Goal: Task Accomplishment & Management: Use online tool/utility

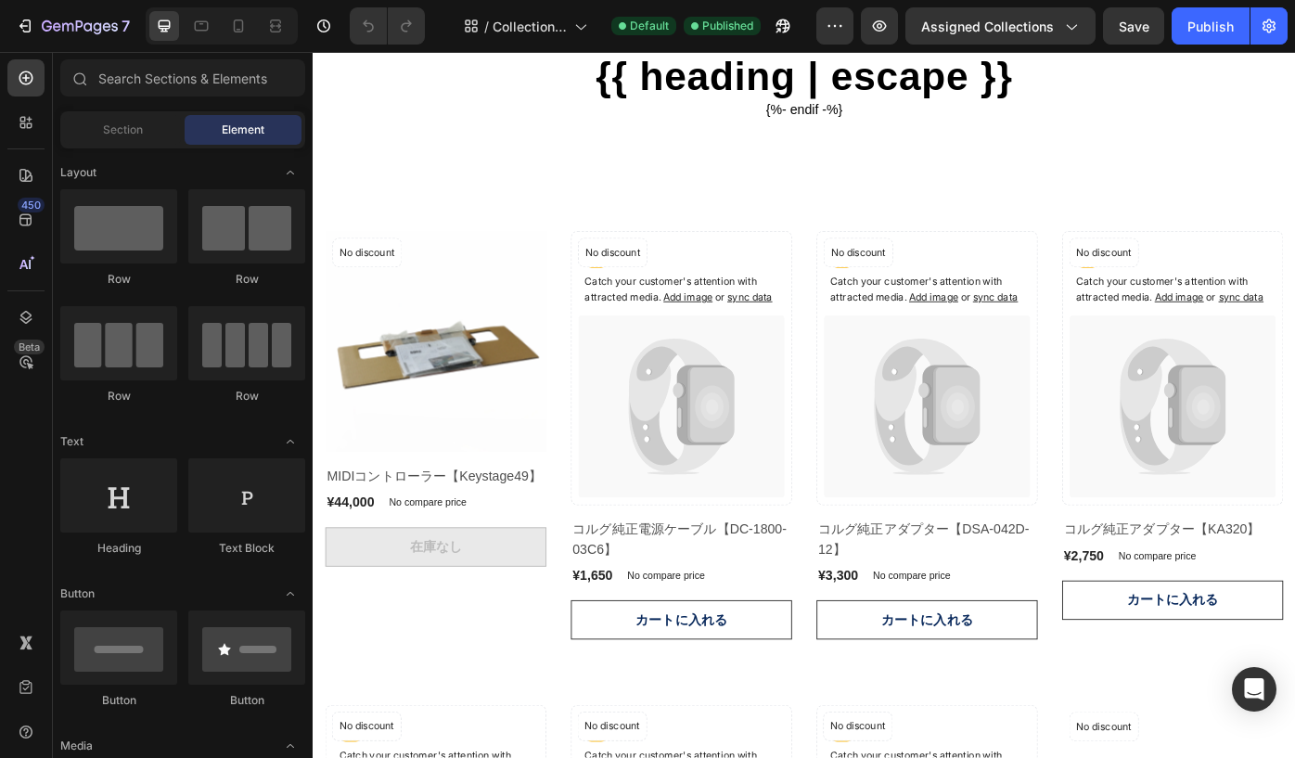
scroll to position [199, 0]
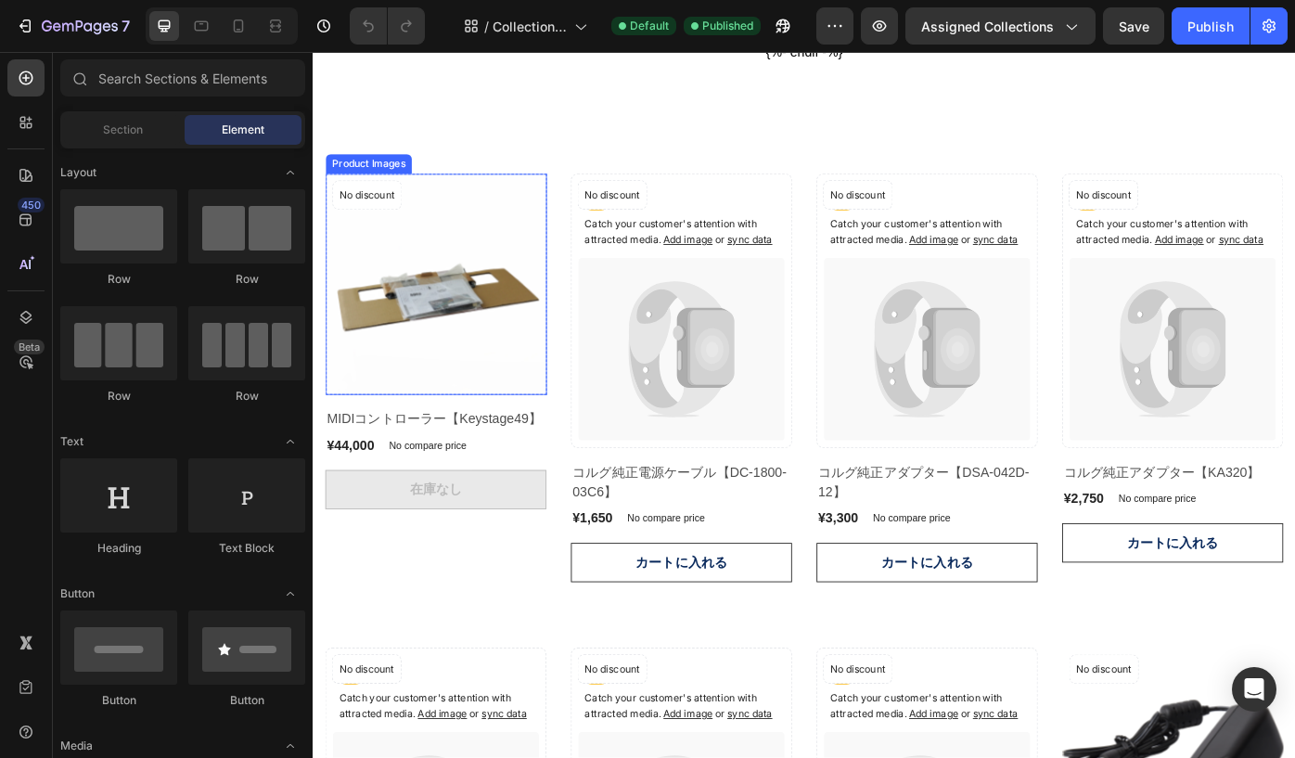
click at [414, 328] on img at bounding box center [452, 315] width 250 height 250
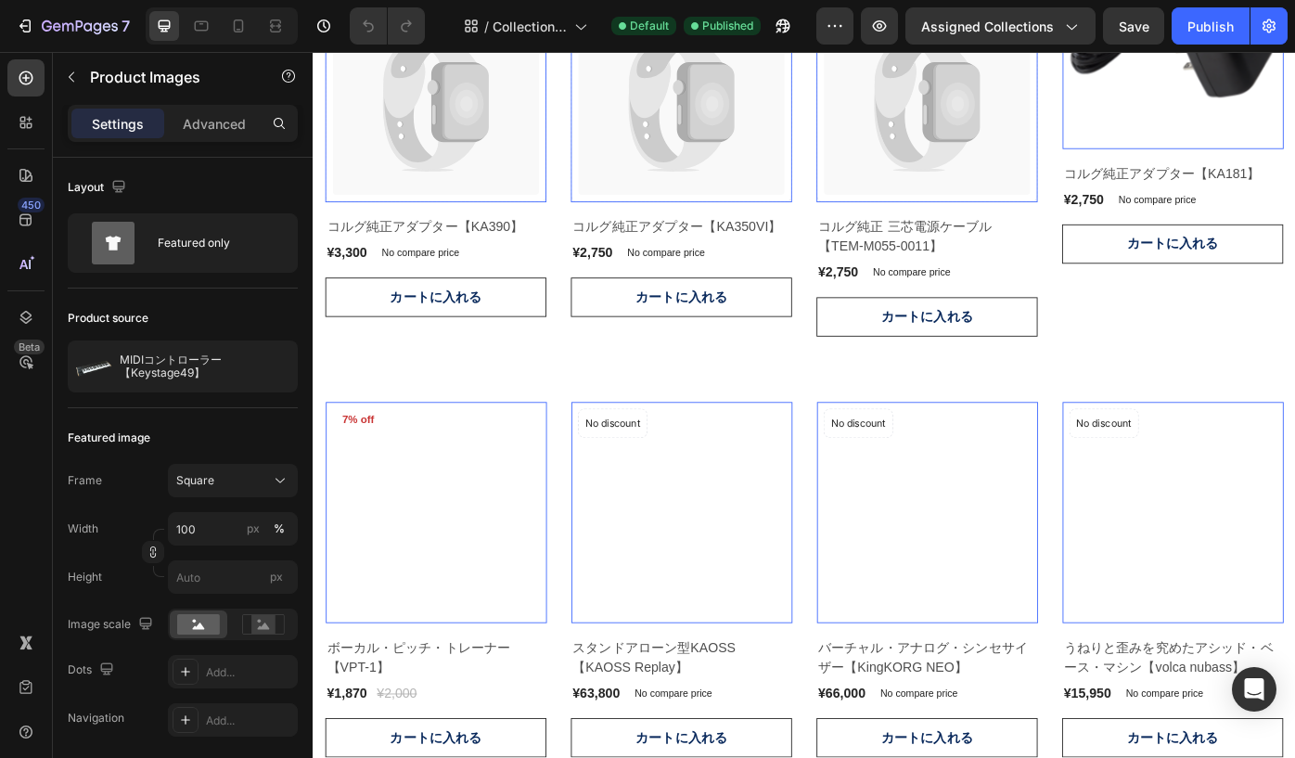
scroll to position [1066, 0]
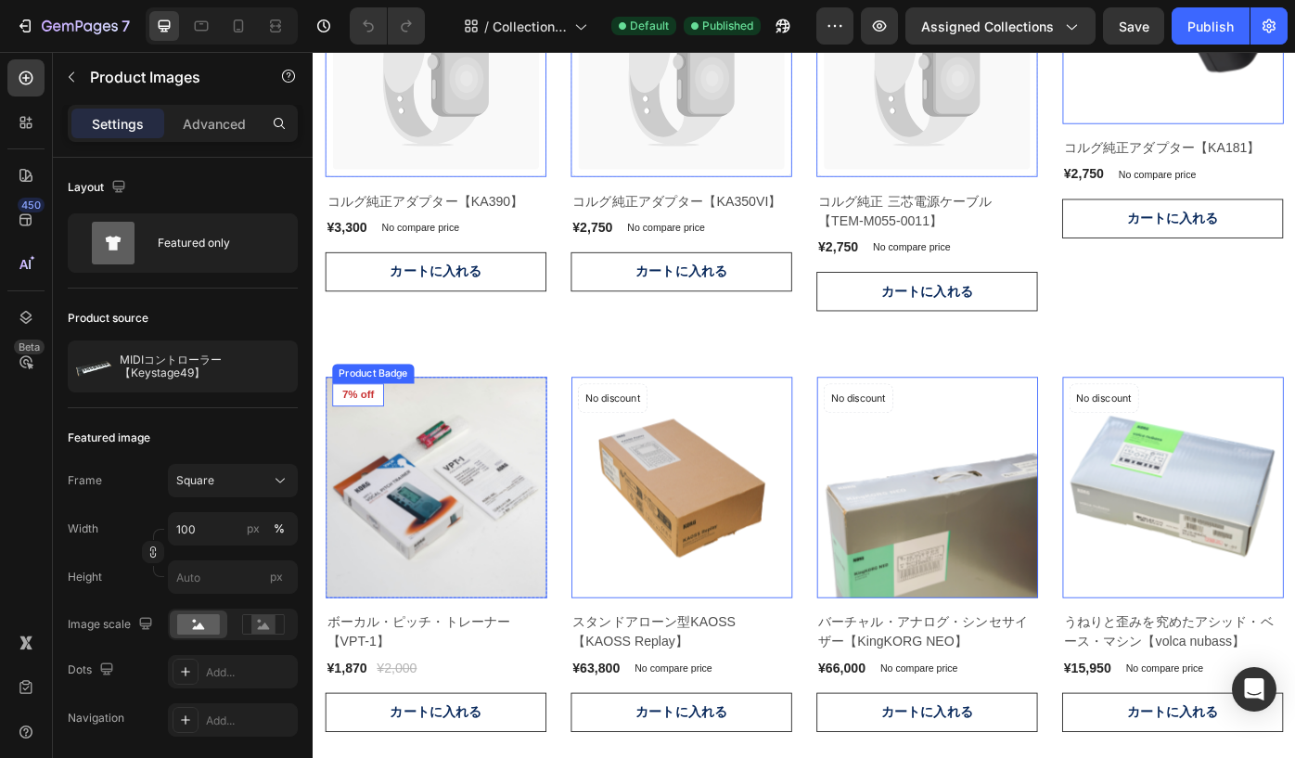
click at [366, 441] on pre "7% off" at bounding box center [363, 441] width 58 height 26
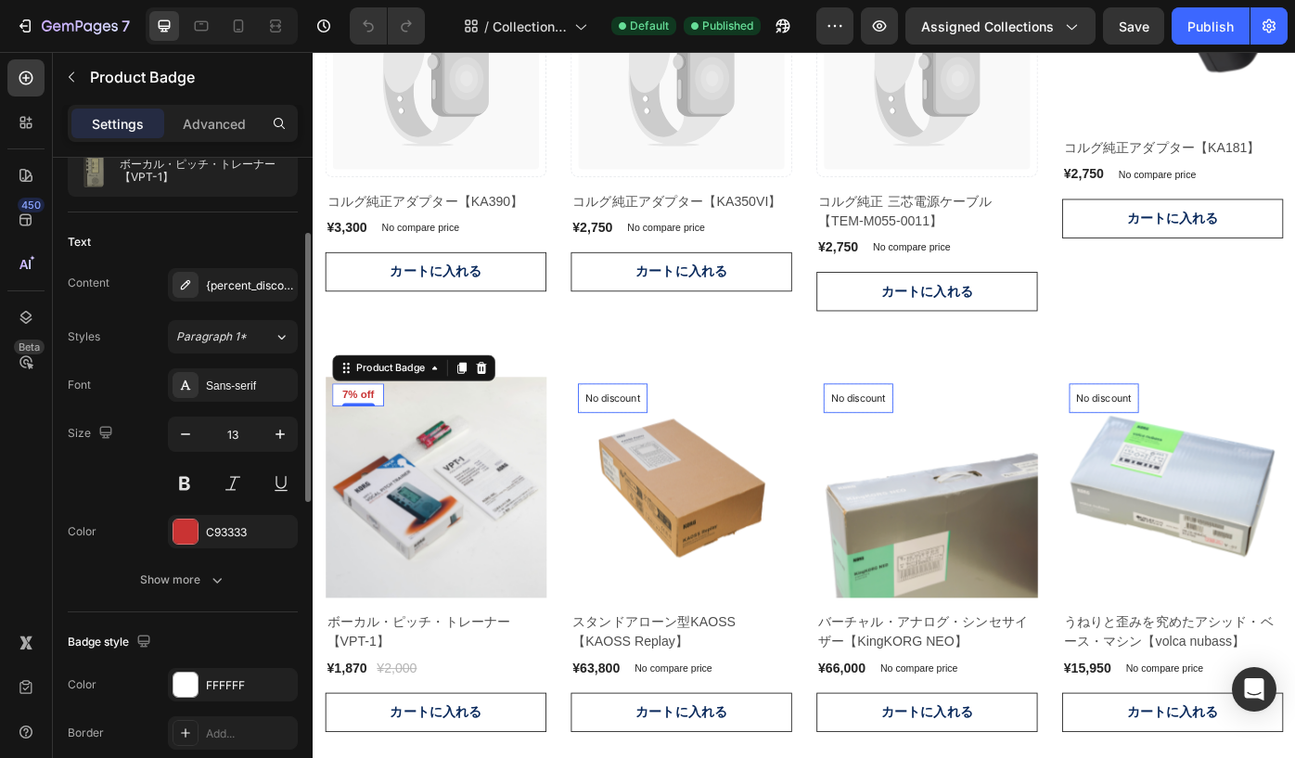
scroll to position [197, 0]
click at [212, 578] on icon "button" at bounding box center [216, 580] width 9 height 6
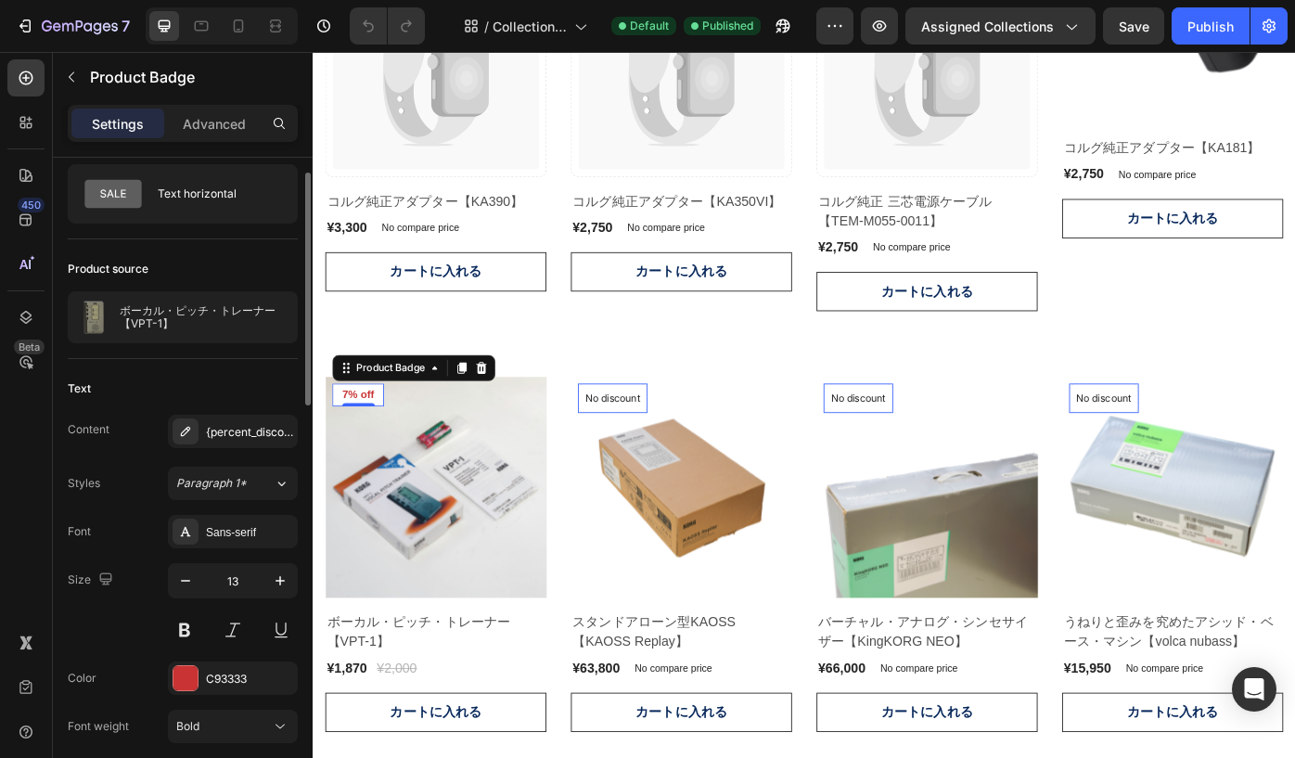
scroll to position [46, 0]
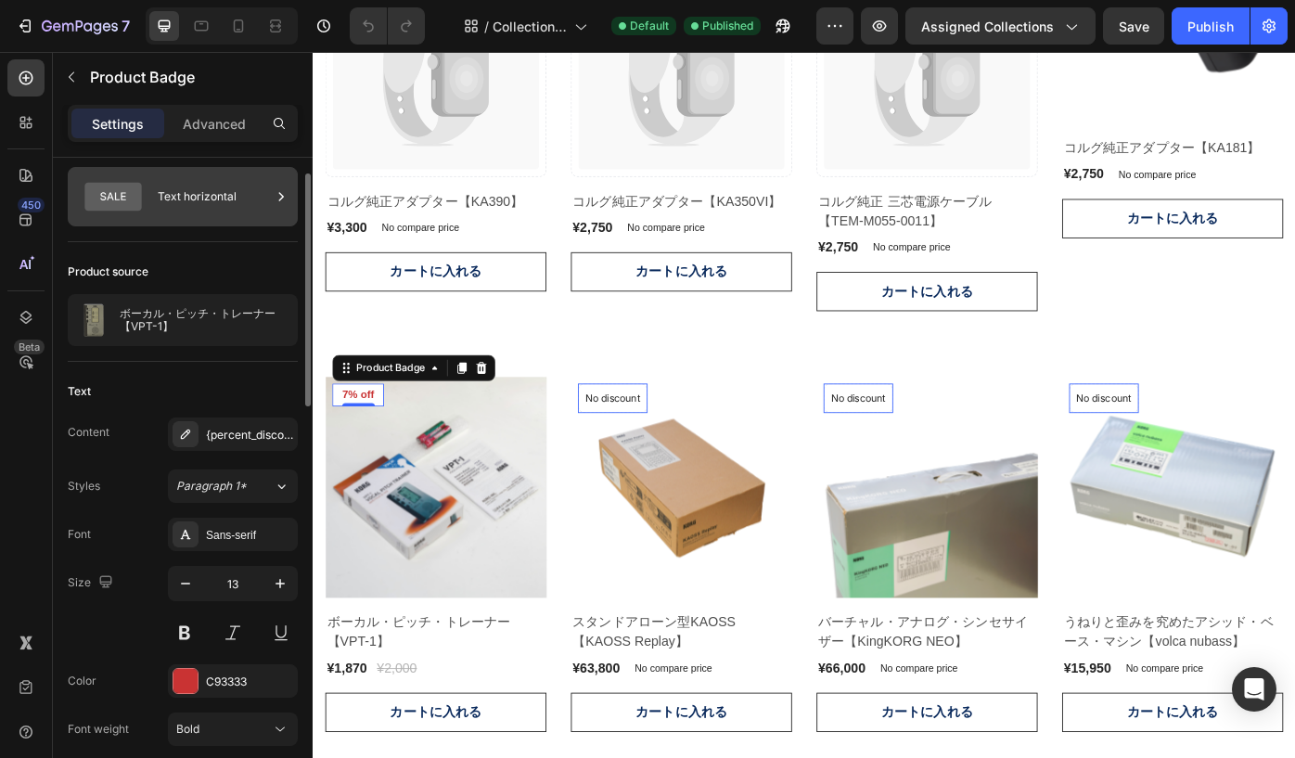
click at [236, 207] on div "Text horizontal" at bounding box center [214, 196] width 113 height 43
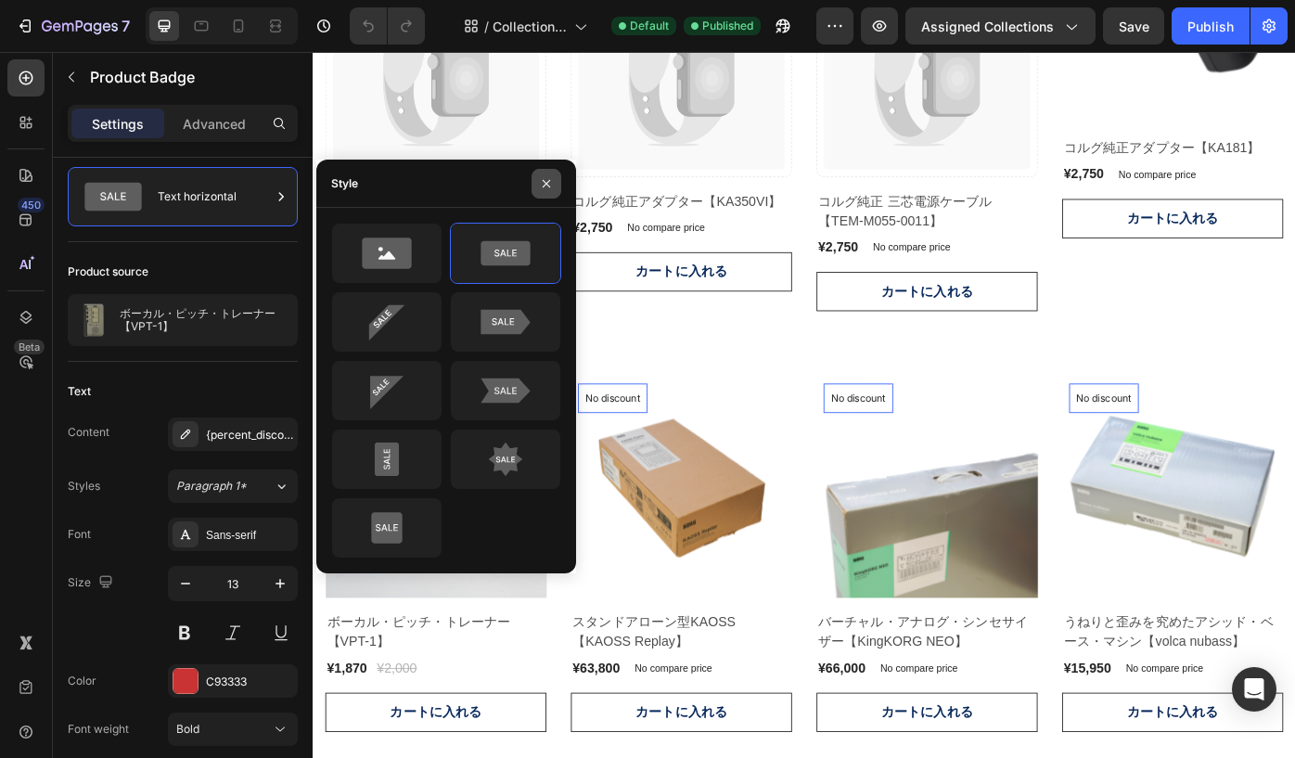
click at [549, 186] on icon "button" at bounding box center [546, 183] width 15 height 15
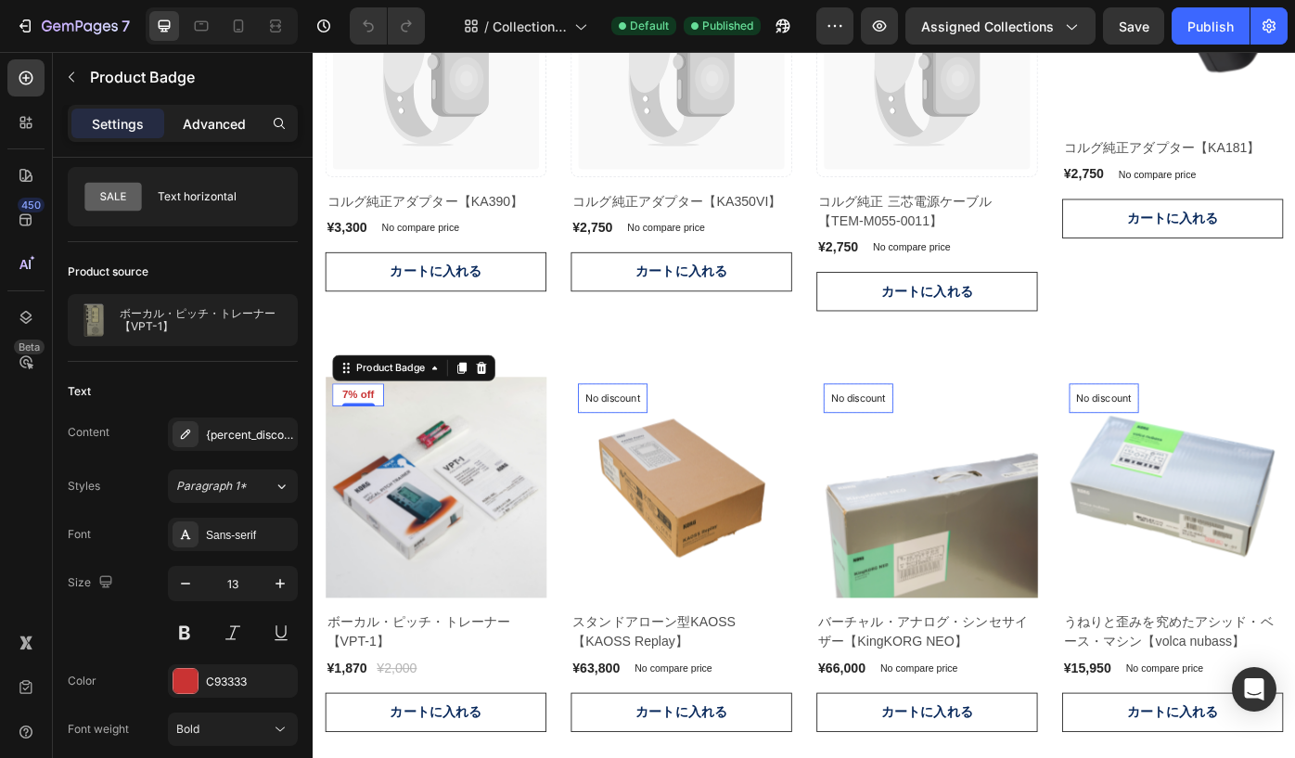
click at [215, 118] on p "Advanced" at bounding box center [214, 123] width 63 height 19
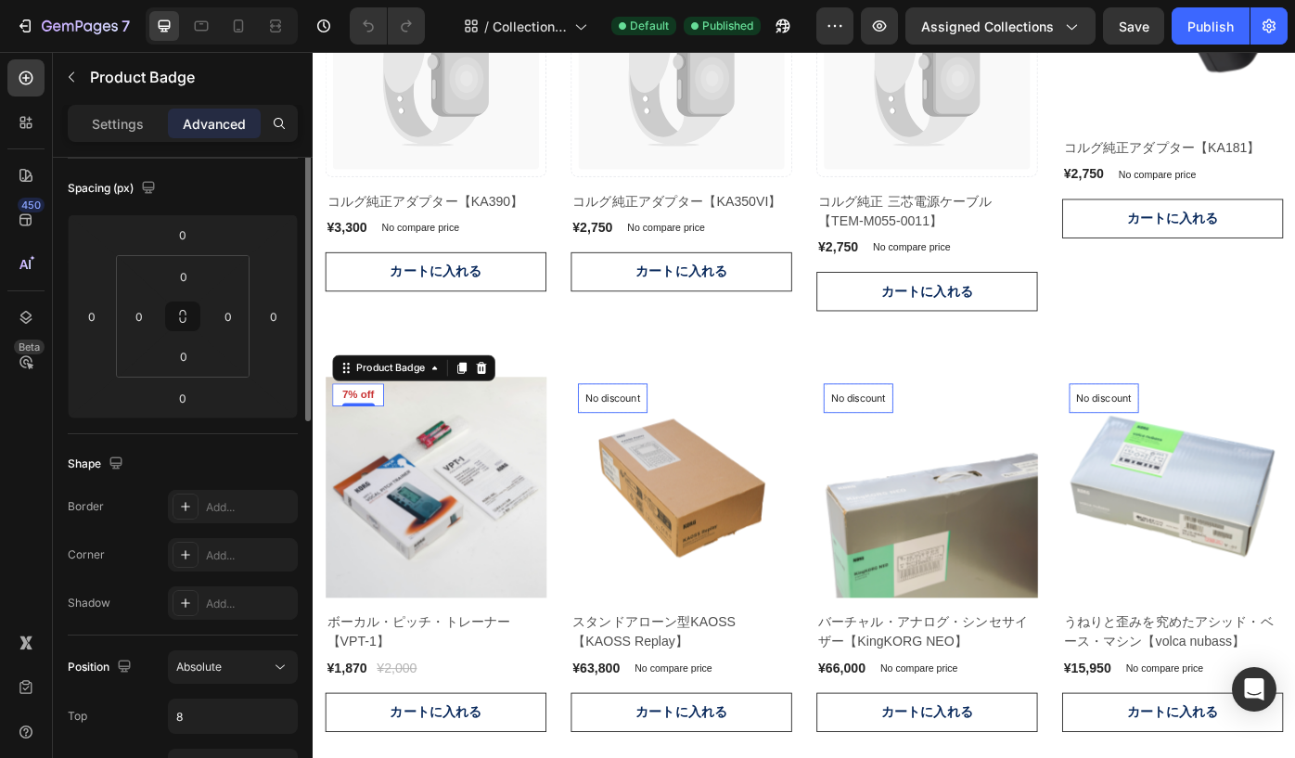
scroll to position [0, 0]
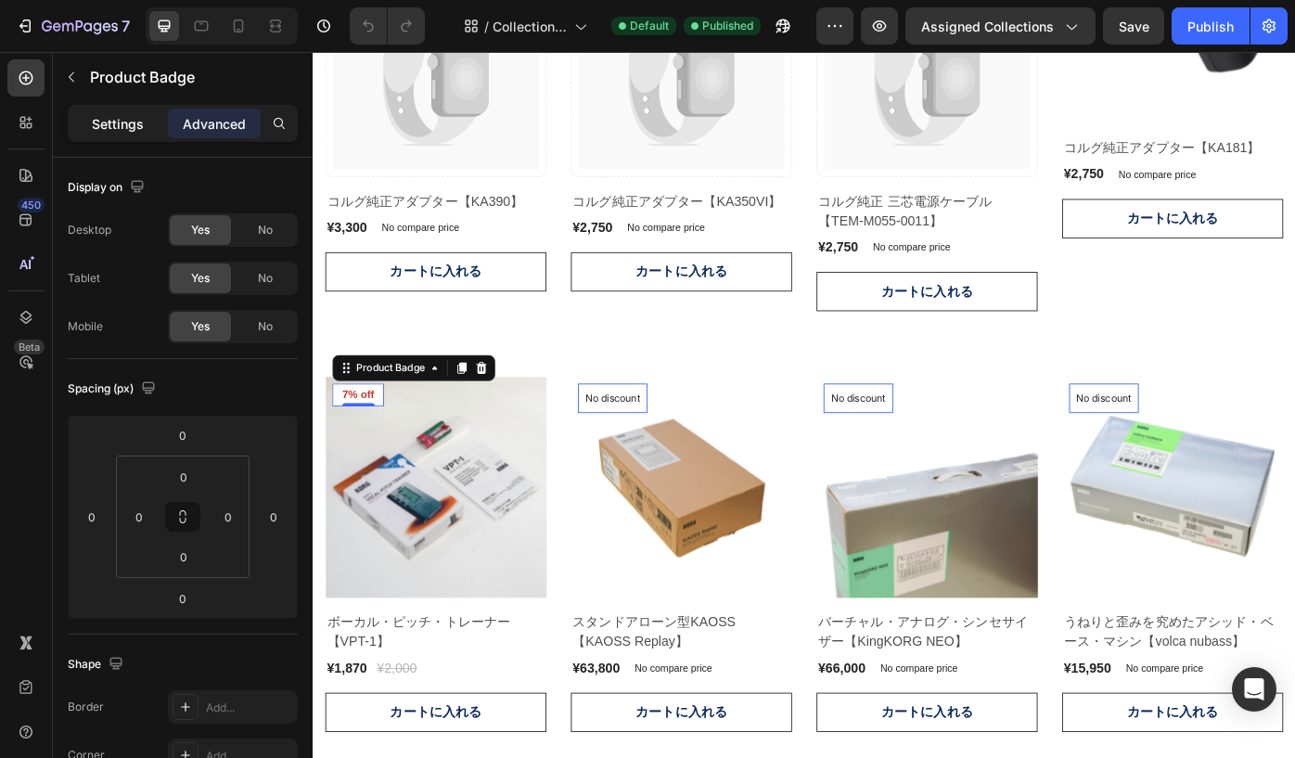
click at [112, 130] on p "Settings" at bounding box center [118, 123] width 52 height 19
type input "Auto"
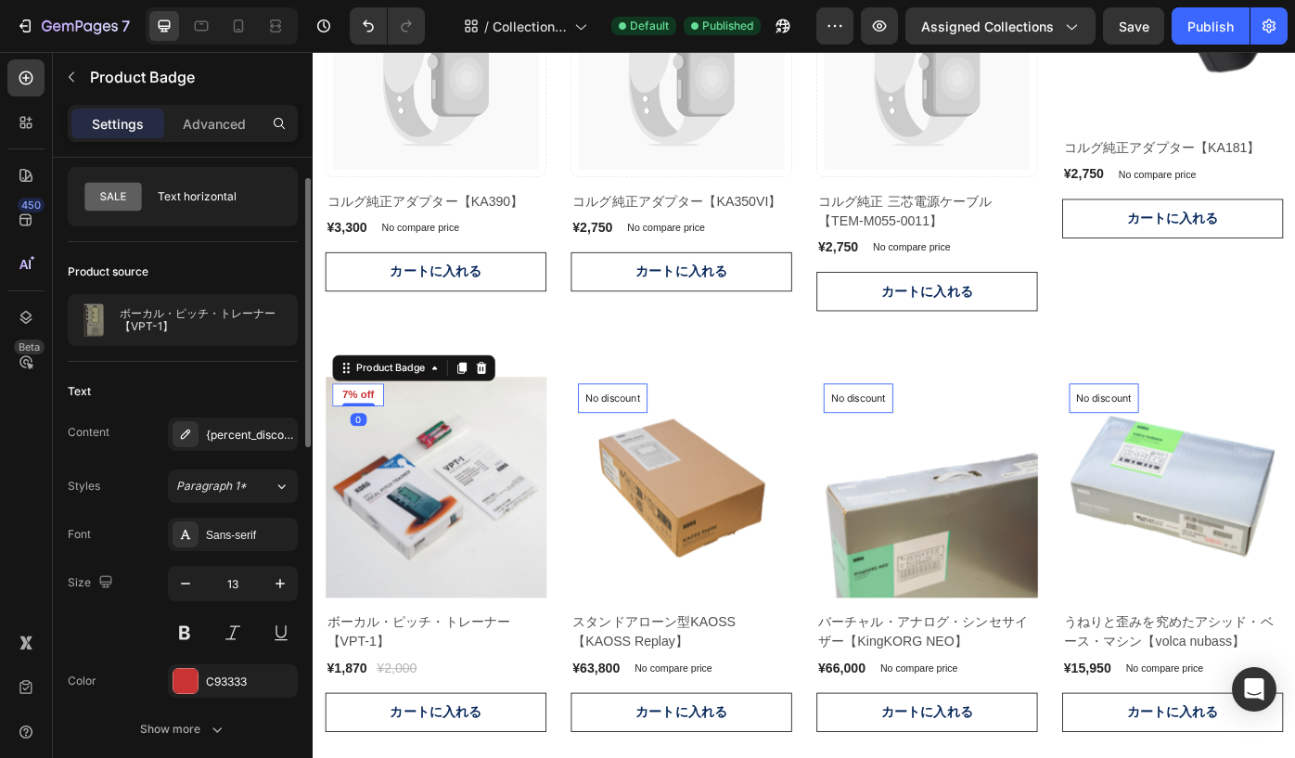
scroll to position [47, 0]
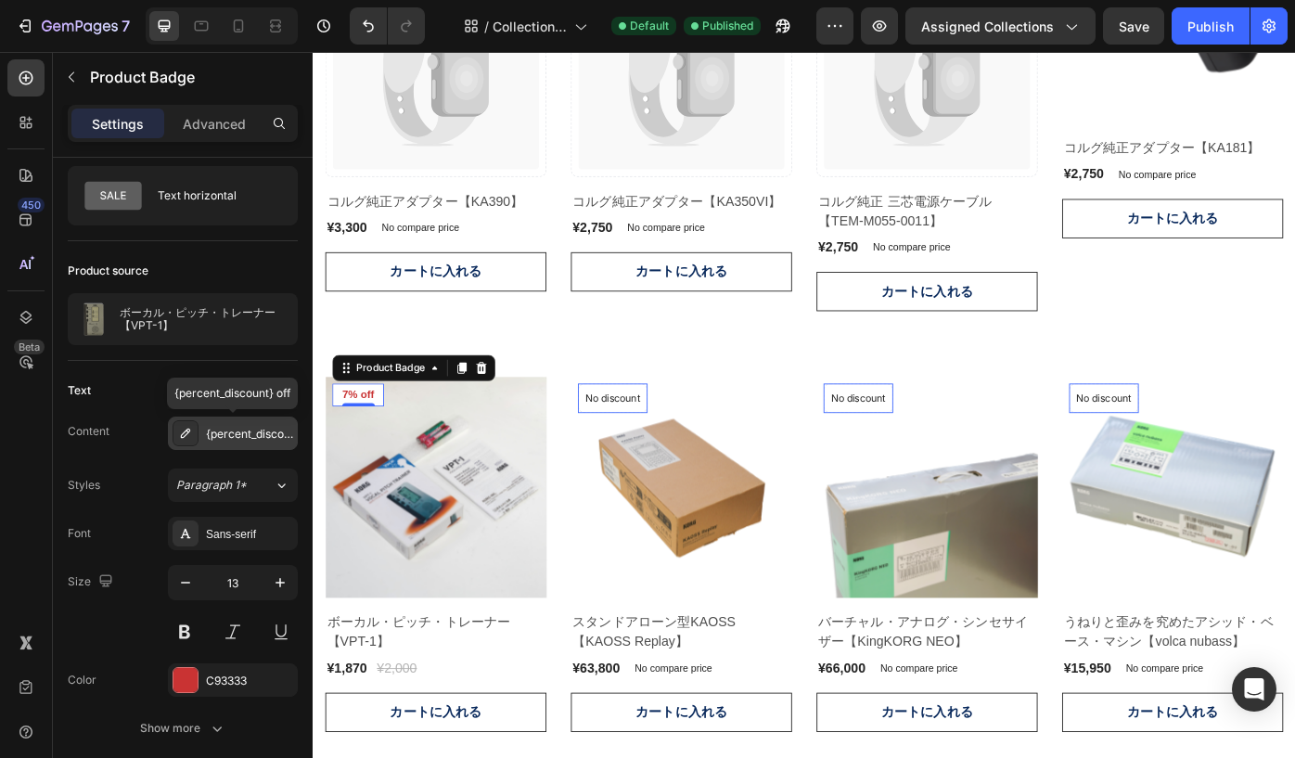
click at [235, 445] on div "{percent_discount} off" at bounding box center [233, 433] width 130 height 33
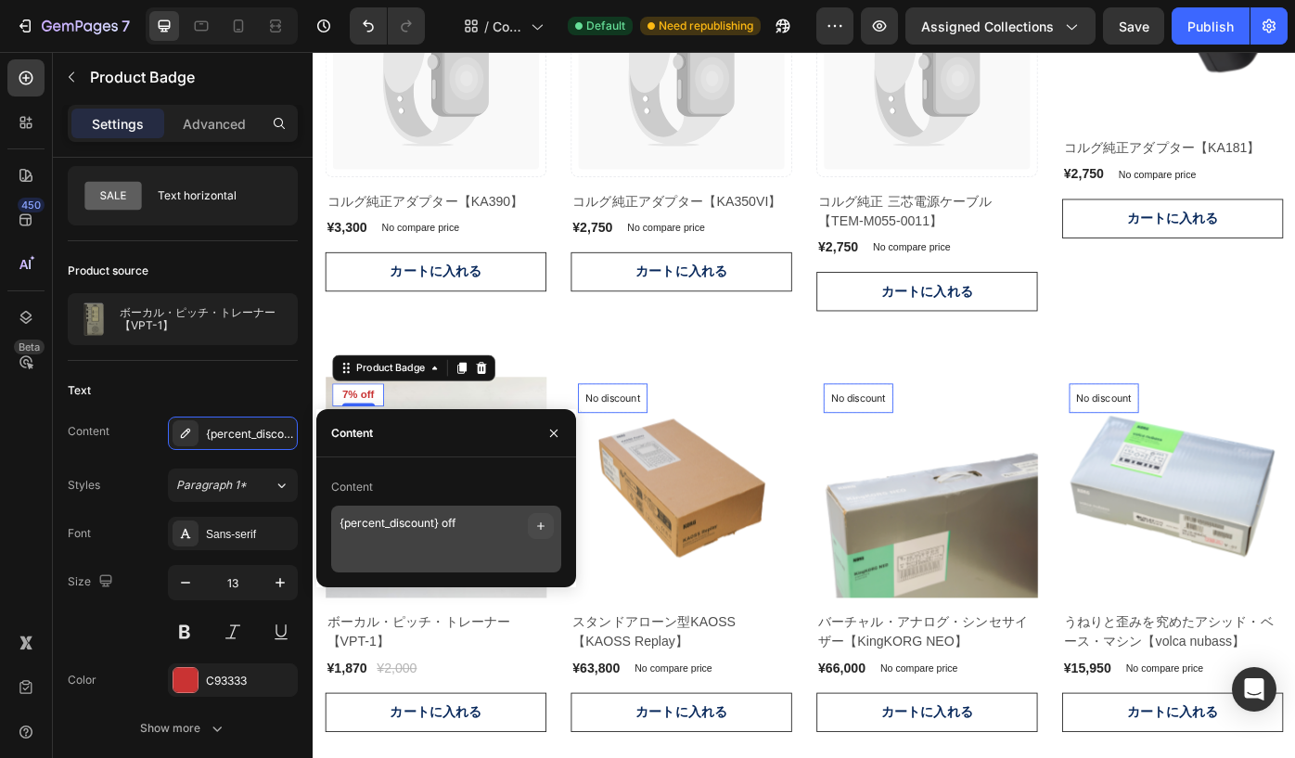
click at [542, 527] on icon "button" at bounding box center [540, 526] width 15 height 15
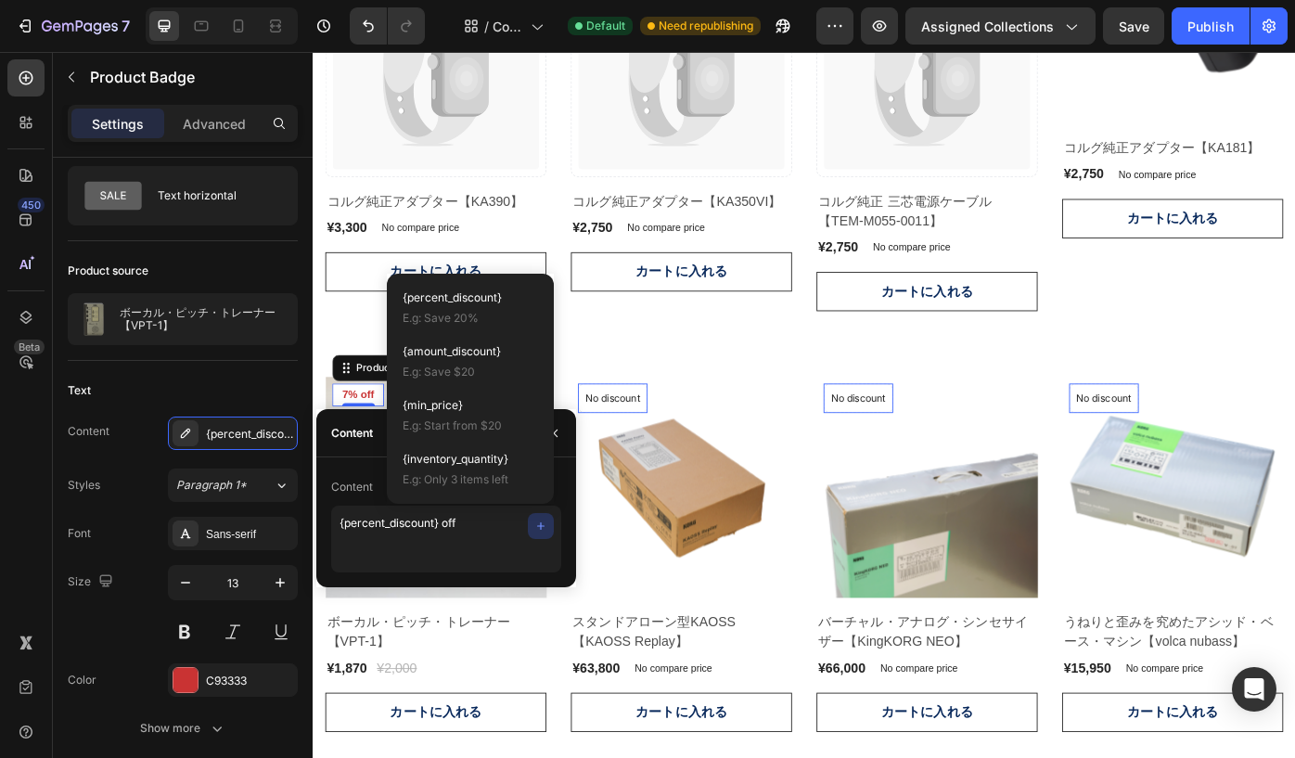
click at [356, 463] on div "Content {percent_discount} off" at bounding box center [446, 522] width 260 height 130
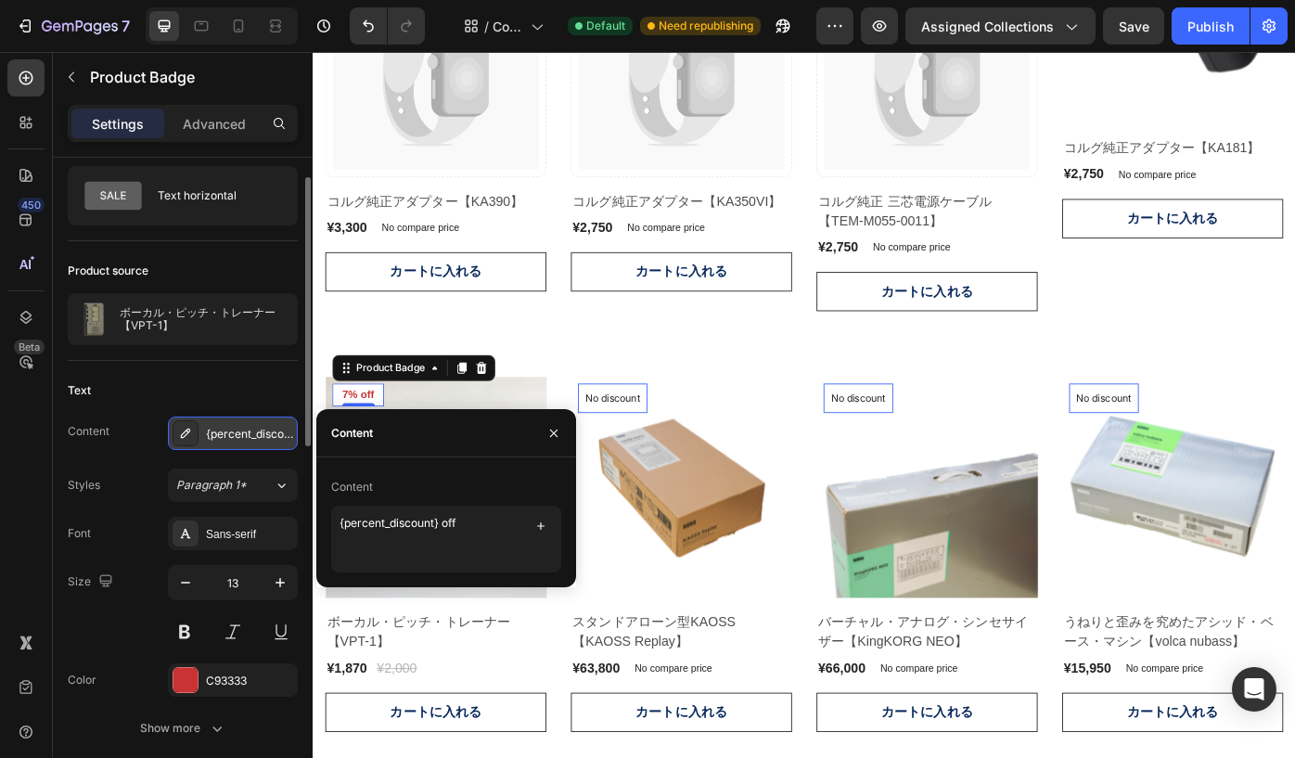
click at [188, 428] on icon at bounding box center [185, 433] width 15 height 15
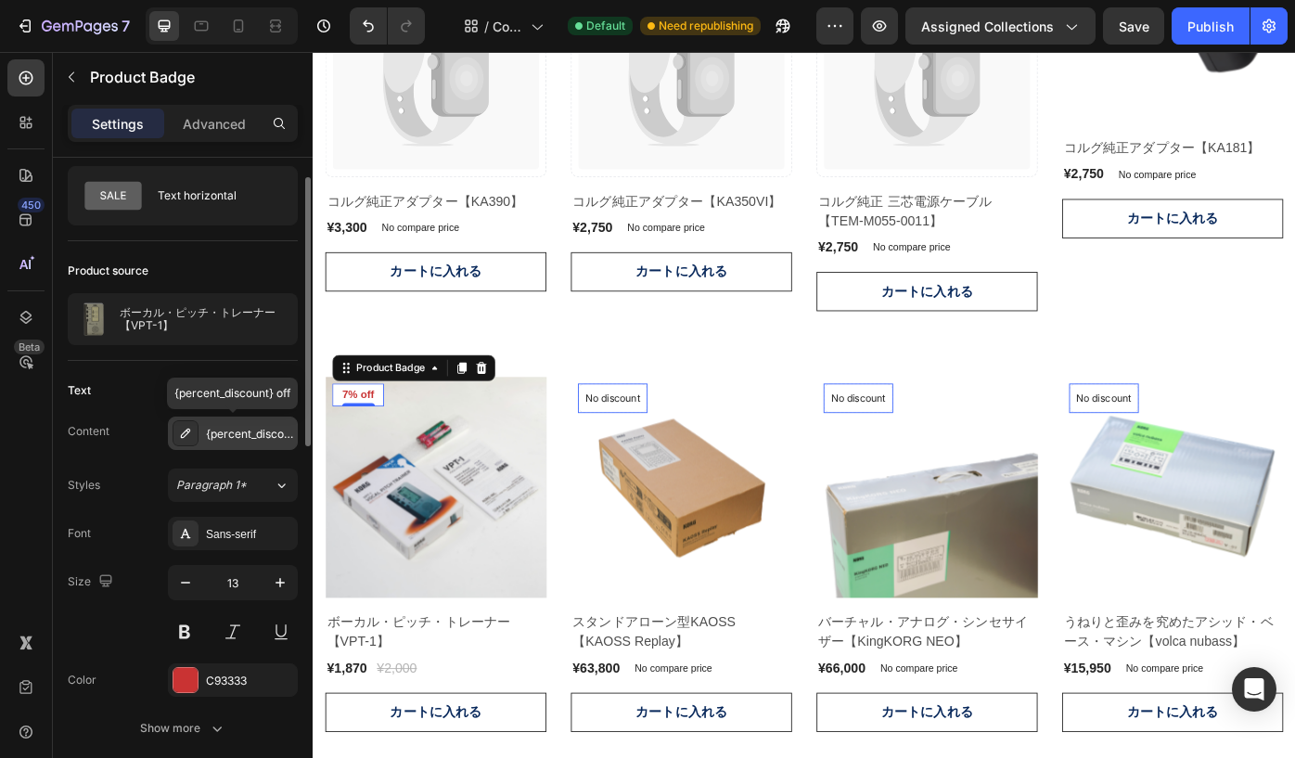
click at [188, 428] on icon at bounding box center [185, 433] width 15 height 15
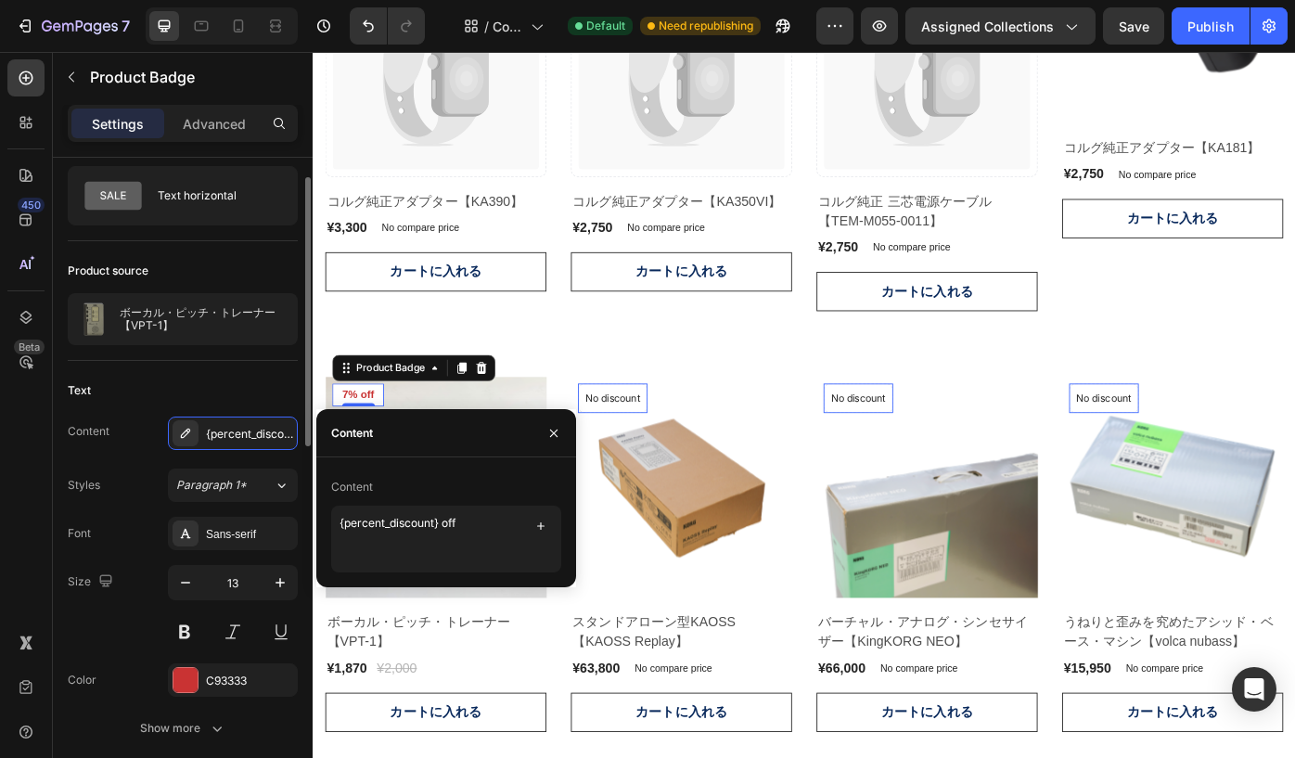
click at [139, 455] on div "Content {percent_discount} off Styles Paragraph 1* Font Sans-serif Size 13 Colo…" at bounding box center [183, 581] width 230 height 328
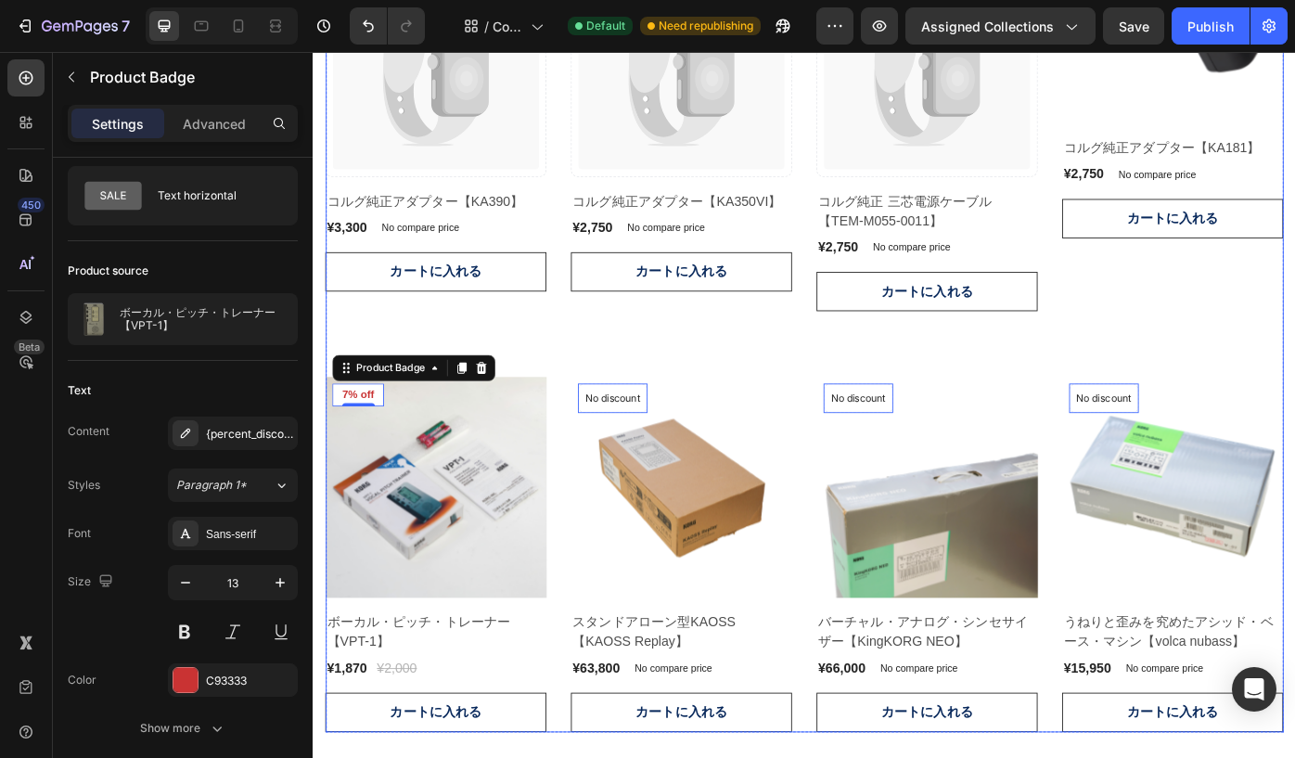
click at [597, 399] on div "Product Images No discount Not be displayed when published Product Badge 0 Row …" at bounding box center [869, 84] width 1085 height 1477
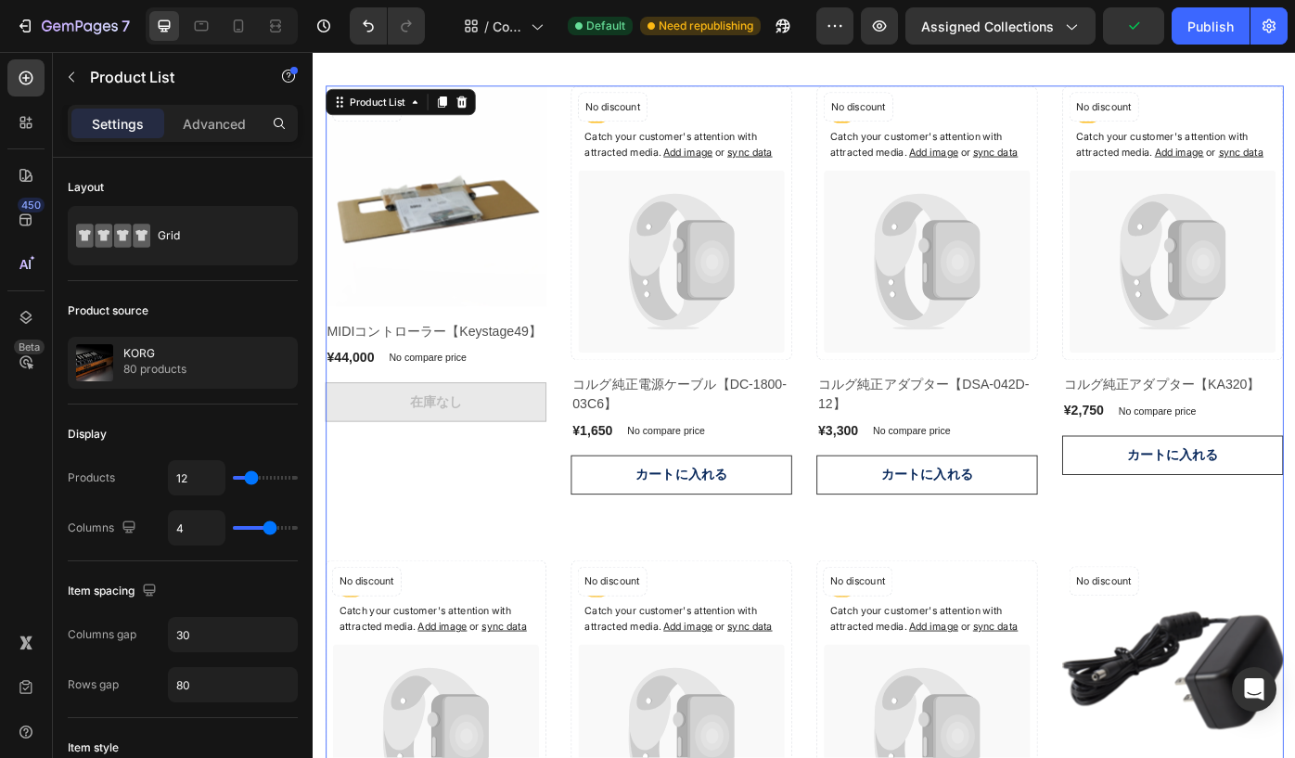
scroll to position [304, 0]
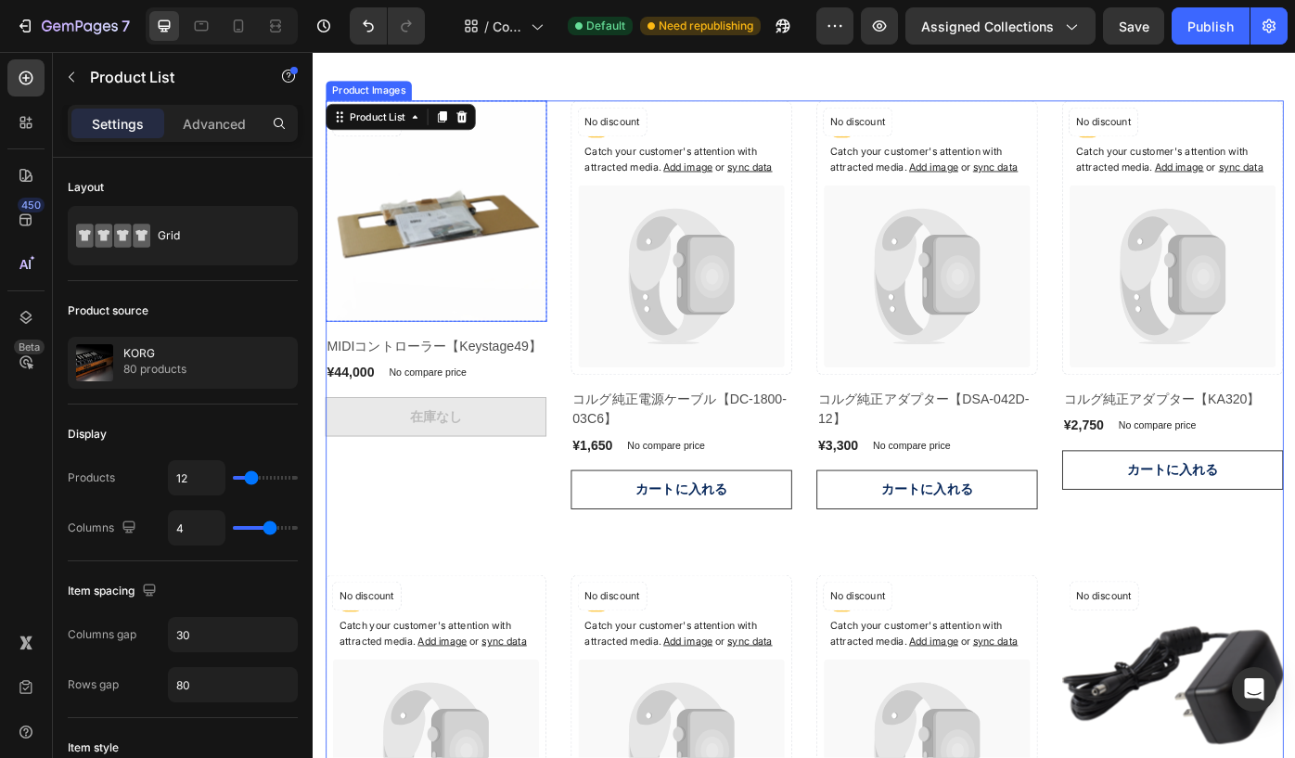
click at [505, 236] on img at bounding box center [452, 233] width 250 height 250
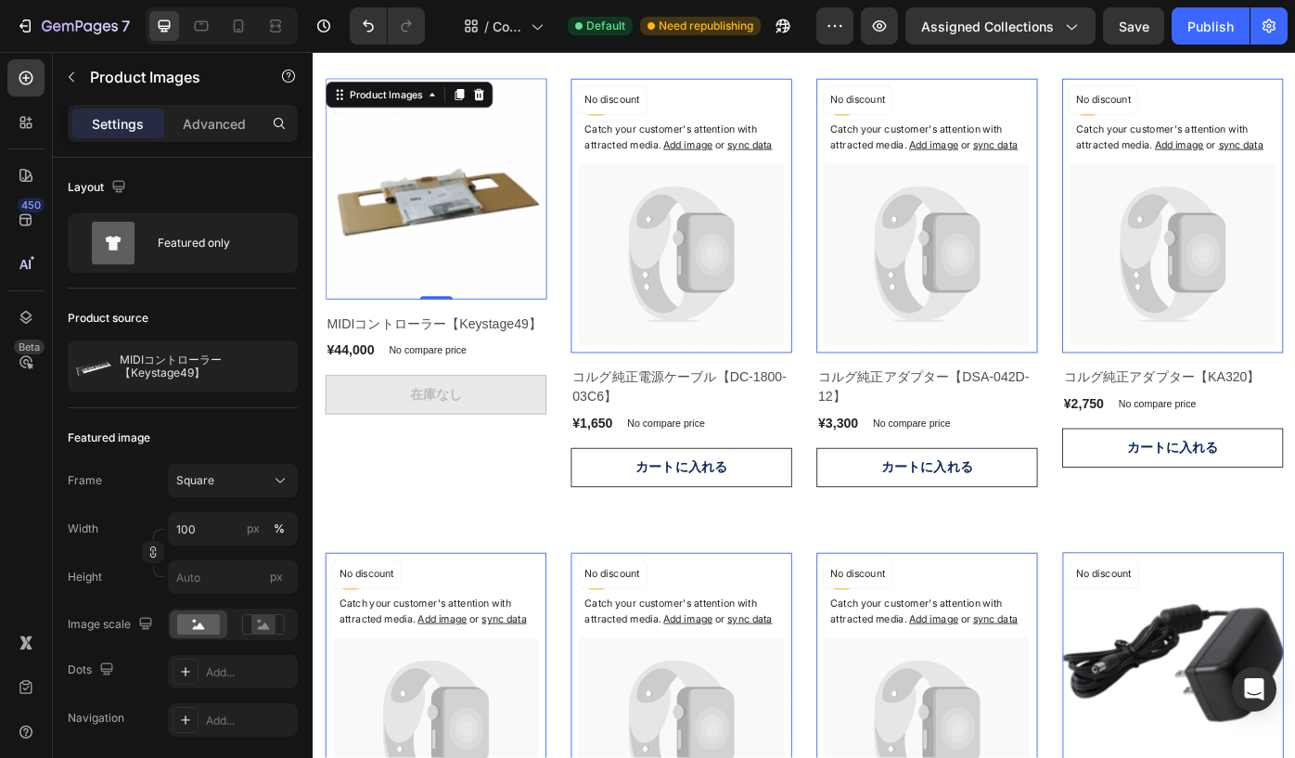
scroll to position [216, 0]
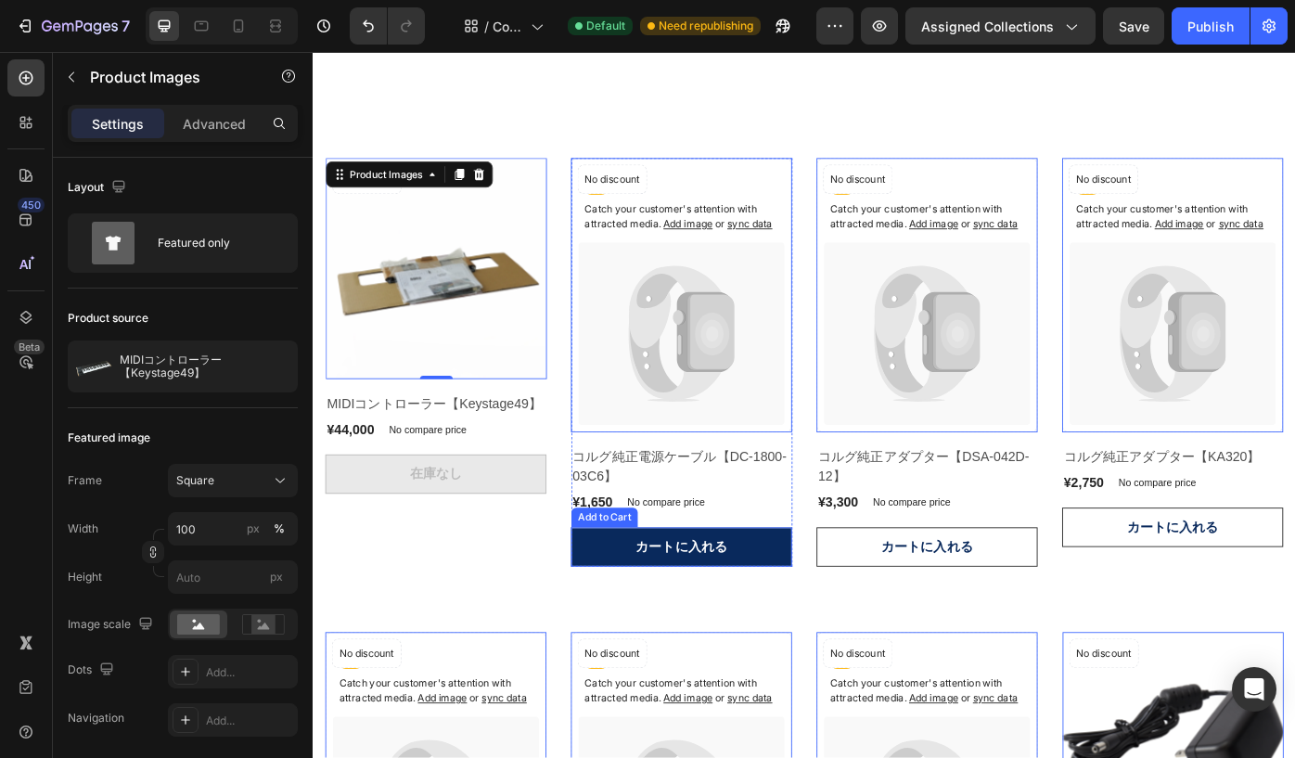
click at [655, 622] on button "カートに入れる" at bounding box center [730, 613] width 250 height 45
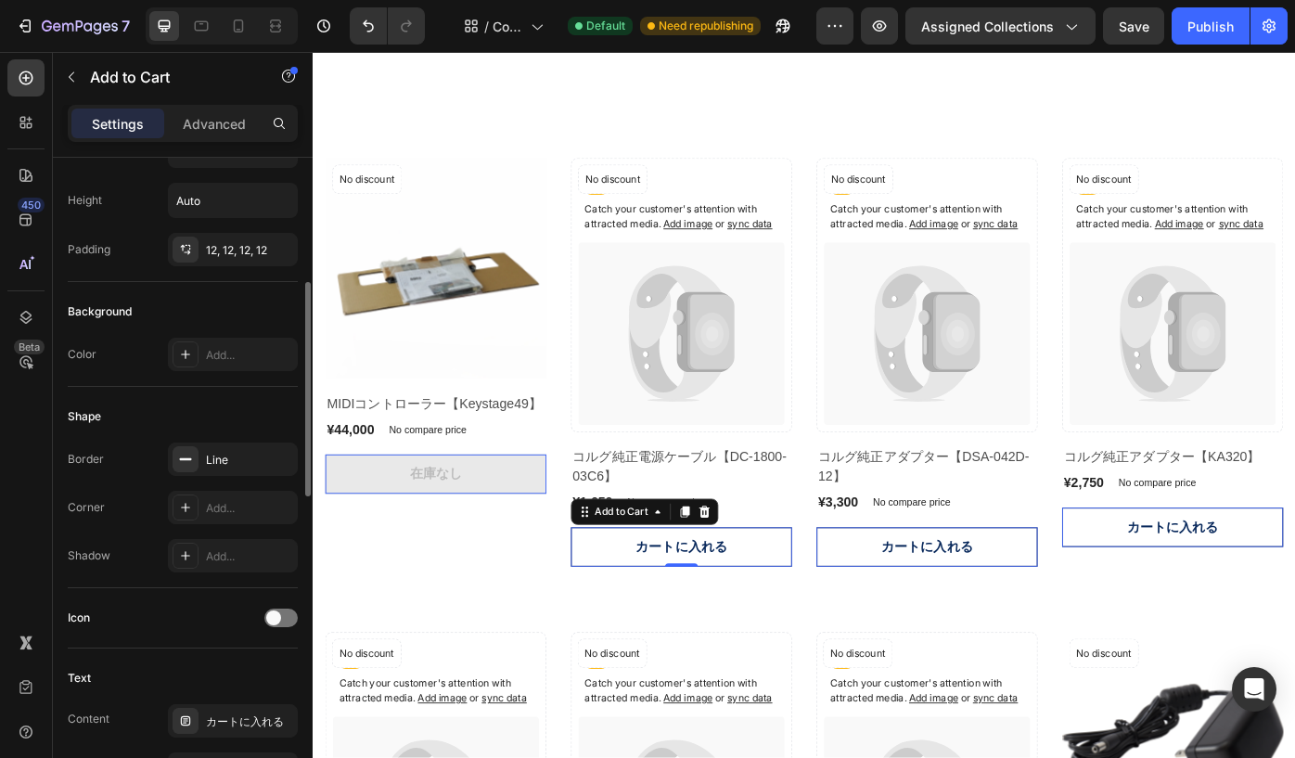
scroll to position [343, 0]
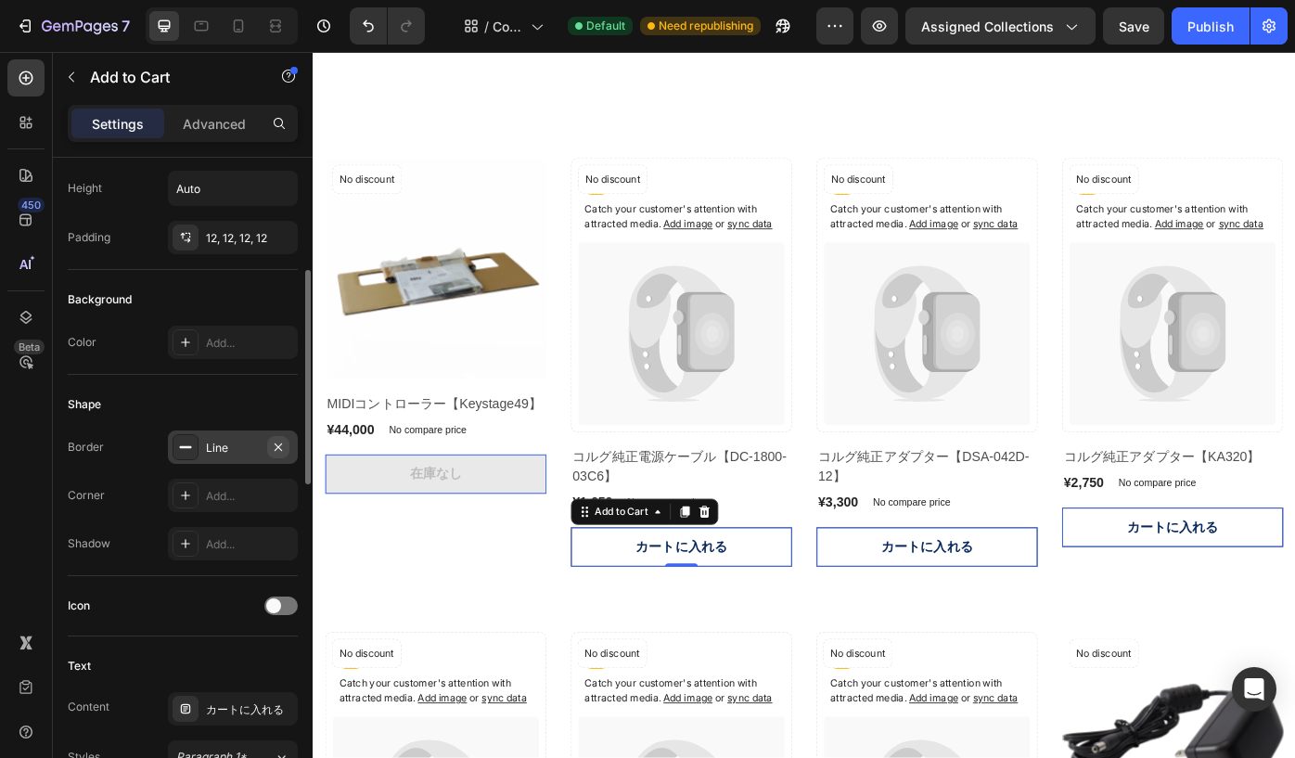
click at [278, 443] on icon "button" at bounding box center [278, 447] width 15 height 15
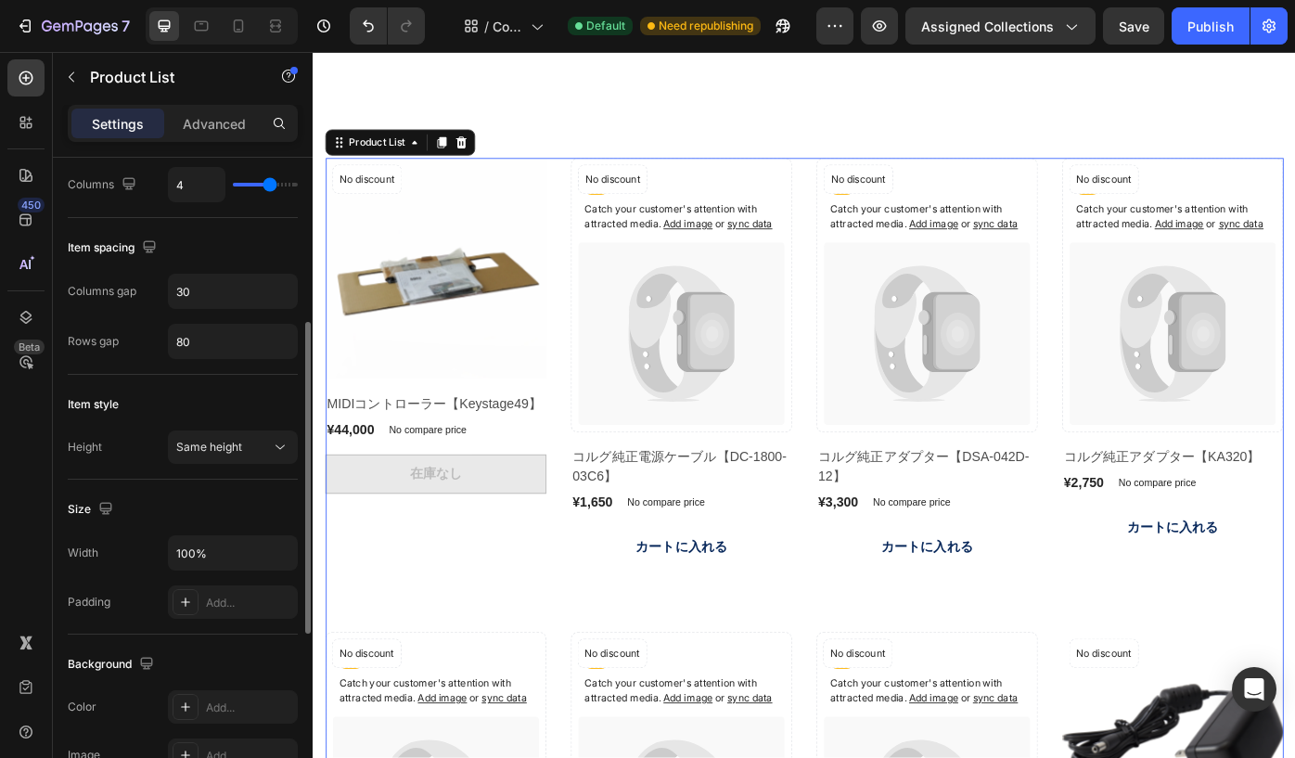
scroll to position [0, 0]
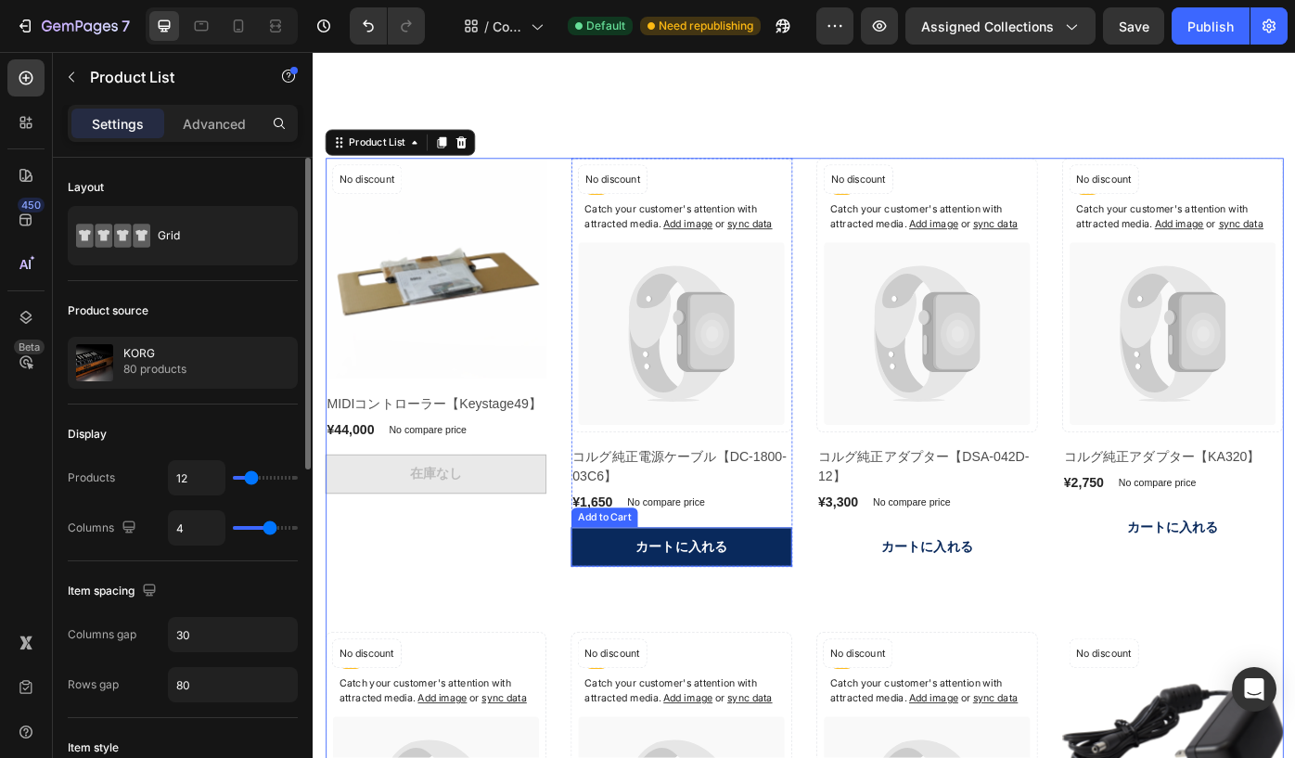
click at [642, 636] on button "カートに入れる" at bounding box center [730, 613] width 250 height 45
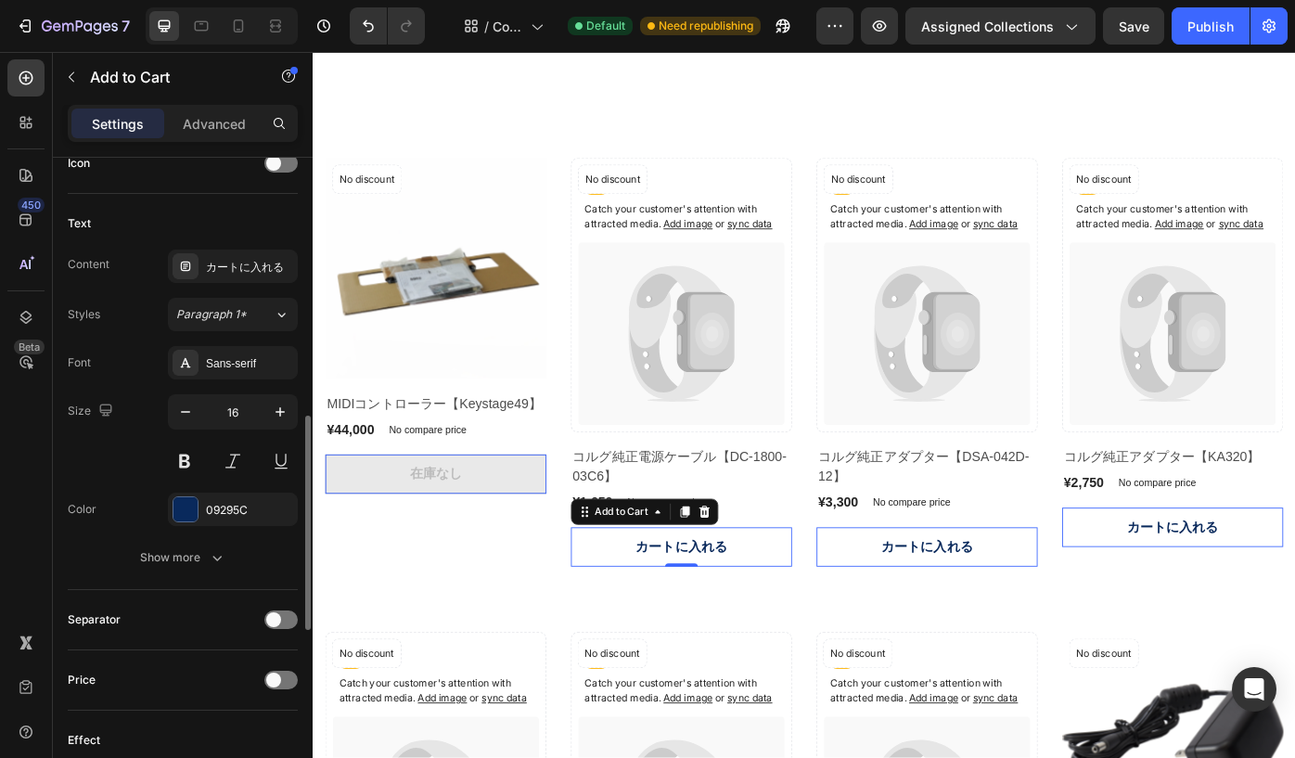
scroll to position [780, 0]
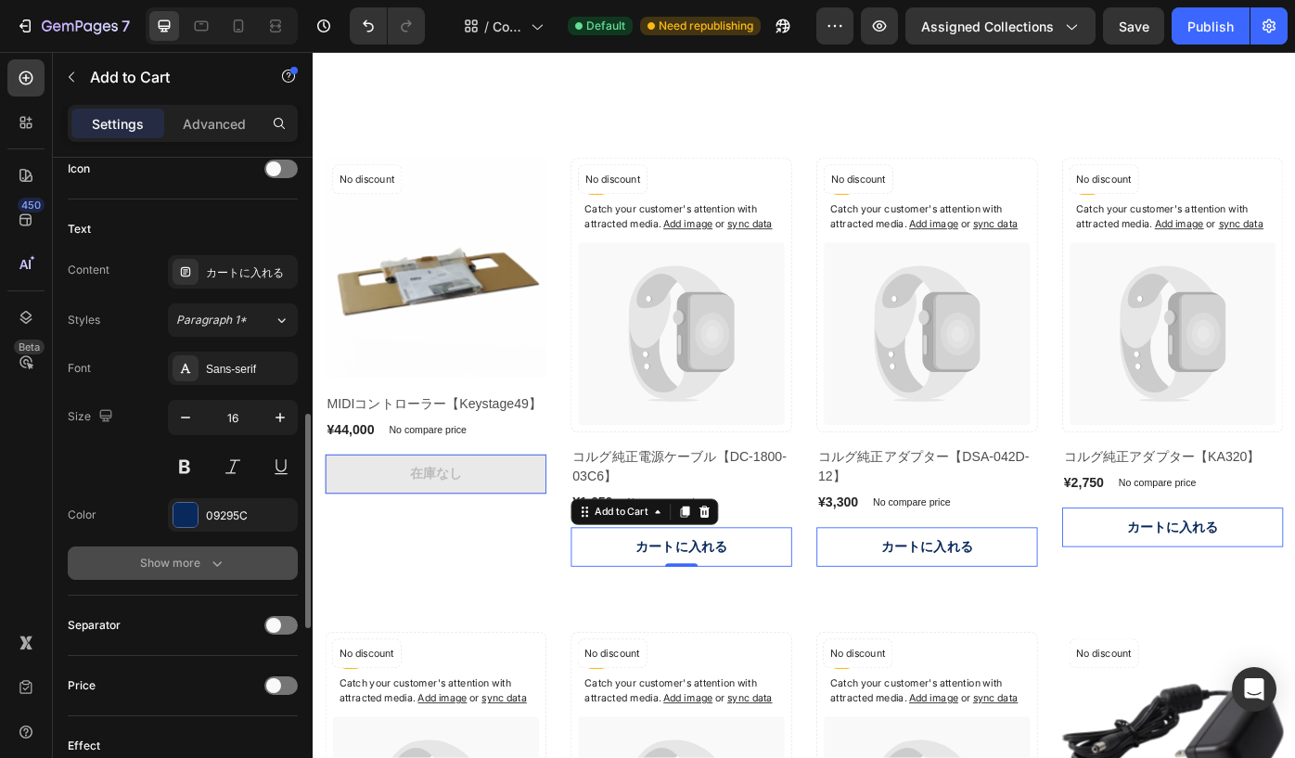
click at [212, 557] on icon "button" at bounding box center [217, 563] width 19 height 19
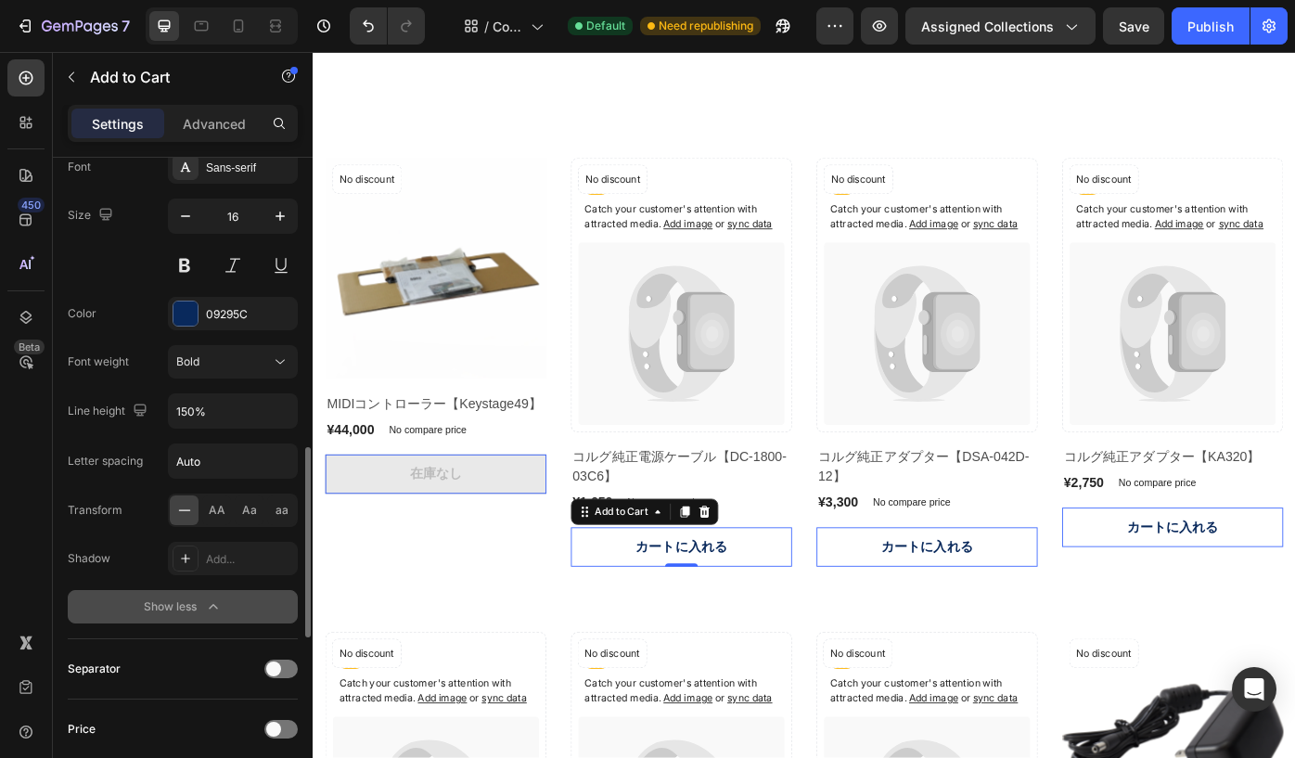
scroll to position [973, 0]
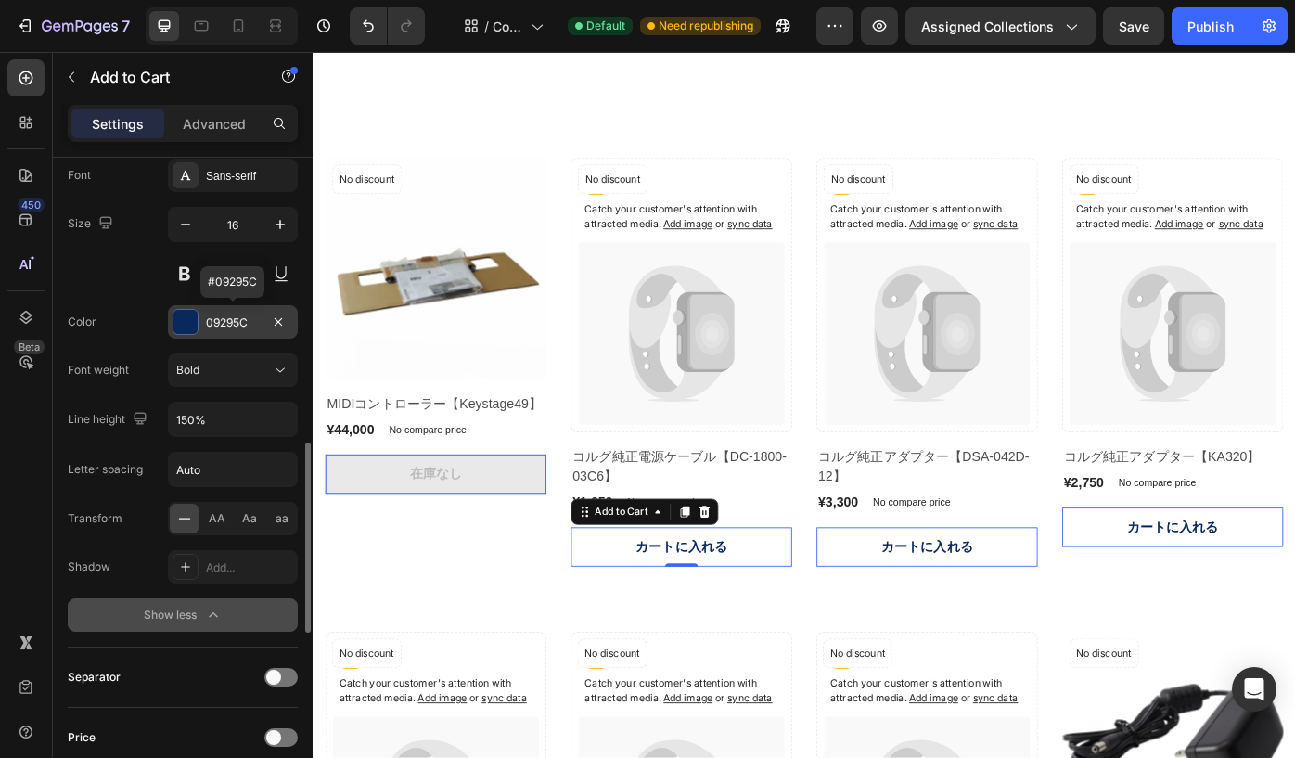
click at [240, 327] on div "09295C" at bounding box center [233, 323] width 54 height 17
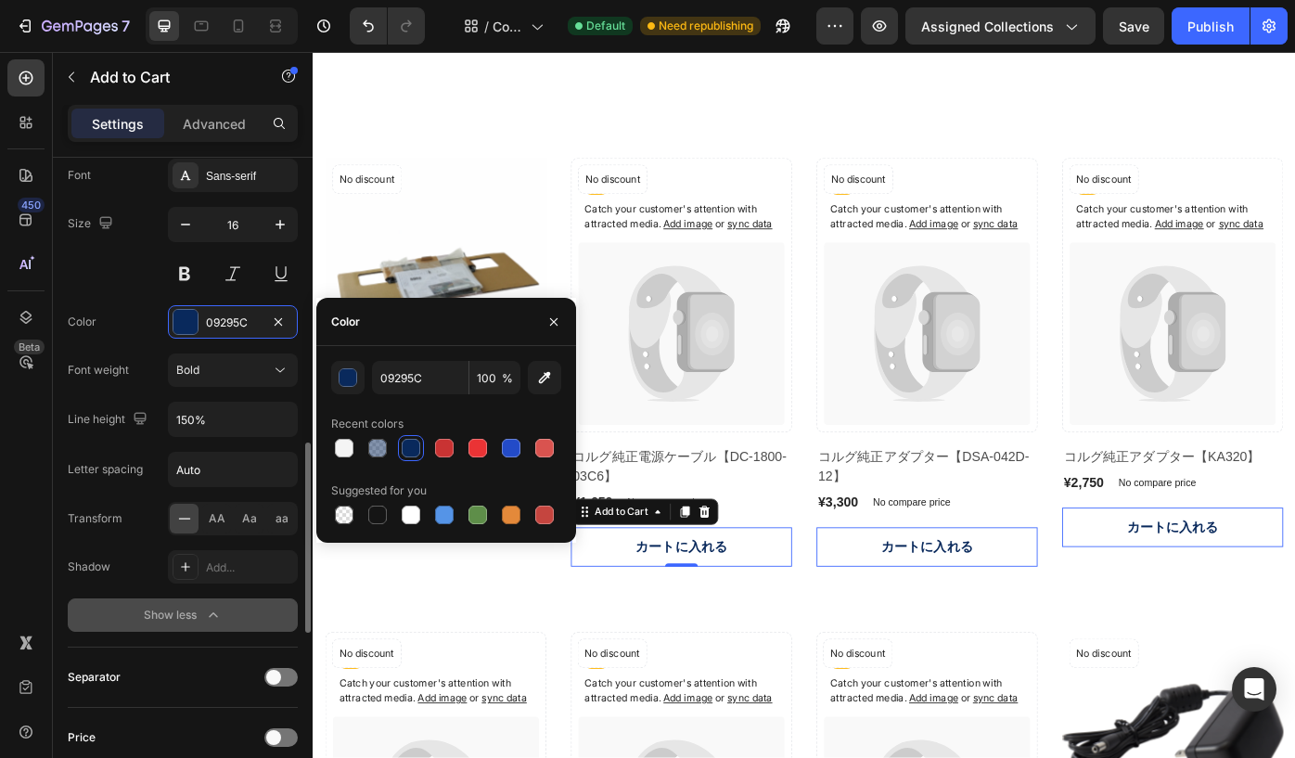
click at [106, 282] on div "Size 16" at bounding box center [183, 248] width 230 height 83
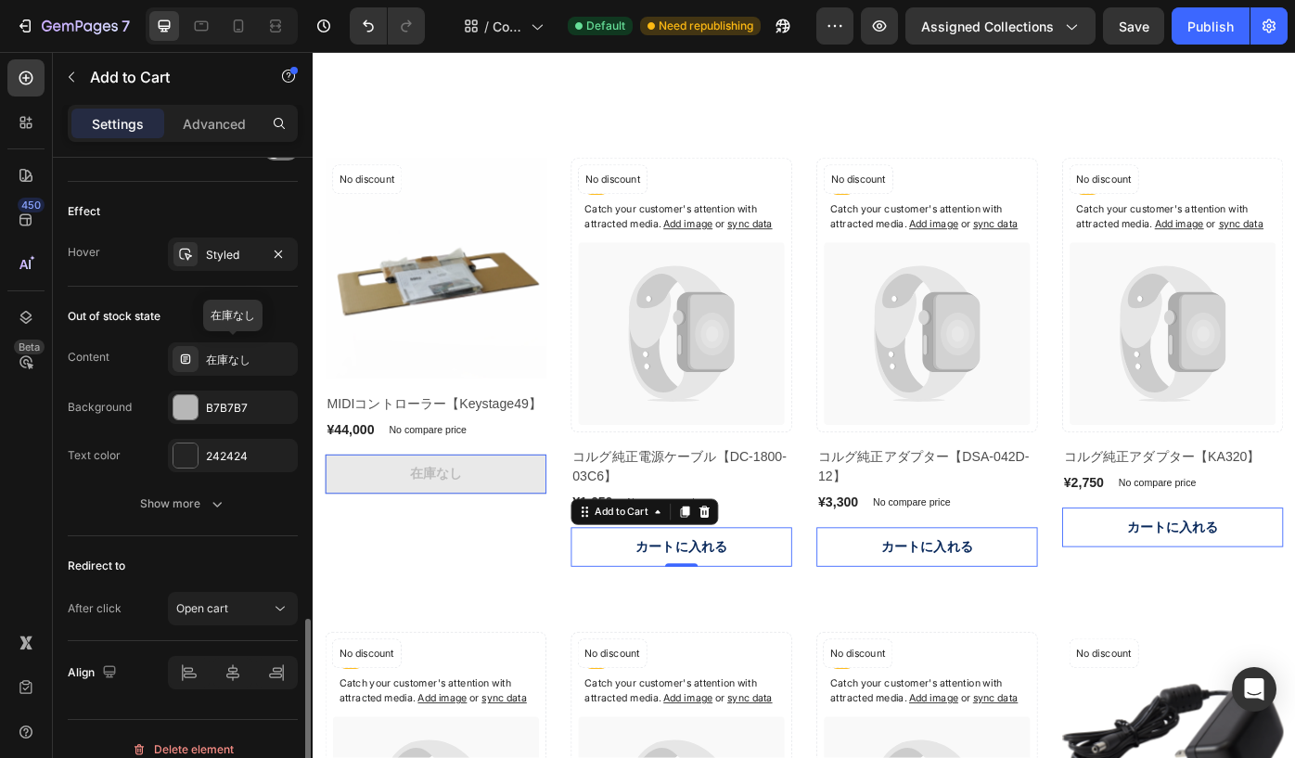
scroll to position [1580, 0]
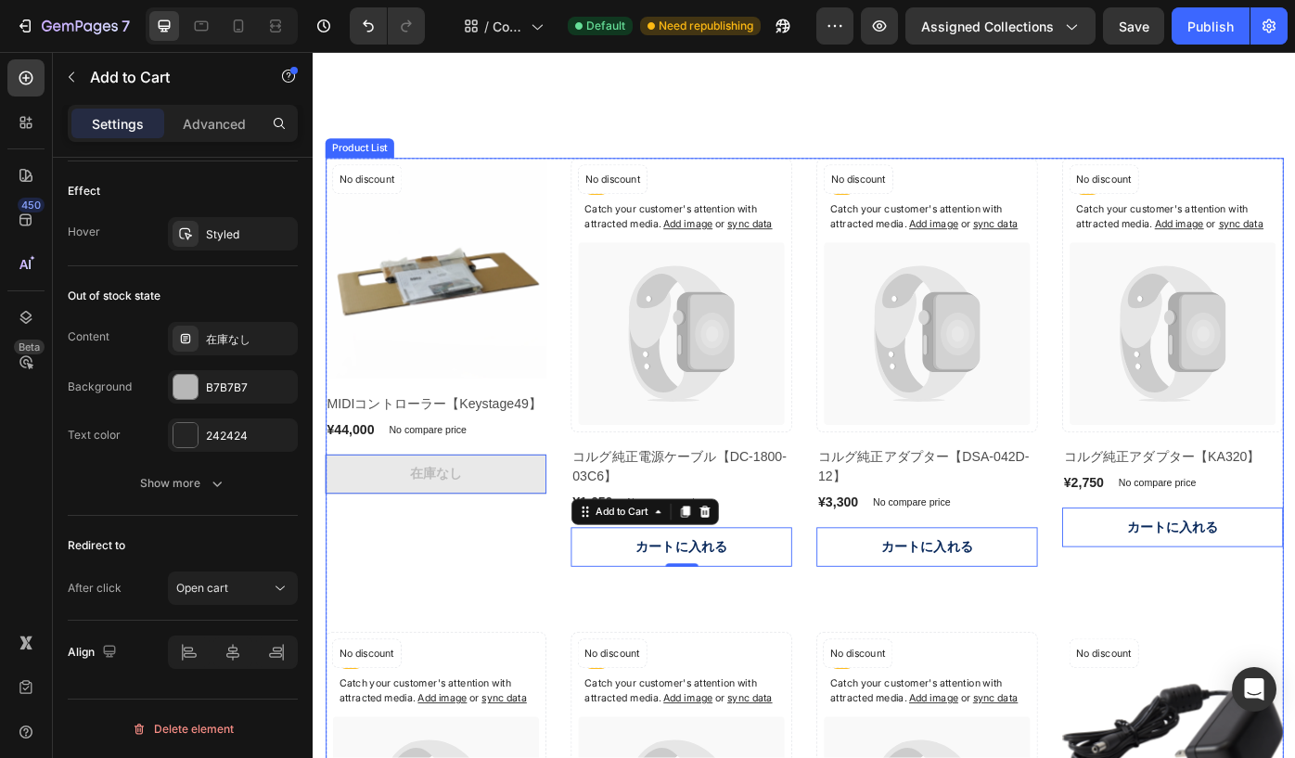
click at [428, 636] on div "Product Images No discount Not be displayed when published Product Badge Row MI…" at bounding box center [452, 404] width 250 height 463
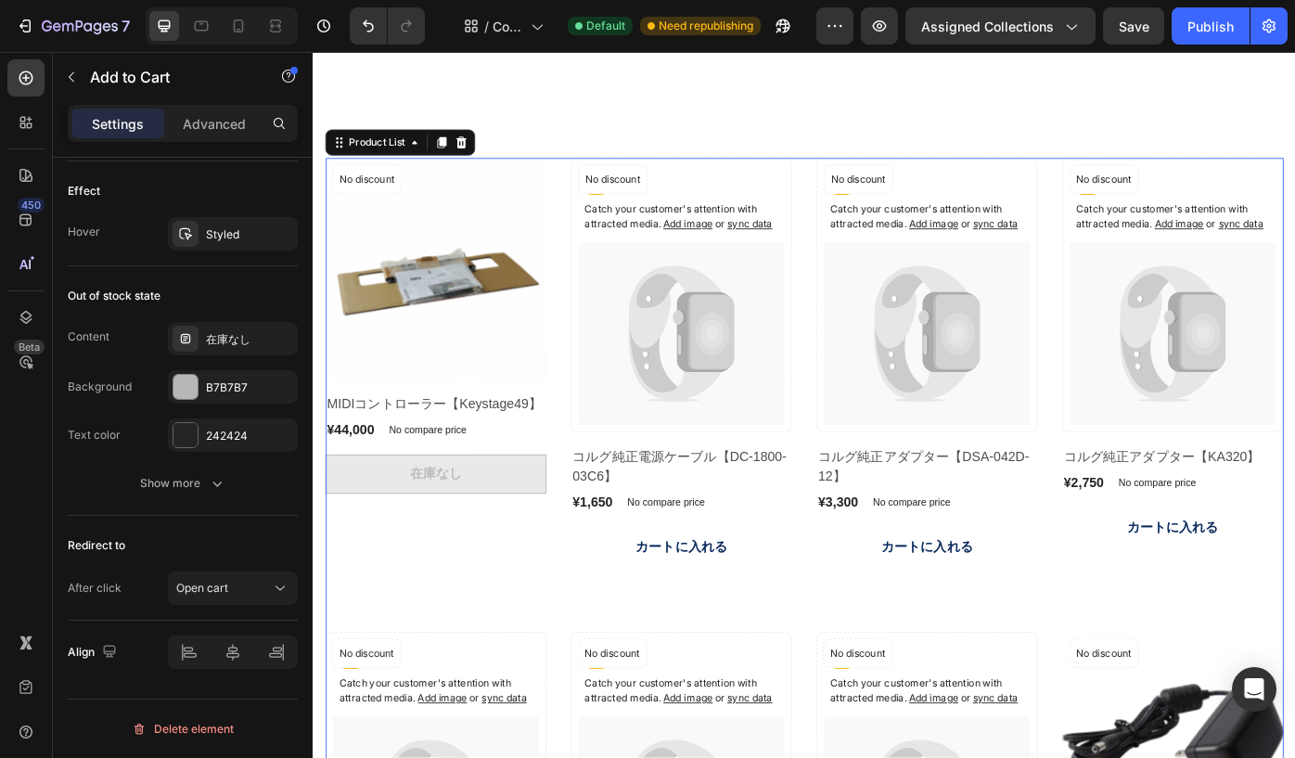
scroll to position [0, 0]
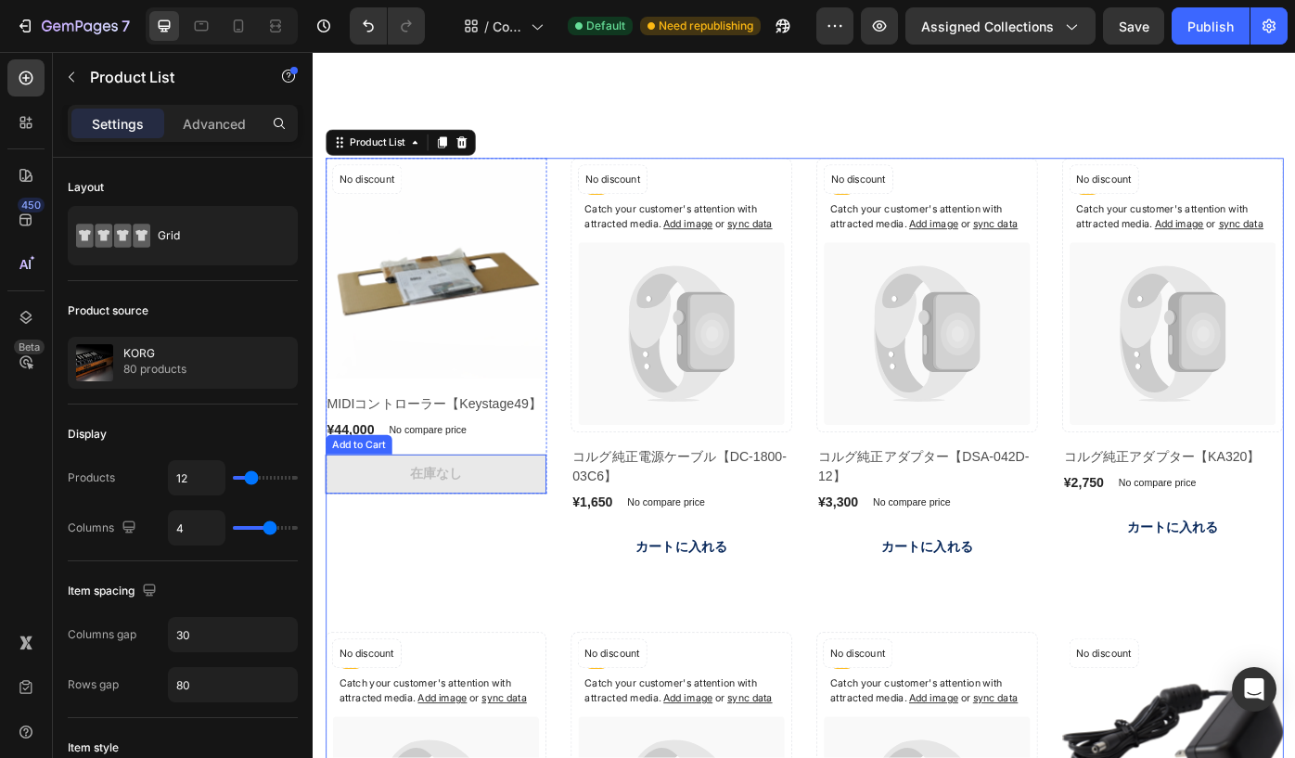
click at [396, 553] on button "在庫なし" at bounding box center [452, 530] width 250 height 45
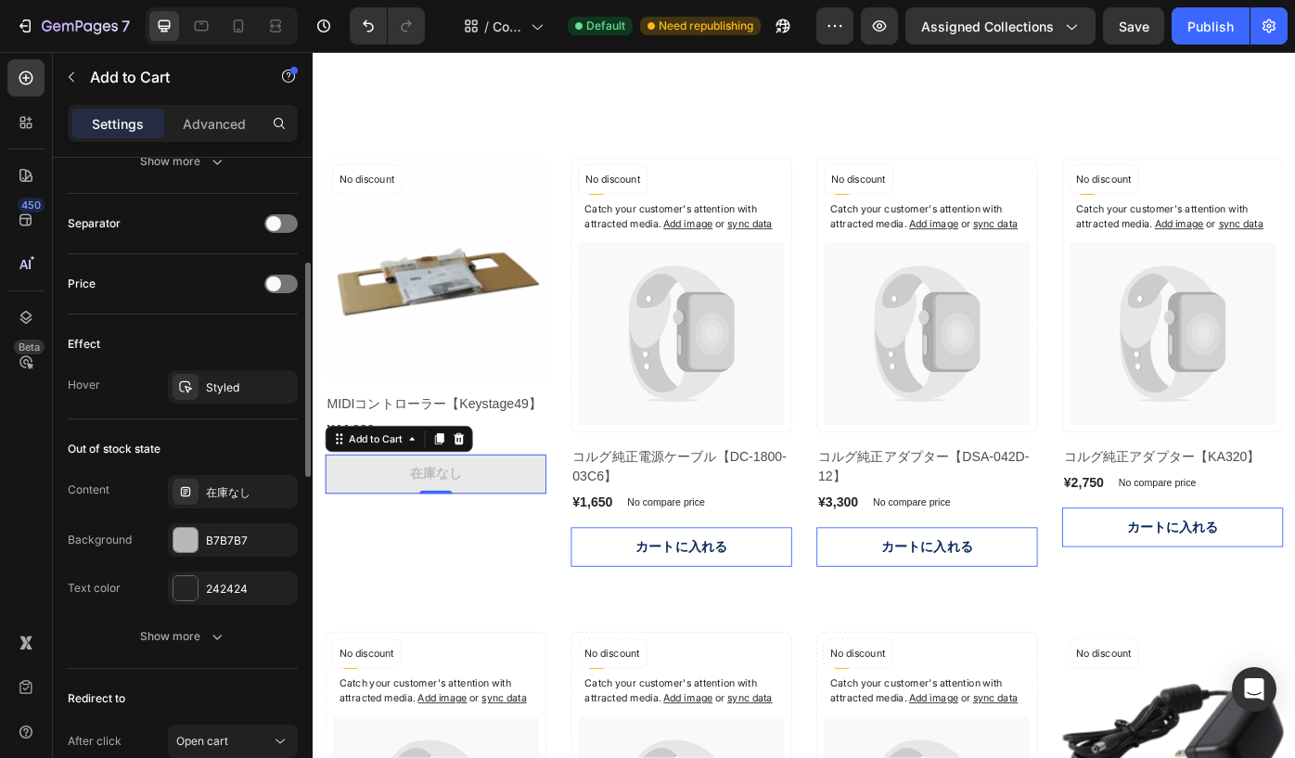
scroll to position [1335, 0]
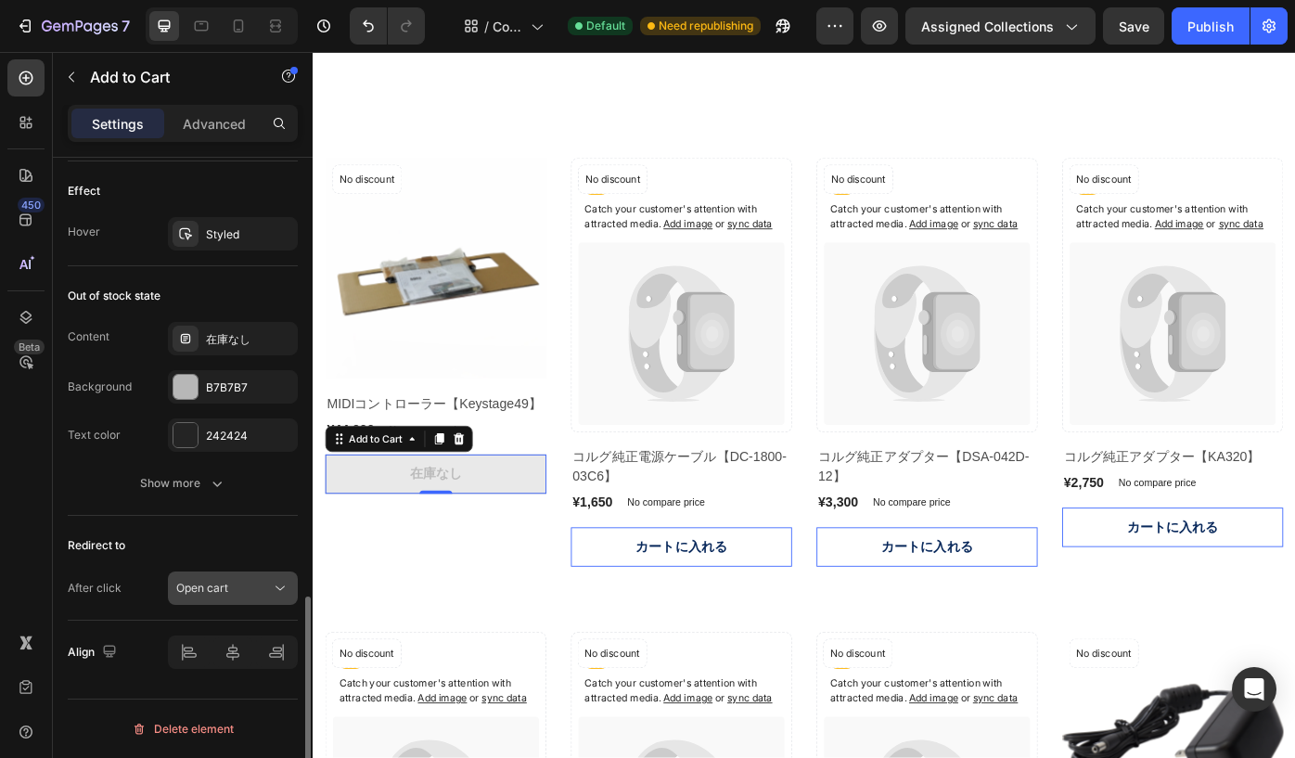
click at [274, 590] on icon at bounding box center [280, 588] width 19 height 19
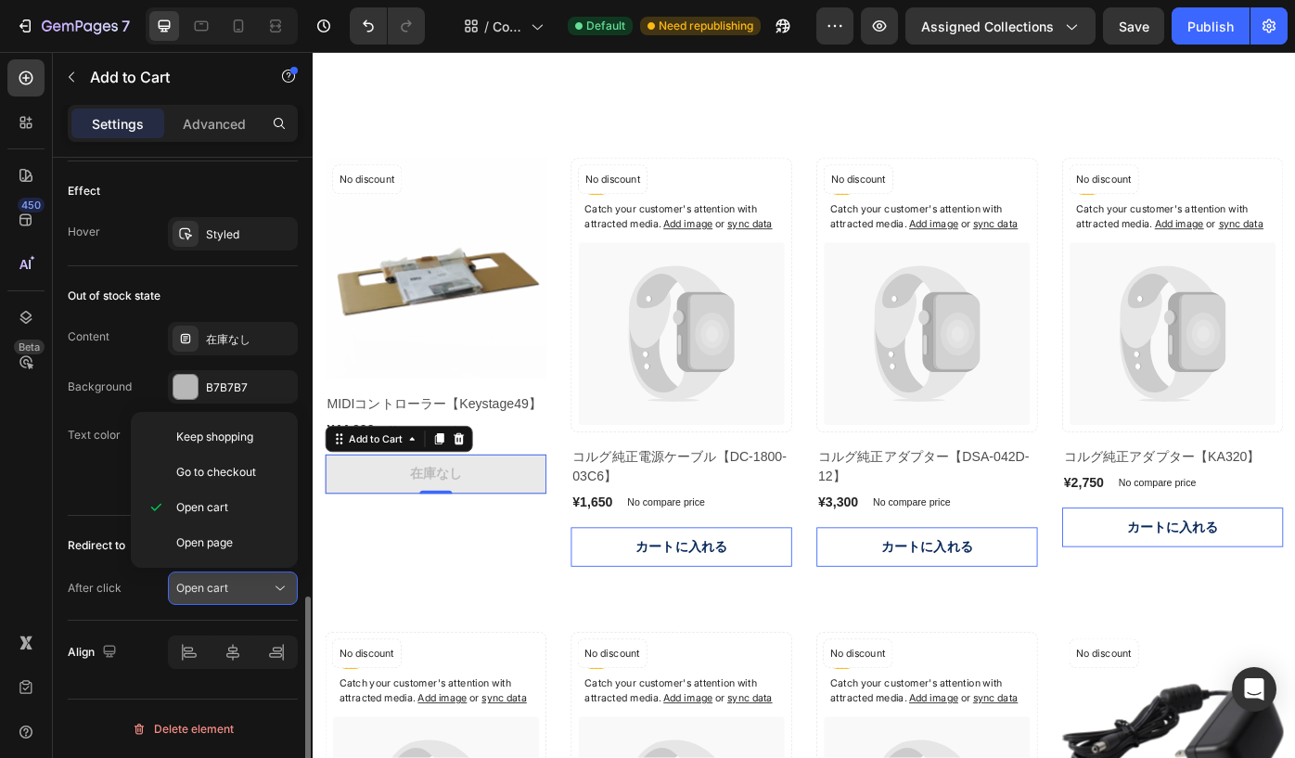
click at [274, 590] on icon at bounding box center [280, 588] width 19 height 19
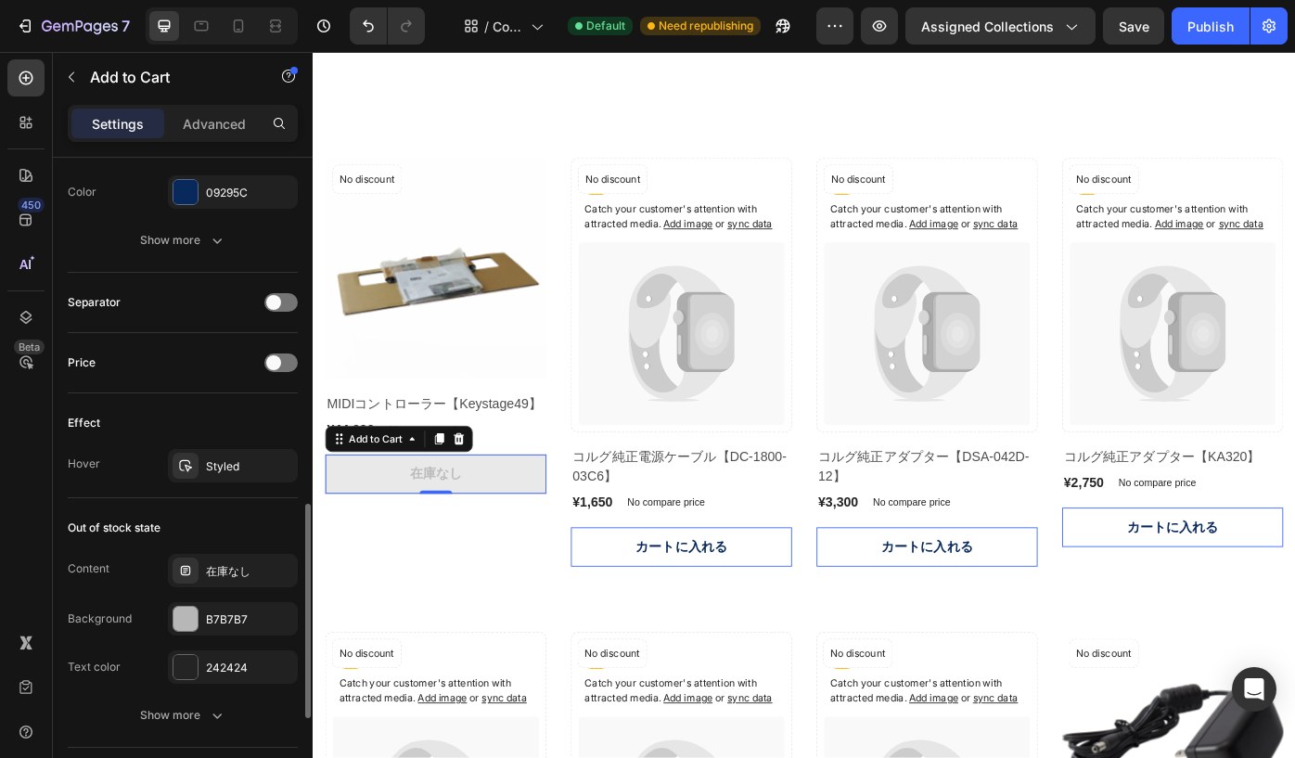
scroll to position [1072, 0]
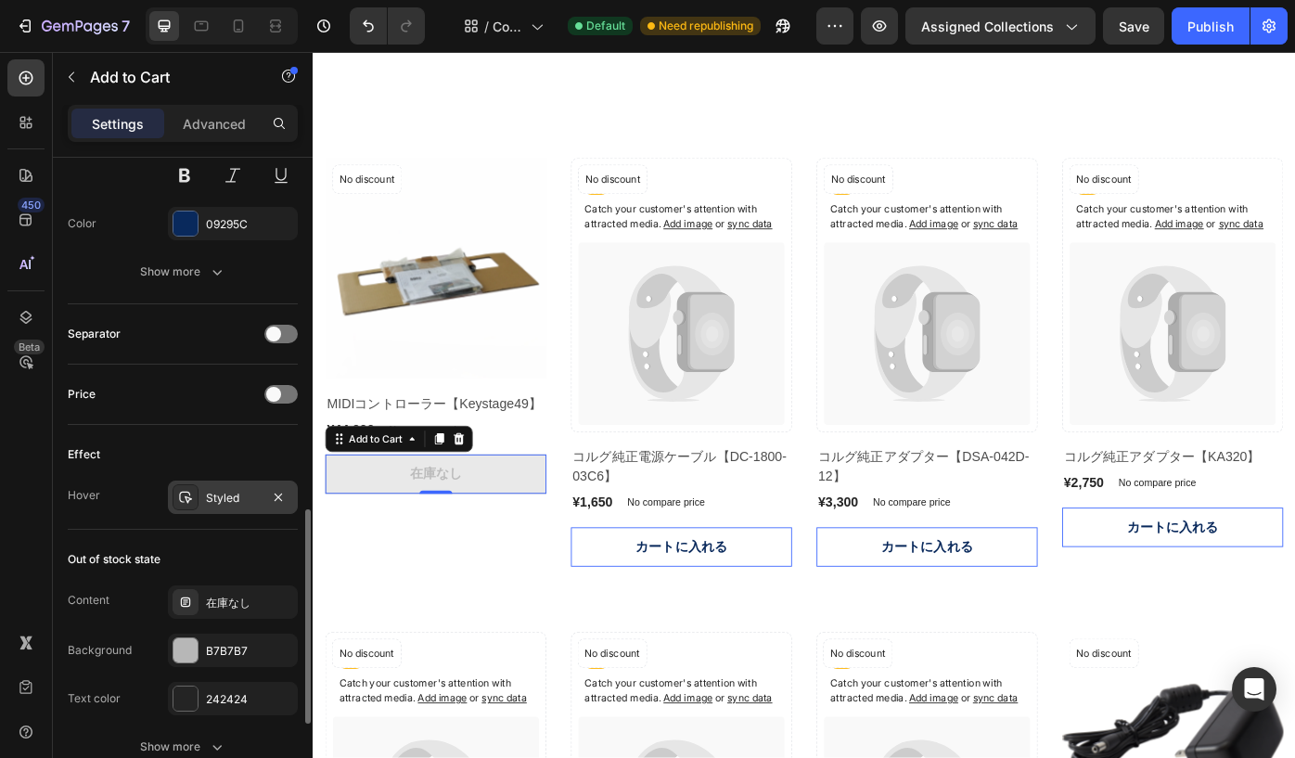
click at [220, 493] on div "Styled" at bounding box center [233, 498] width 54 height 17
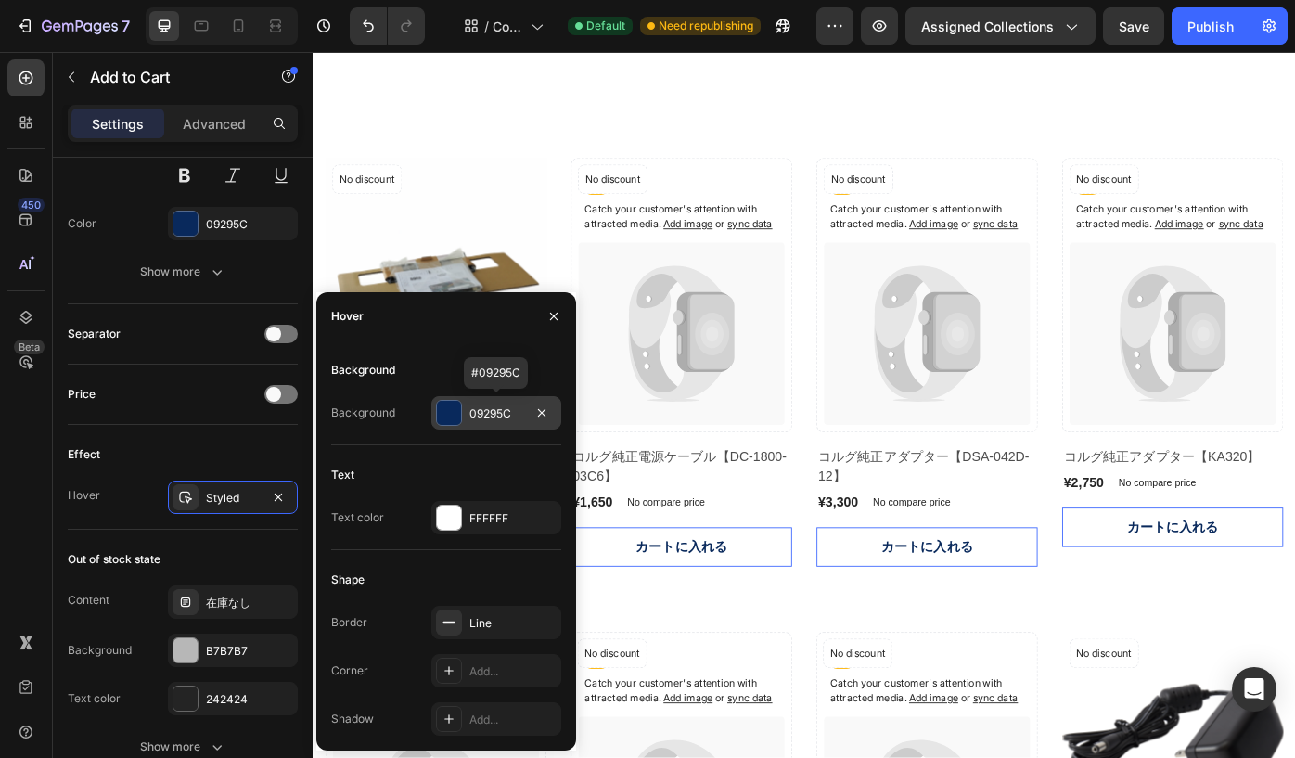
click at [453, 412] on div at bounding box center [449, 413] width 24 height 24
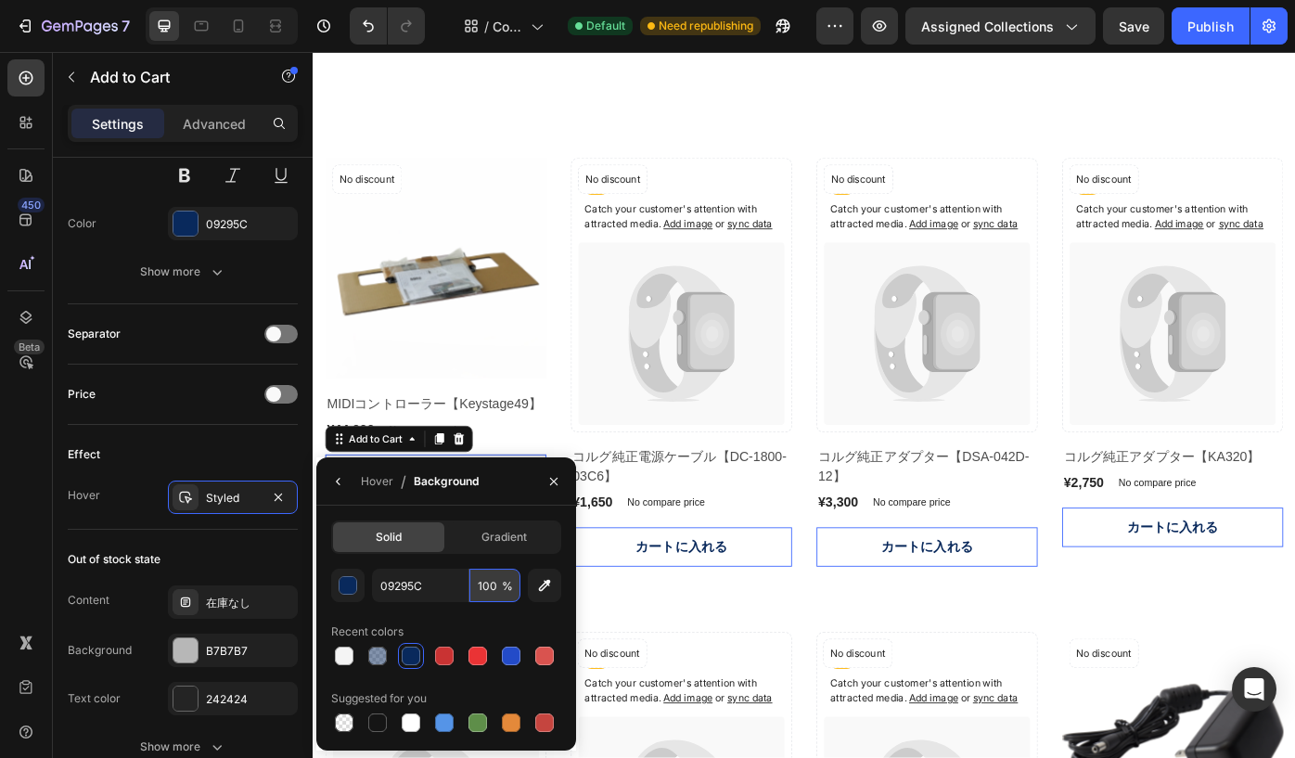
click at [482, 580] on input "100" at bounding box center [494, 585] width 51 height 33
type input "4"
type input "50"
click at [456, 626] on div "Recent colors" at bounding box center [446, 632] width 230 height 30
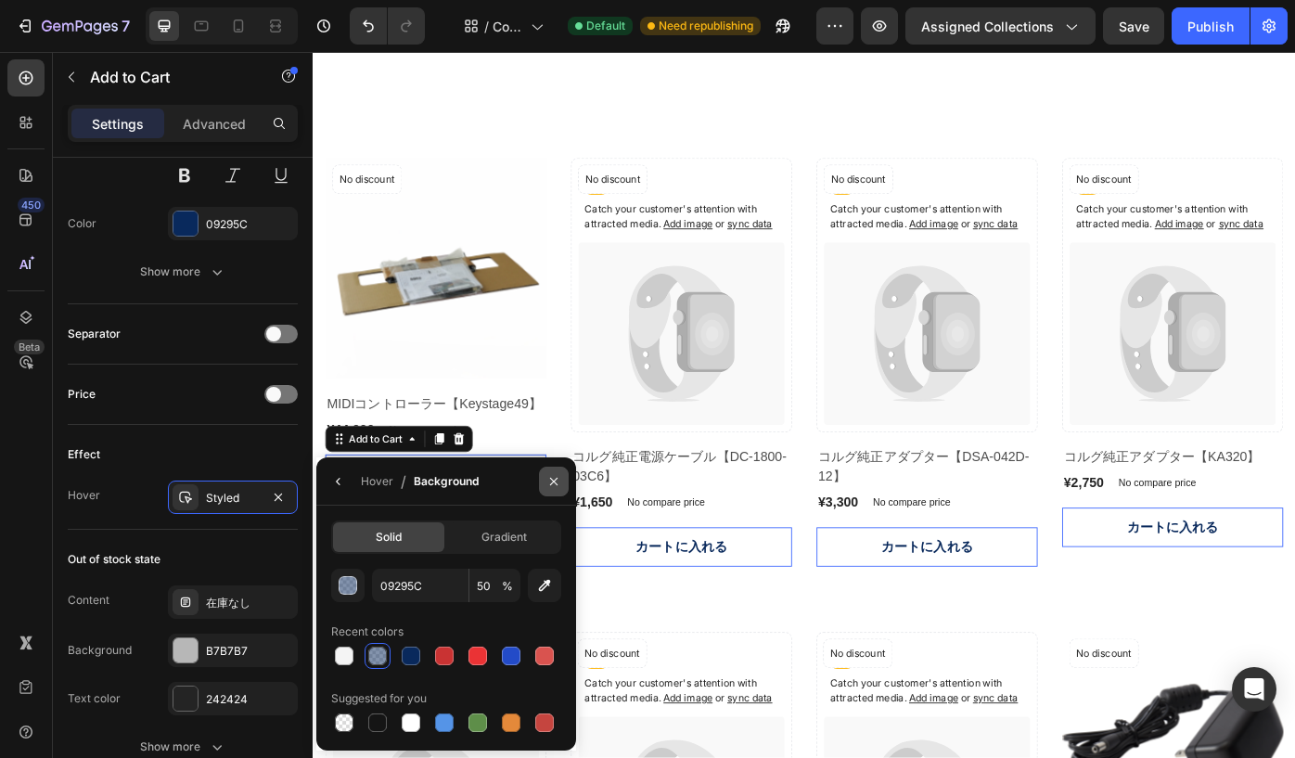
click at [552, 477] on icon "button" at bounding box center [553, 481] width 15 height 15
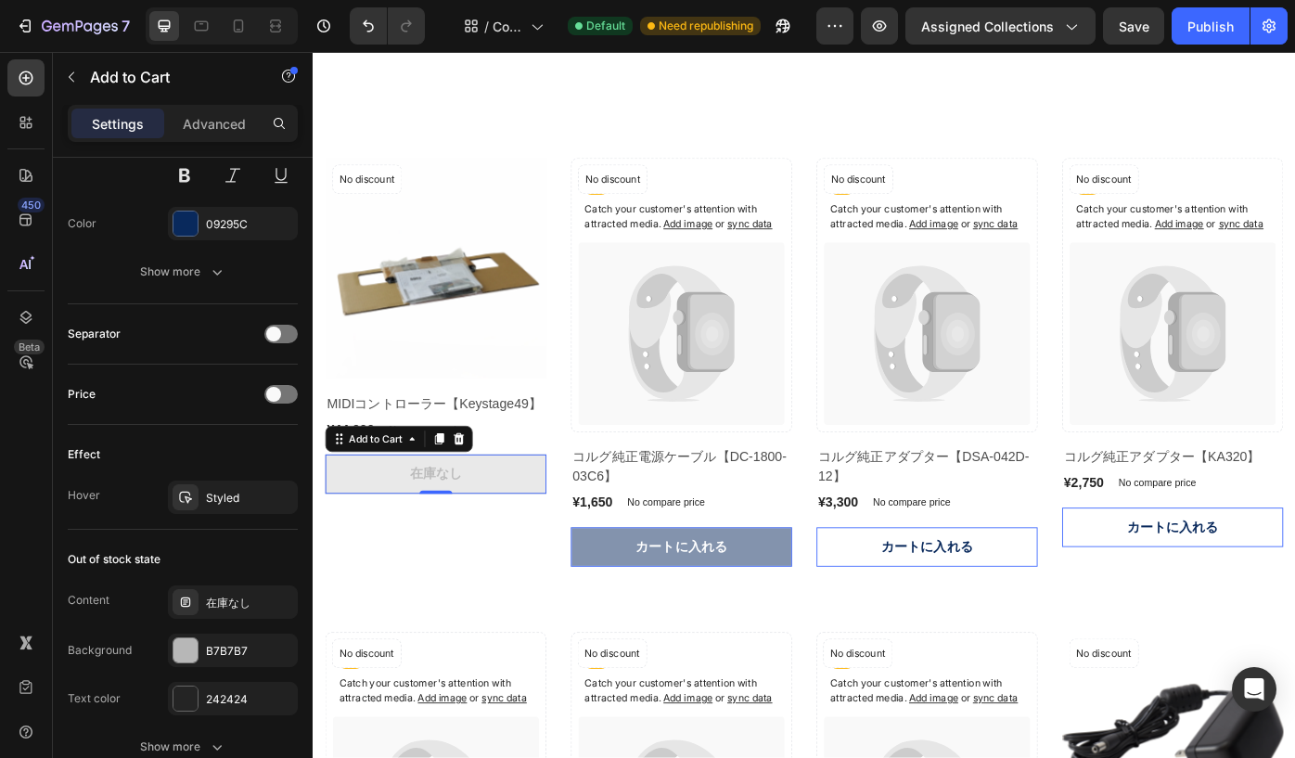
click at [637, 636] on button "カートに入れる" at bounding box center [730, 613] width 250 height 45
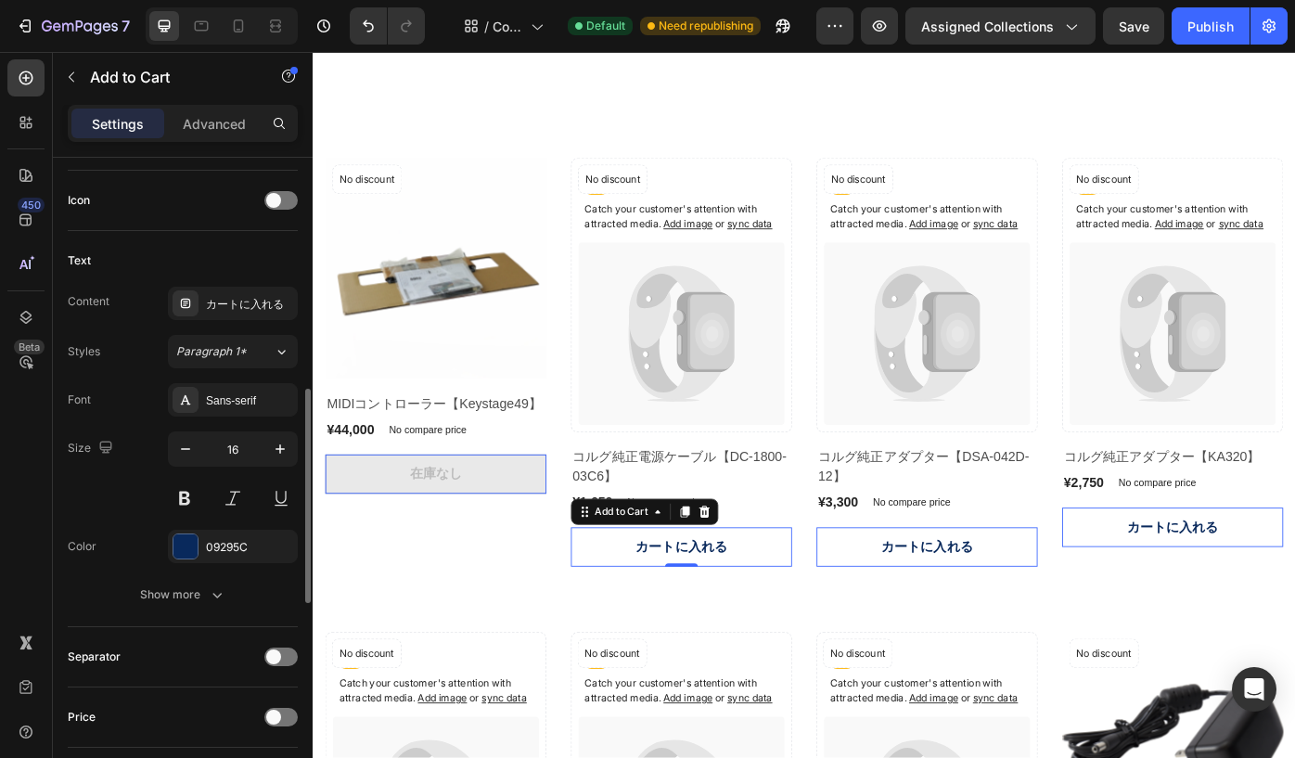
scroll to position [781, 0]
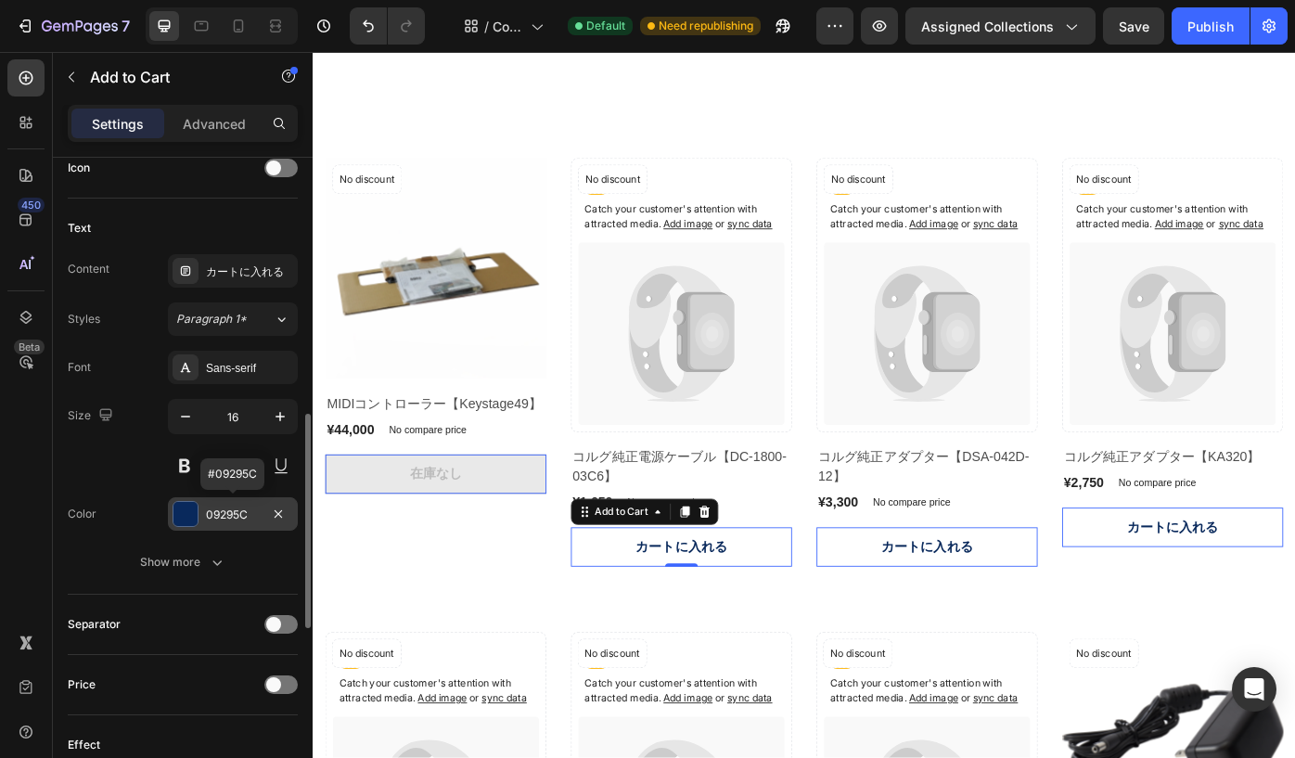
click at [196, 518] on div at bounding box center [185, 514] width 24 height 24
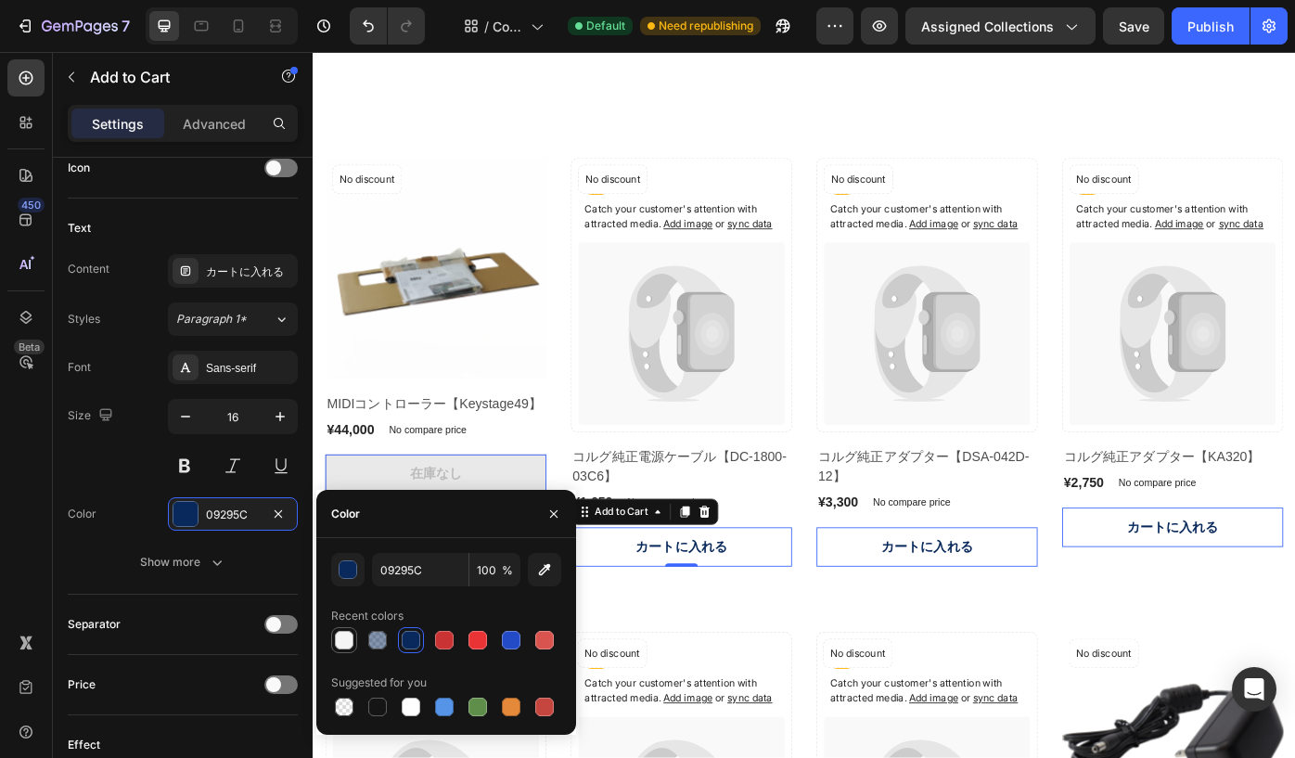
click at [348, 641] on div at bounding box center [344, 640] width 19 height 19
type input "F4F4F4"
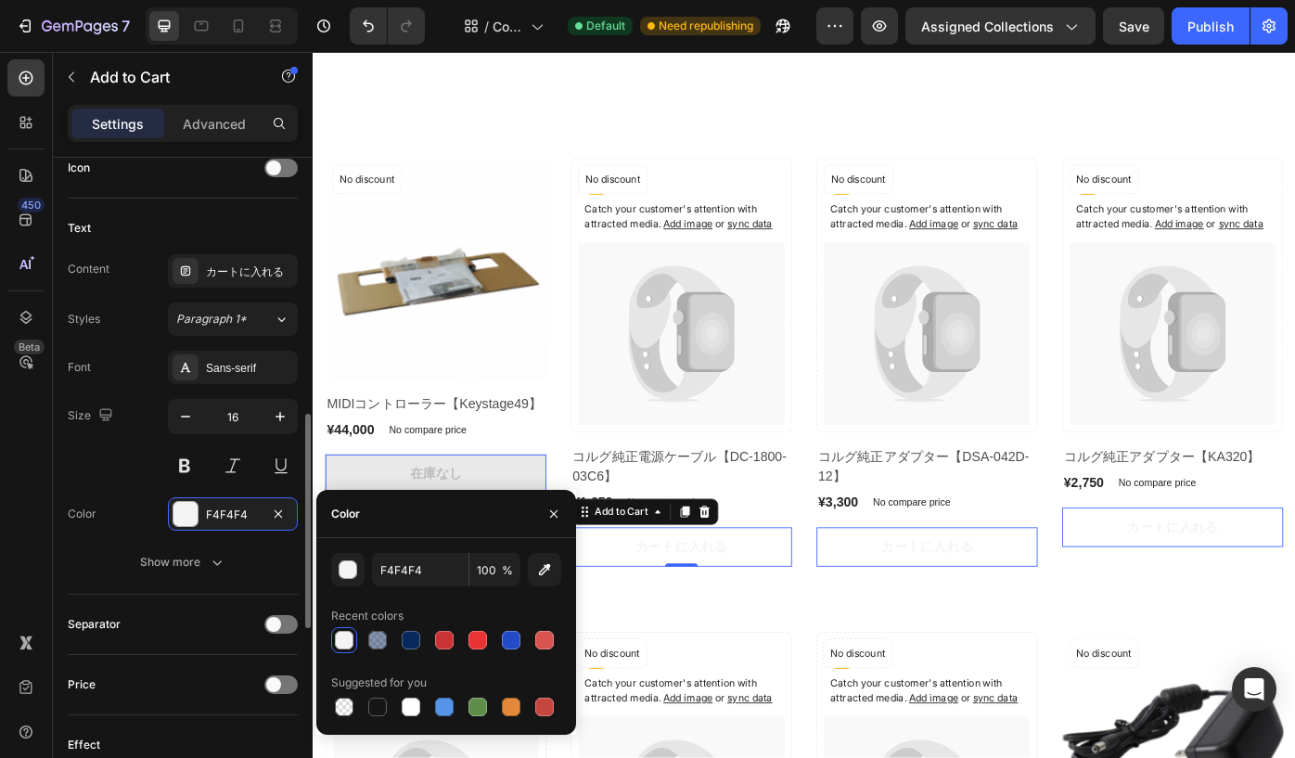
click at [118, 491] on div "Font Sans-serif Size 16 Color F4F4F4 Show more" at bounding box center [183, 465] width 230 height 228
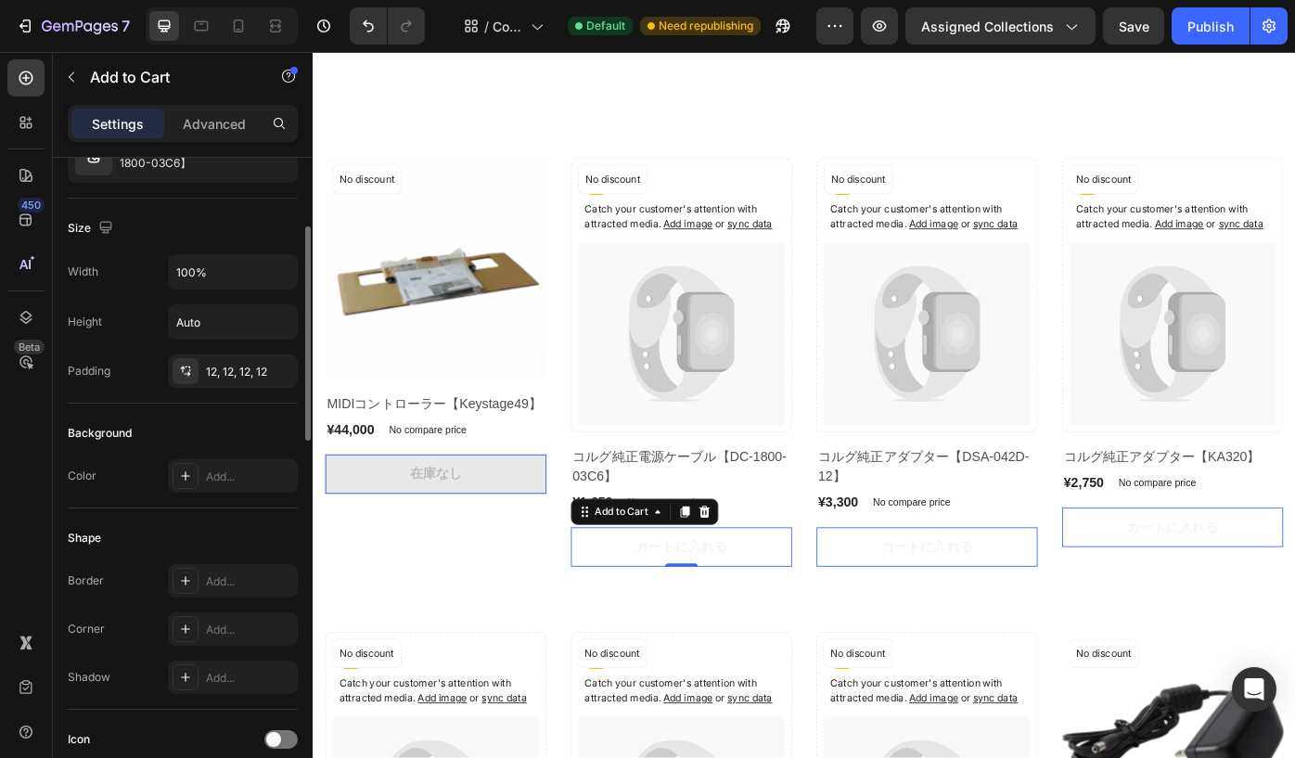
scroll to position [168, 0]
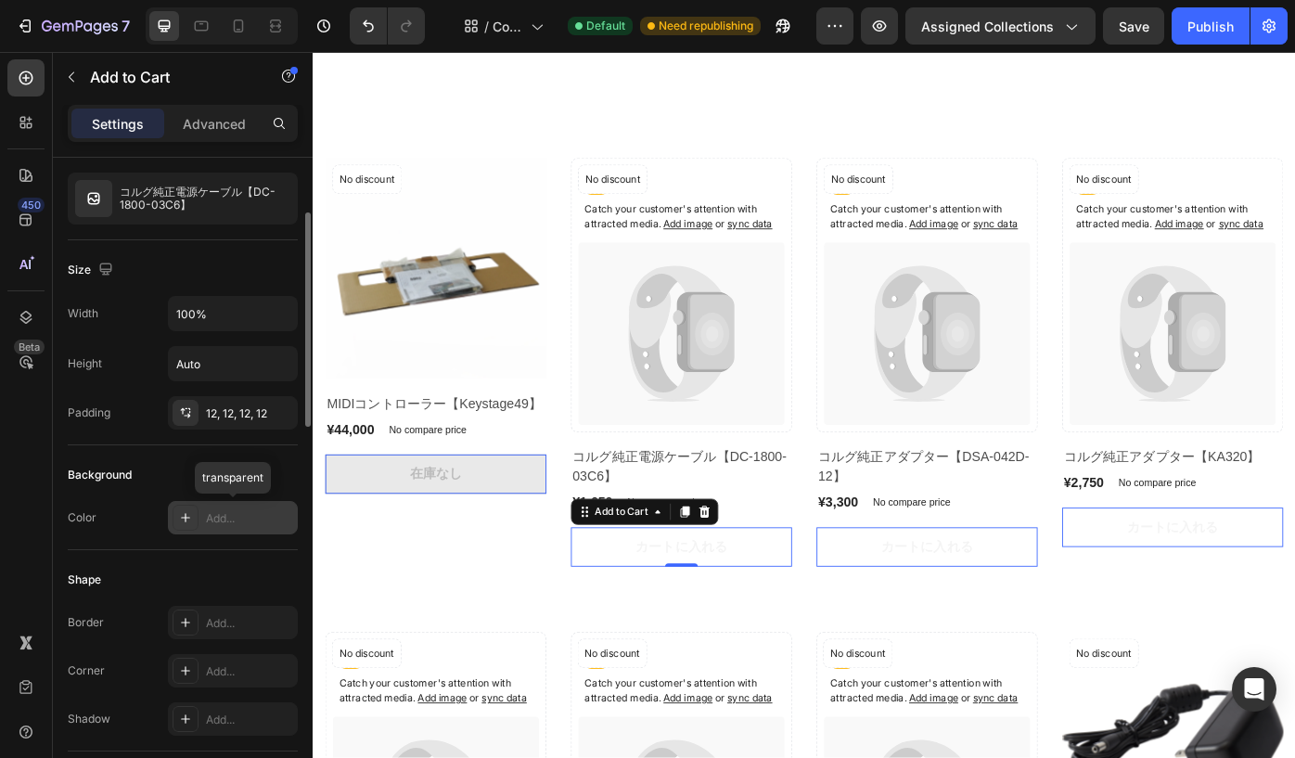
click at [225, 519] on div "Add..." at bounding box center [249, 518] width 87 height 17
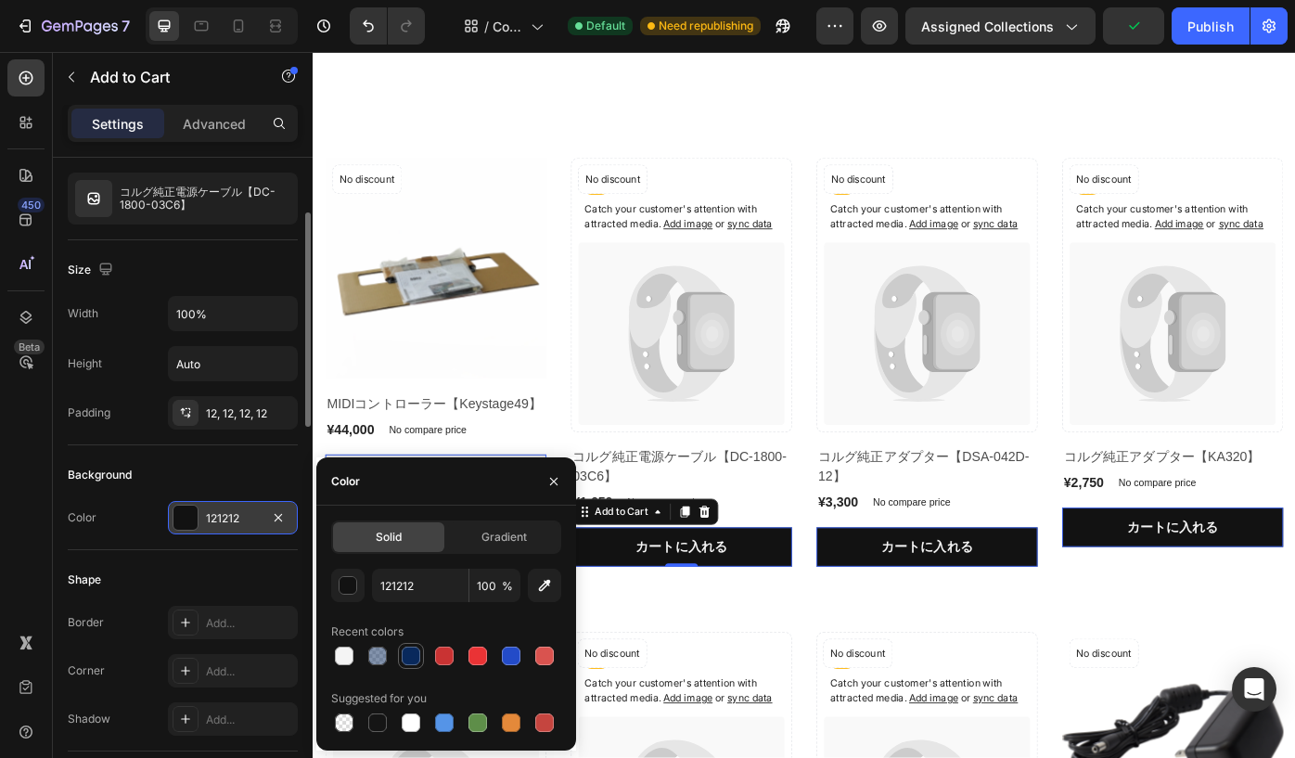
click at [407, 653] on div at bounding box center [411, 656] width 19 height 19
type input "09295C"
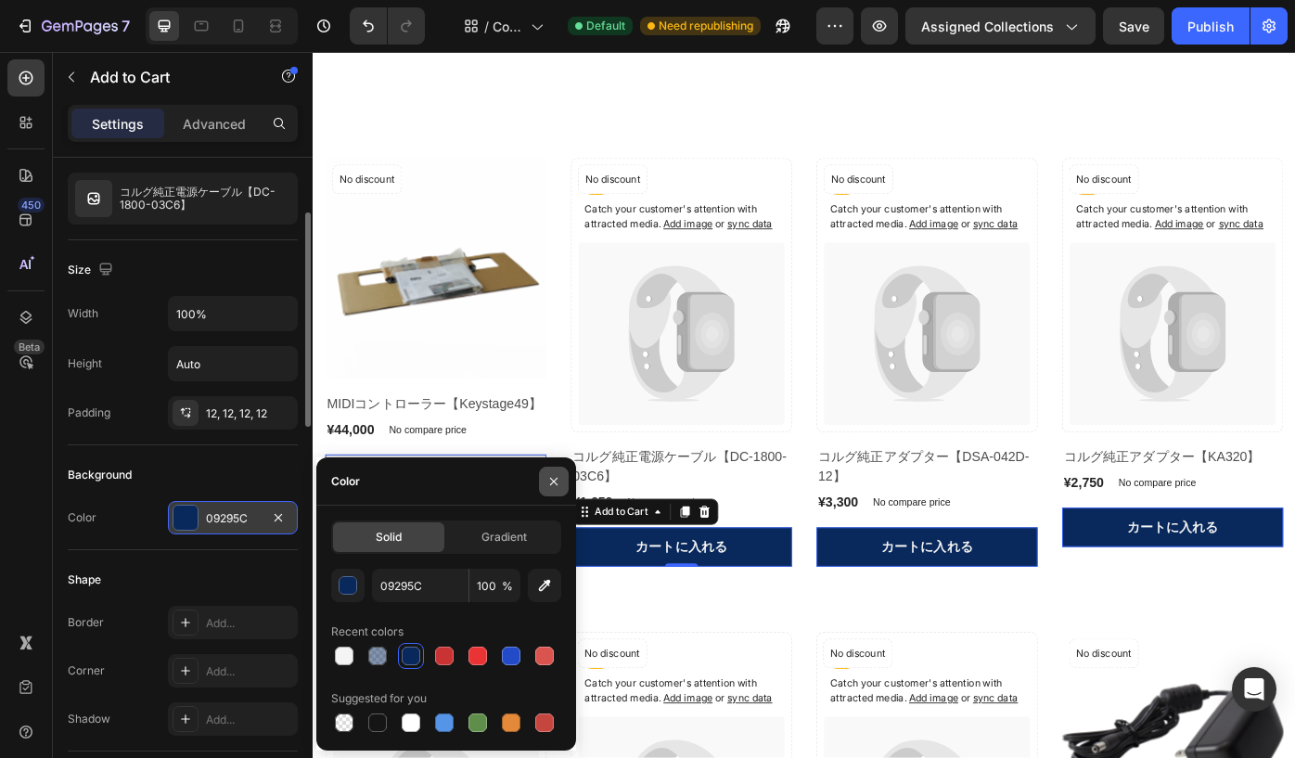
click at [549, 480] on icon "button" at bounding box center [553, 481] width 15 height 15
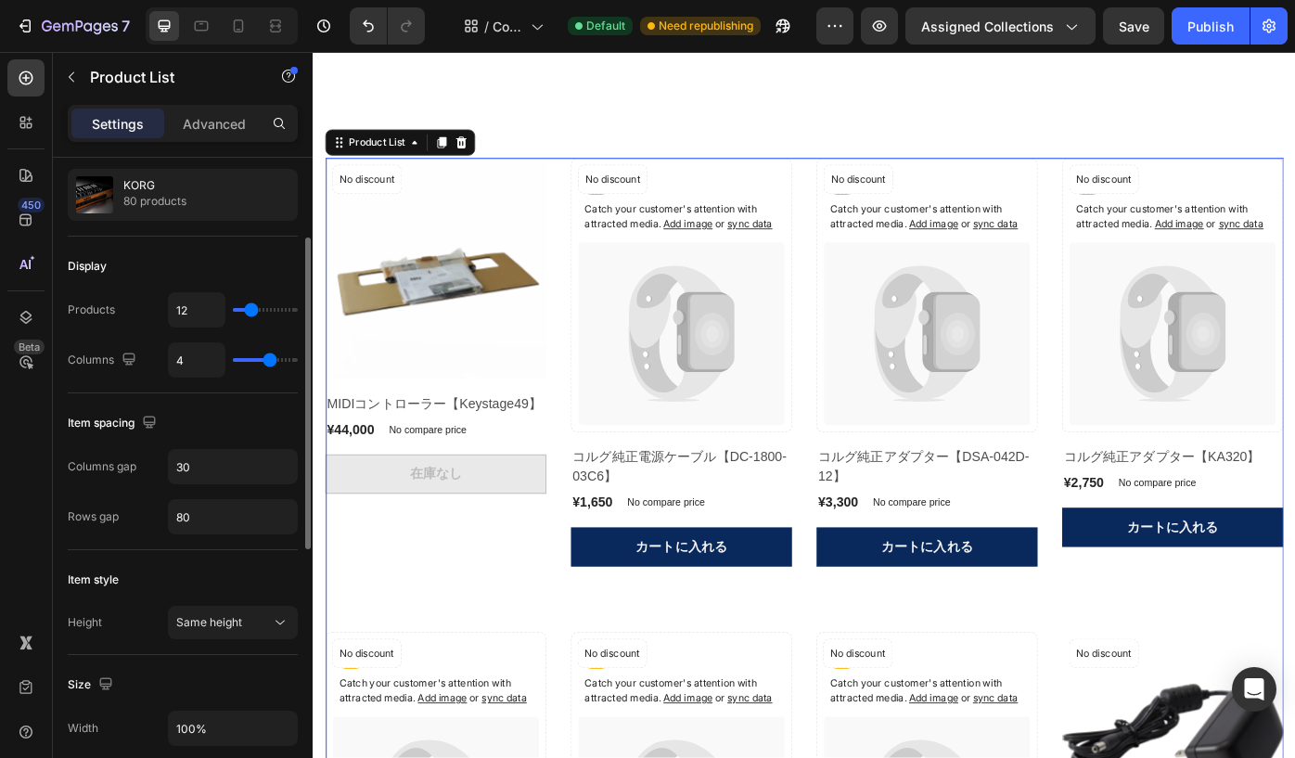
scroll to position [0, 0]
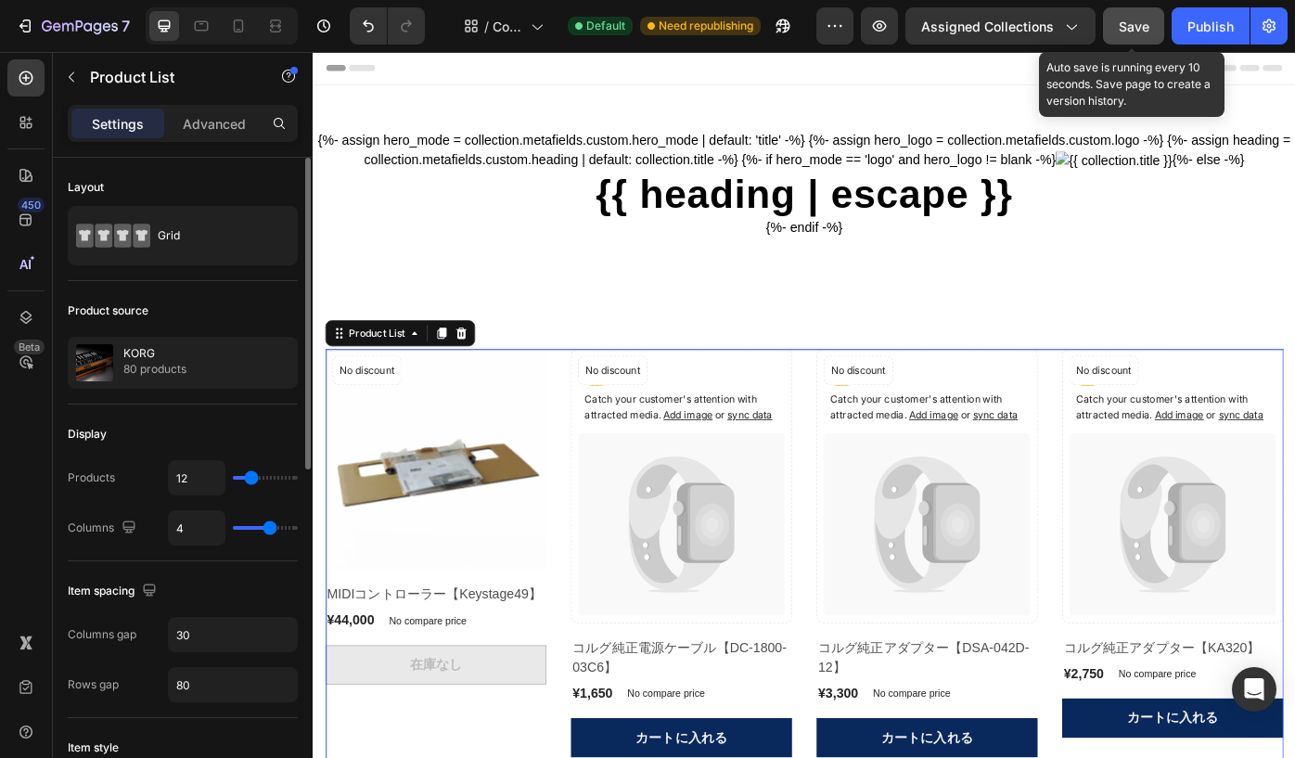
click at [1133, 20] on span "Save" at bounding box center [1134, 27] width 31 height 16
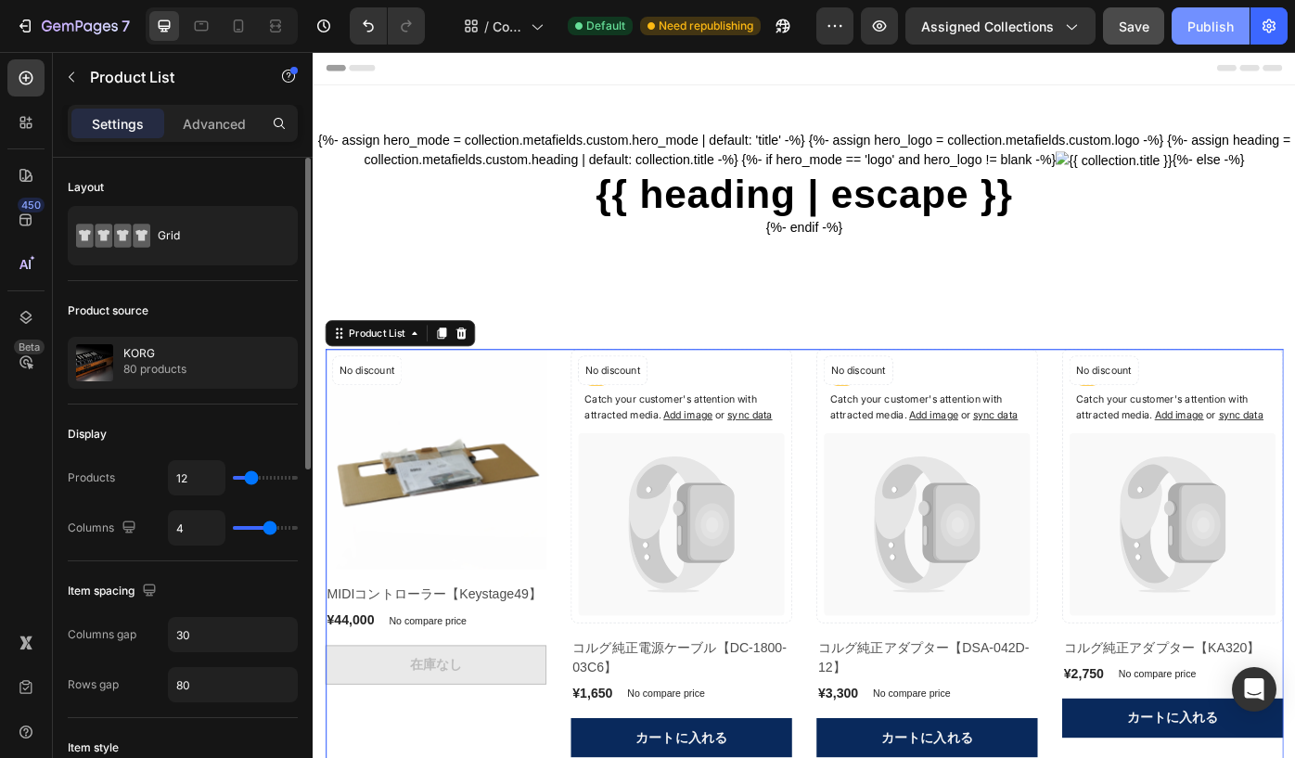
click at [1214, 24] on div "Publish" at bounding box center [1211, 26] width 46 height 19
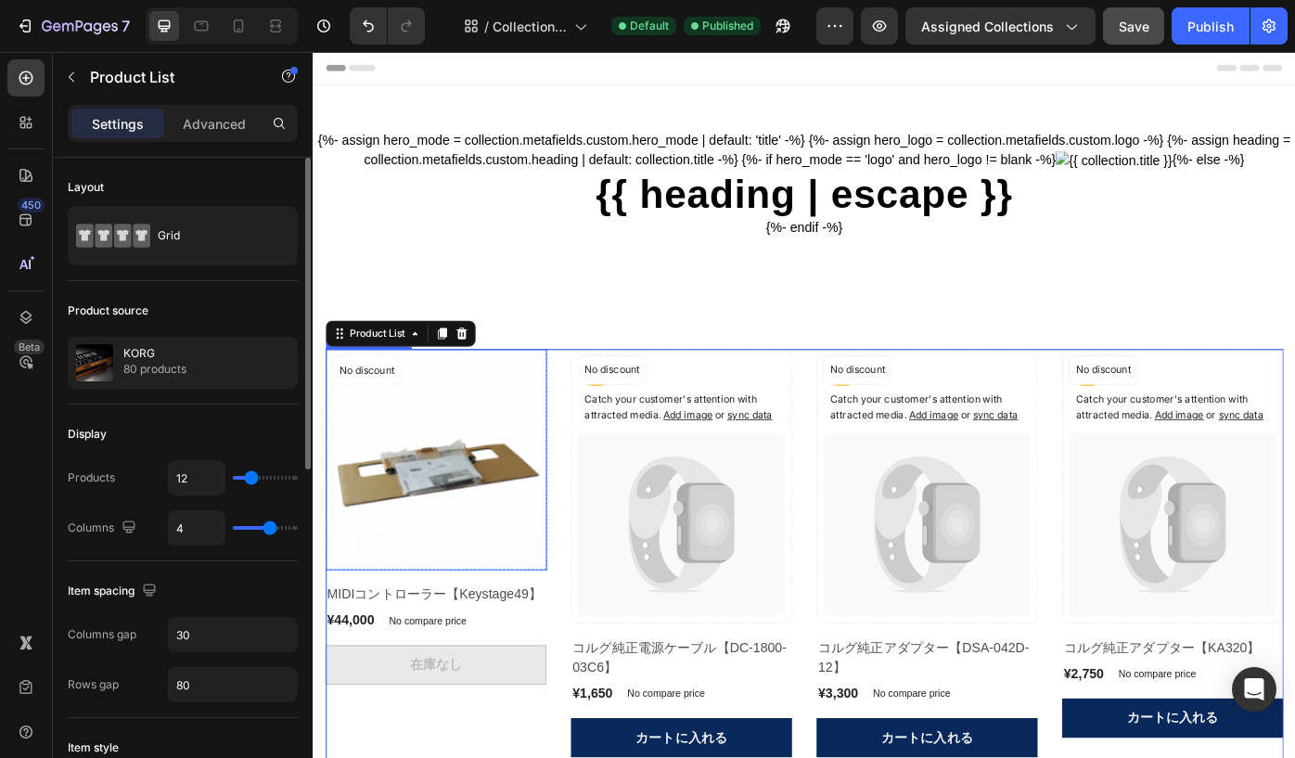
click at [476, 579] on img at bounding box center [452, 514] width 250 height 250
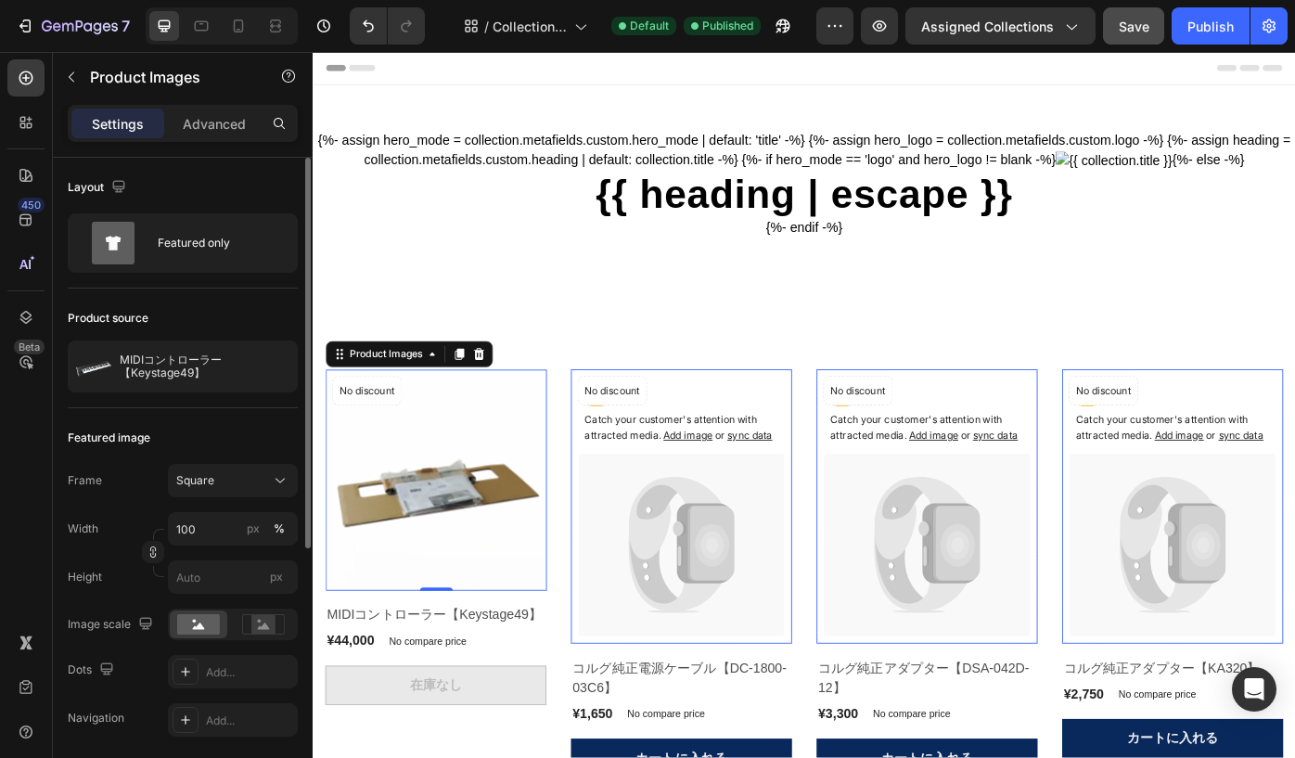
click at [482, 568] on img at bounding box center [452, 537] width 250 height 250
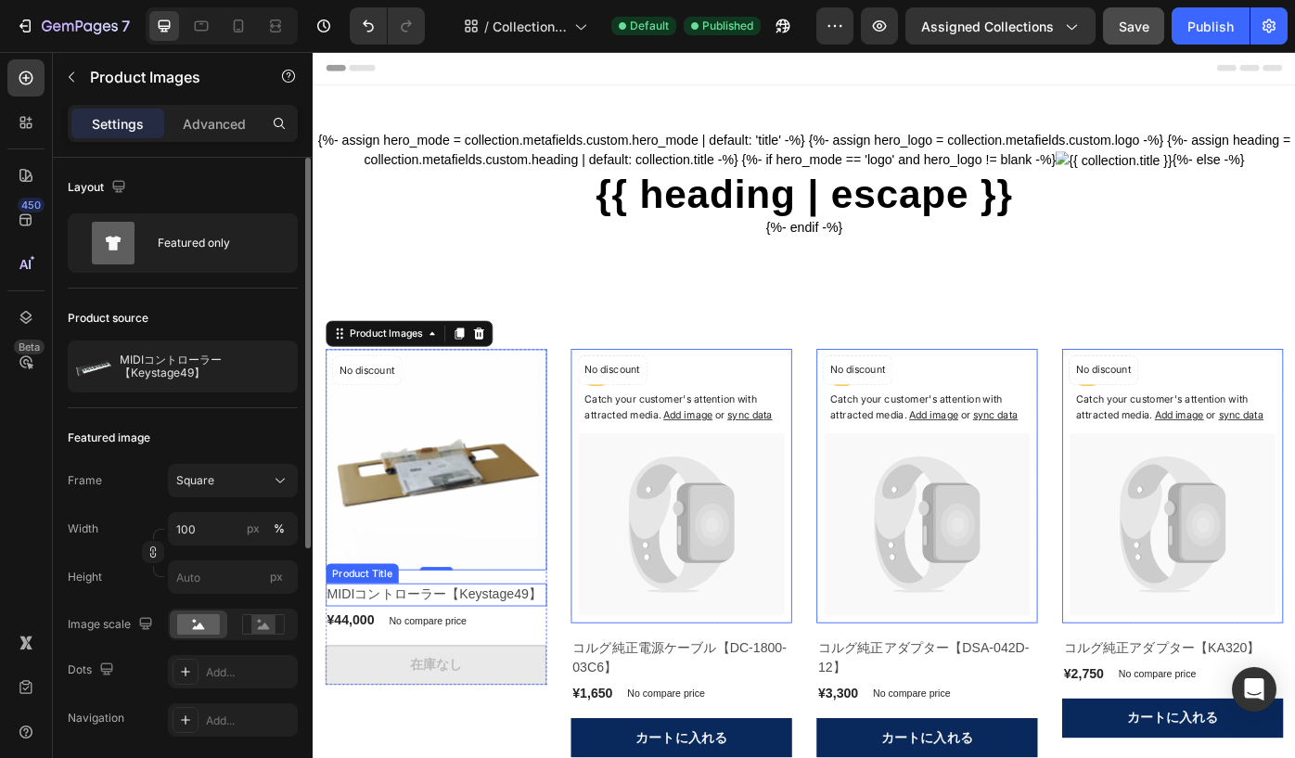
click at [373, 680] on h2 "MIDIコントローラー【Keystage49】" at bounding box center [452, 667] width 250 height 26
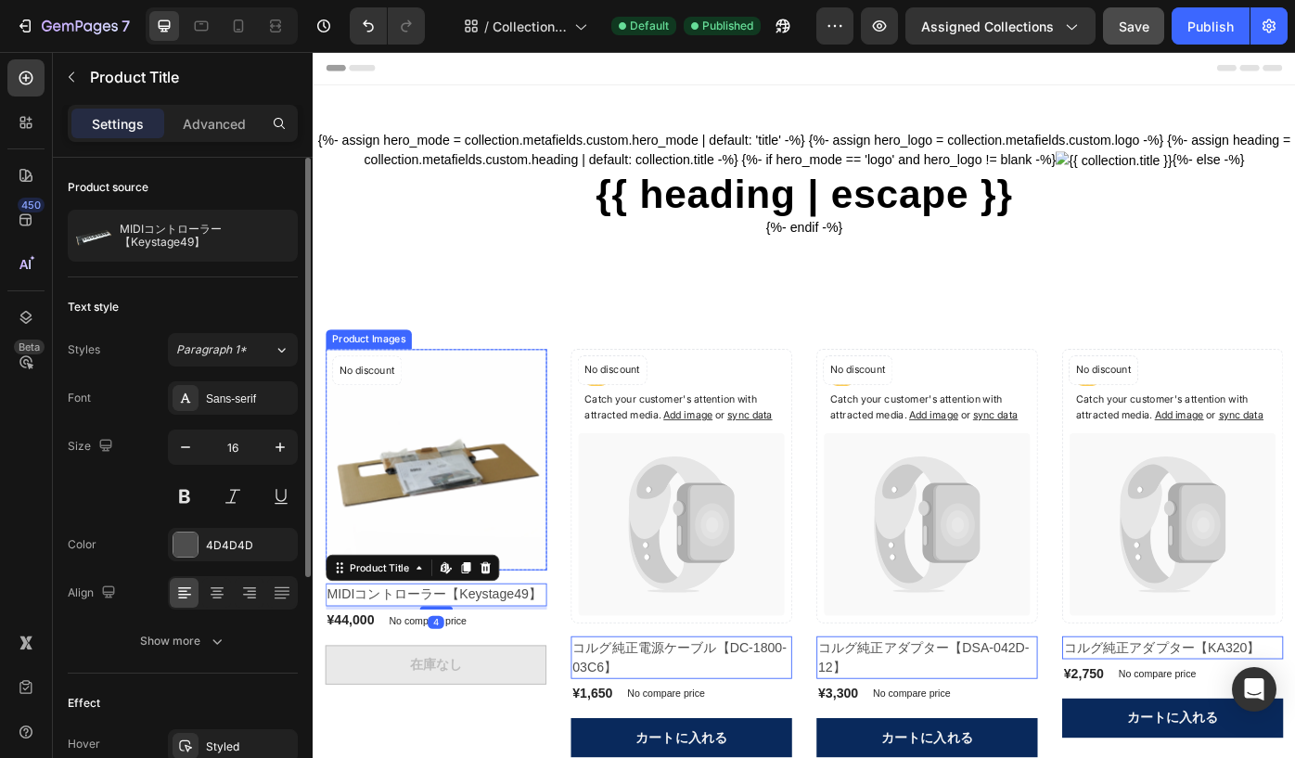
click at [438, 584] on img at bounding box center [452, 514] width 250 height 250
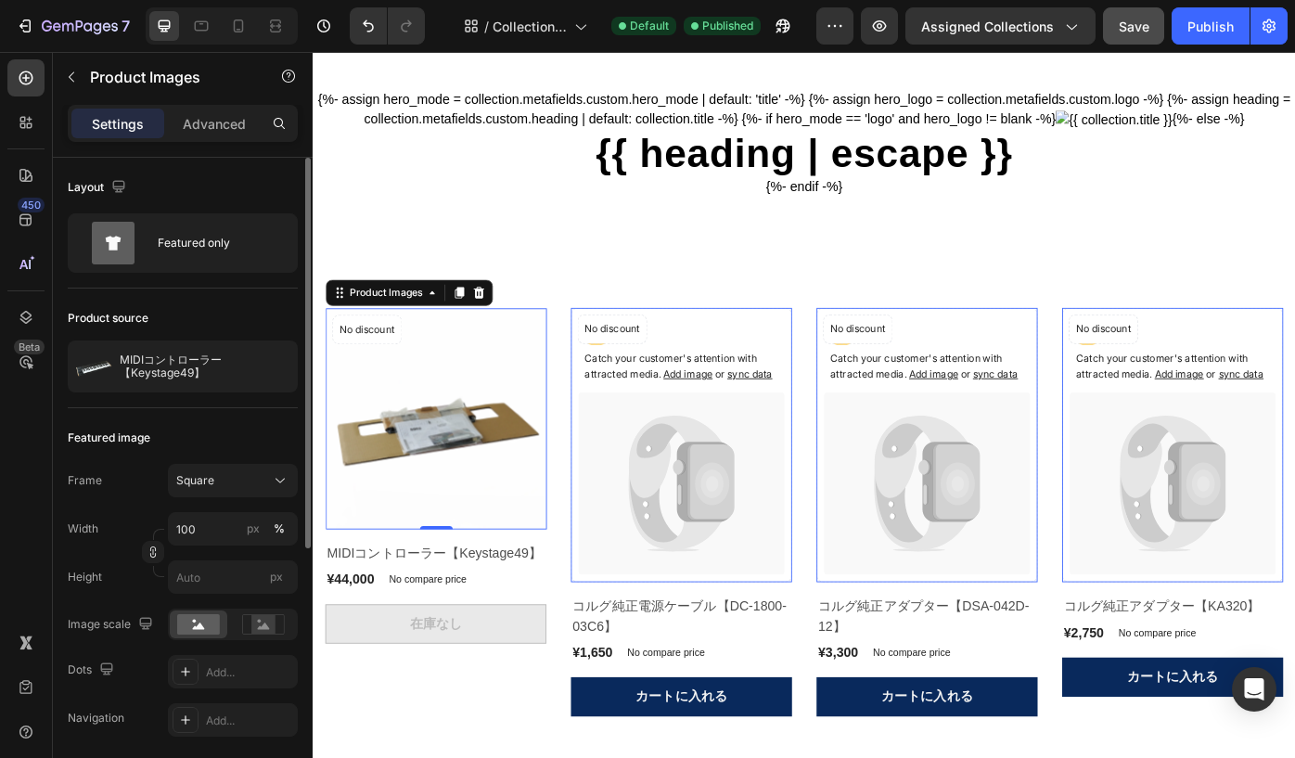
scroll to position [106, 0]
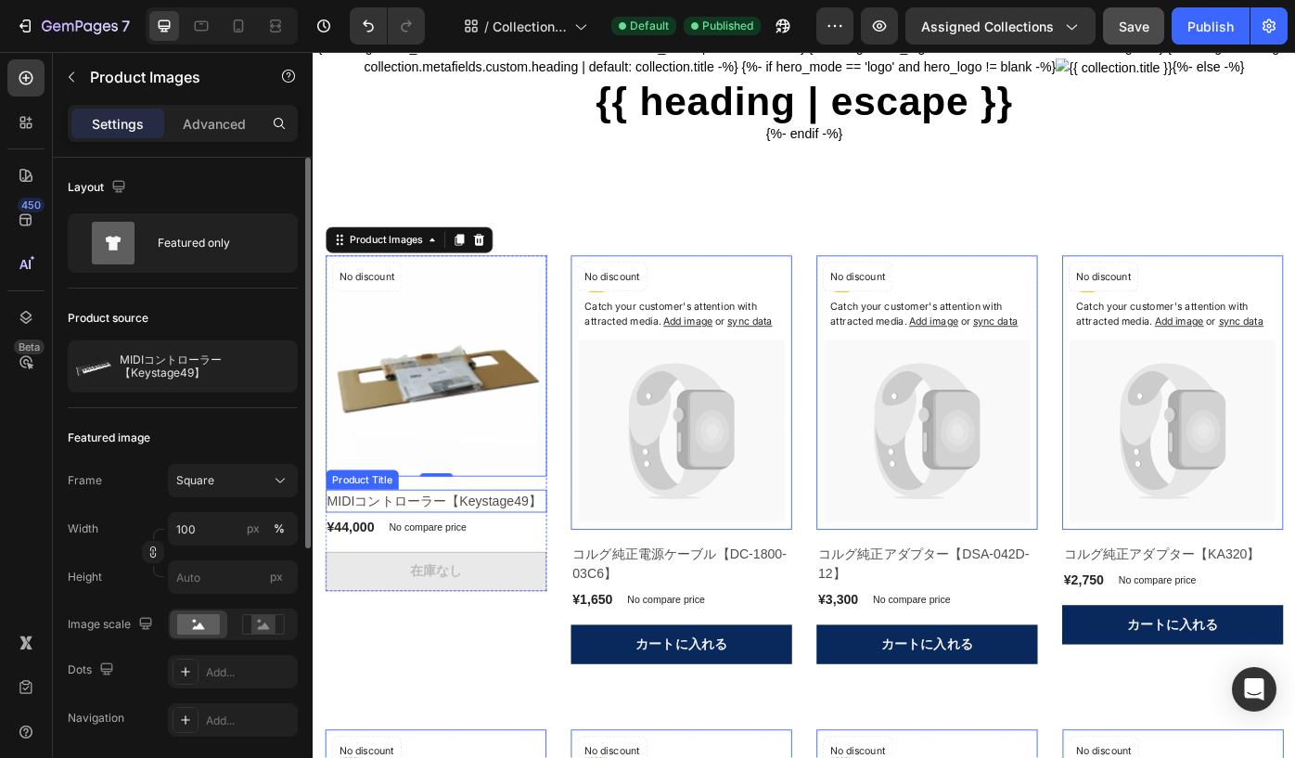
click at [424, 574] on h2 "MIDIコントローラー【Keystage49】" at bounding box center [452, 561] width 250 height 26
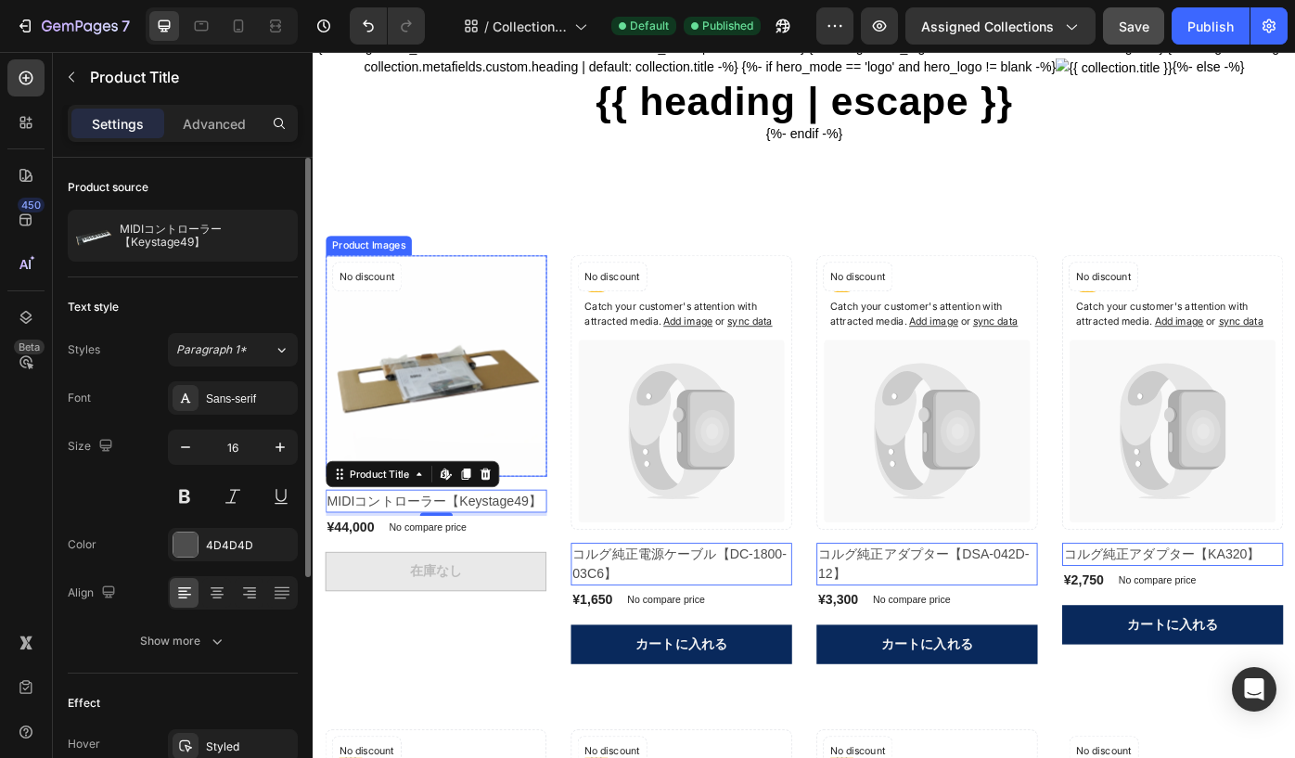
click at [535, 450] on img at bounding box center [452, 408] width 250 height 250
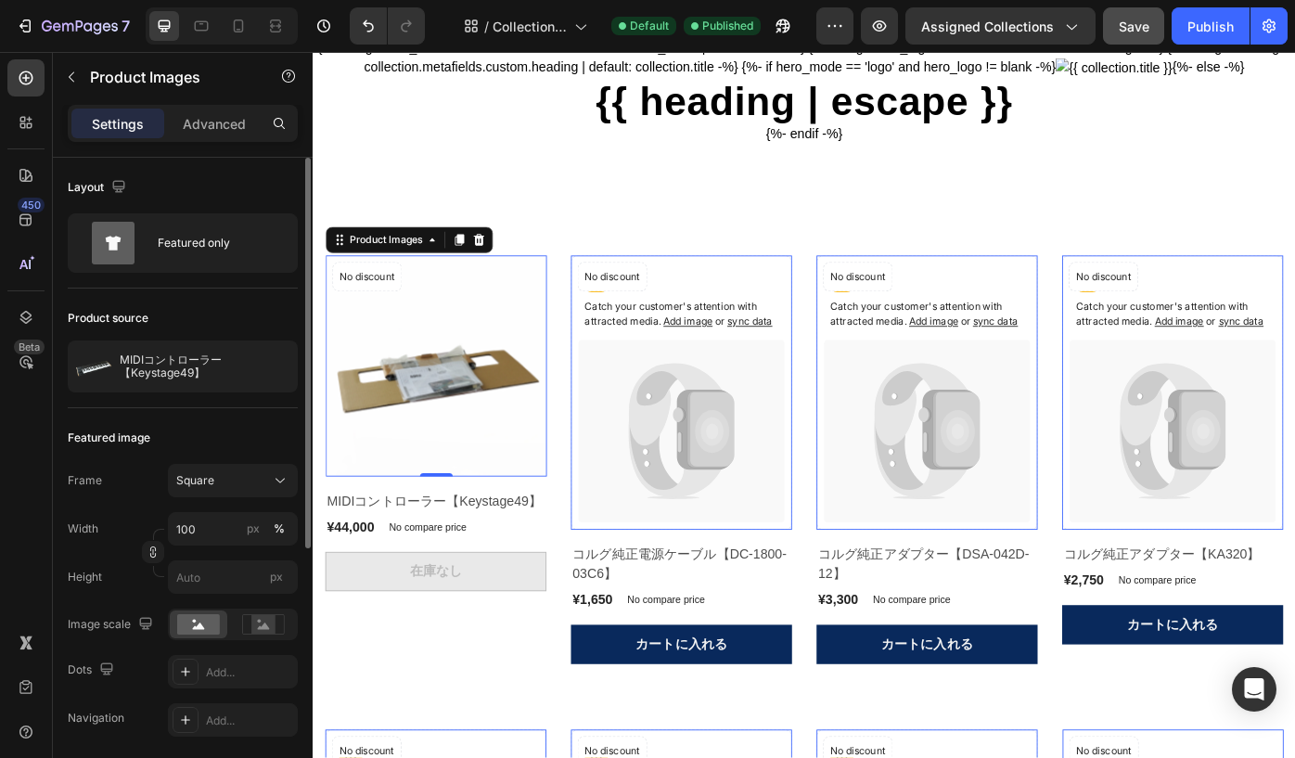
click at [360, 437] on img at bounding box center [452, 408] width 250 height 250
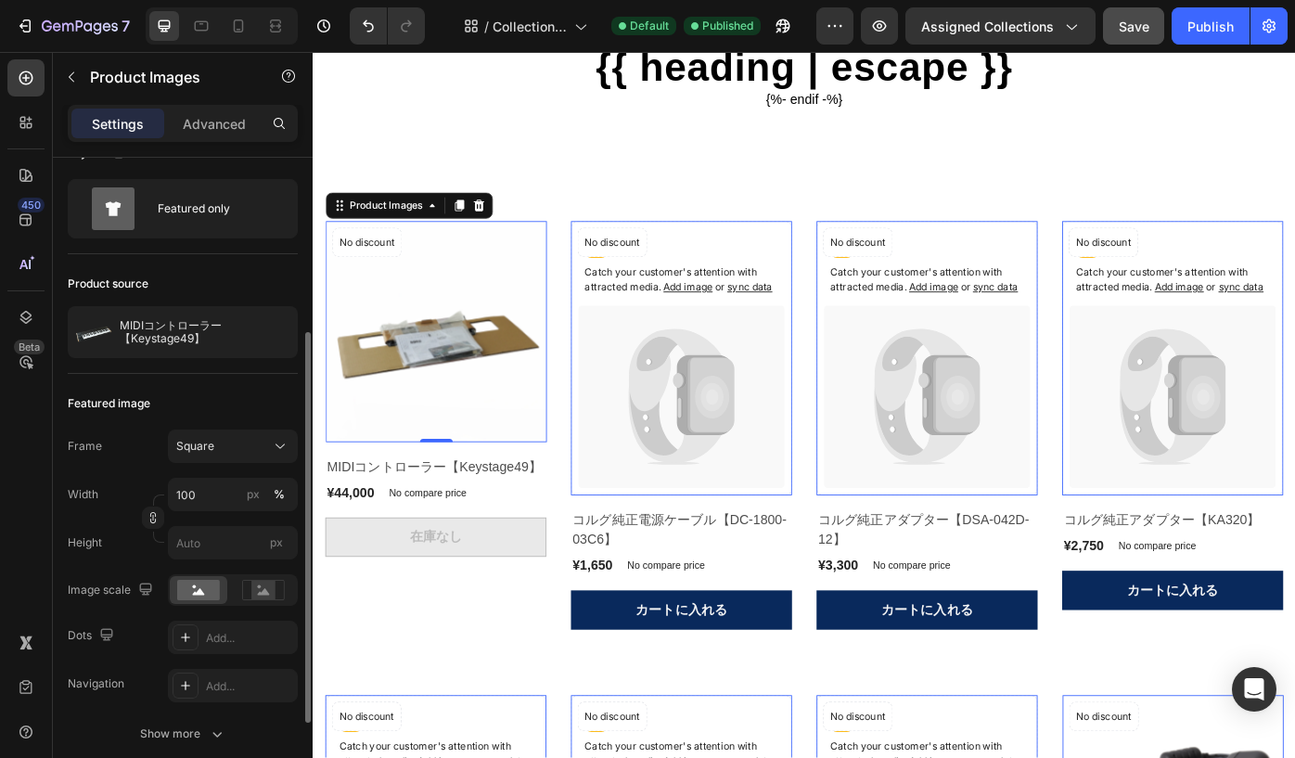
scroll to position [0, 0]
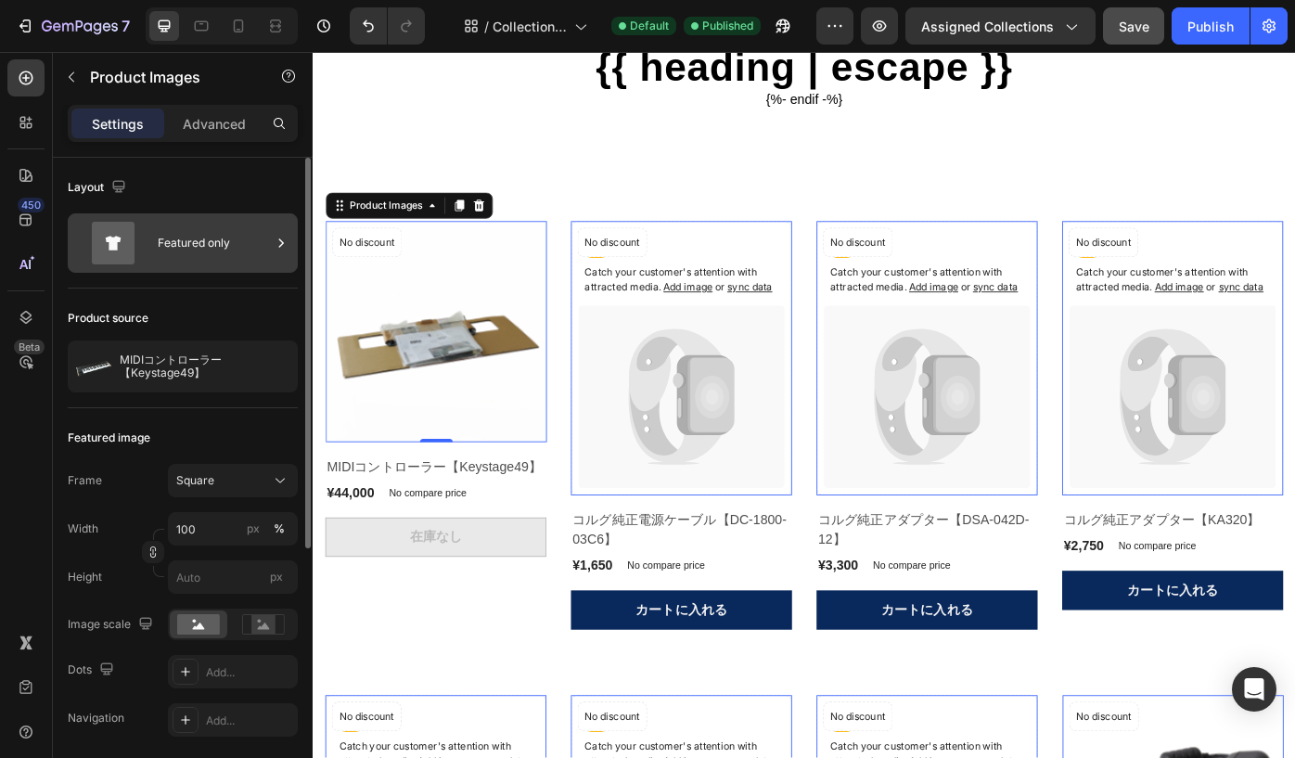
click at [186, 237] on div "Featured only" at bounding box center [214, 243] width 113 height 43
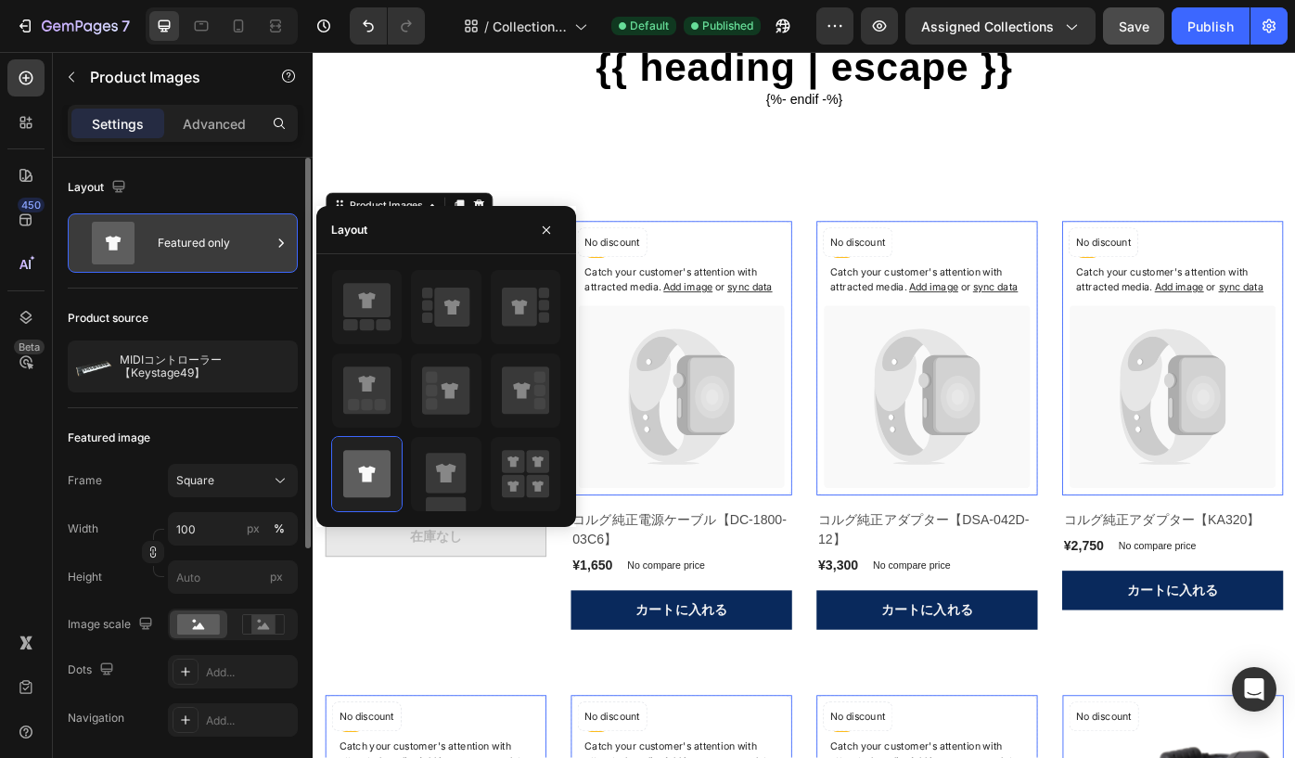
click at [186, 237] on div "Featured only" at bounding box center [214, 243] width 113 height 43
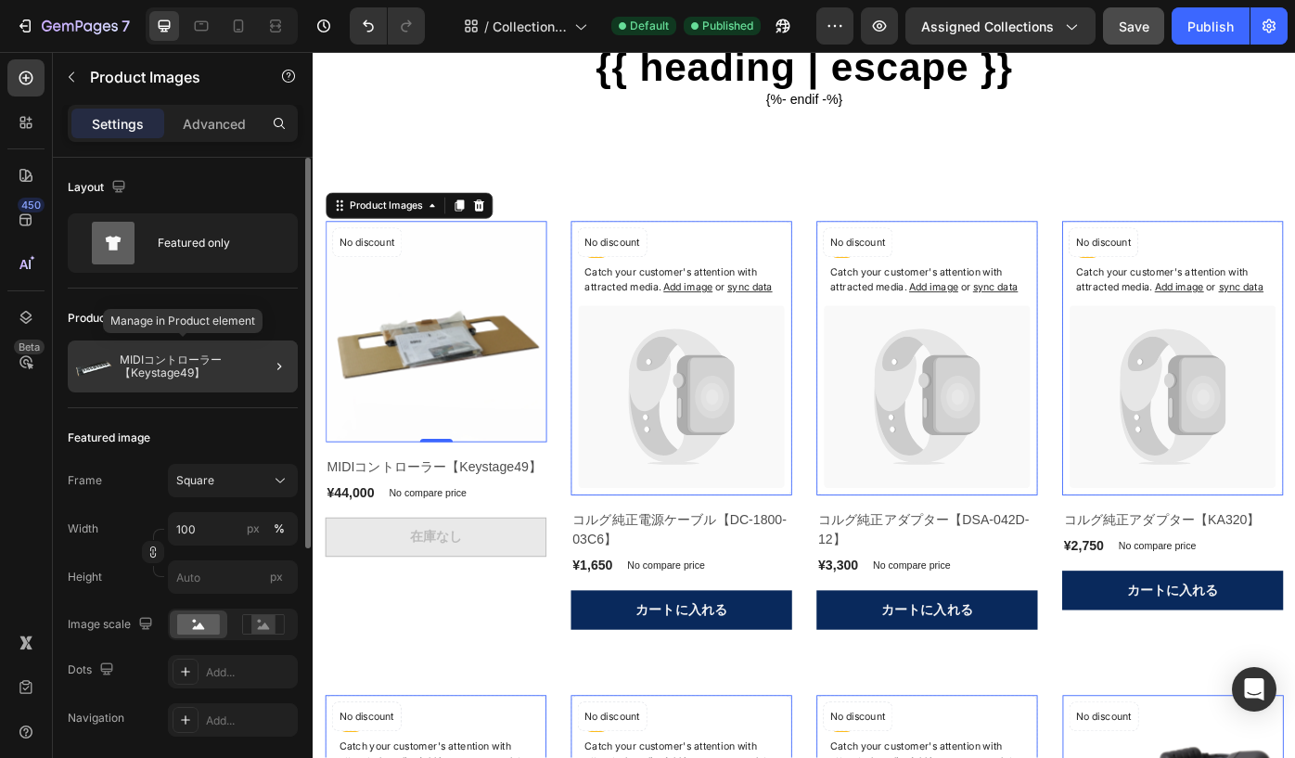
click at [172, 360] on p "MIDIコントローラー【Keystage49】" at bounding box center [205, 366] width 171 height 26
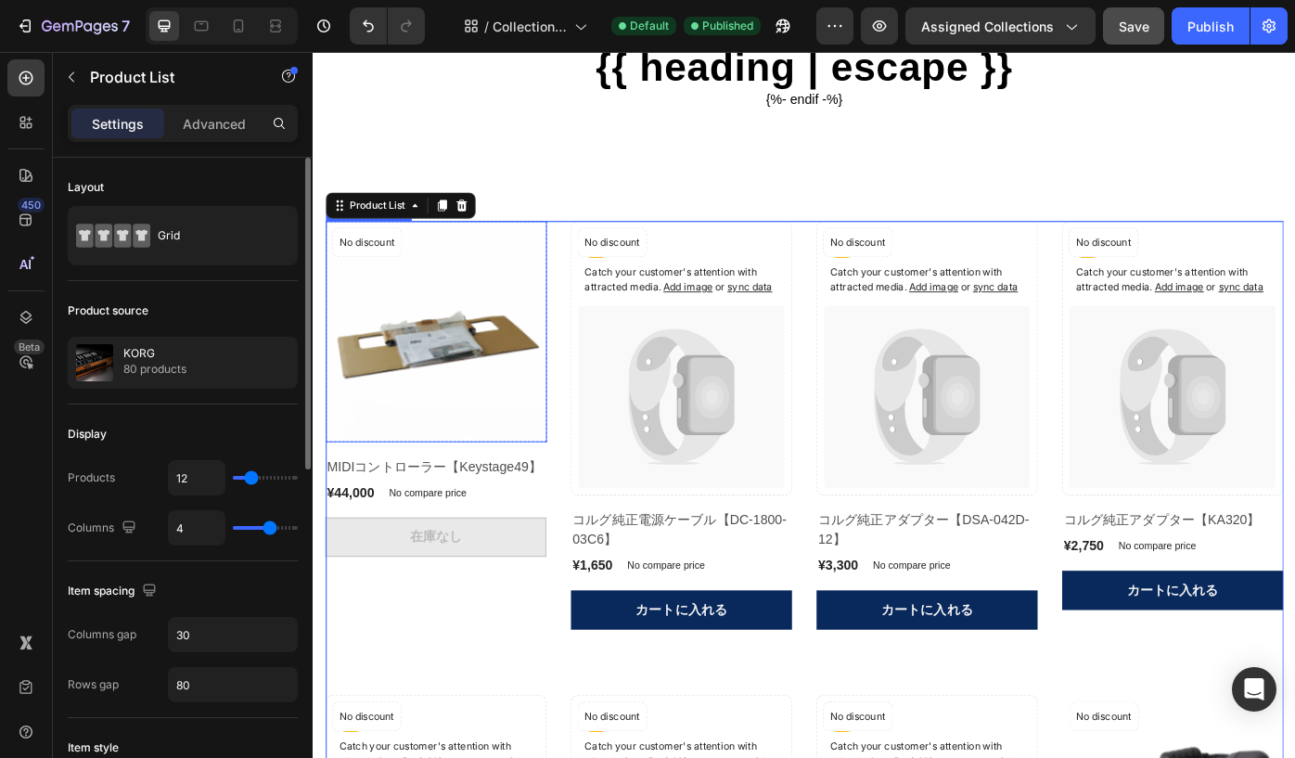
click at [399, 494] on img at bounding box center [452, 369] width 250 height 250
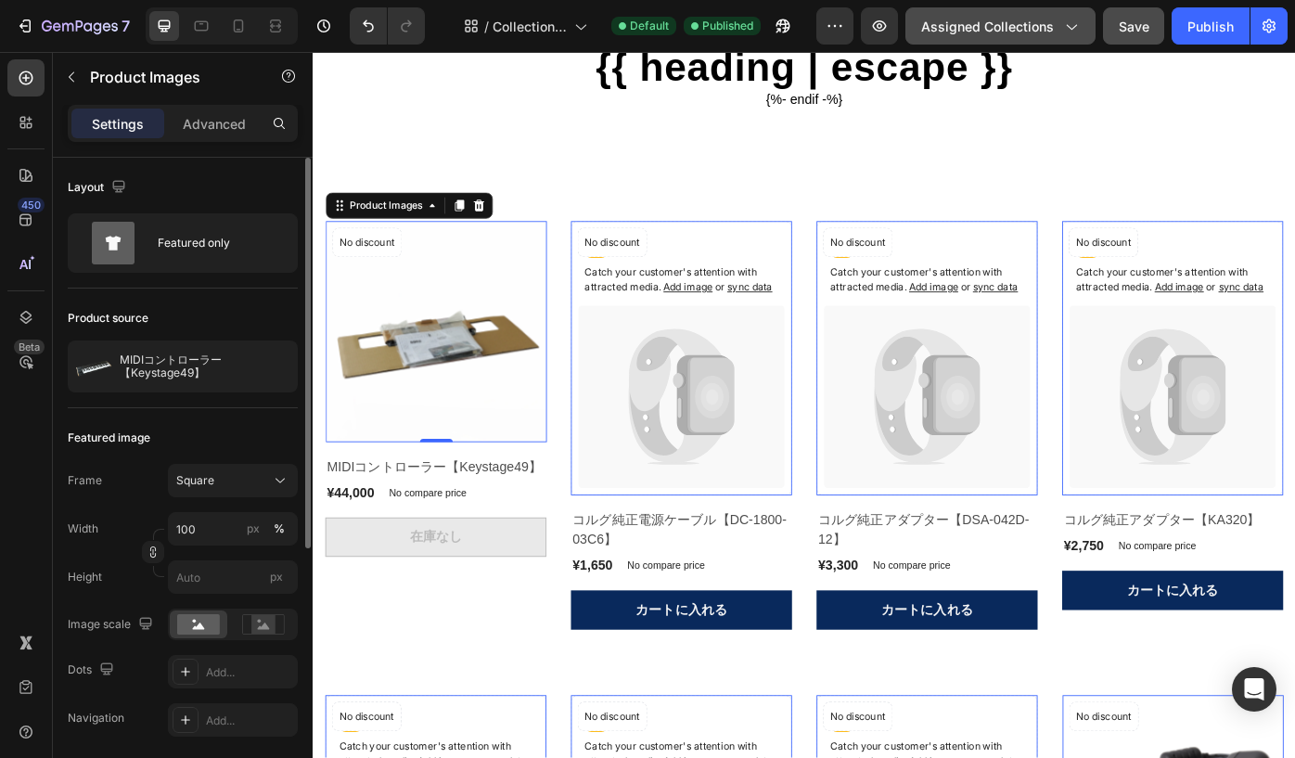
click at [1075, 21] on icon "button" at bounding box center [1070, 26] width 19 height 19
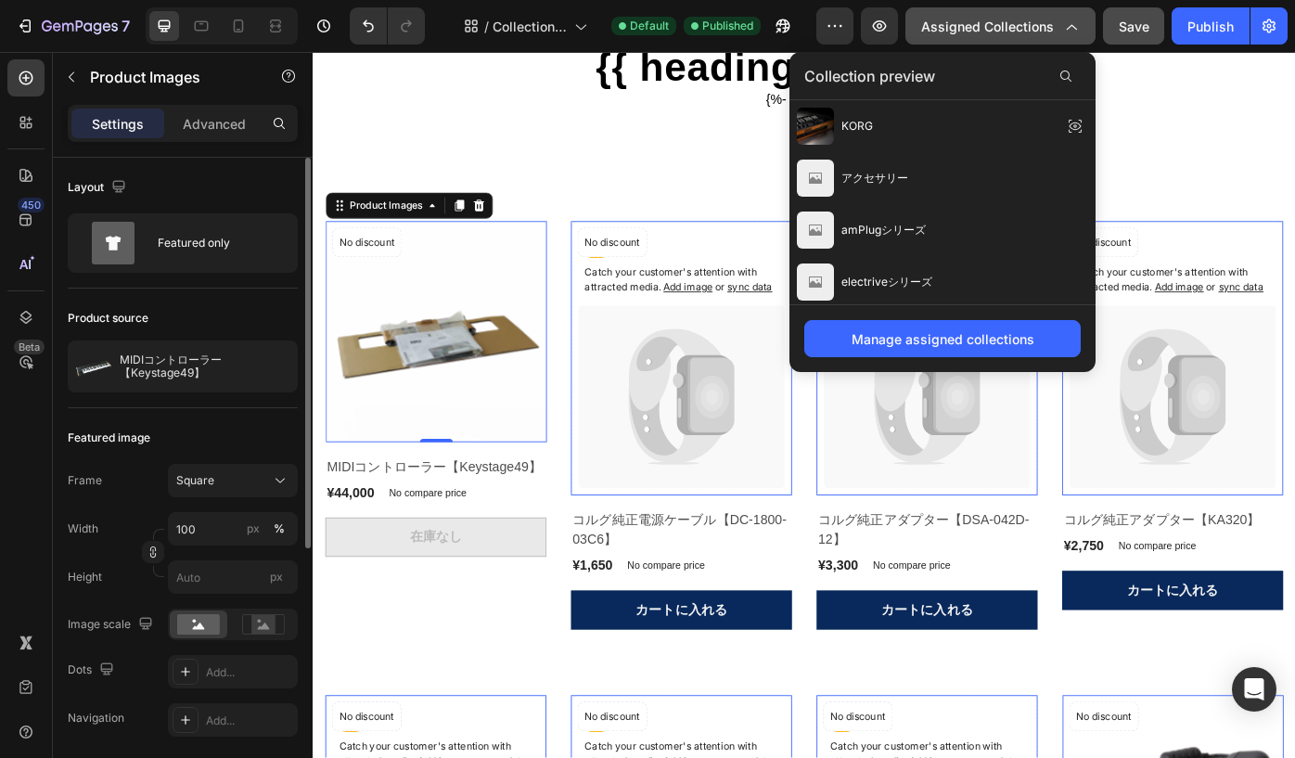
click at [1028, 23] on span "Assigned Collections" at bounding box center [987, 26] width 133 height 19
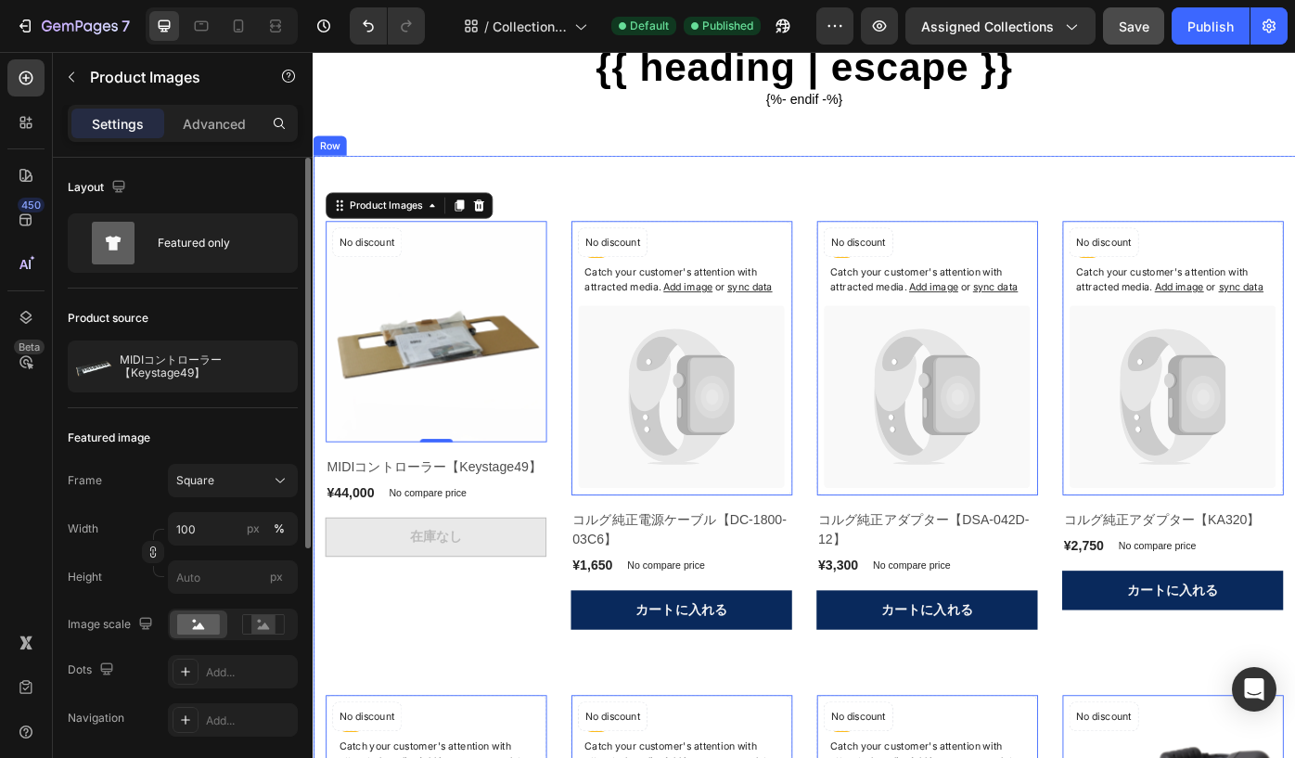
scroll to position [218, 0]
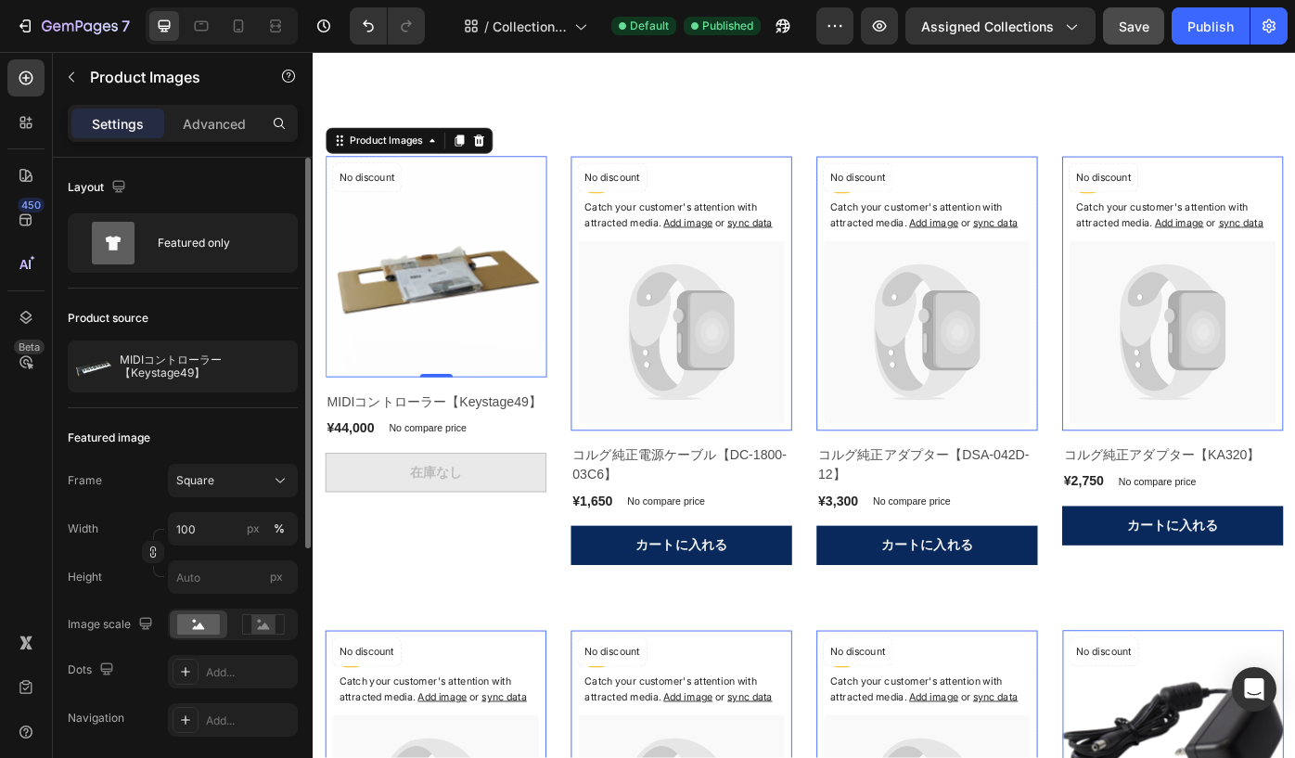
click at [387, 352] on img at bounding box center [452, 296] width 250 height 250
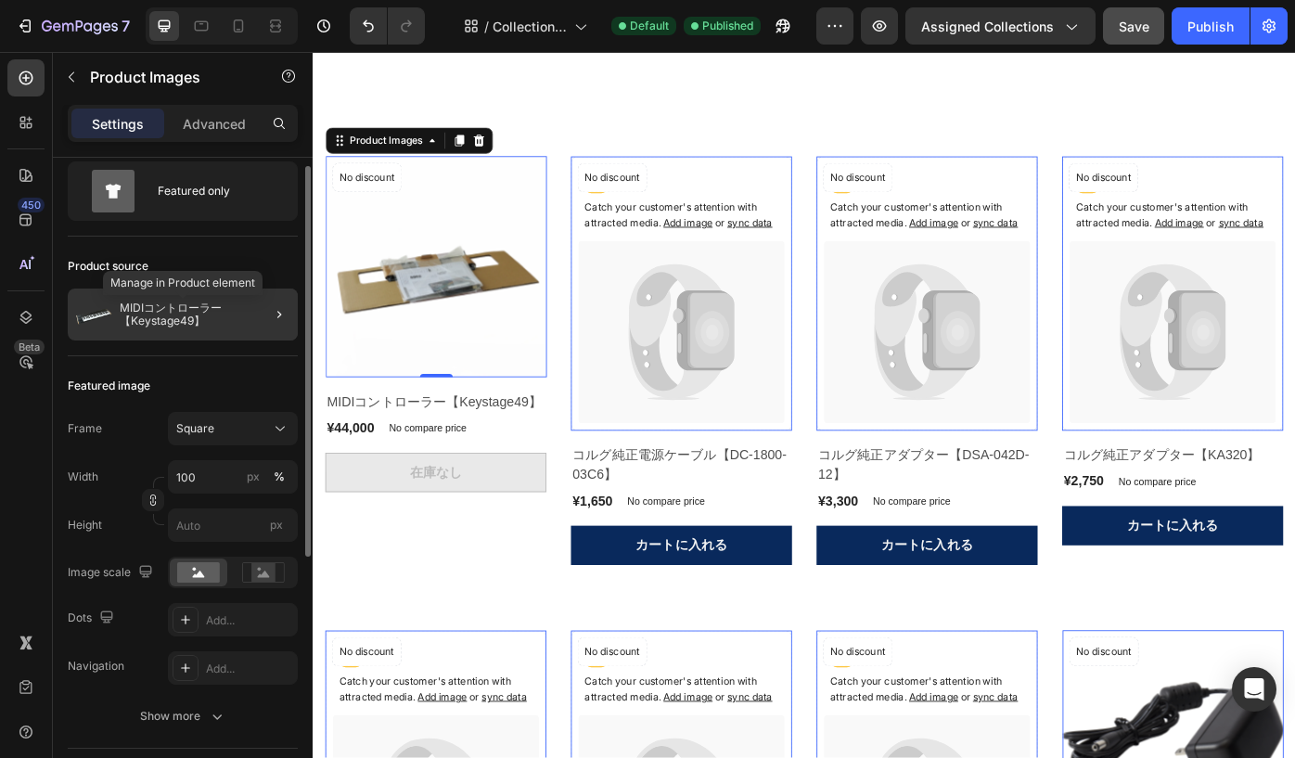
scroll to position [56, 0]
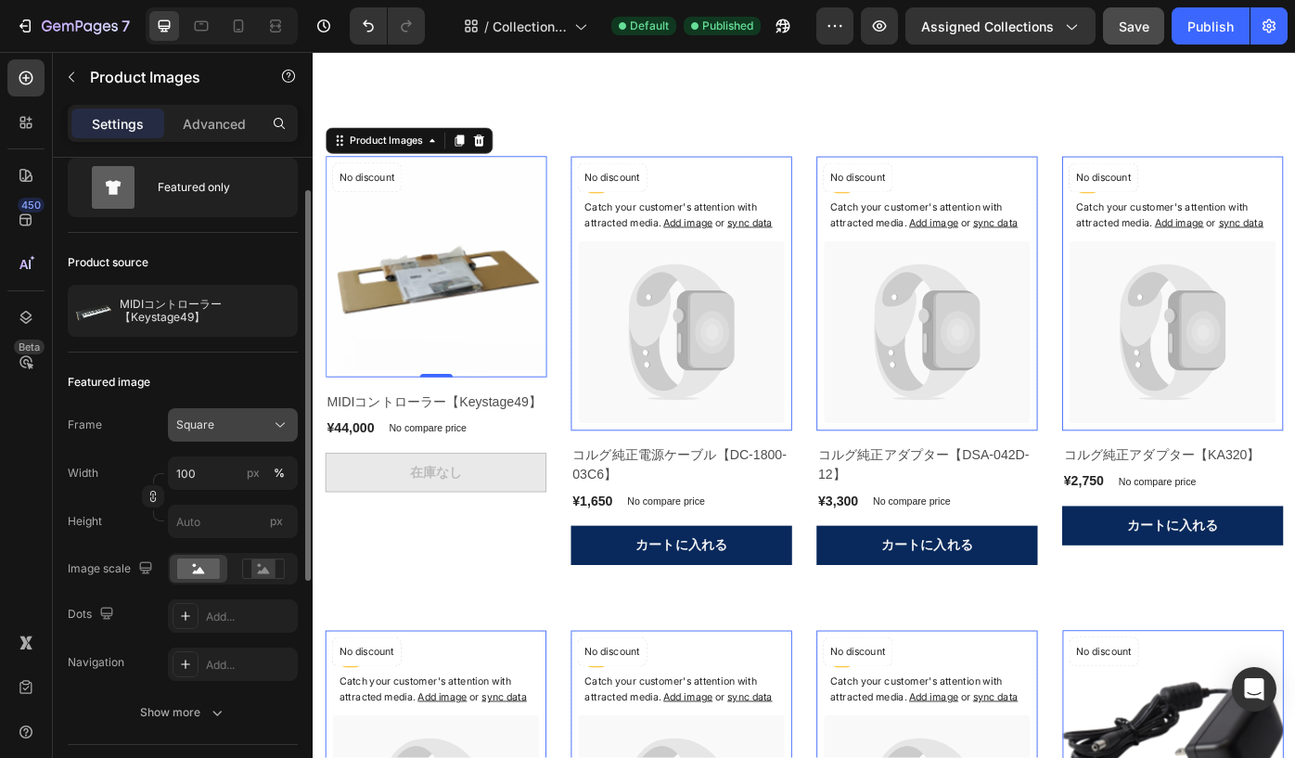
click at [242, 422] on div "Square" at bounding box center [221, 425] width 91 height 17
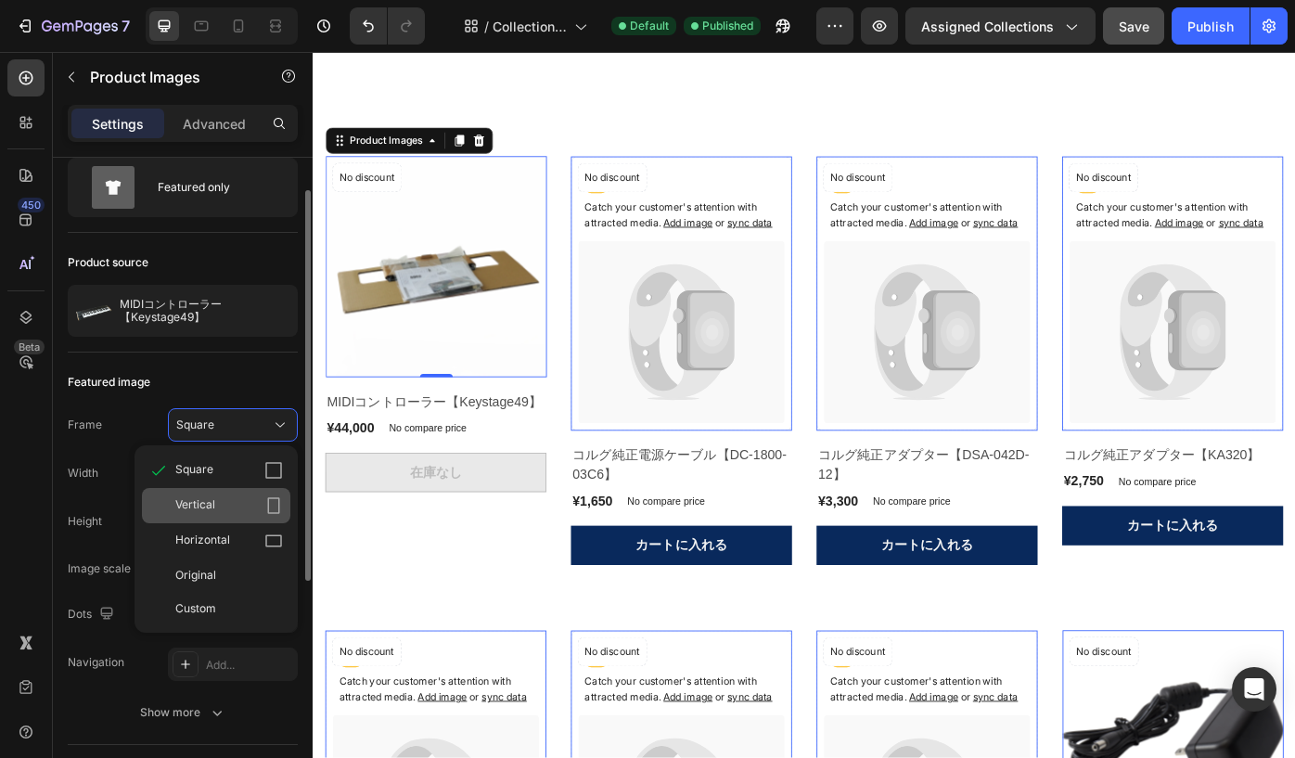
click at [221, 502] on div "Vertical" at bounding box center [229, 505] width 108 height 19
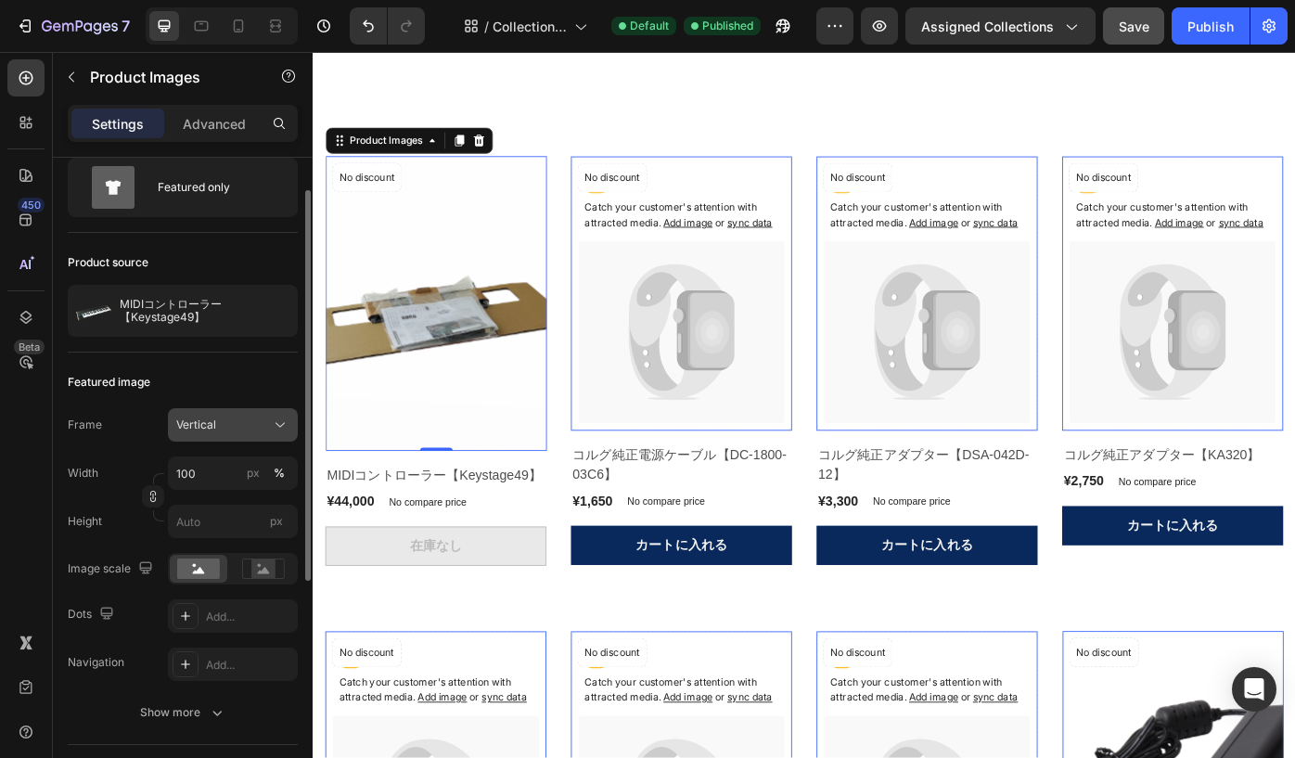
click at [278, 435] on button "Vertical" at bounding box center [233, 424] width 130 height 33
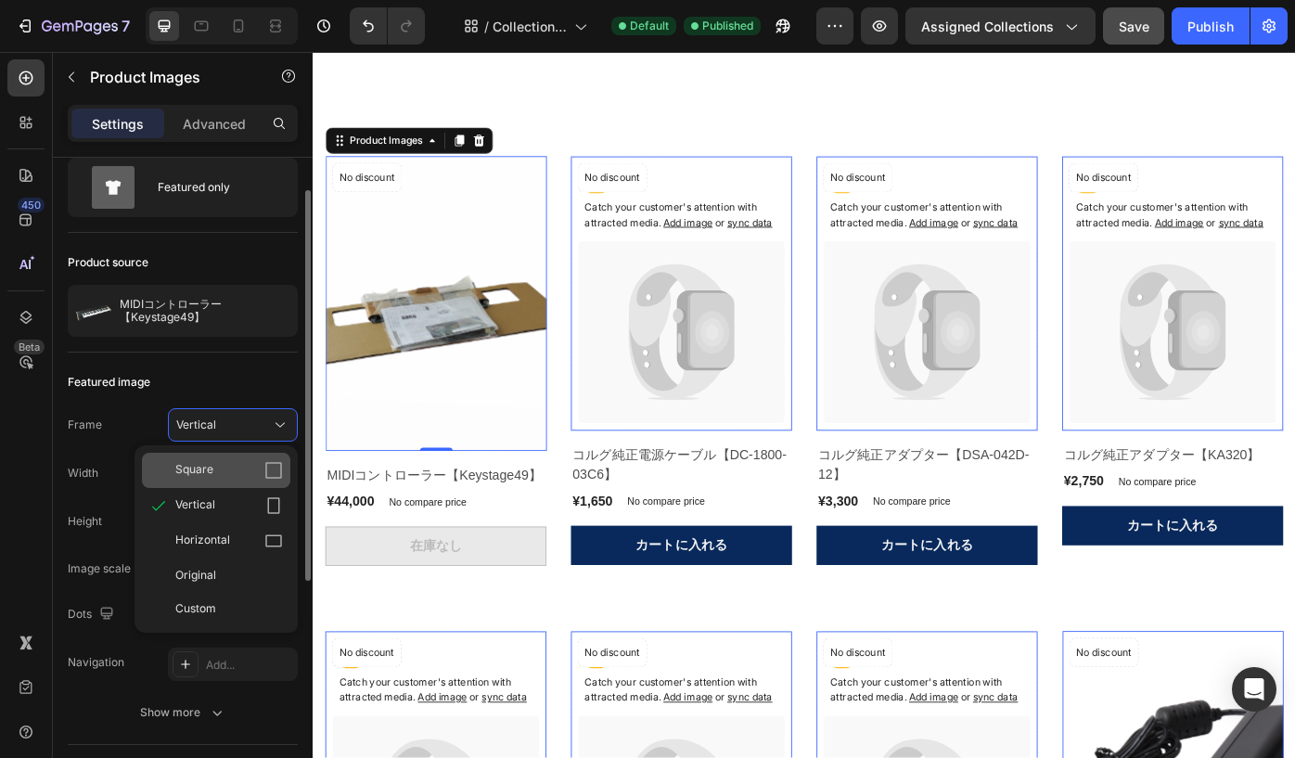
click at [253, 465] on div "Square" at bounding box center [229, 470] width 108 height 19
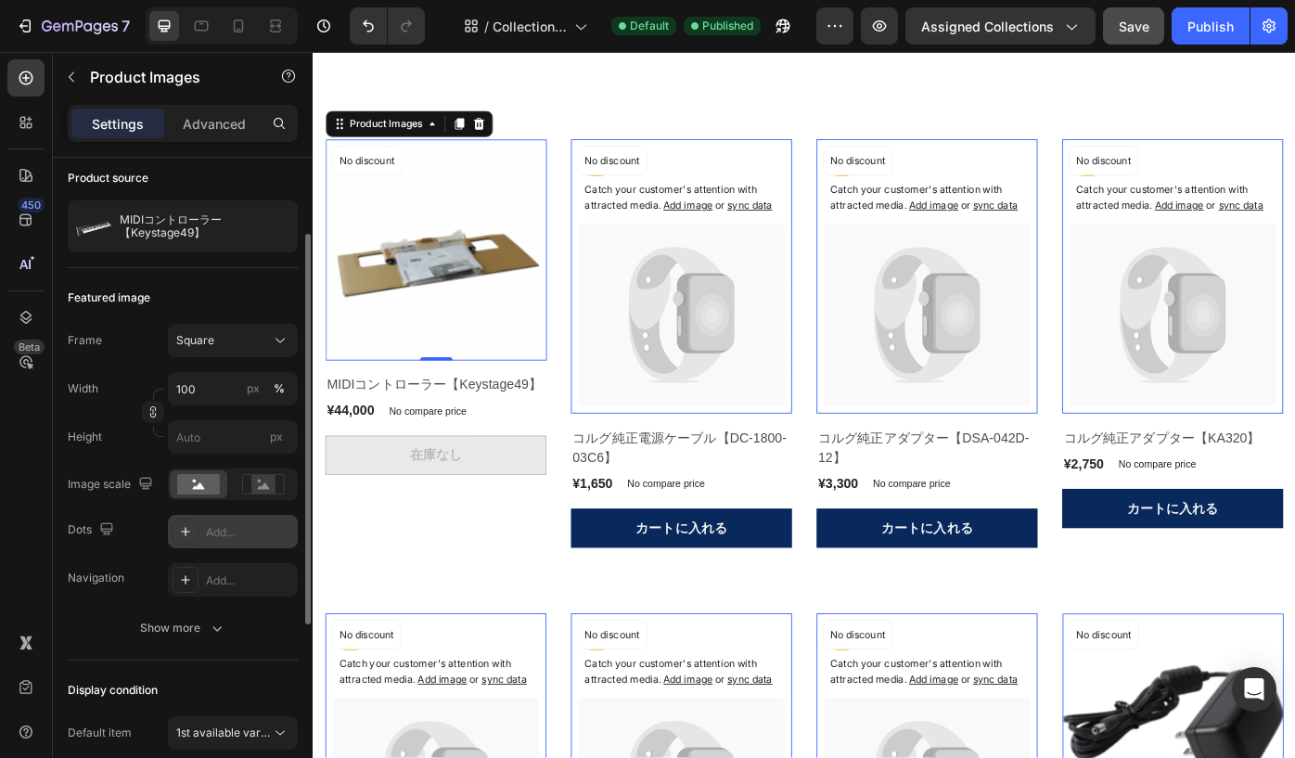
scroll to position [131, 0]
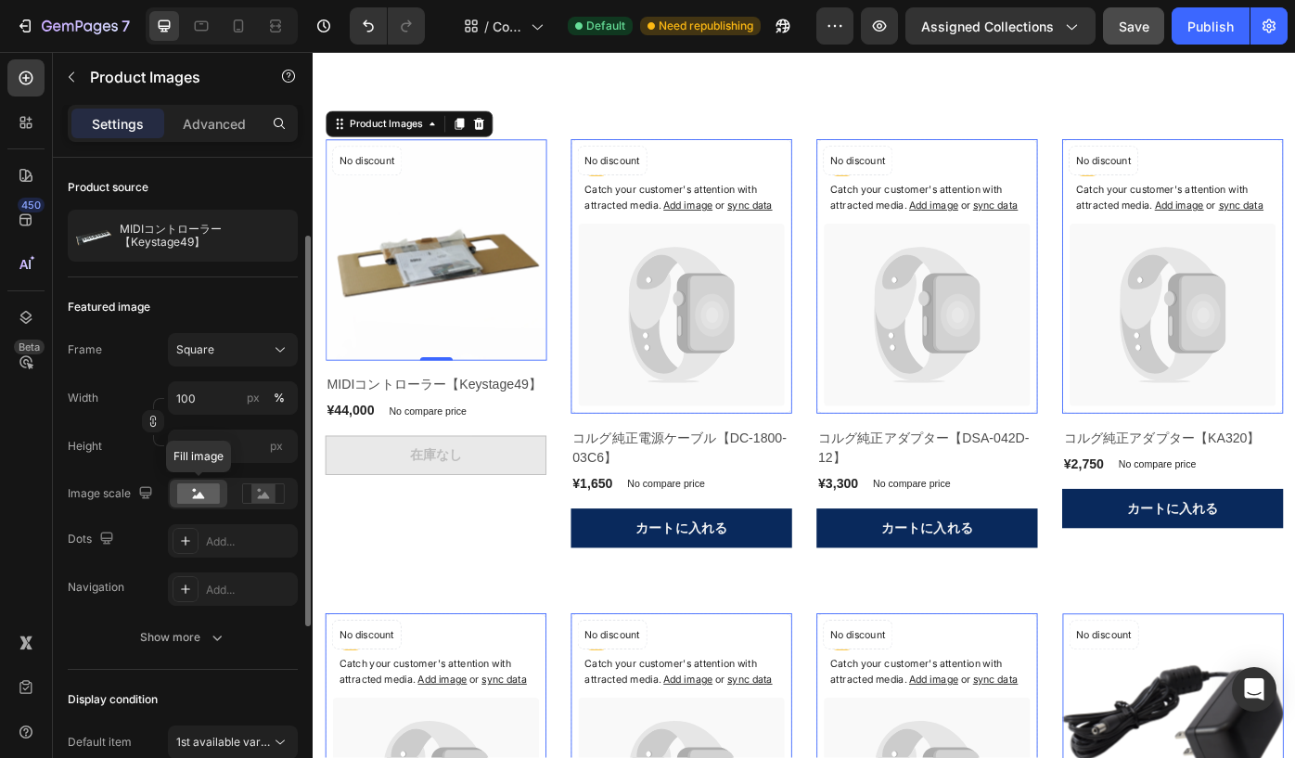
click at [189, 498] on rect at bounding box center [198, 493] width 43 height 20
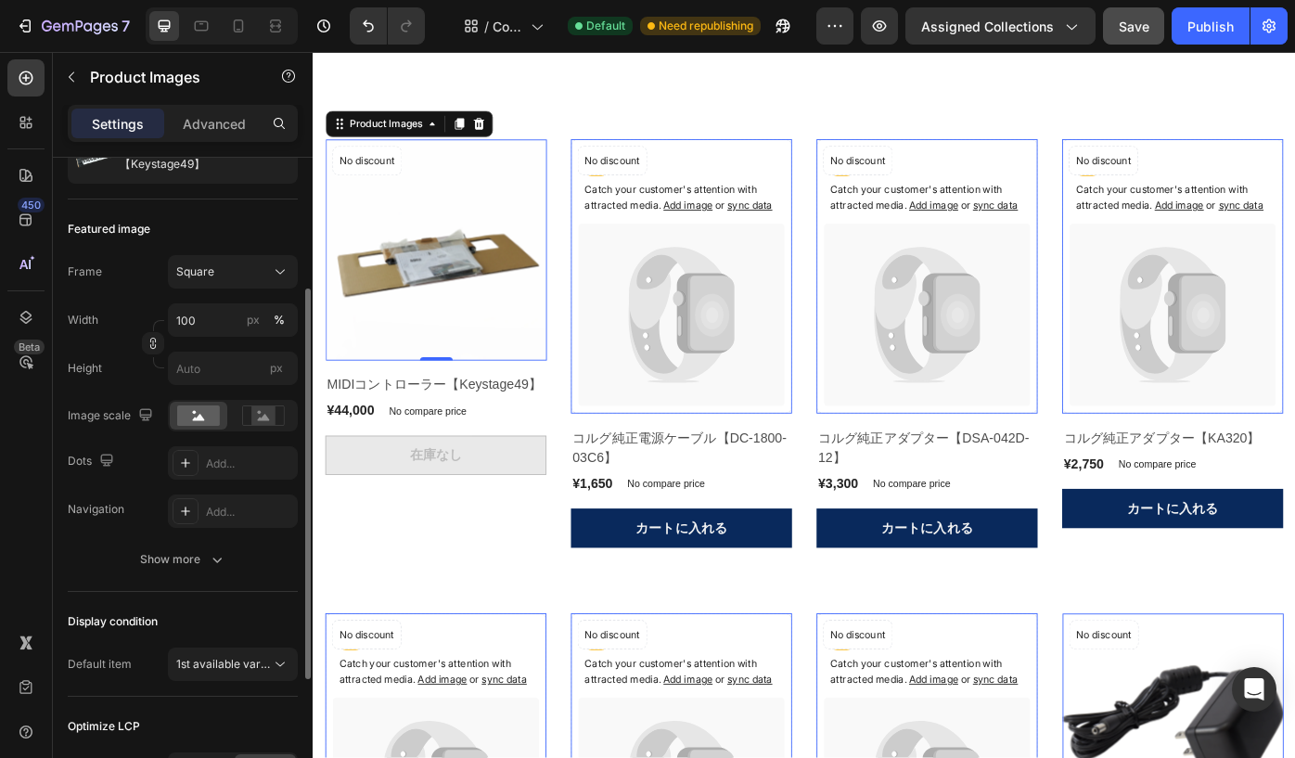
scroll to position [252, 0]
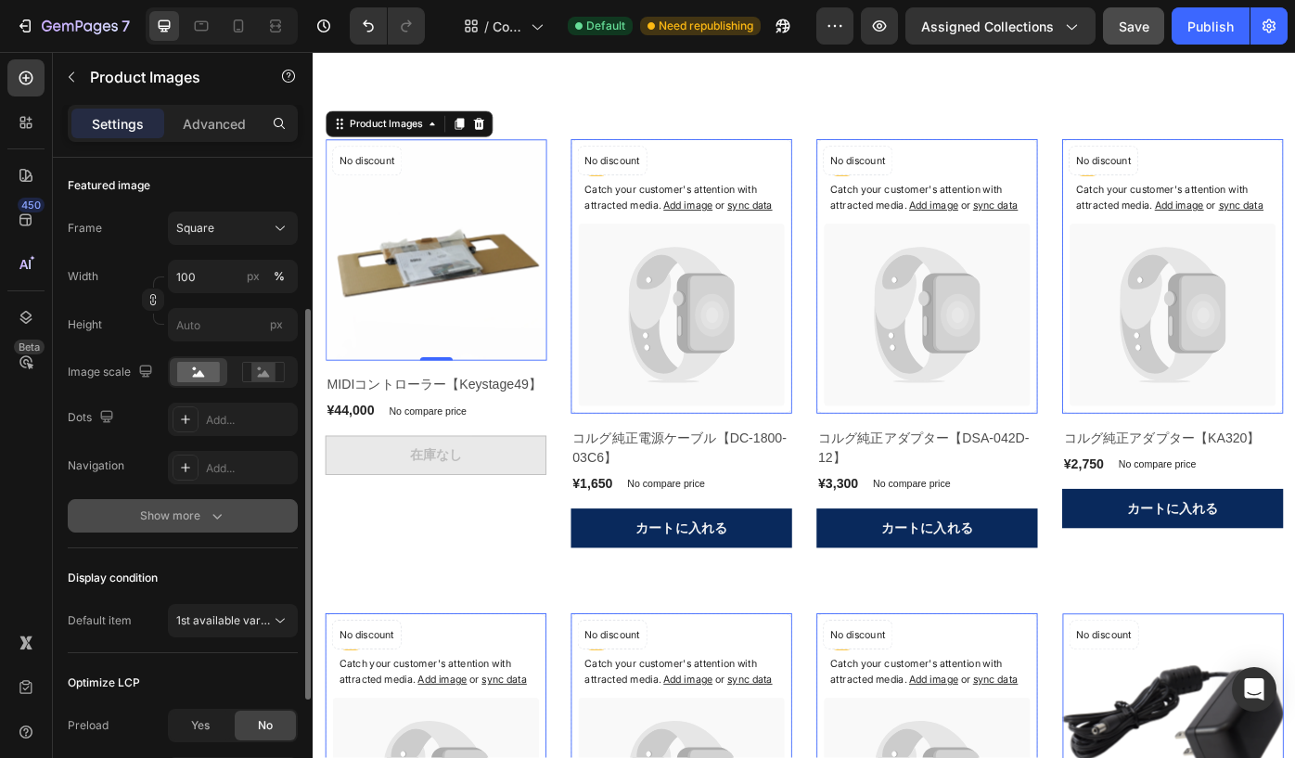
click at [208, 509] on icon "button" at bounding box center [217, 516] width 19 height 19
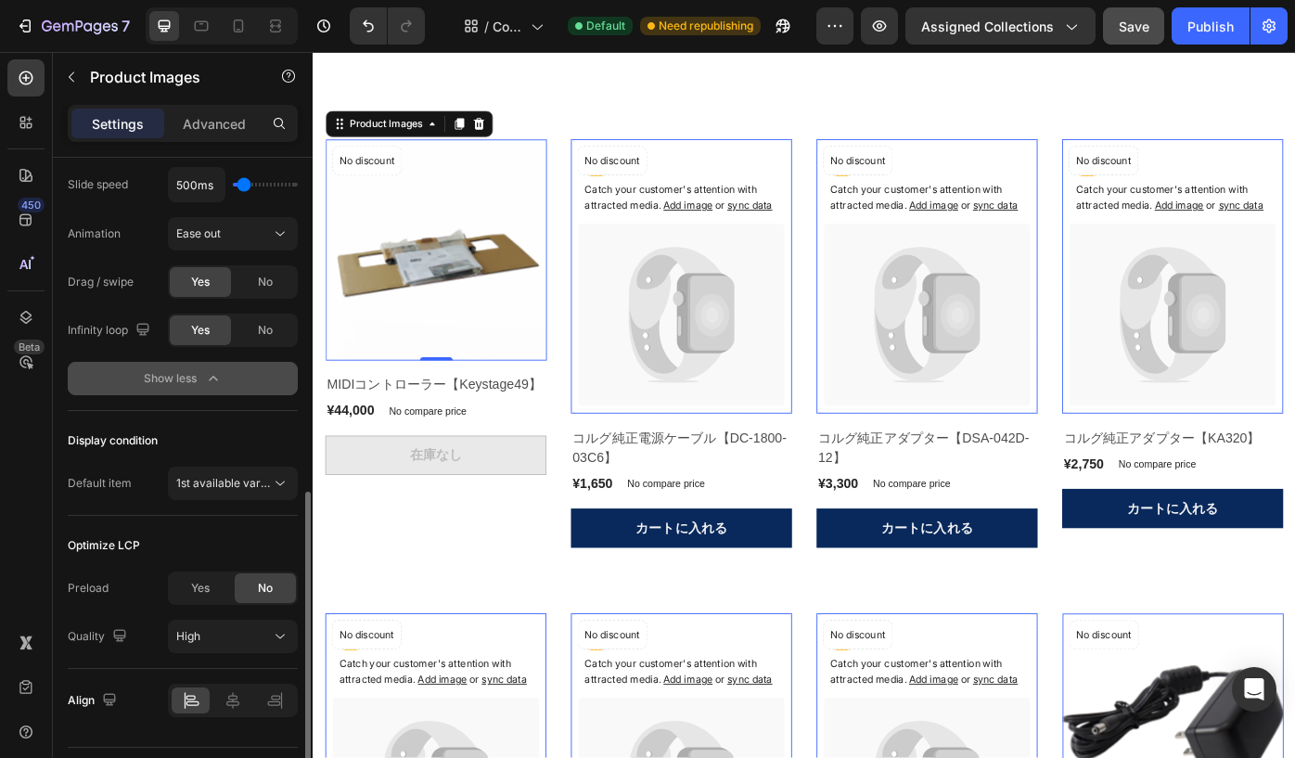
scroll to position [730, 0]
click at [278, 483] on icon at bounding box center [280, 483] width 9 height 5
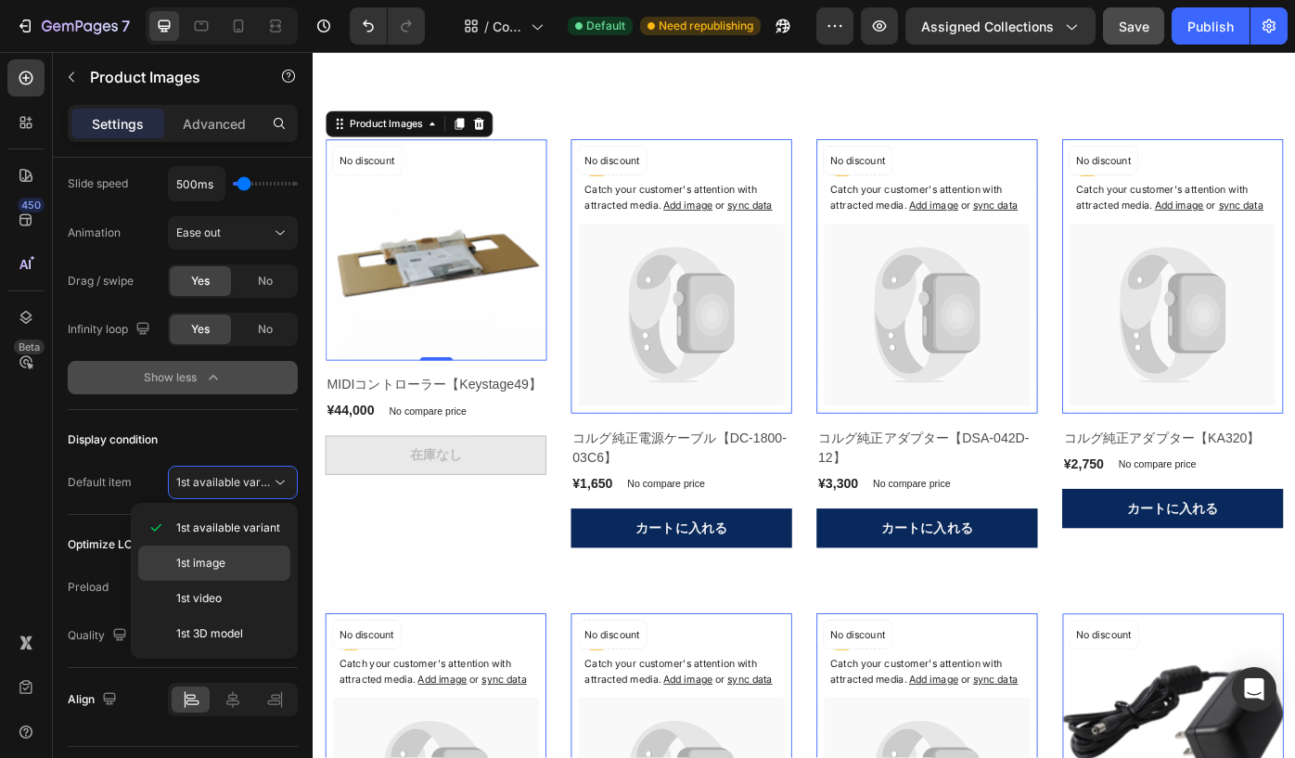
click at [259, 551] on div "1st image" at bounding box center [214, 563] width 152 height 35
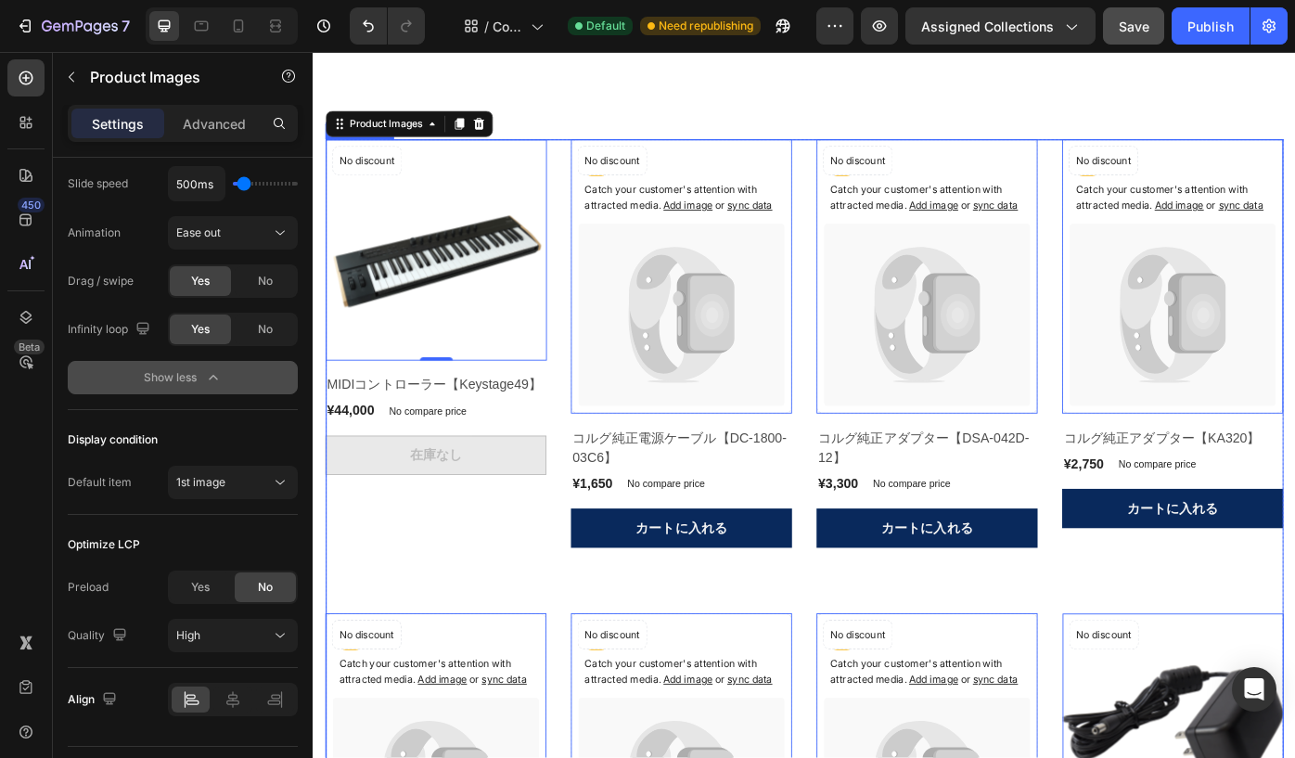
click at [403, 599] on div "Product Images 0 No discount Not be displayed when published Product Badge Row …" at bounding box center [452, 382] width 250 height 463
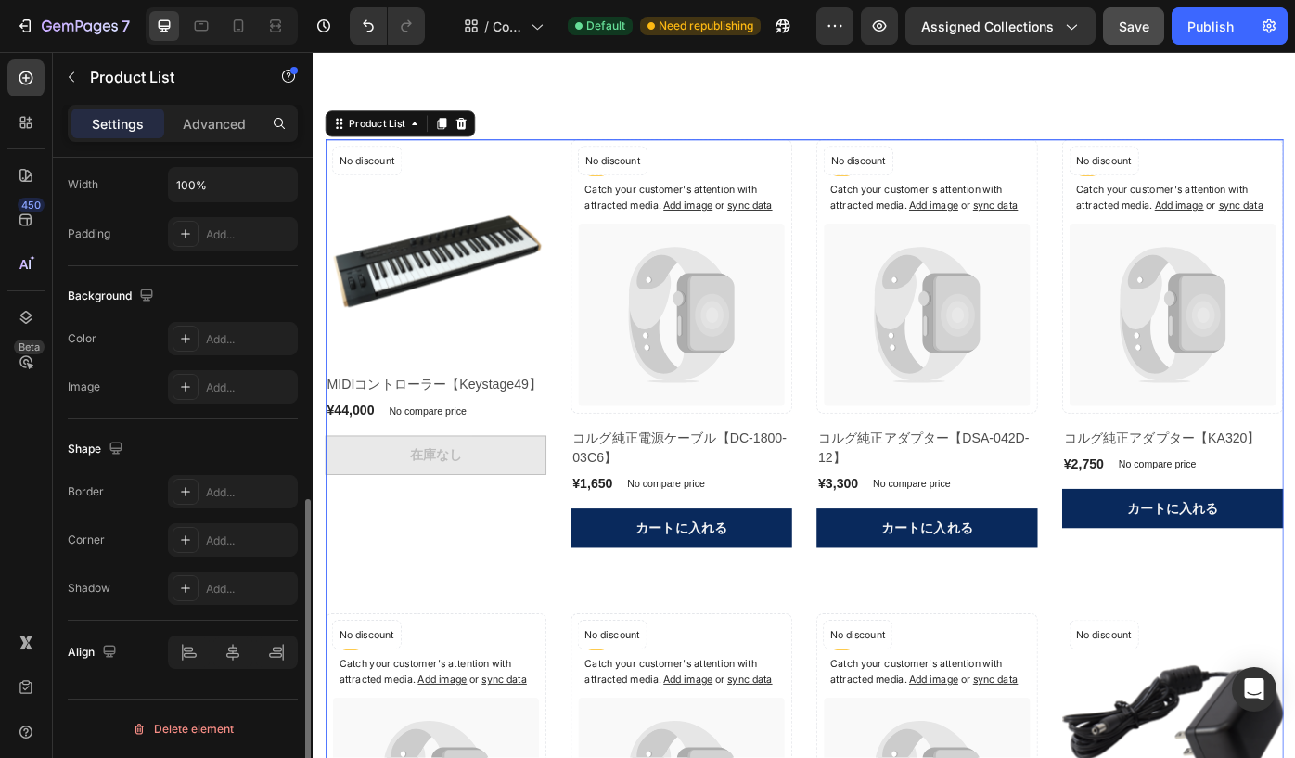
scroll to position [0, 0]
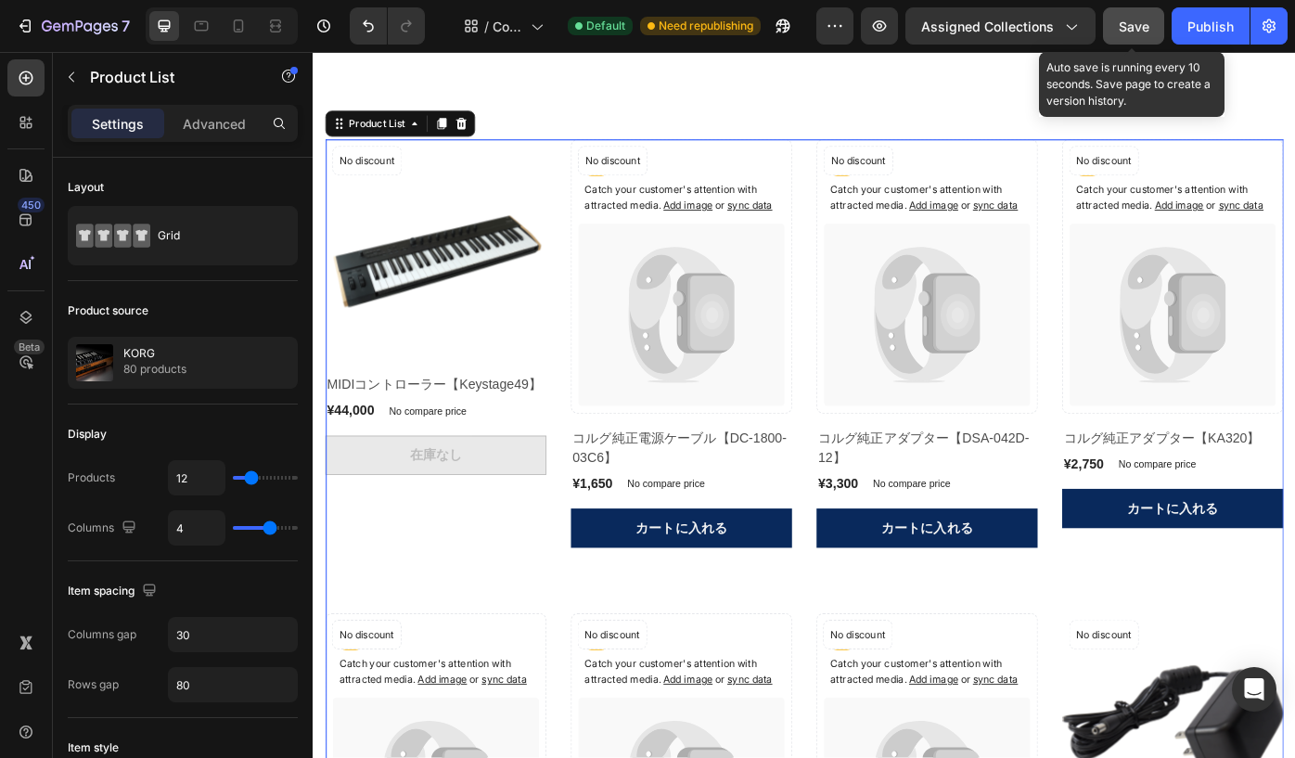
click at [1118, 25] on button "Save" at bounding box center [1133, 25] width 61 height 37
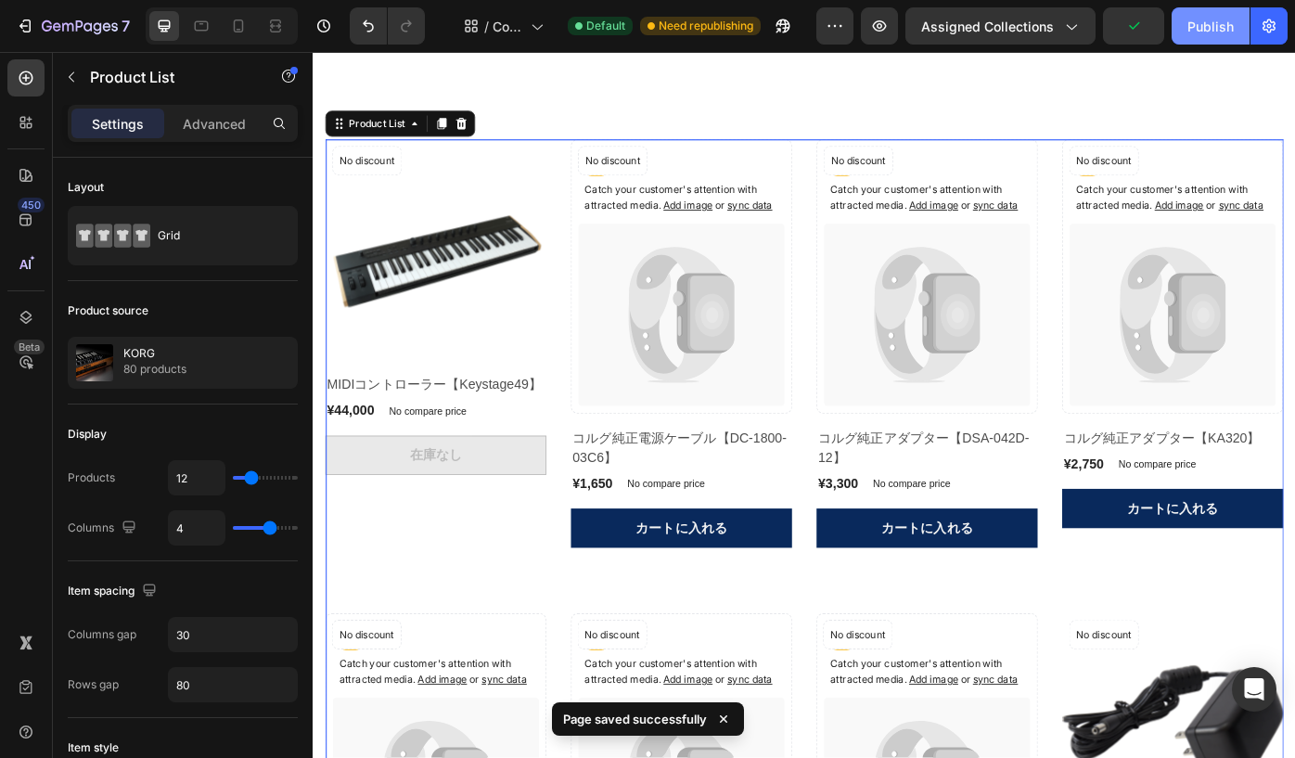
click at [1195, 29] on div "Publish" at bounding box center [1211, 26] width 46 height 19
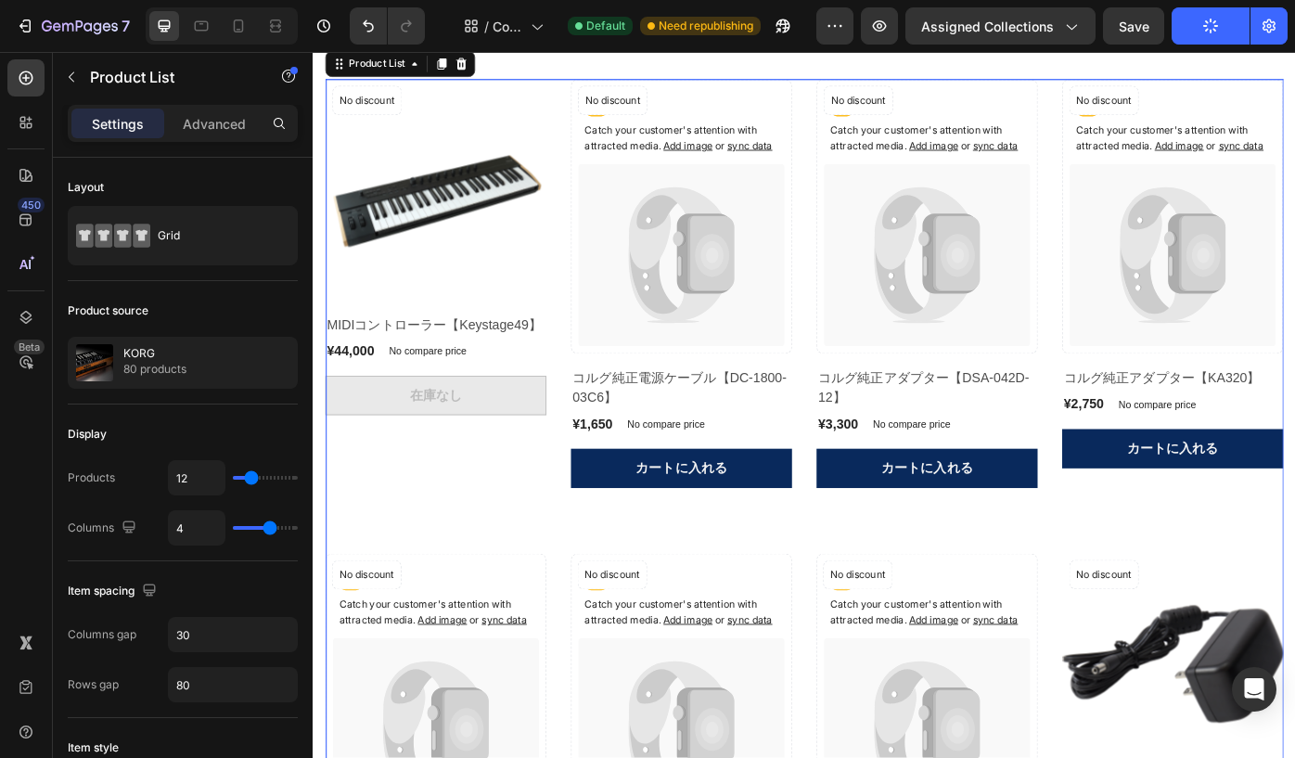
scroll to position [347, 0]
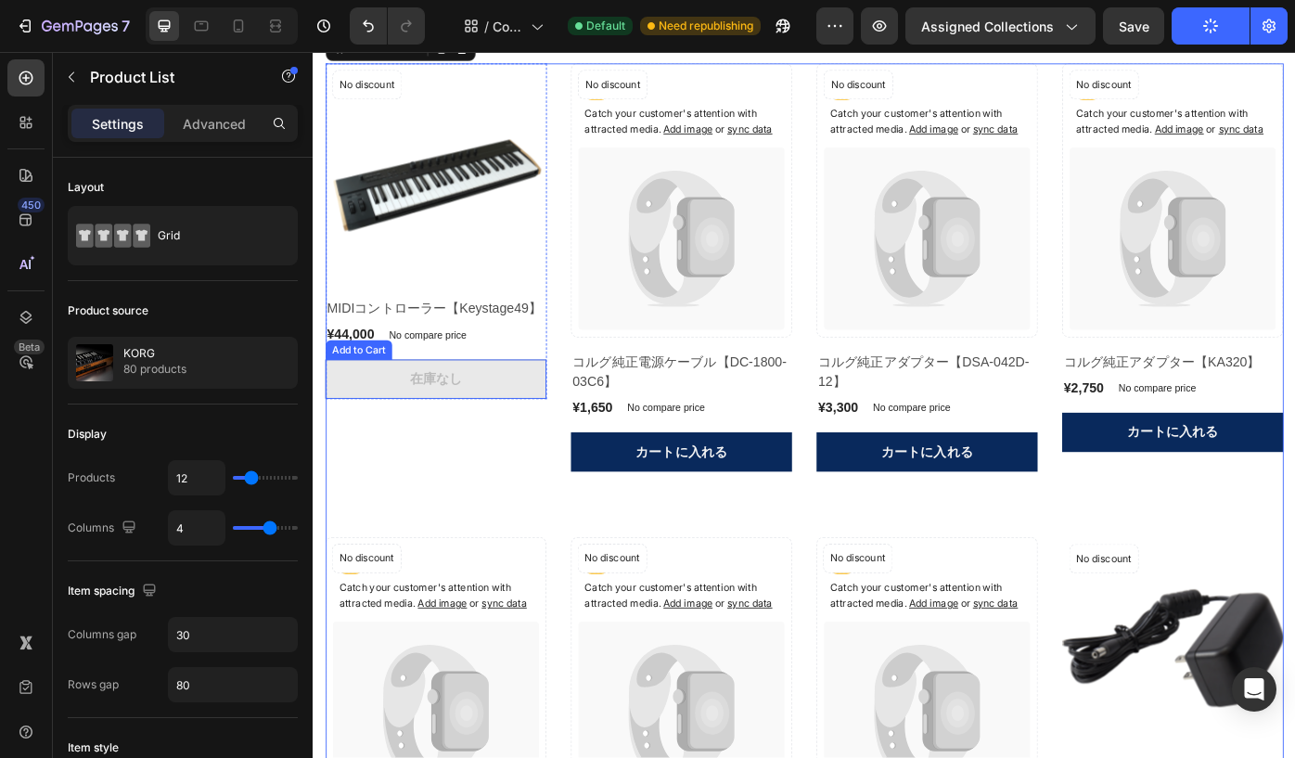
click at [405, 433] on button "在庫なし" at bounding box center [452, 423] width 250 height 45
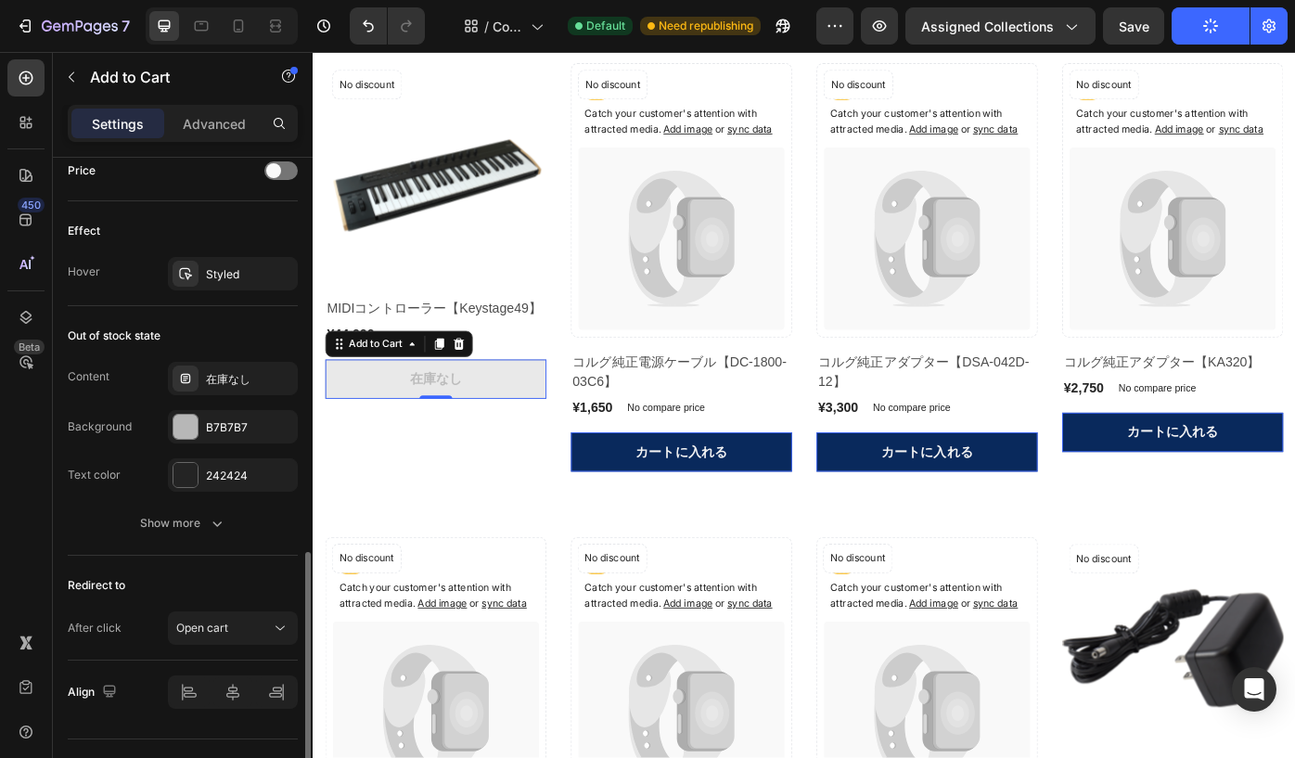
scroll to position [1335, 0]
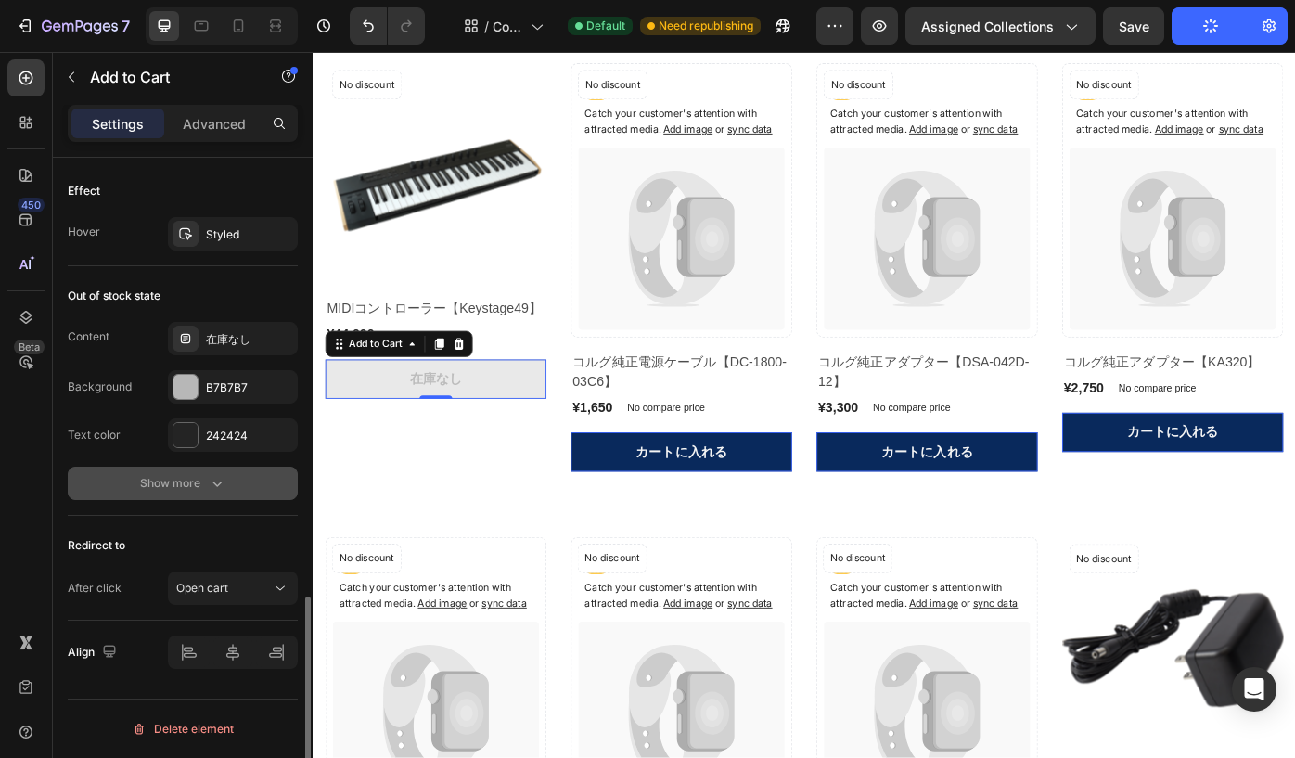
click at [208, 483] on icon "button" at bounding box center [217, 483] width 19 height 19
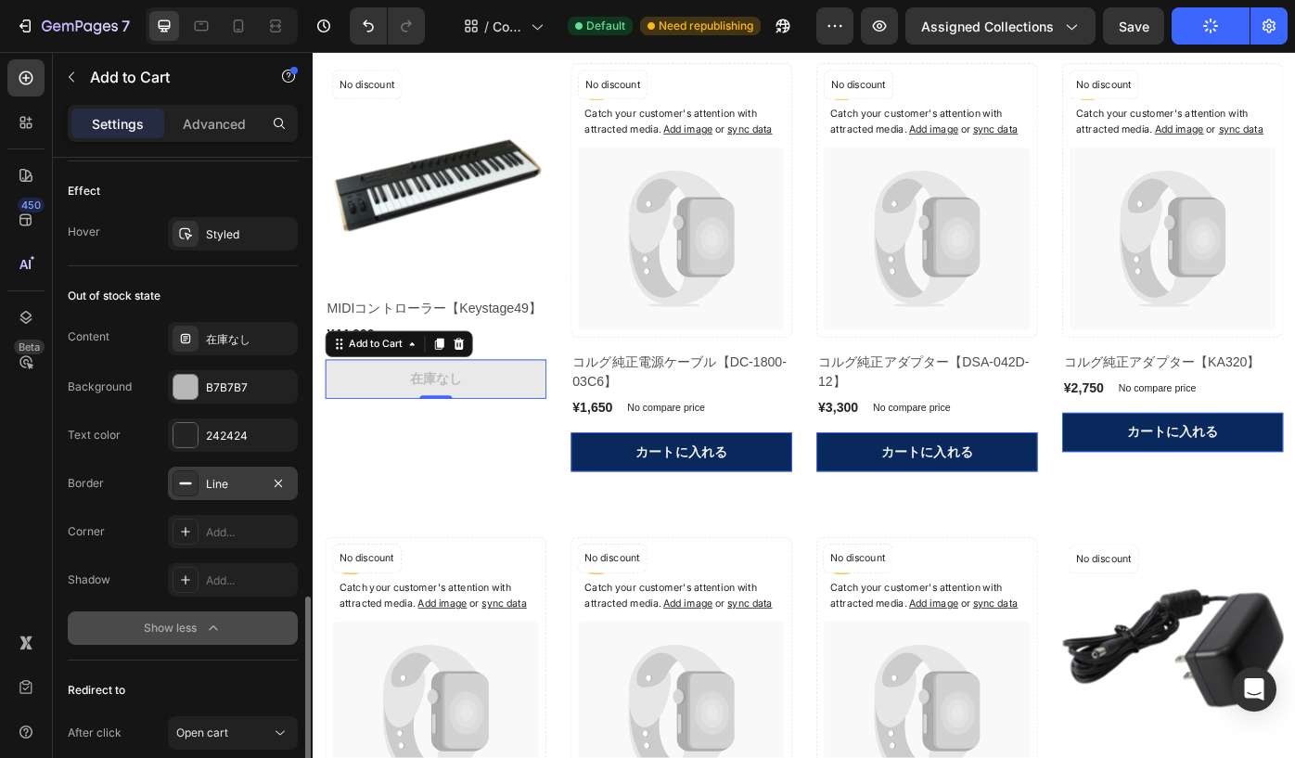
click at [234, 488] on div "Line" at bounding box center [233, 484] width 54 height 17
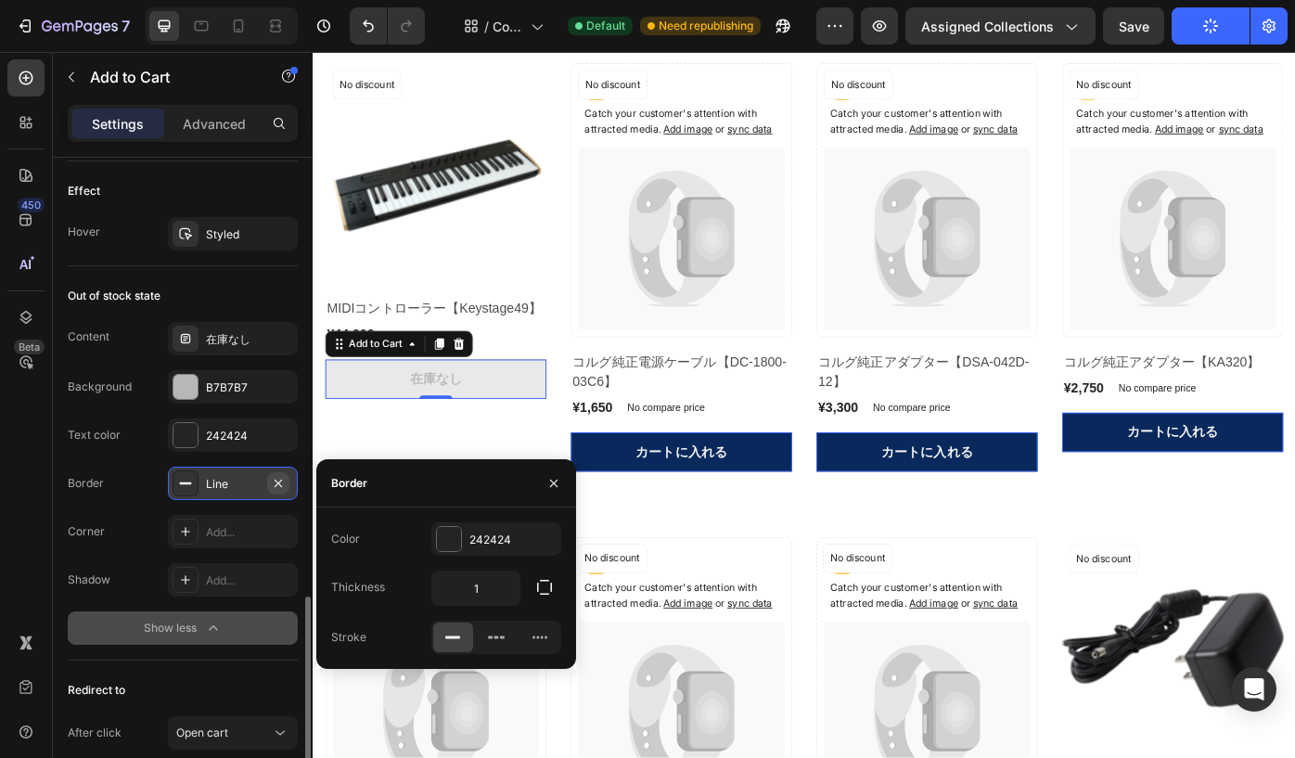
click at [275, 482] on icon "button" at bounding box center [278, 483] width 15 height 15
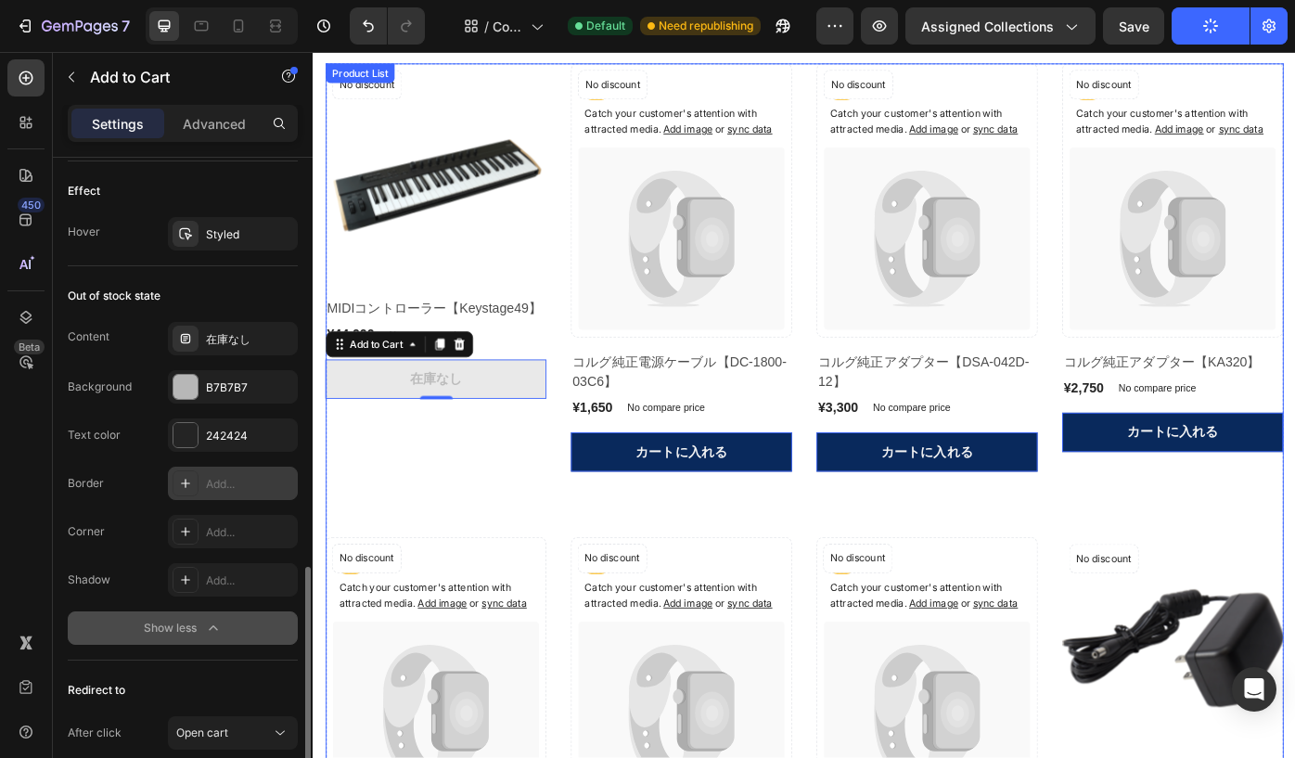
click at [383, 525] on div "Product Images No discount Not be displayed when published Product Badge Row MI…" at bounding box center [452, 296] width 250 height 463
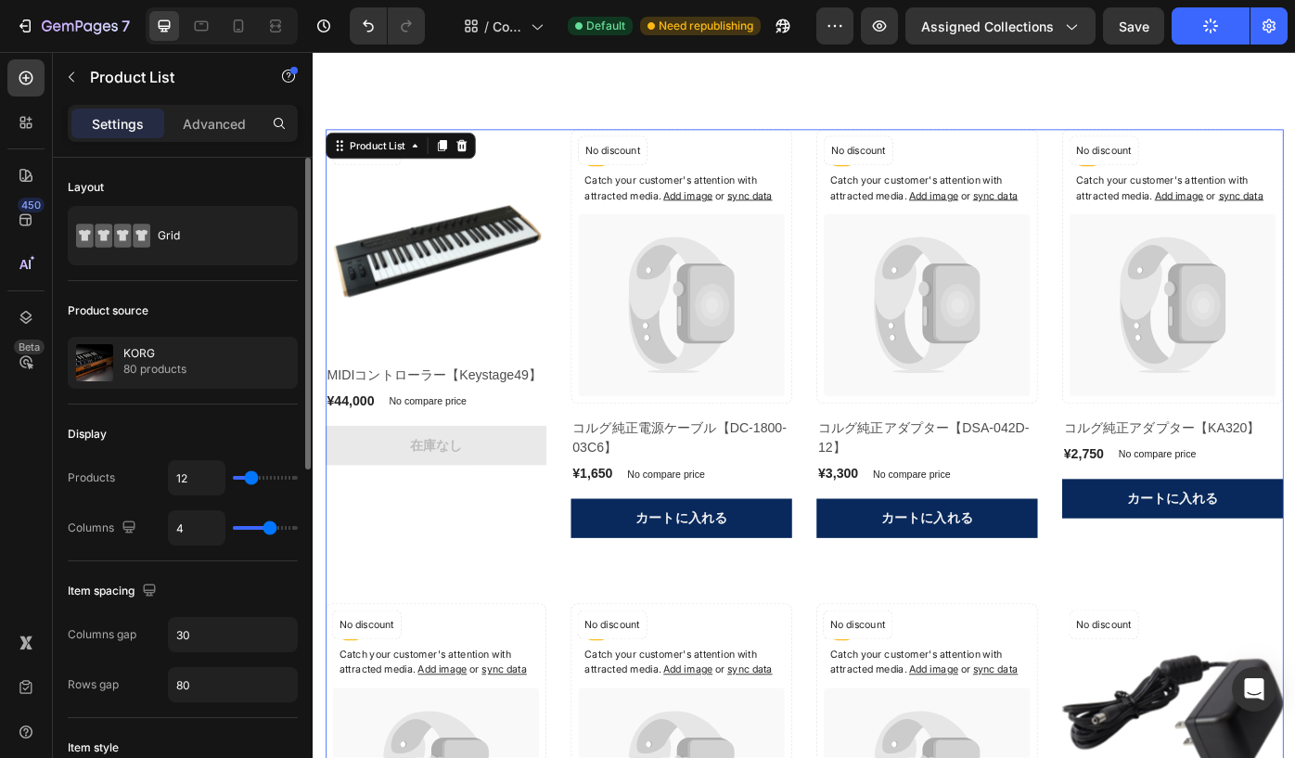
scroll to position [263, 0]
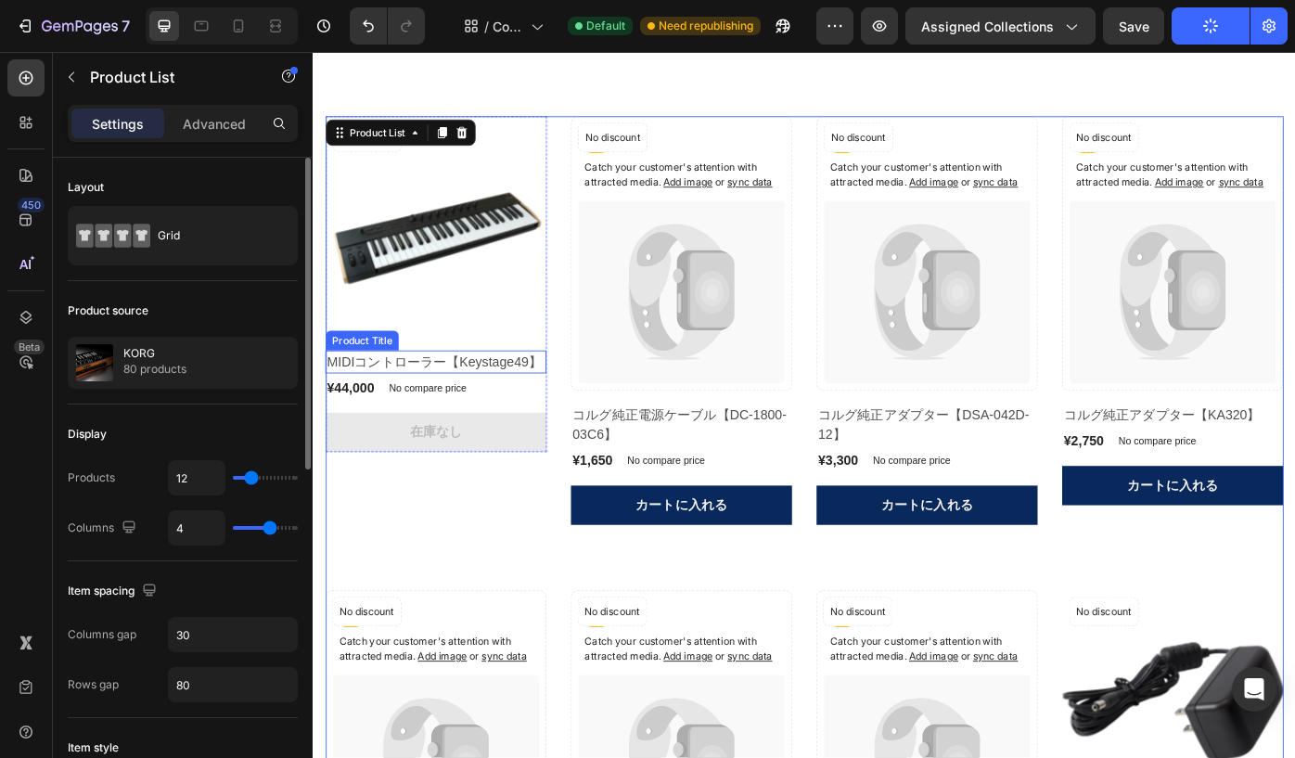
click at [386, 417] on h2 "MIDIコントローラー【Keystage49】" at bounding box center [452, 404] width 250 height 26
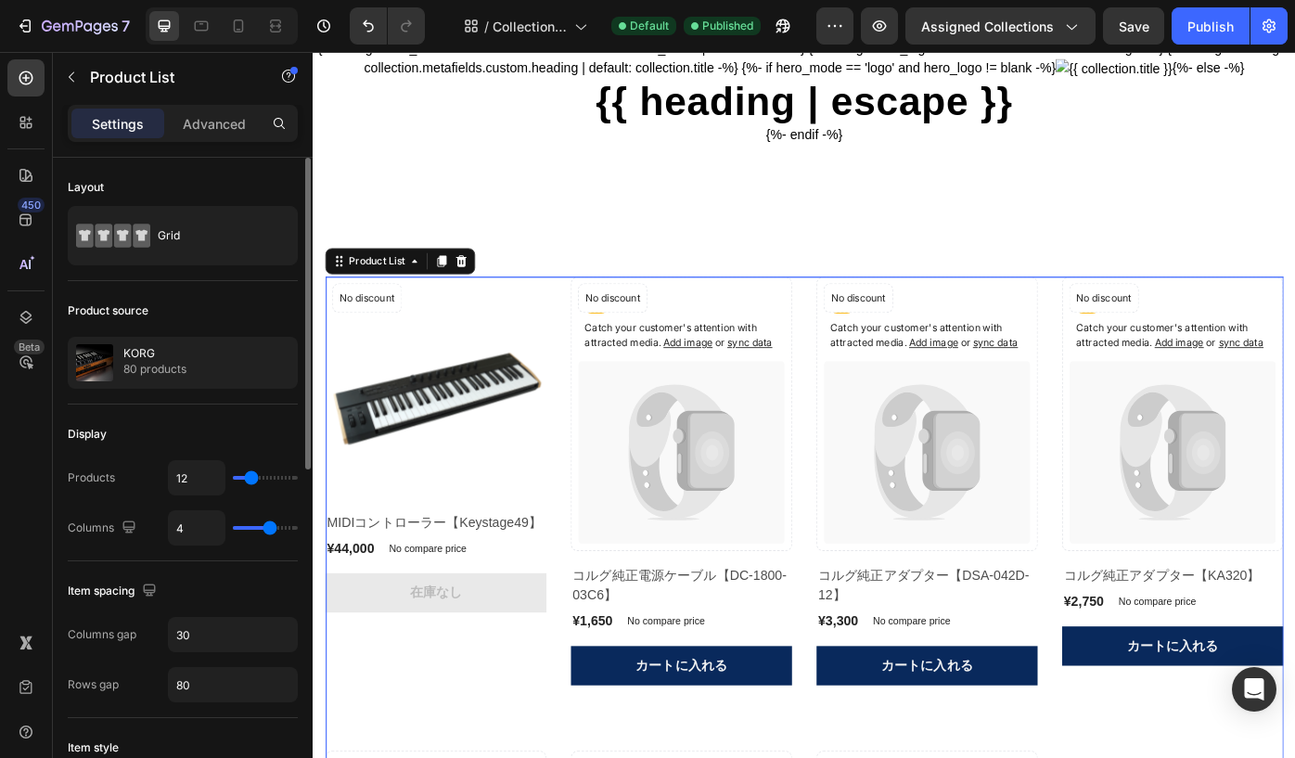
scroll to position [0, 0]
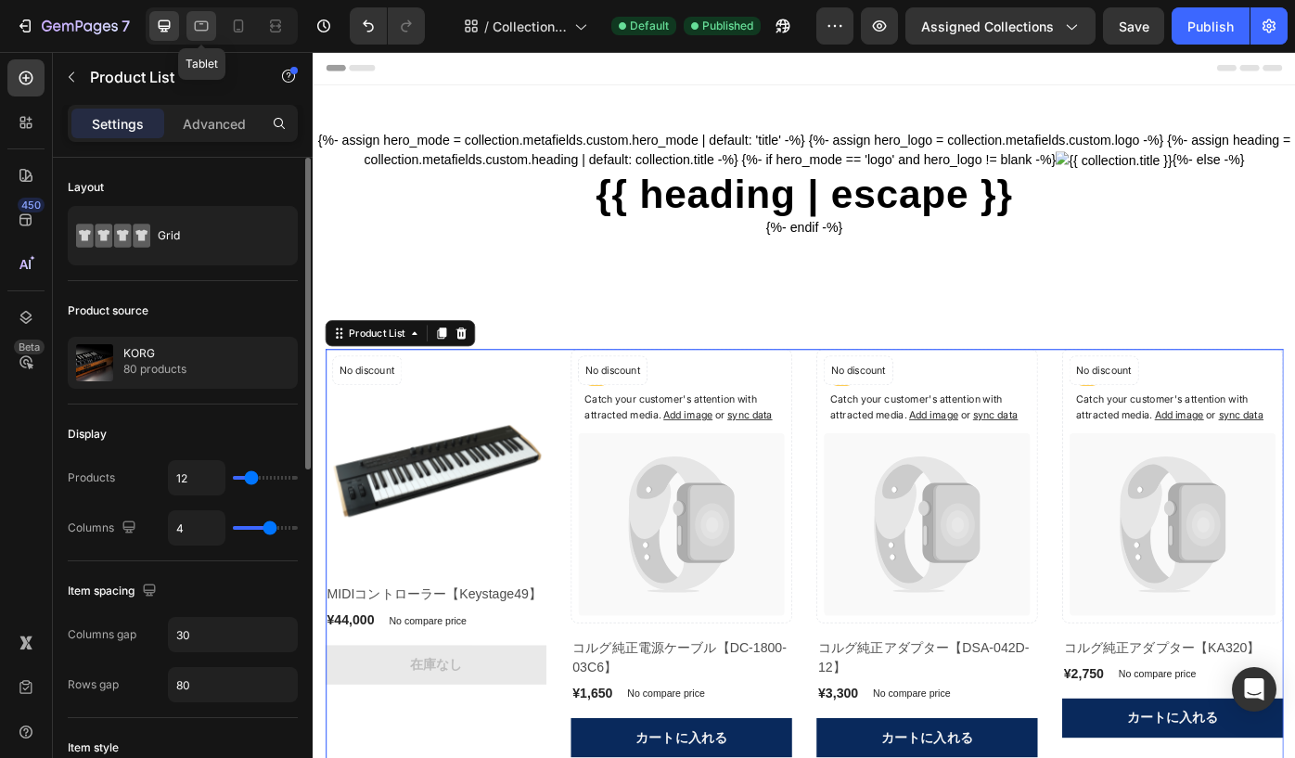
click at [198, 23] on icon at bounding box center [201, 26] width 19 height 19
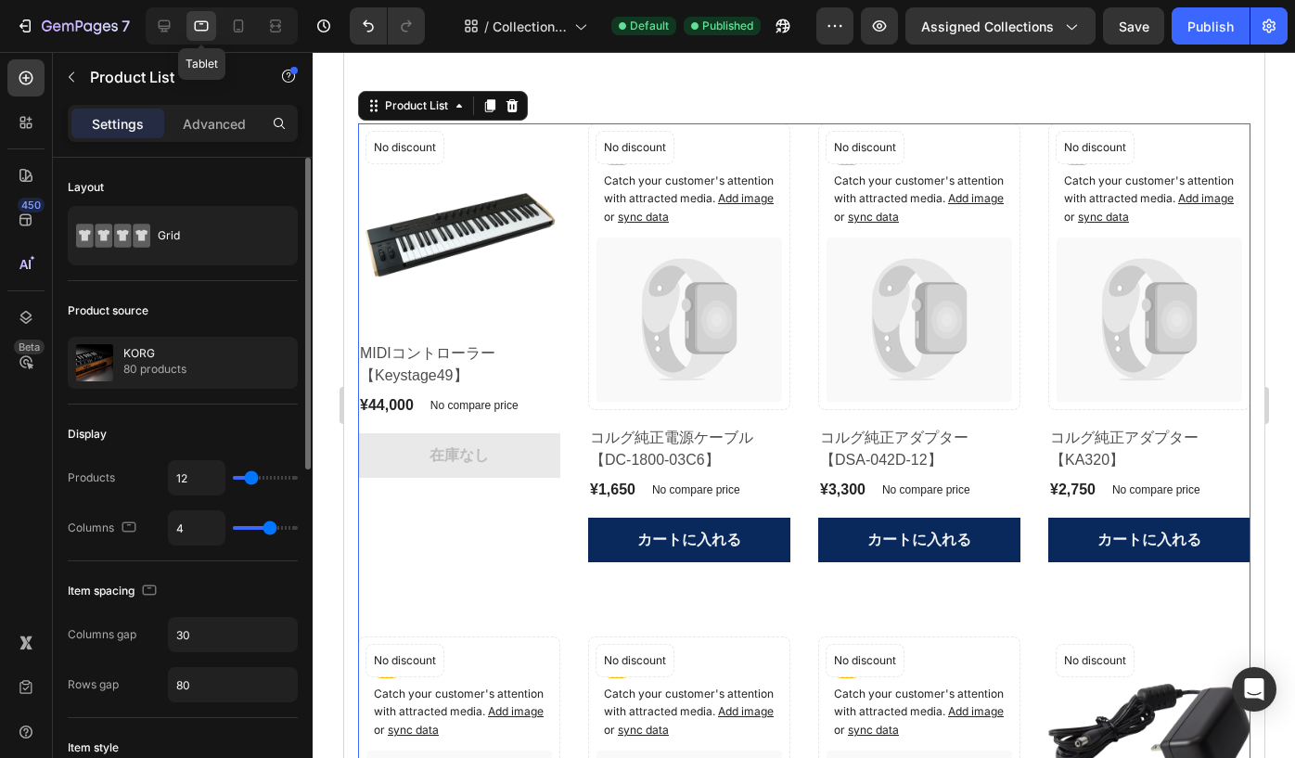
scroll to position [286, 0]
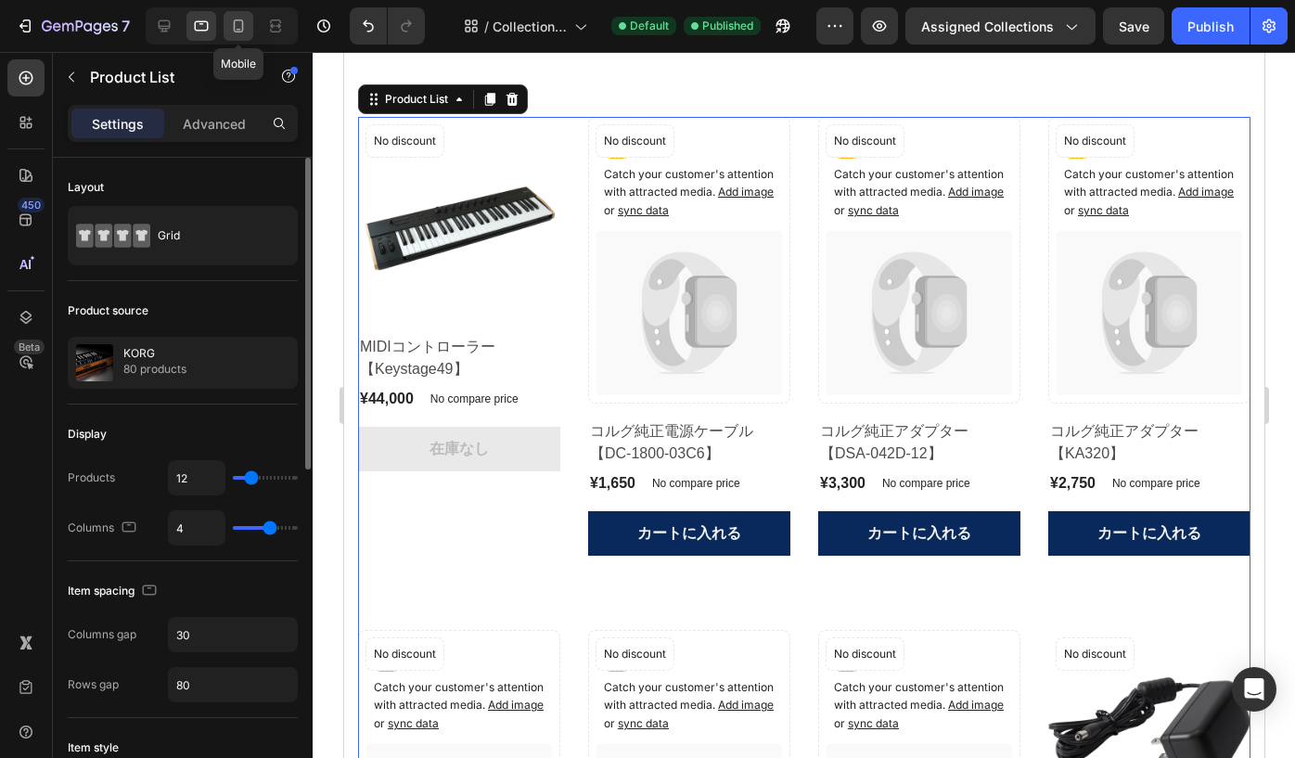
click at [230, 22] on icon at bounding box center [238, 26] width 19 height 19
type input "2"
type input "42"
type input "24"
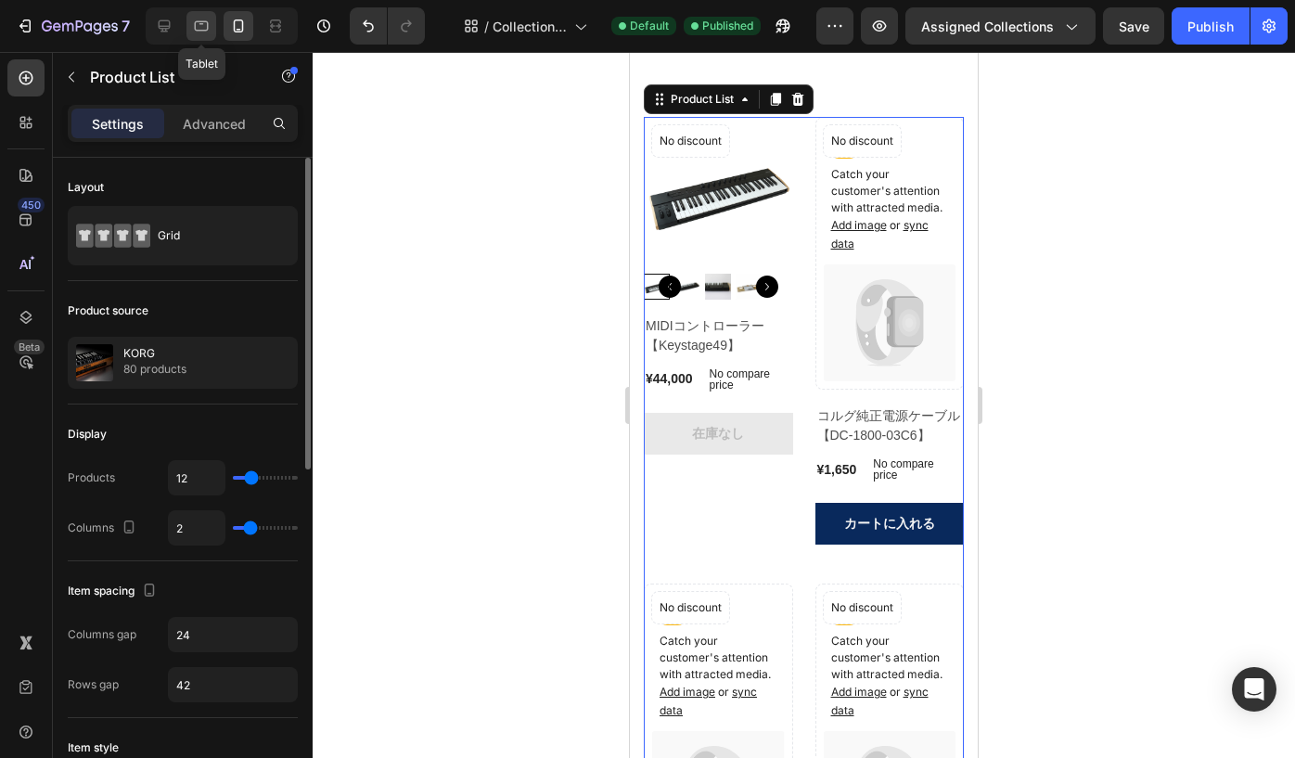
click at [197, 29] on icon at bounding box center [201, 26] width 19 height 19
type input "4"
type input "80"
type input "30"
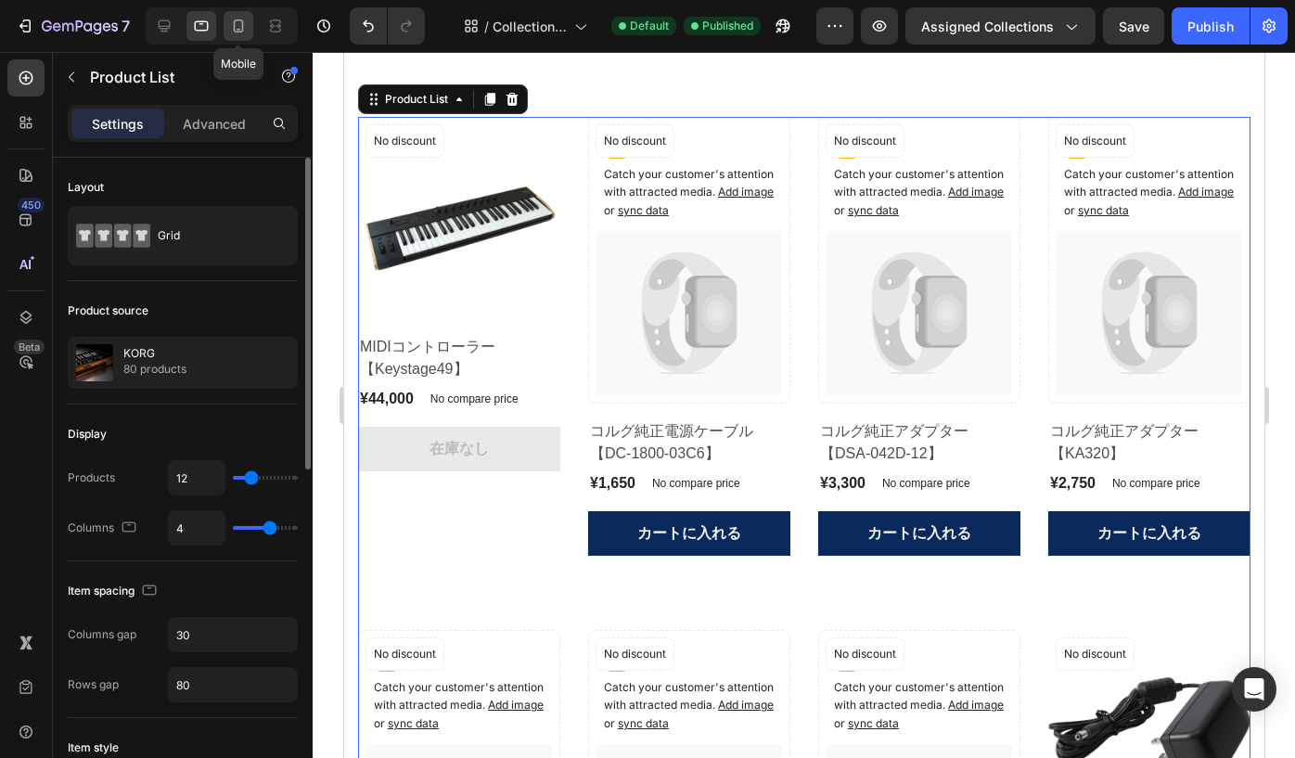
click at [234, 32] on icon at bounding box center [238, 26] width 19 height 19
type input "2"
type input "42"
type input "24"
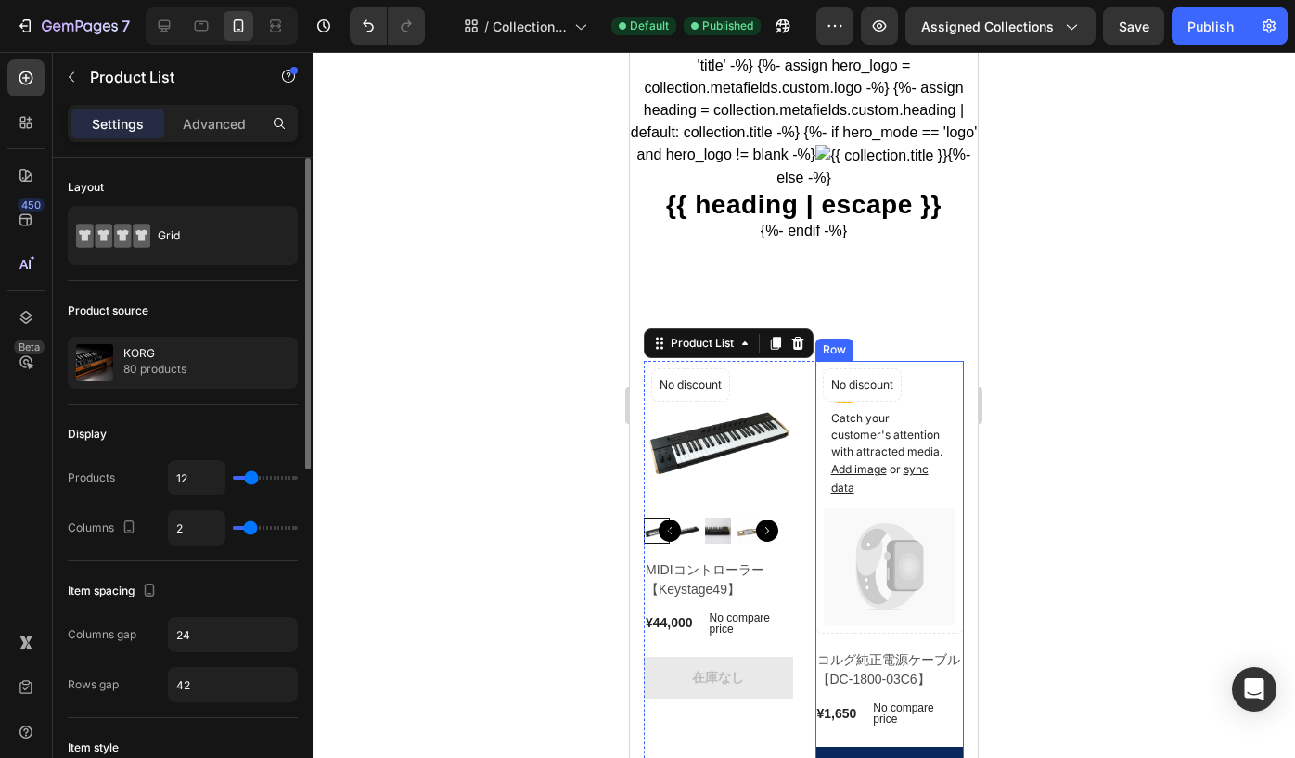
scroll to position [137, 0]
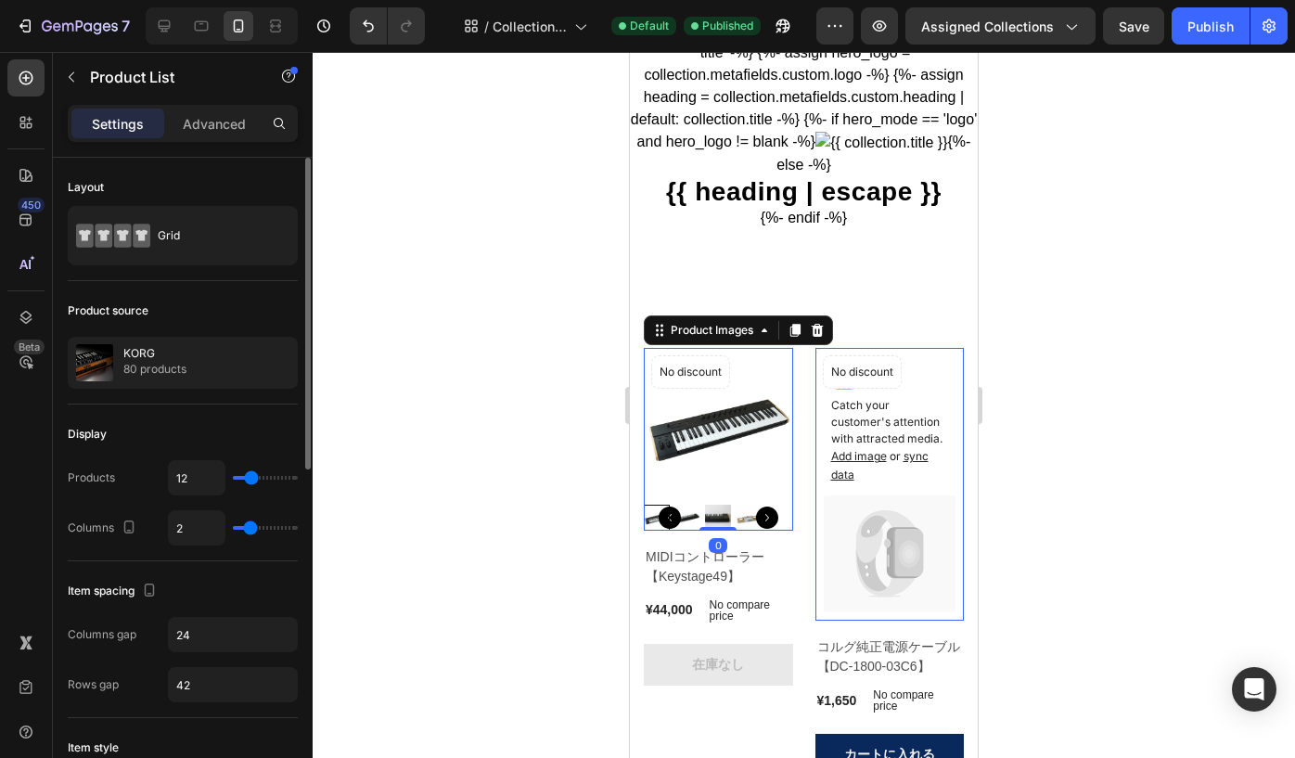
click at [754, 494] on img at bounding box center [718, 422] width 149 height 149
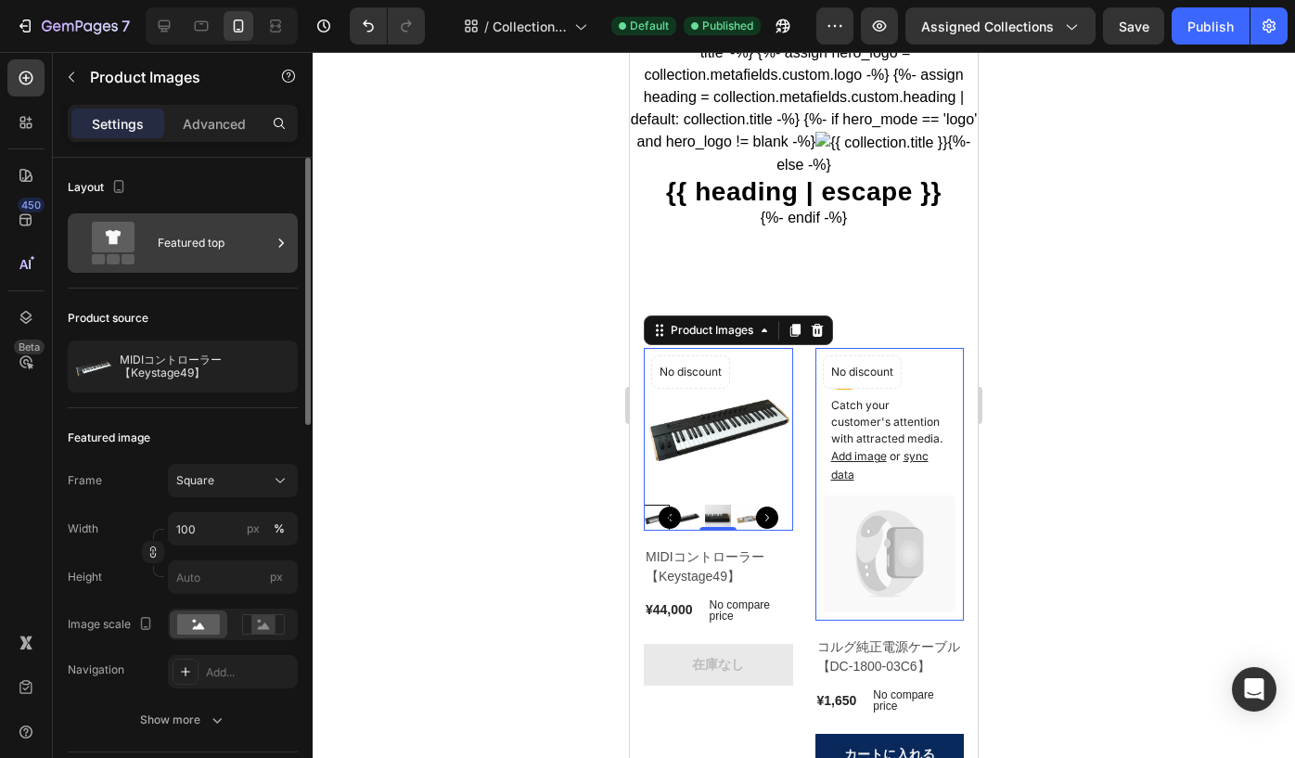
click at [205, 253] on div "Featured top" at bounding box center [214, 243] width 113 height 43
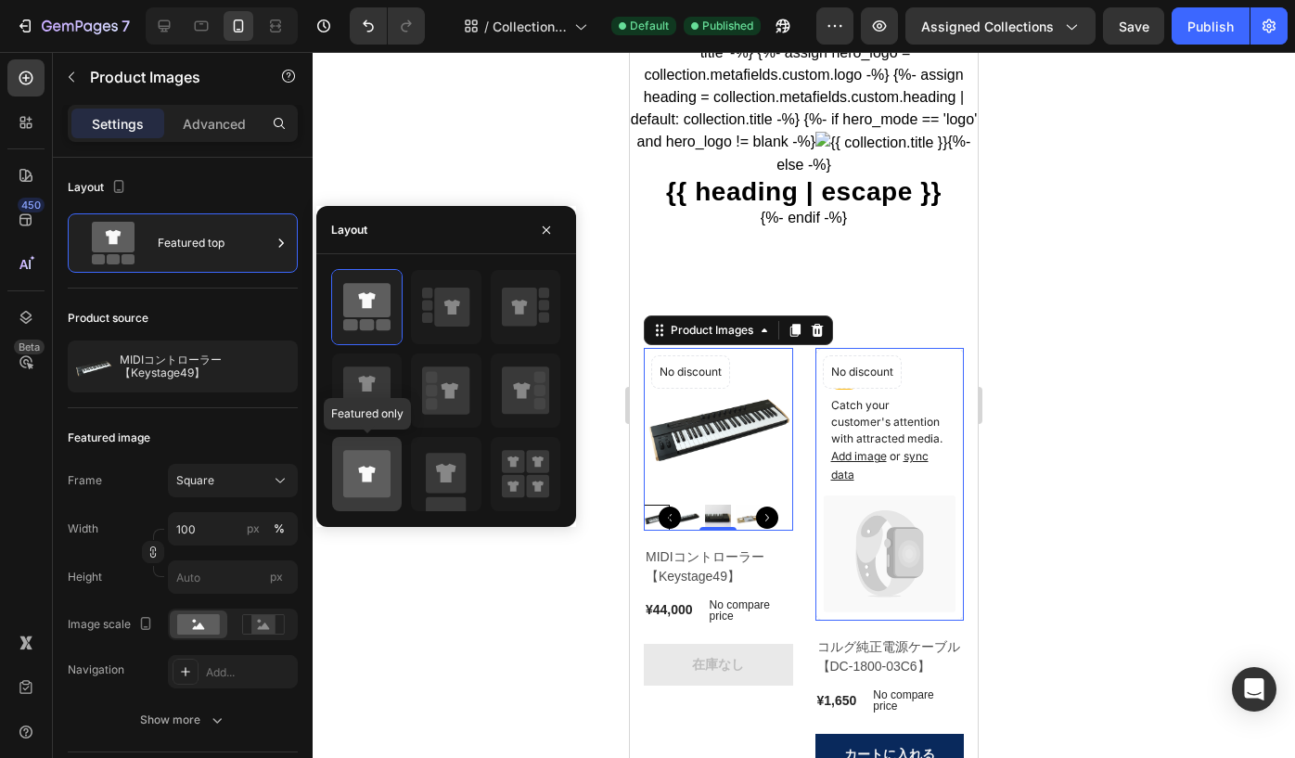
click at [365, 460] on icon at bounding box center [366, 473] width 47 height 47
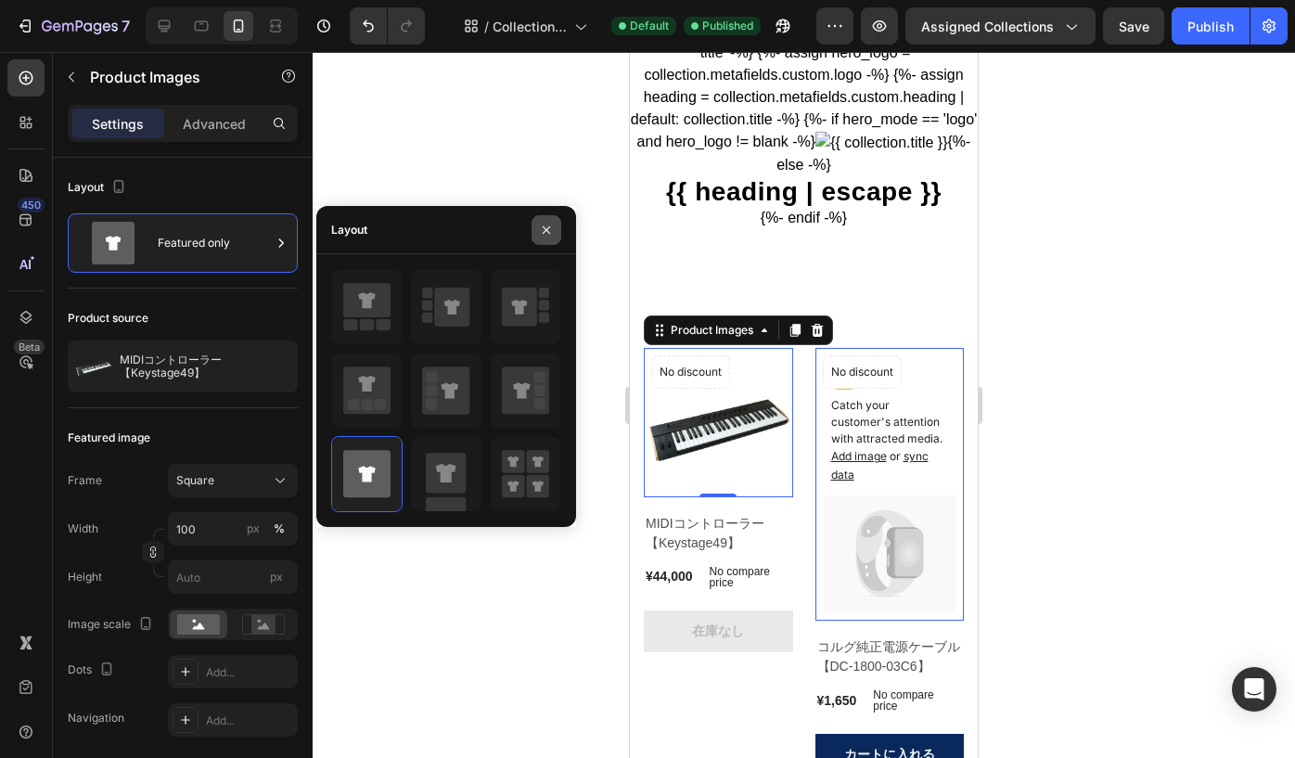
click at [546, 220] on button "button" at bounding box center [547, 230] width 30 height 30
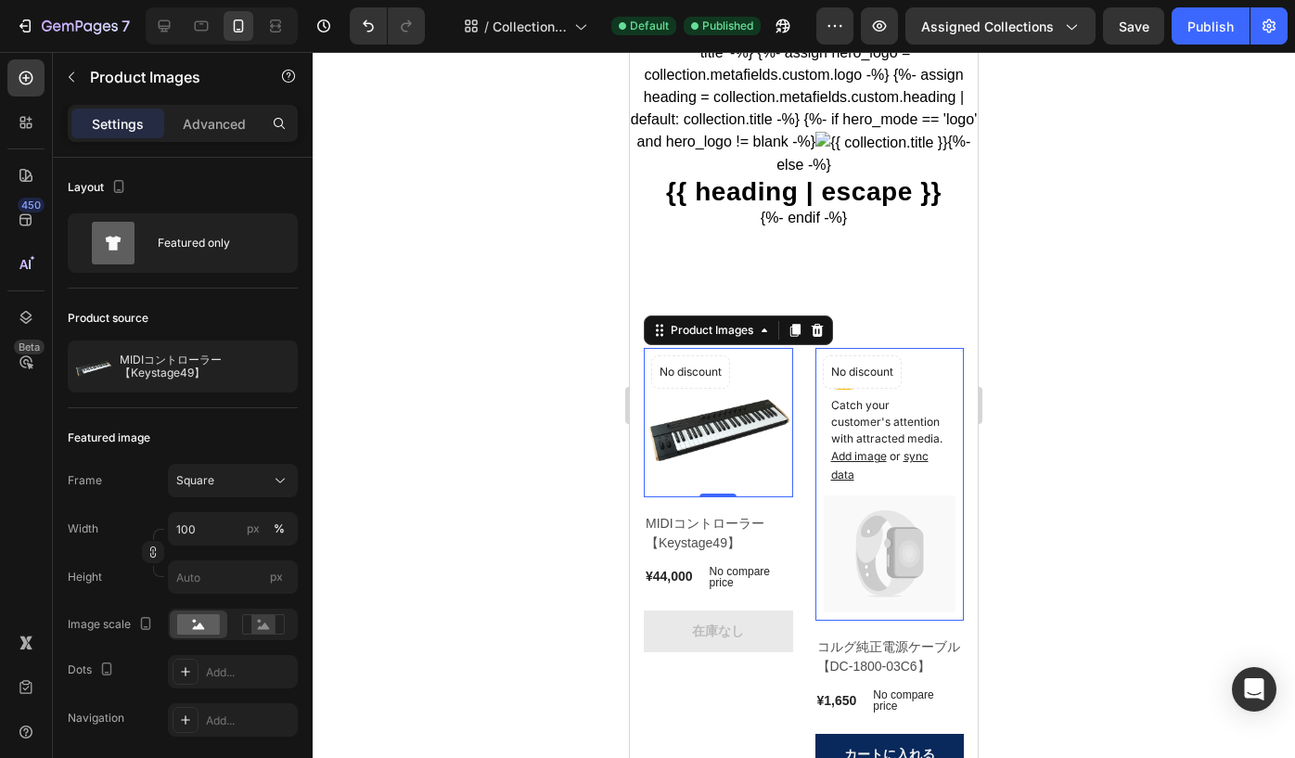
click at [524, 310] on div at bounding box center [804, 405] width 983 height 706
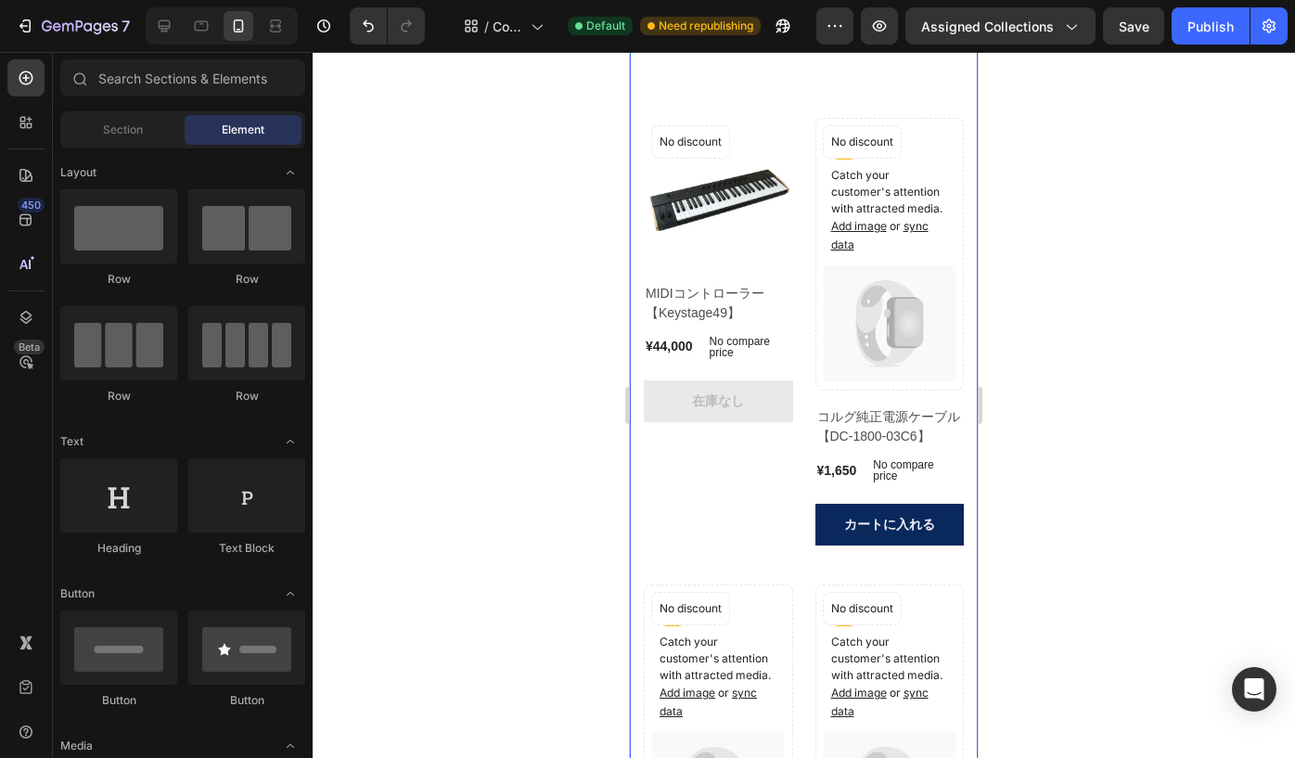
scroll to position [0, 0]
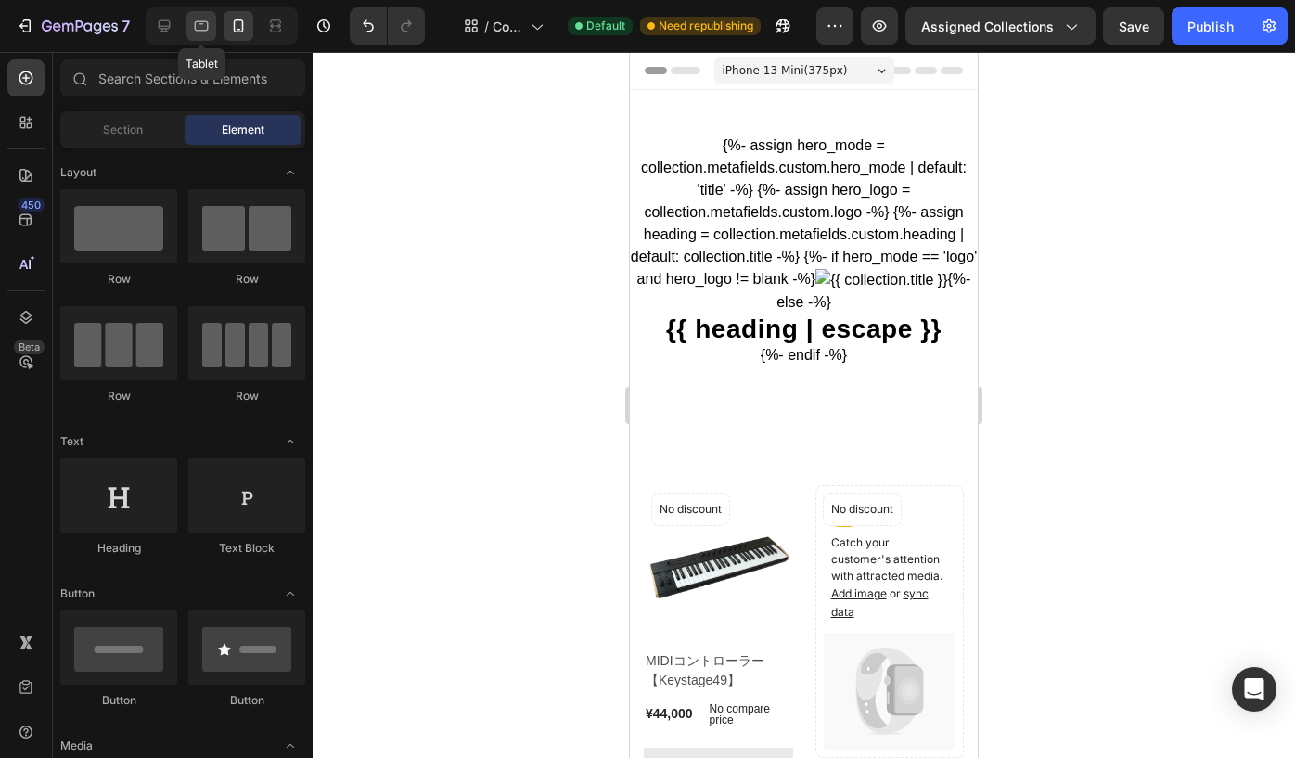
click at [199, 30] on icon at bounding box center [202, 26] width 14 height 10
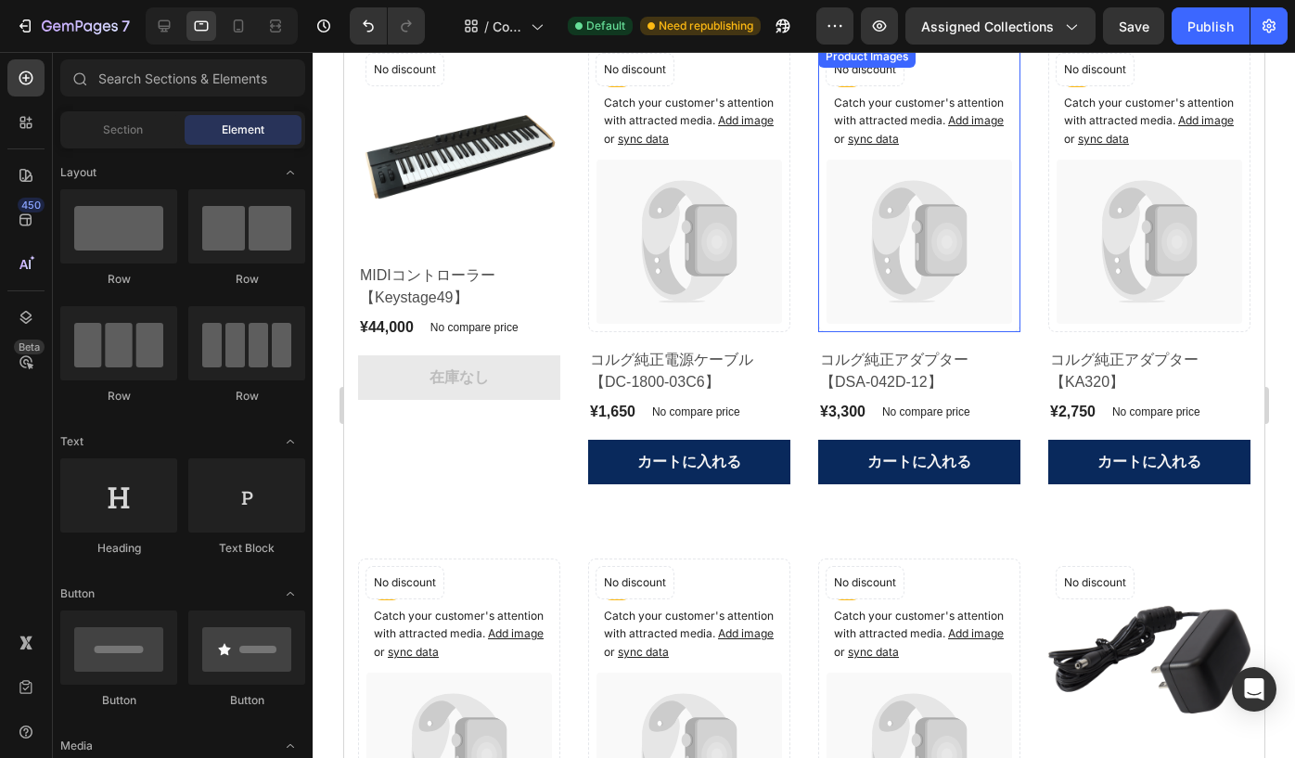
scroll to position [303, 0]
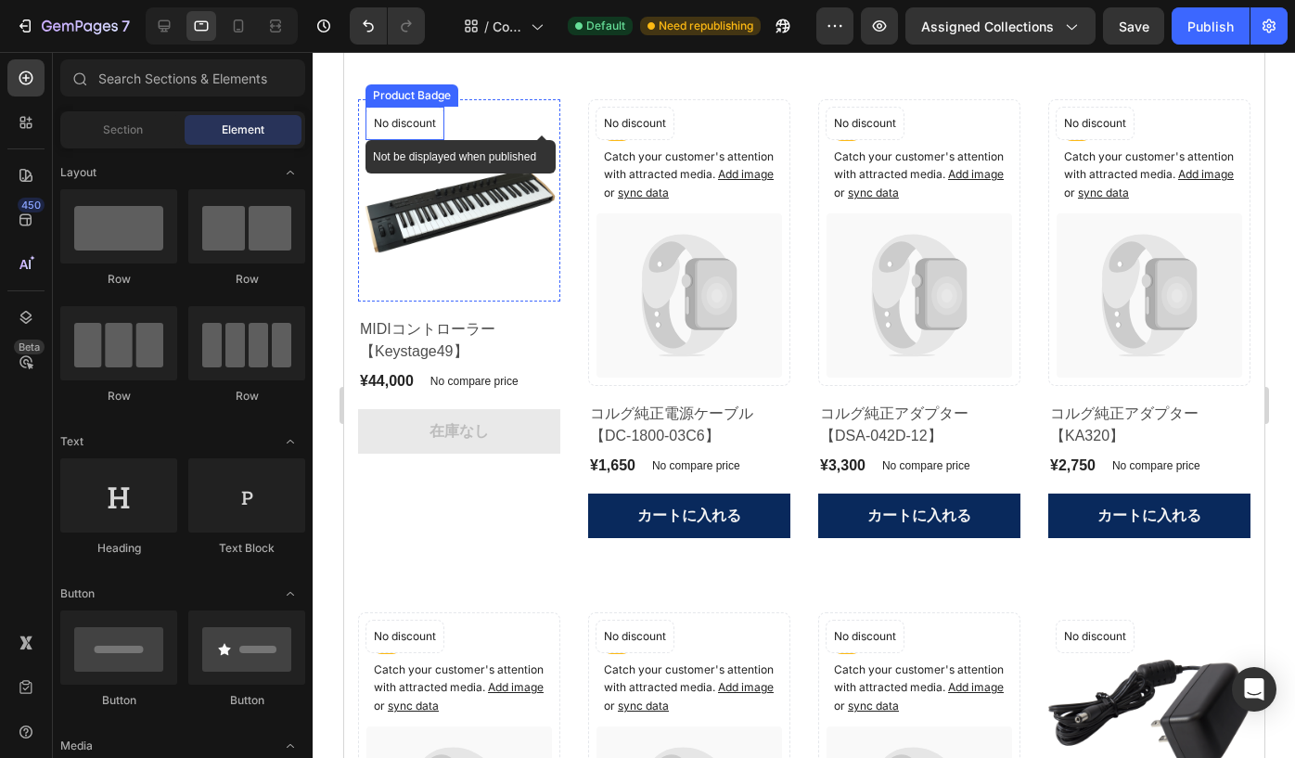
click at [411, 125] on p "No discount" at bounding box center [404, 123] width 62 height 17
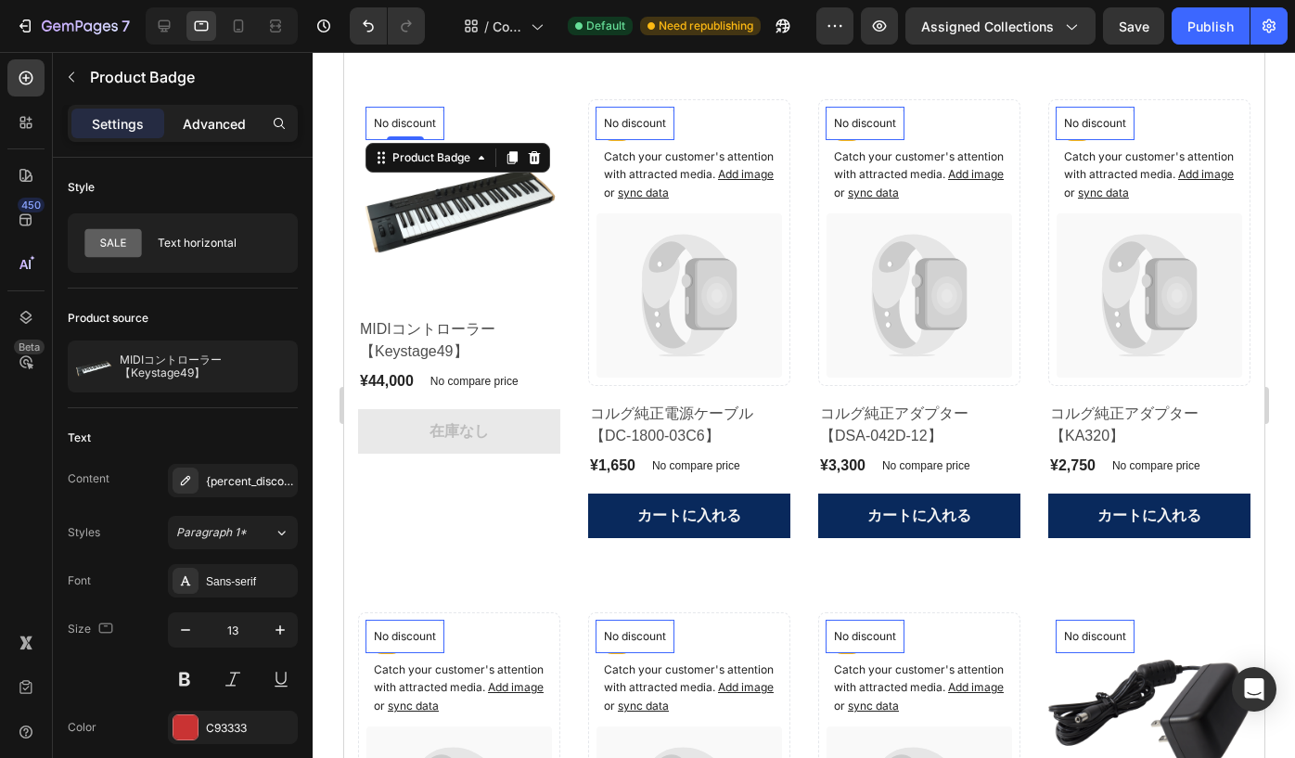
click at [212, 131] on p "Advanced" at bounding box center [214, 123] width 63 height 19
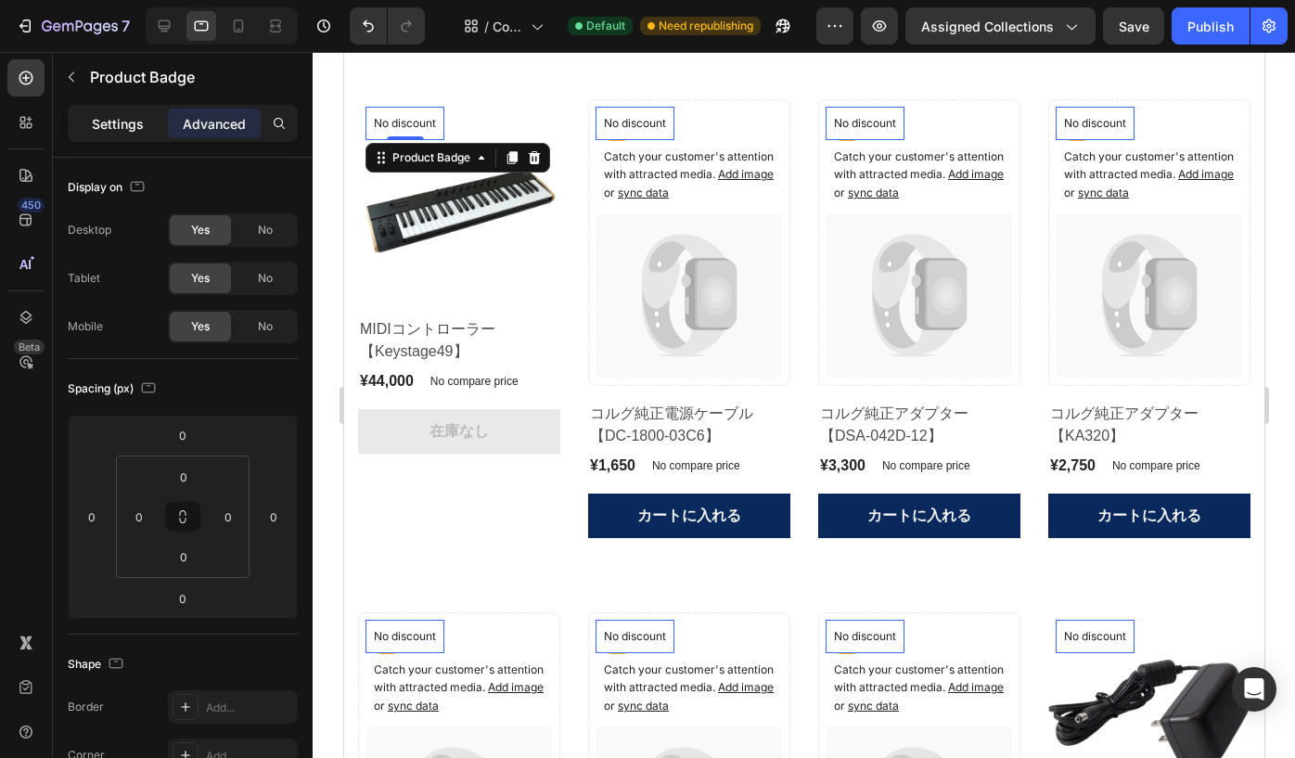
click at [130, 130] on p "Settings" at bounding box center [118, 123] width 52 height 19
type input "Auto"
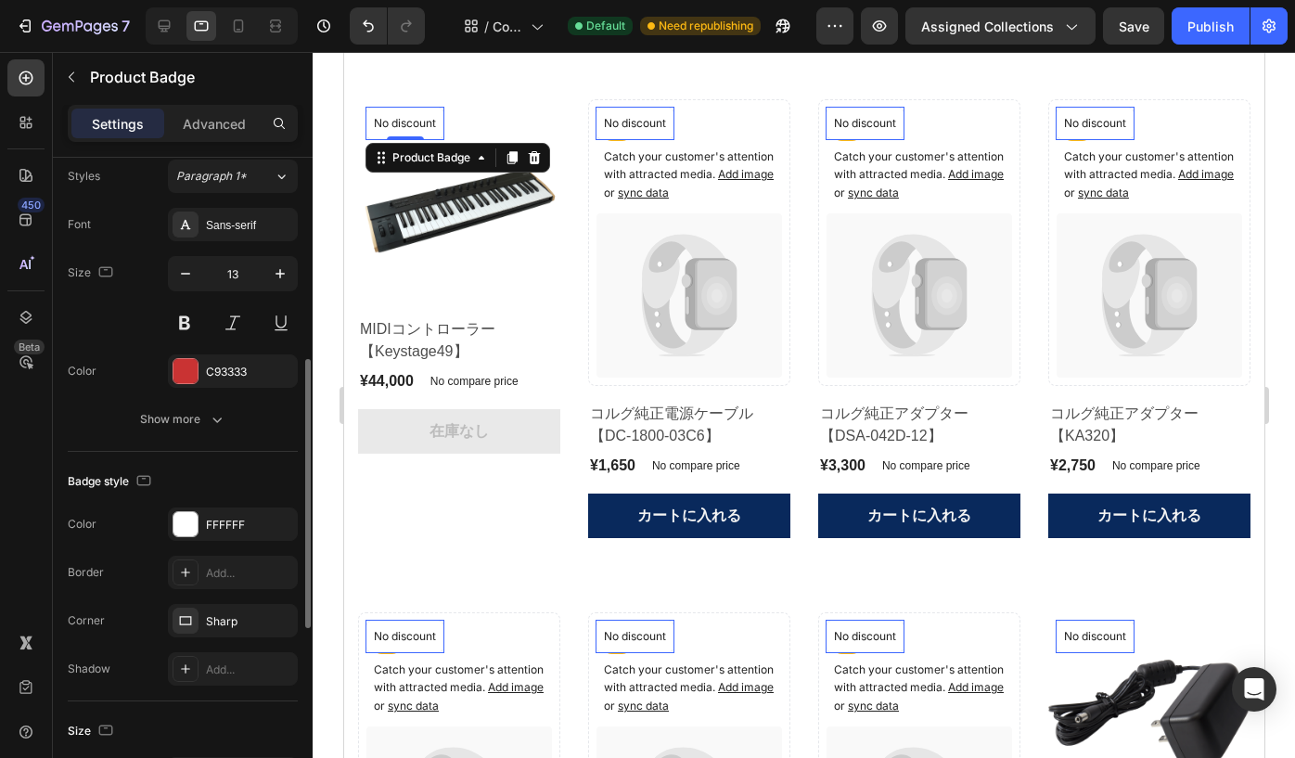
scroll to position [395, 0]
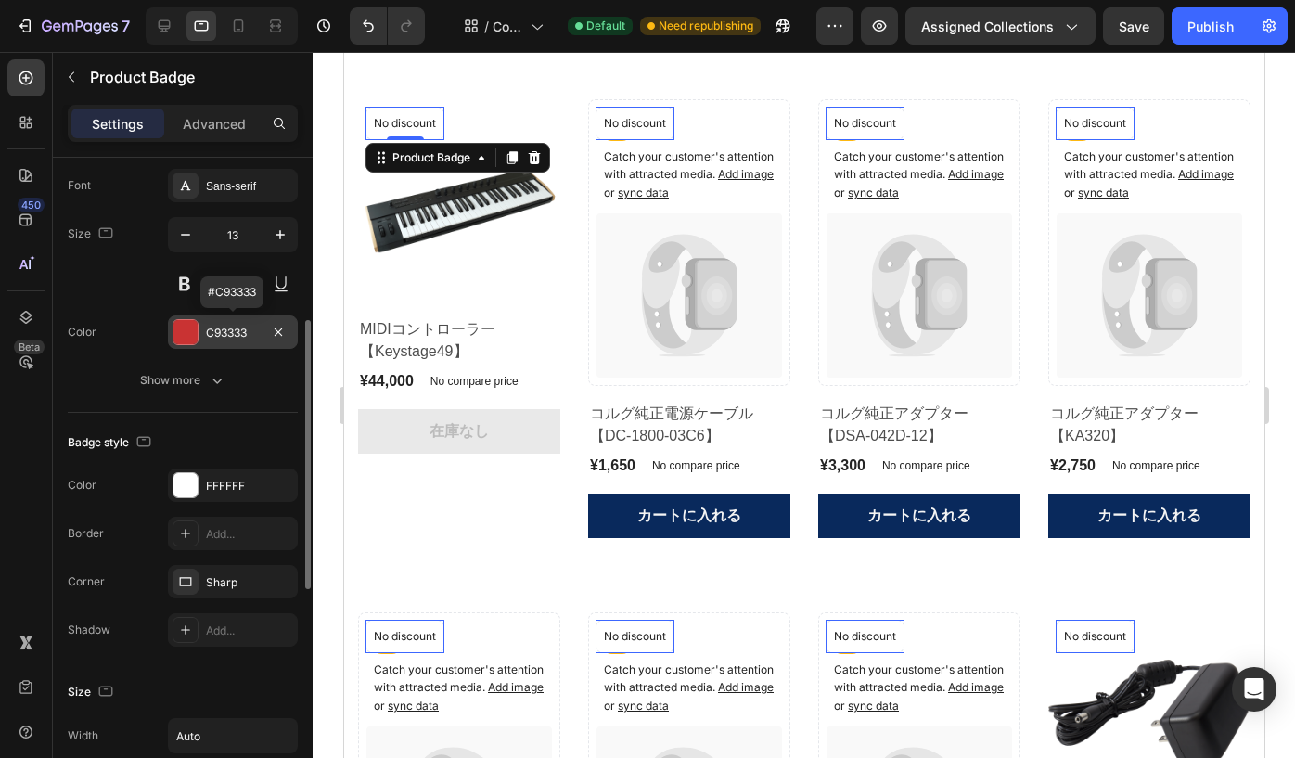
click at [234, 337] on div "C93333" at bounding box center [233, 333] width 54 height 17
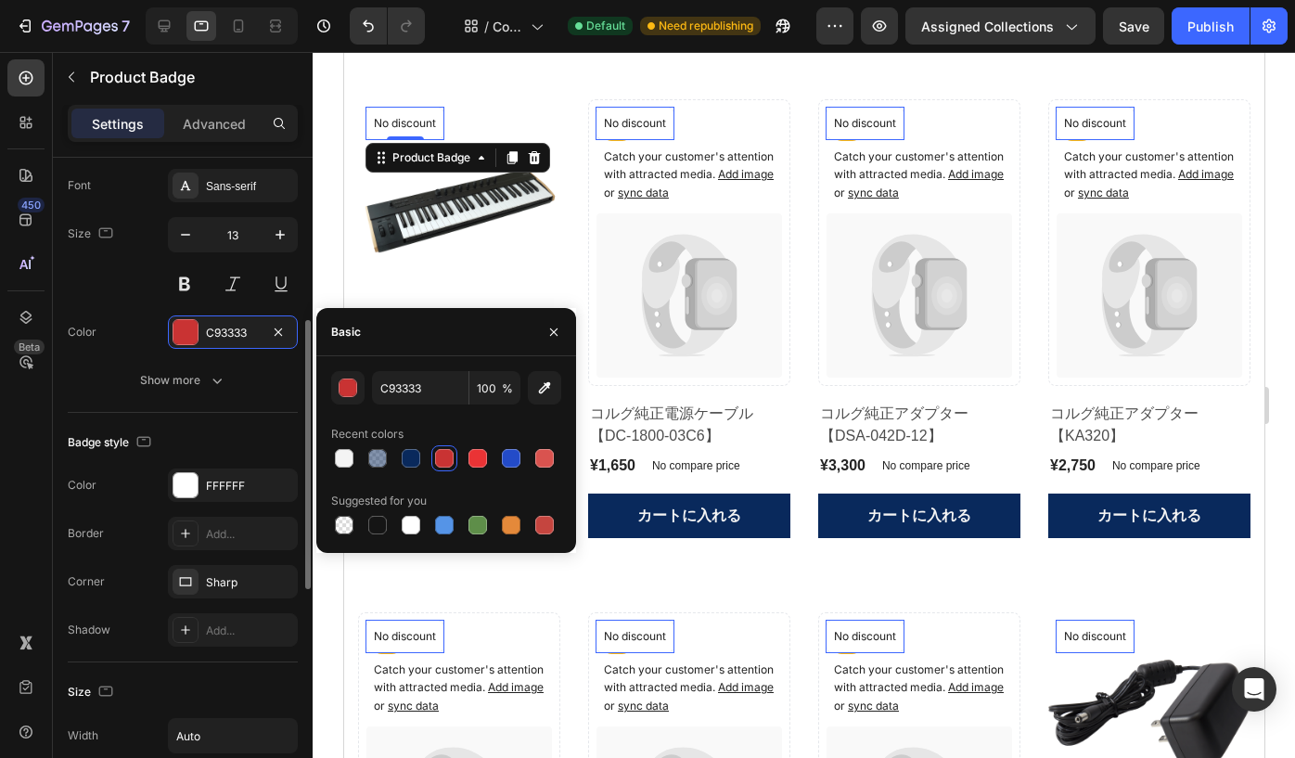
click at [252, 430] on div "Badge style" at bounding box center [183, 443] width 230 height 30
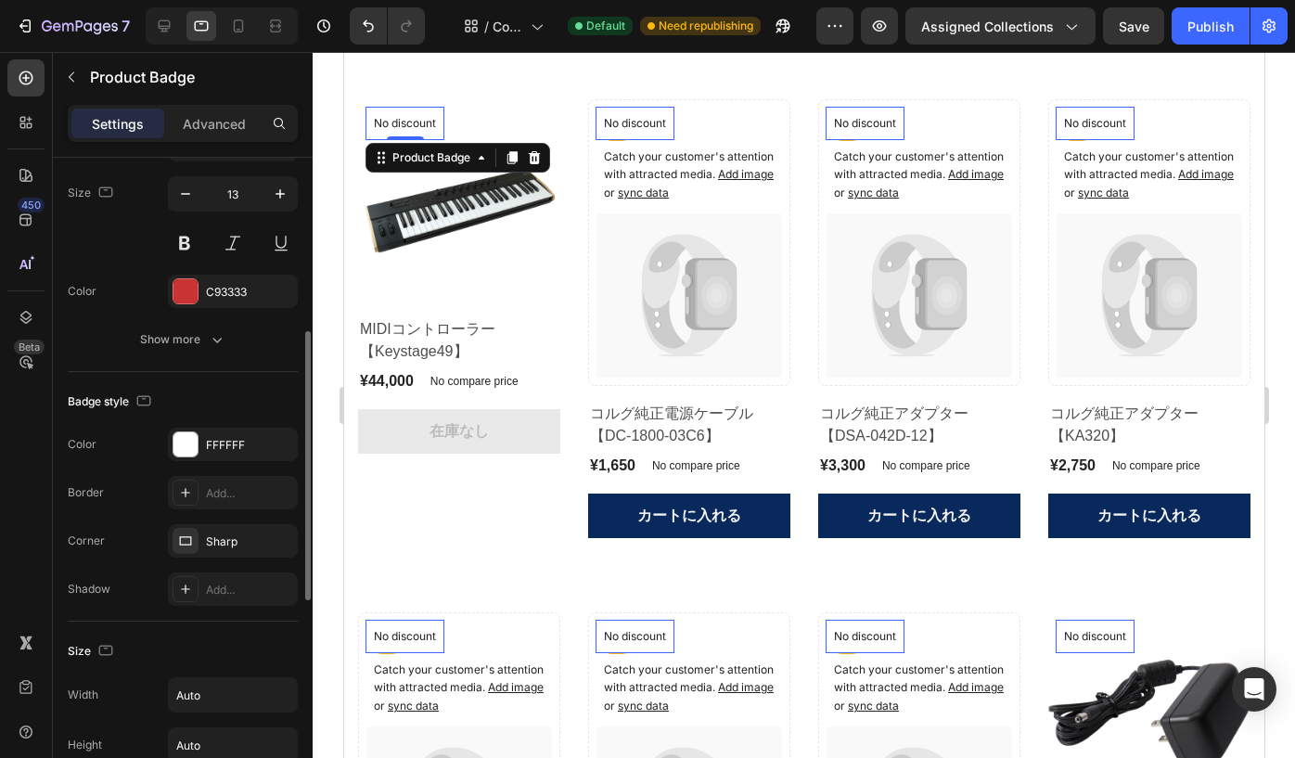
scroll to position [437, 0]
click at [229, 439] on div "FFFFFF" at bounding box center [233, 444] width 54 height 17
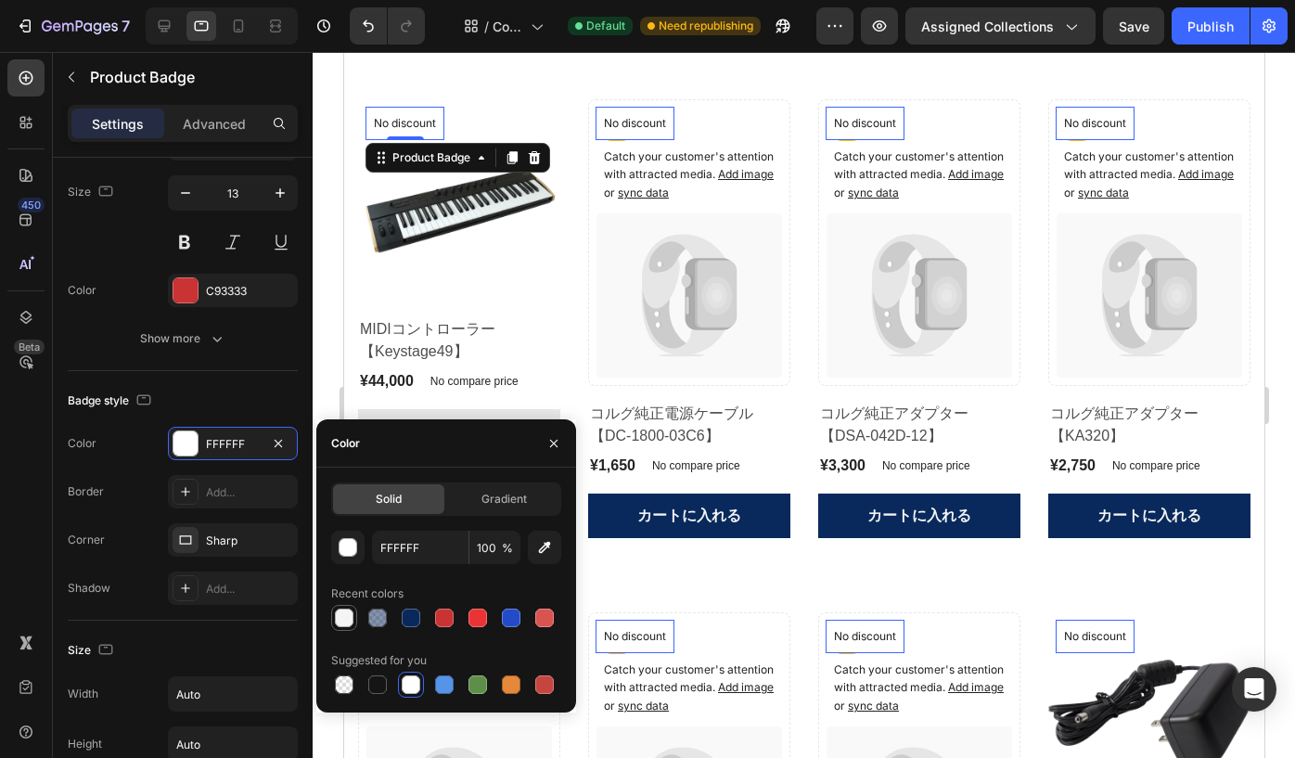
click at [345, 617] on div at bounding box center [344, 618] width 19 height 19
type input "F4F4F4"
click at [239, 388] on div "Badge style" at bounding box center [183, 401] width 230 height 30
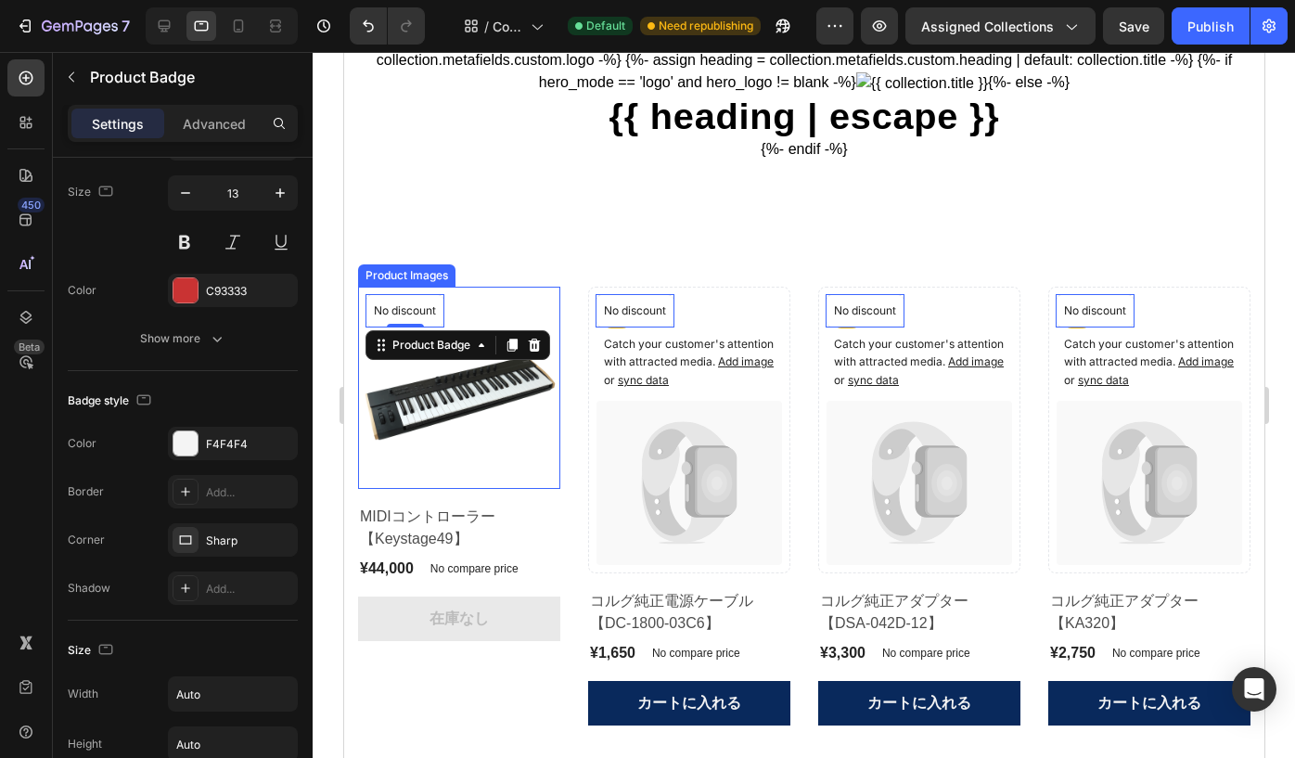
scroll to position [126, 0]
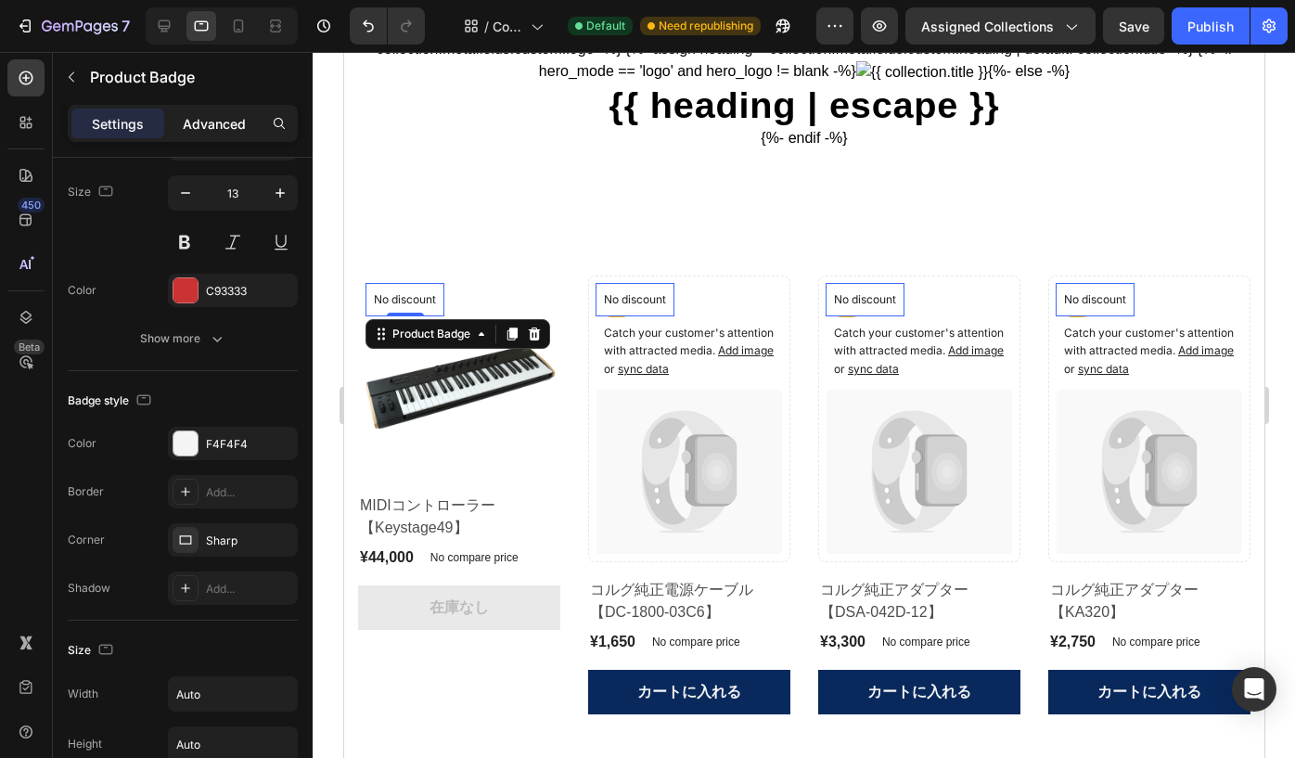
click at [202, 121] on p "Advanced" at bounding box center [214, 123] width 63 height 19
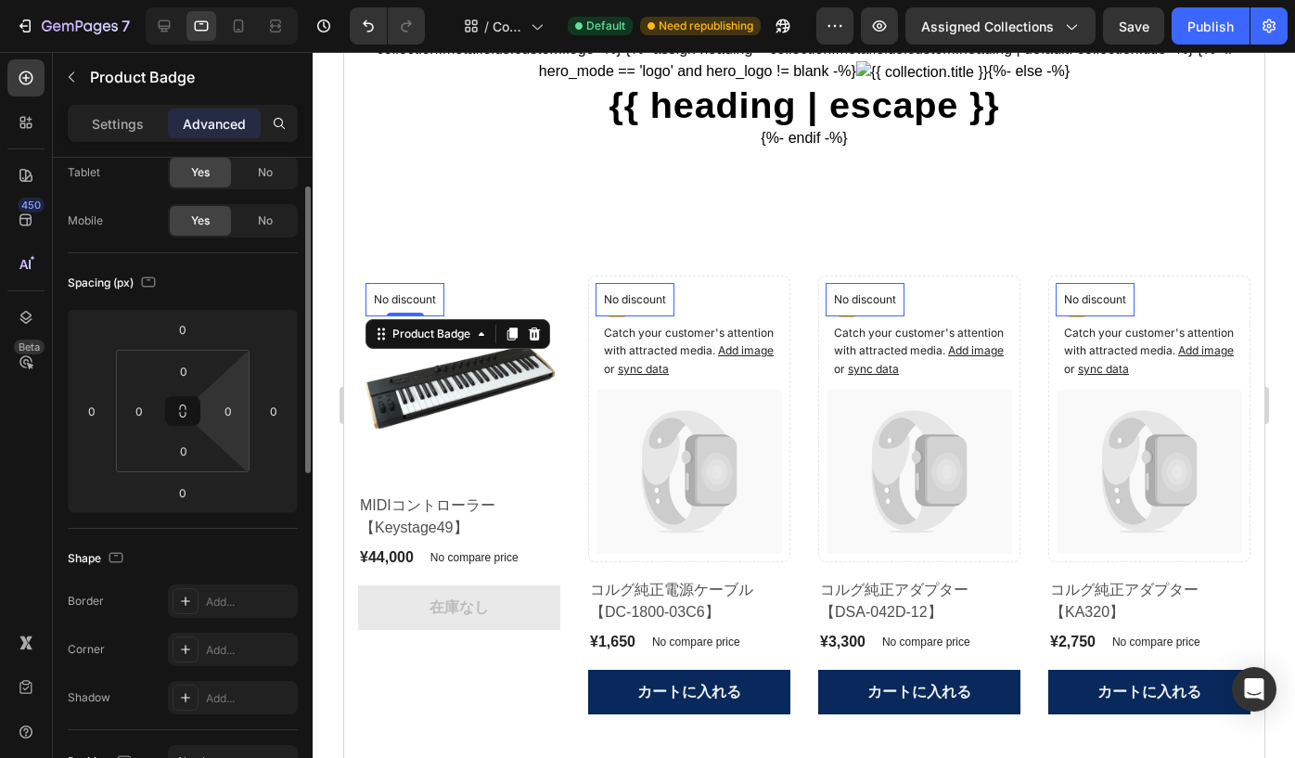
scroll to position [0, 0]
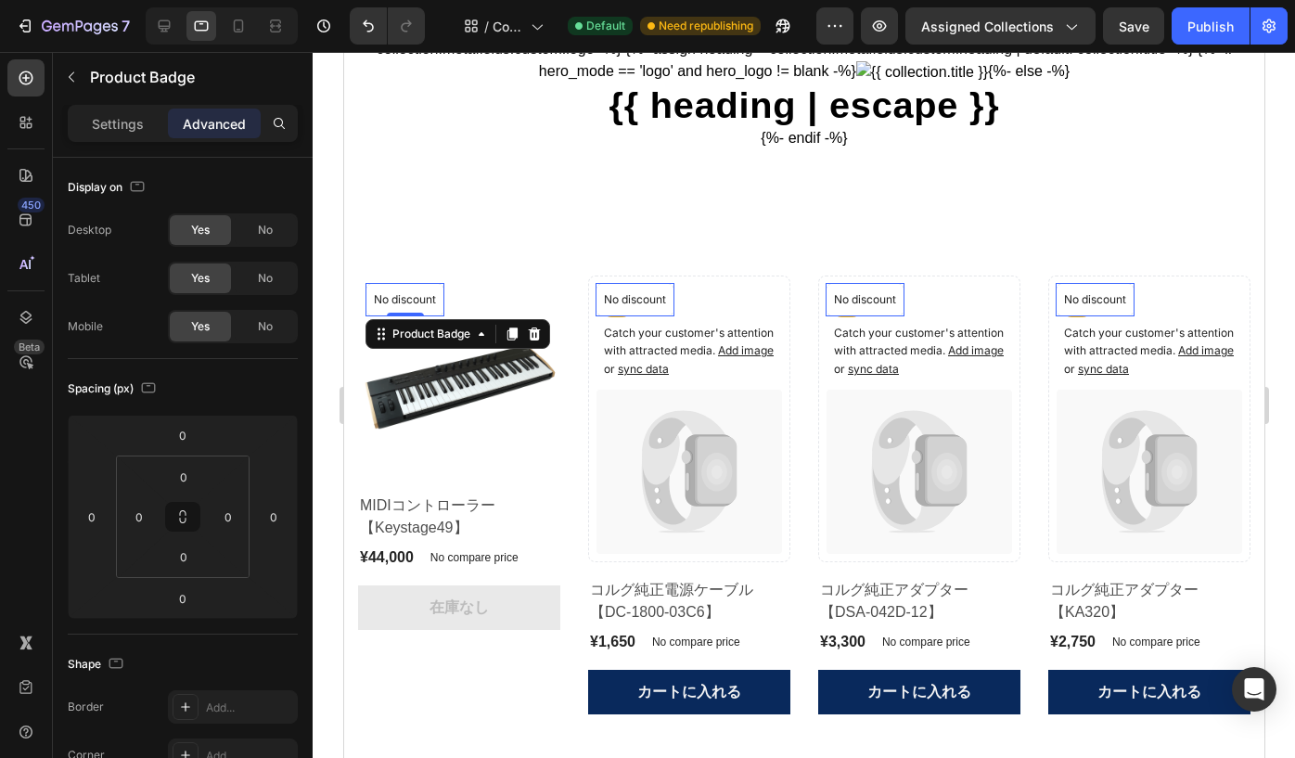
click at [213, 127] on p "Advanced" at bounding box center [214, 123] width 63 height 19
click at [128, 123] on p "Settings" at bounding box center [118, 123] width 52 height 19
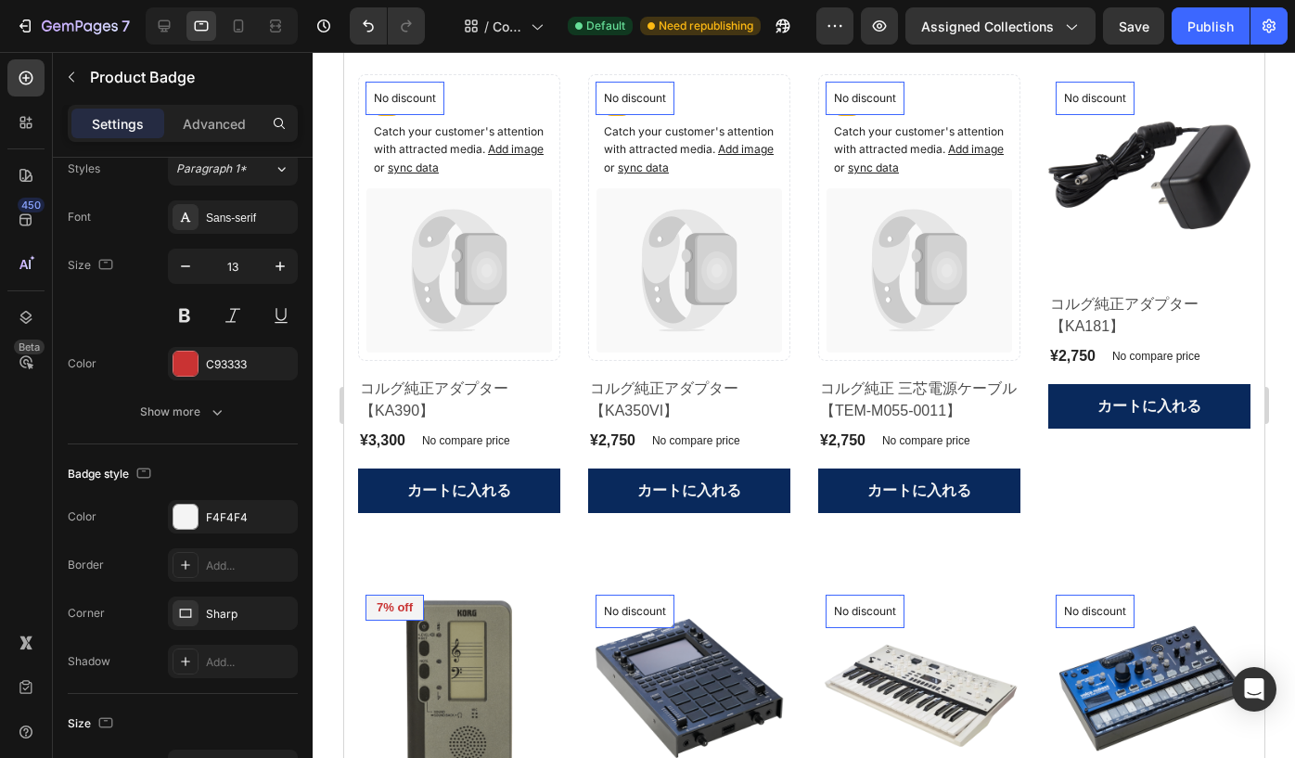
scroll to position [841, 0]
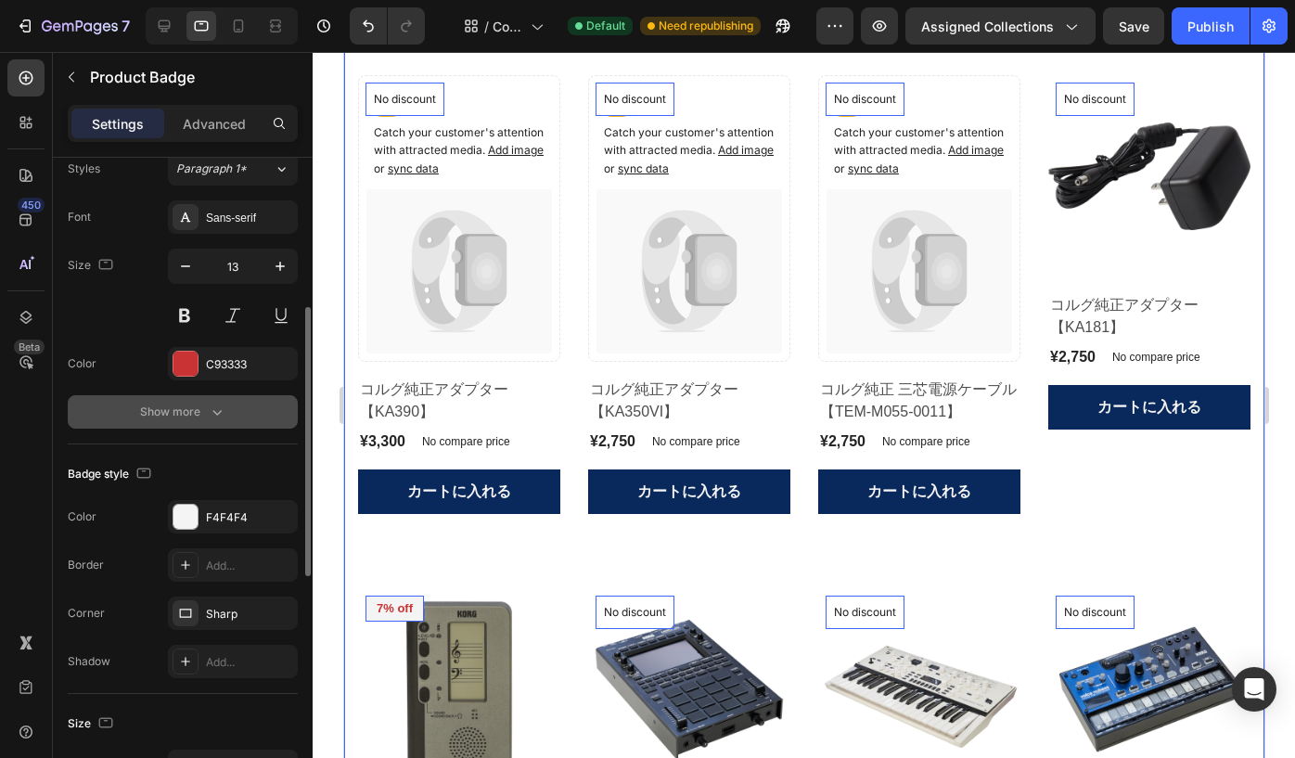
click at [212, 403] on icon "button" at bounding box center [217, 412] width 19 height 19
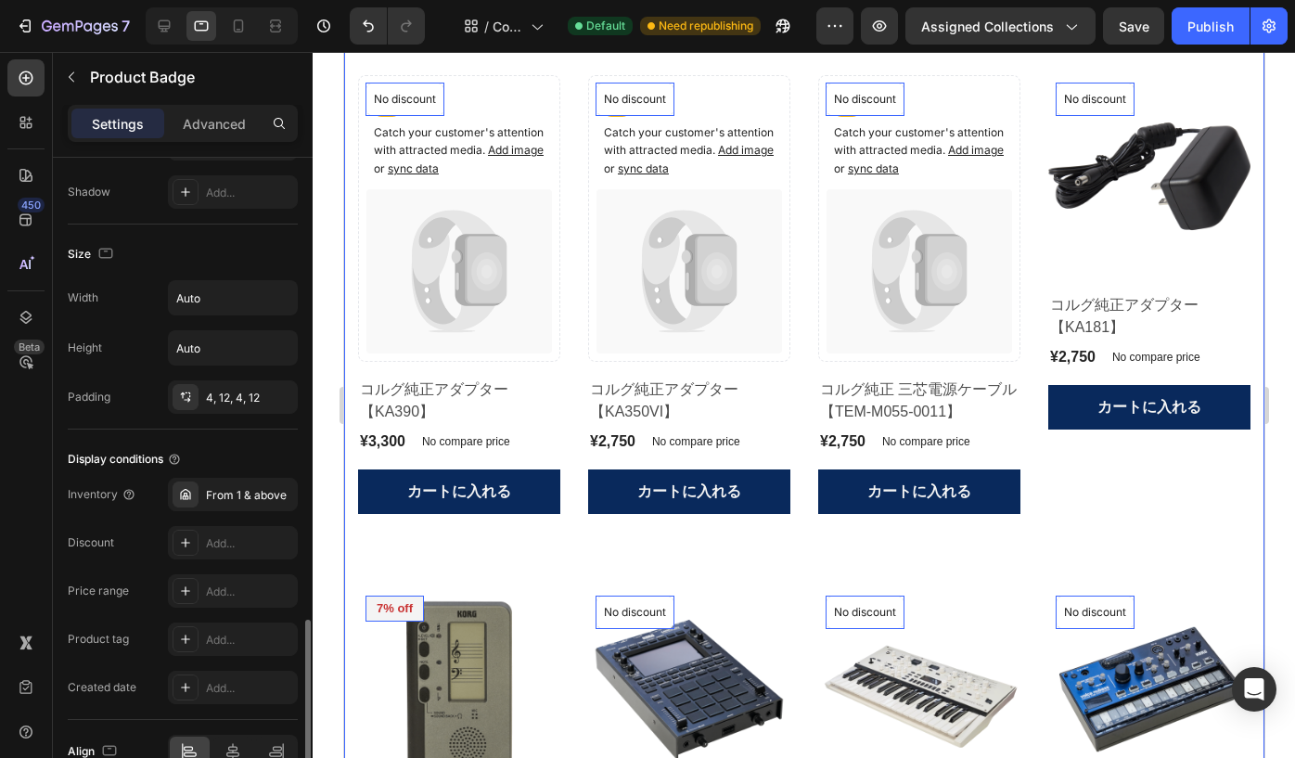
scroll to position [1136, 0]
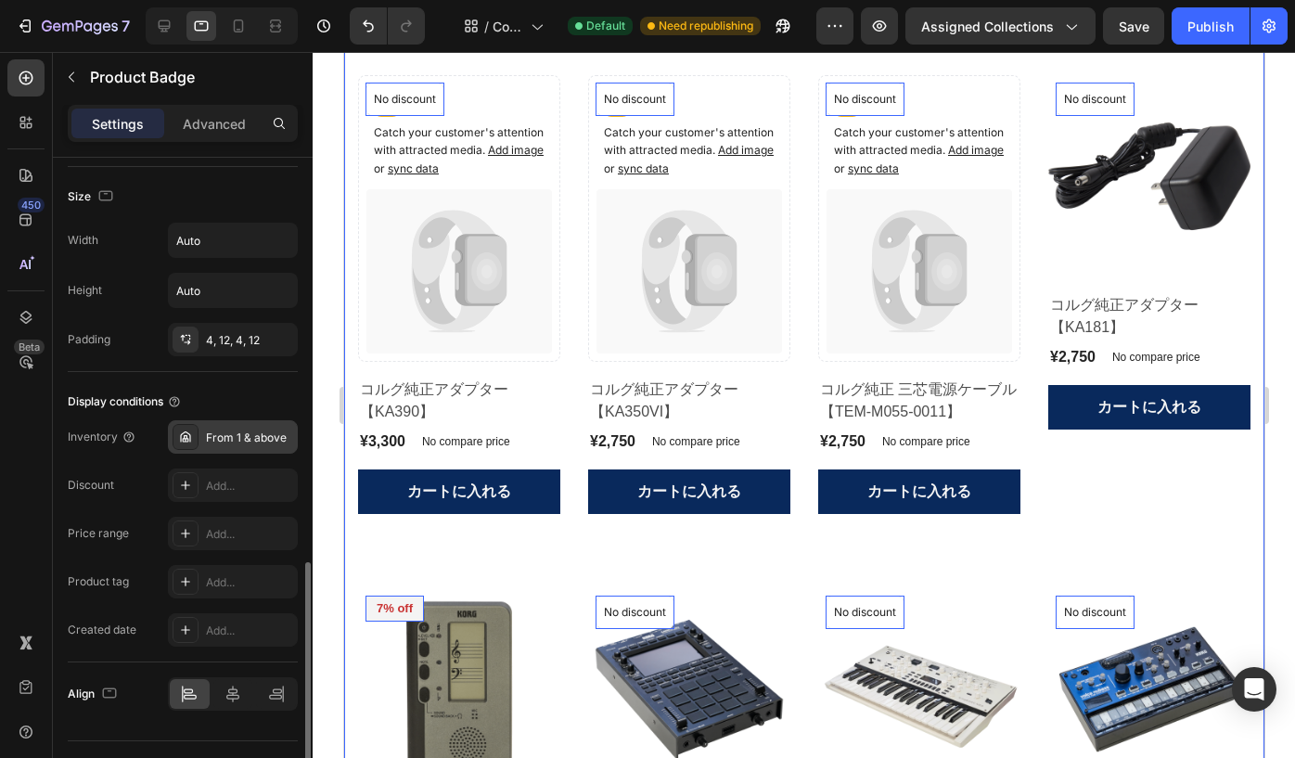
click at [236, 439] on div "From 1 & above" at bounding box center [249, 438] width 87 height 17
click at [245, 401] on div "Display conditions" at bounding box center [183, 402] width 230 height 30
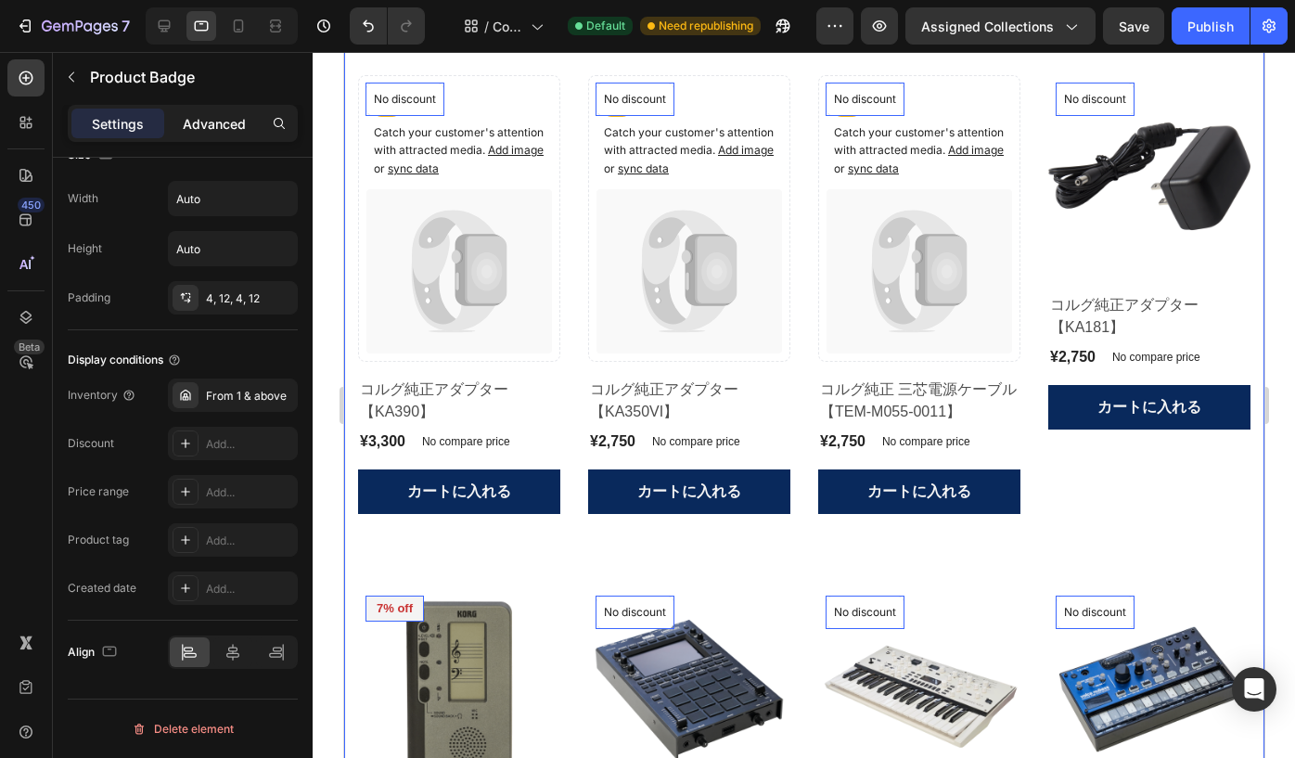
click at [219, 116] on p "Advanced" at bounding box center [214, 123] width 63 height 19
type input "8"
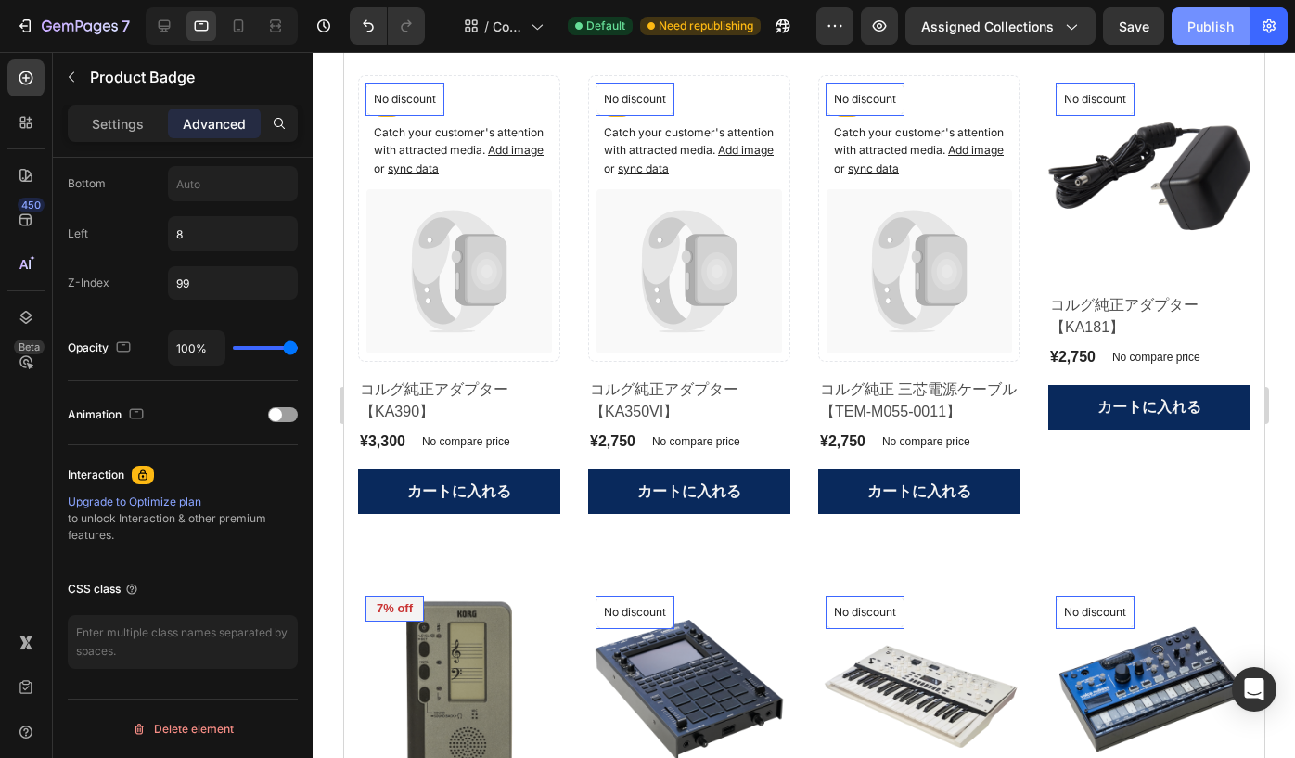
click at [1191, 22] on div "Publish" at bounding box center [1211, 26] width 46 height 19
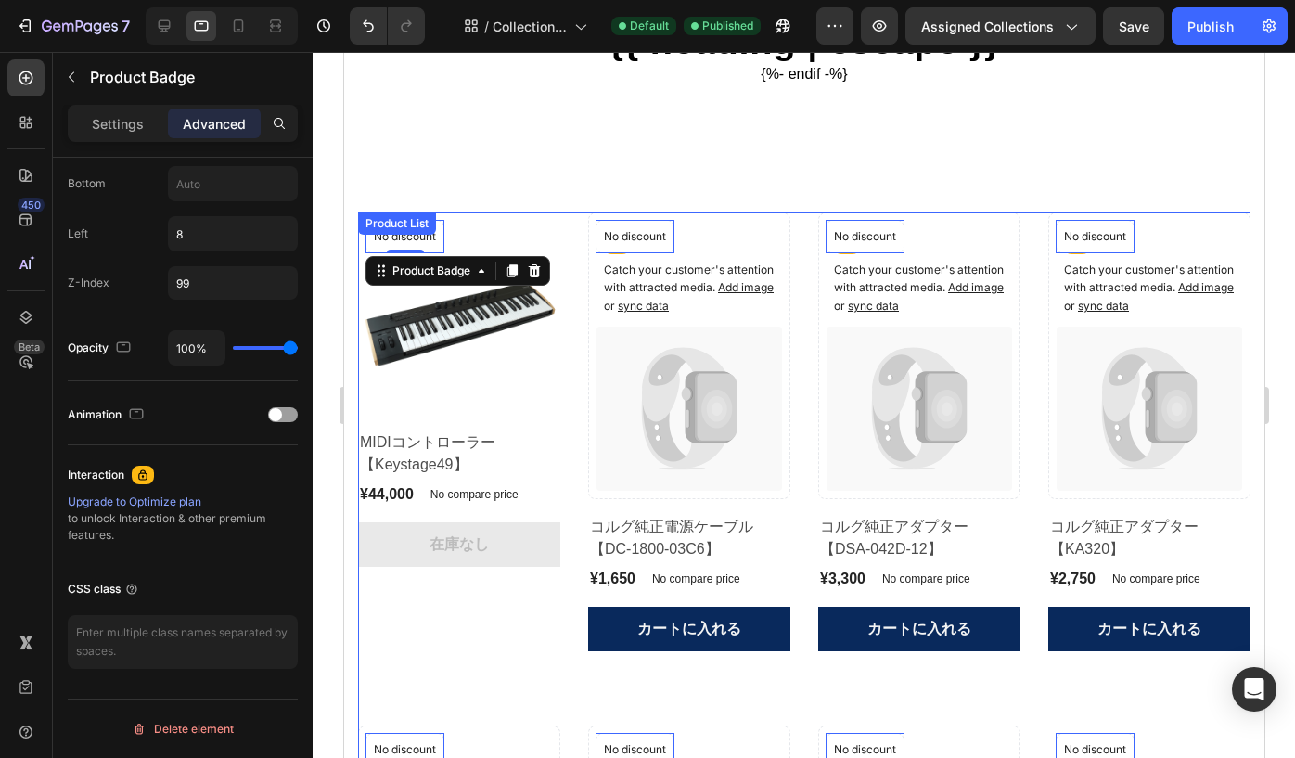
scroll to position [173, 0]
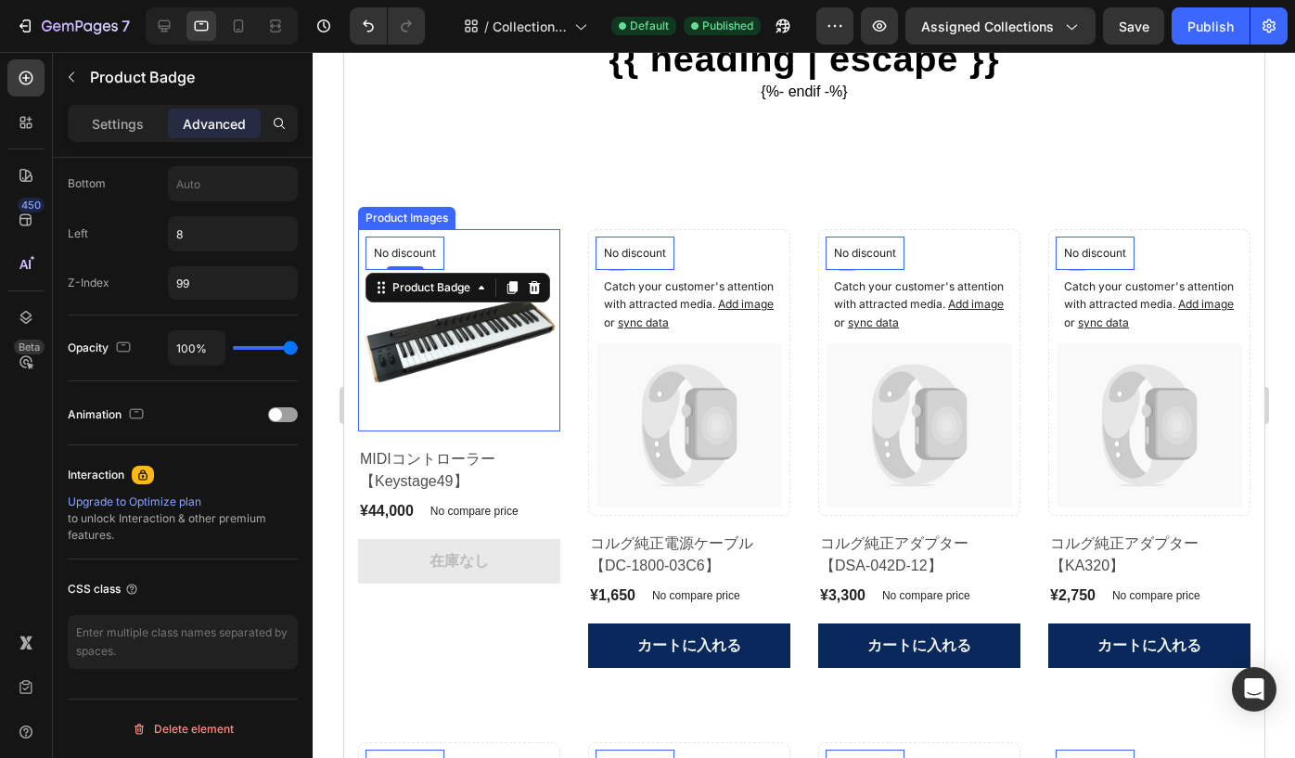
click at [484, 394] on img at bounding box center [458, 330] width 202 height 202
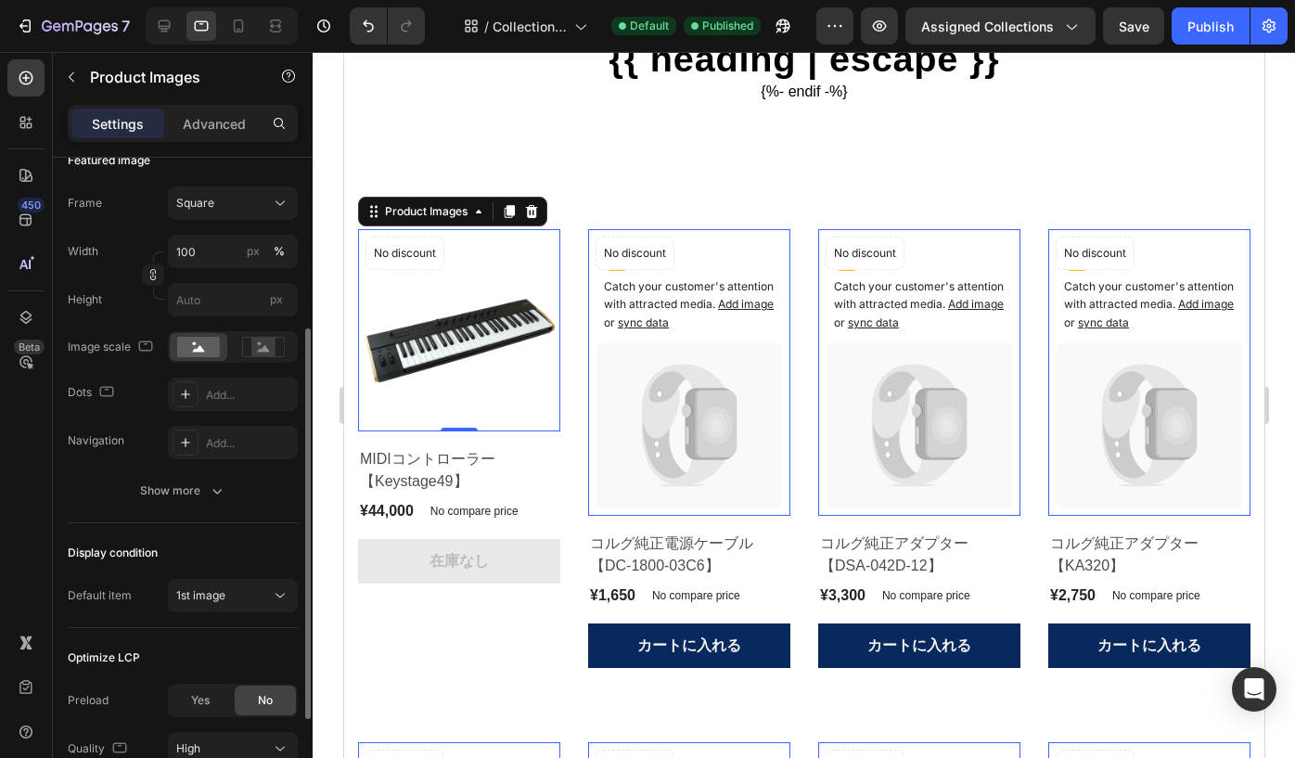
scroll to position [280, 0]
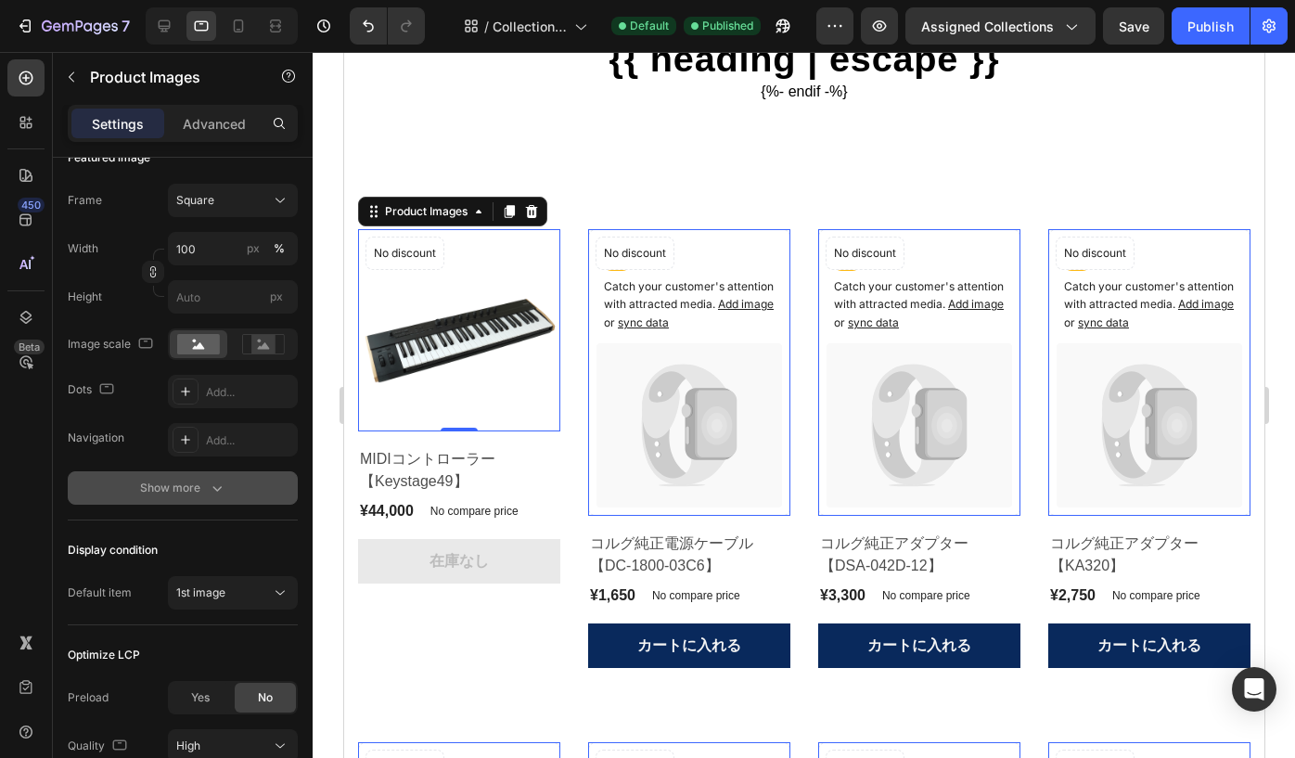
click at [154, 494] on div "Show more" at bounding box center [183, 488] width 86 height 19
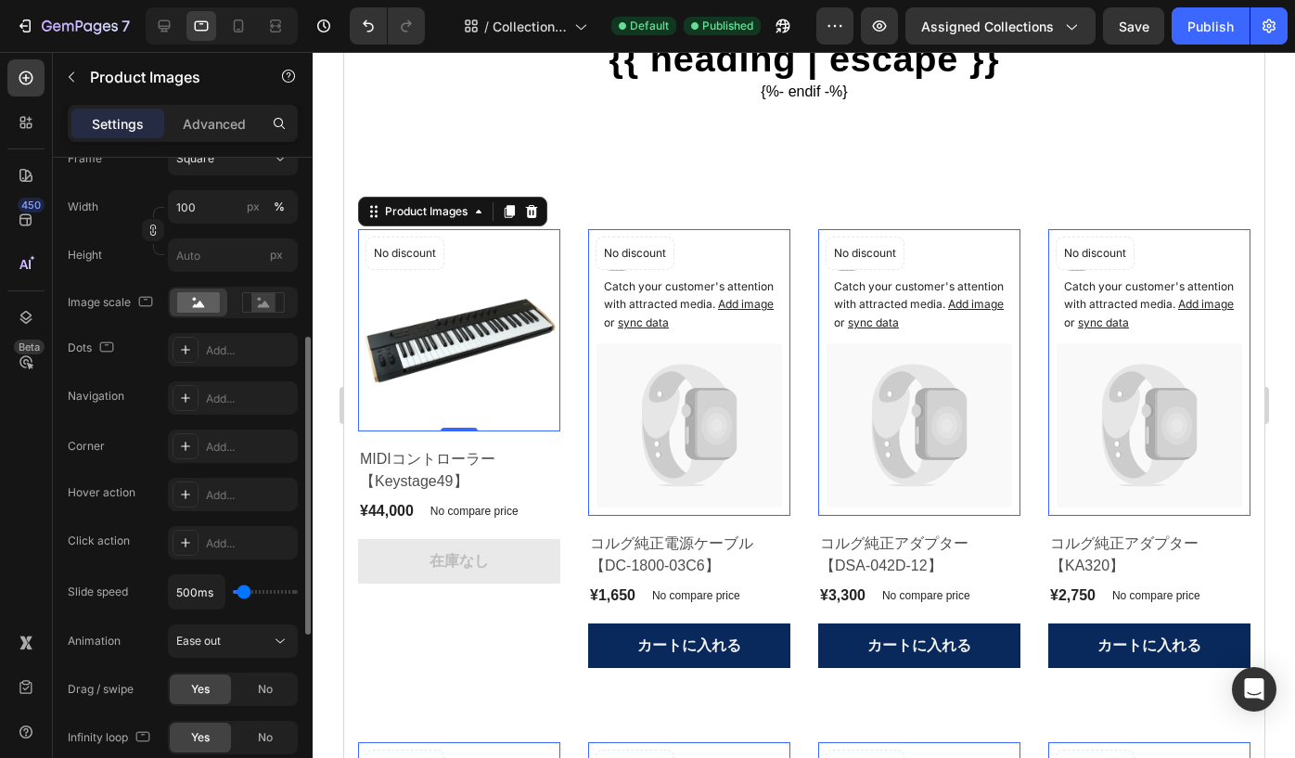
scroll to position [346, 0]
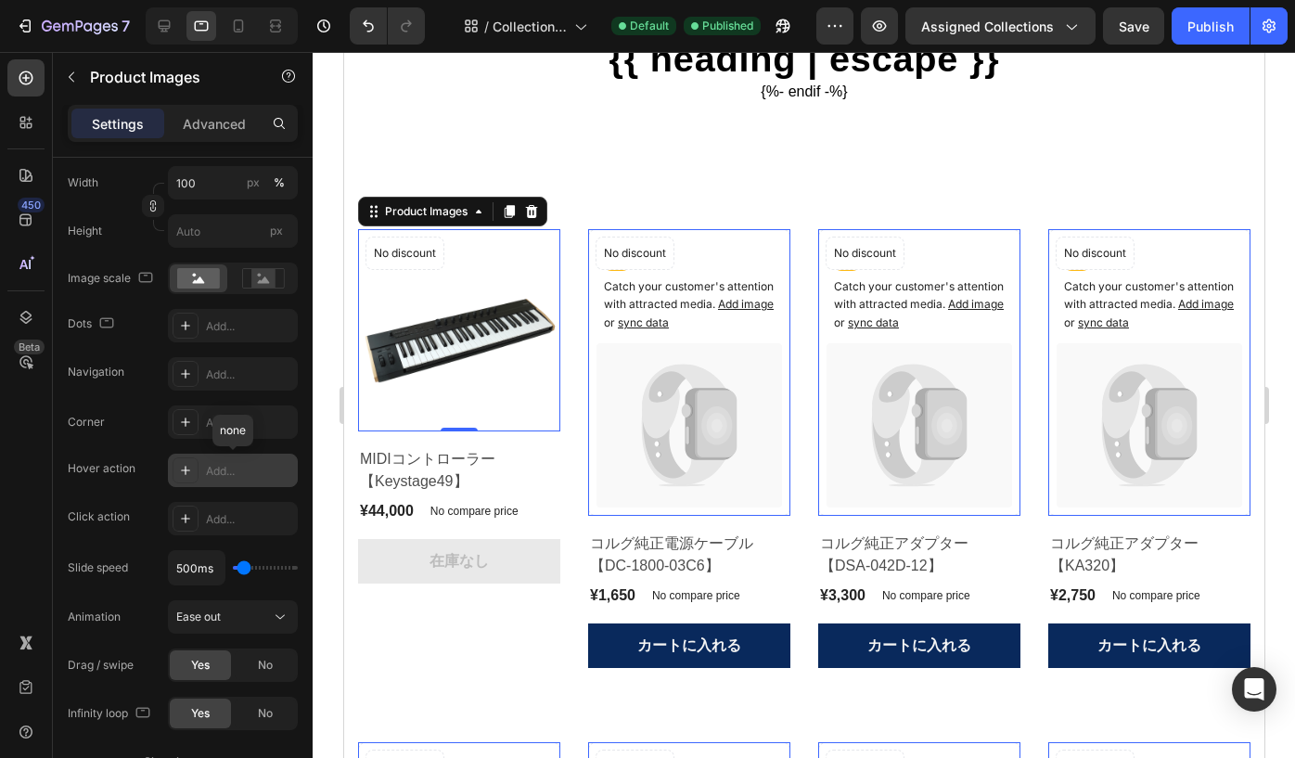
click at [225, 468] on div "Add..." at bounding box center [249, 471] width 87 height 17
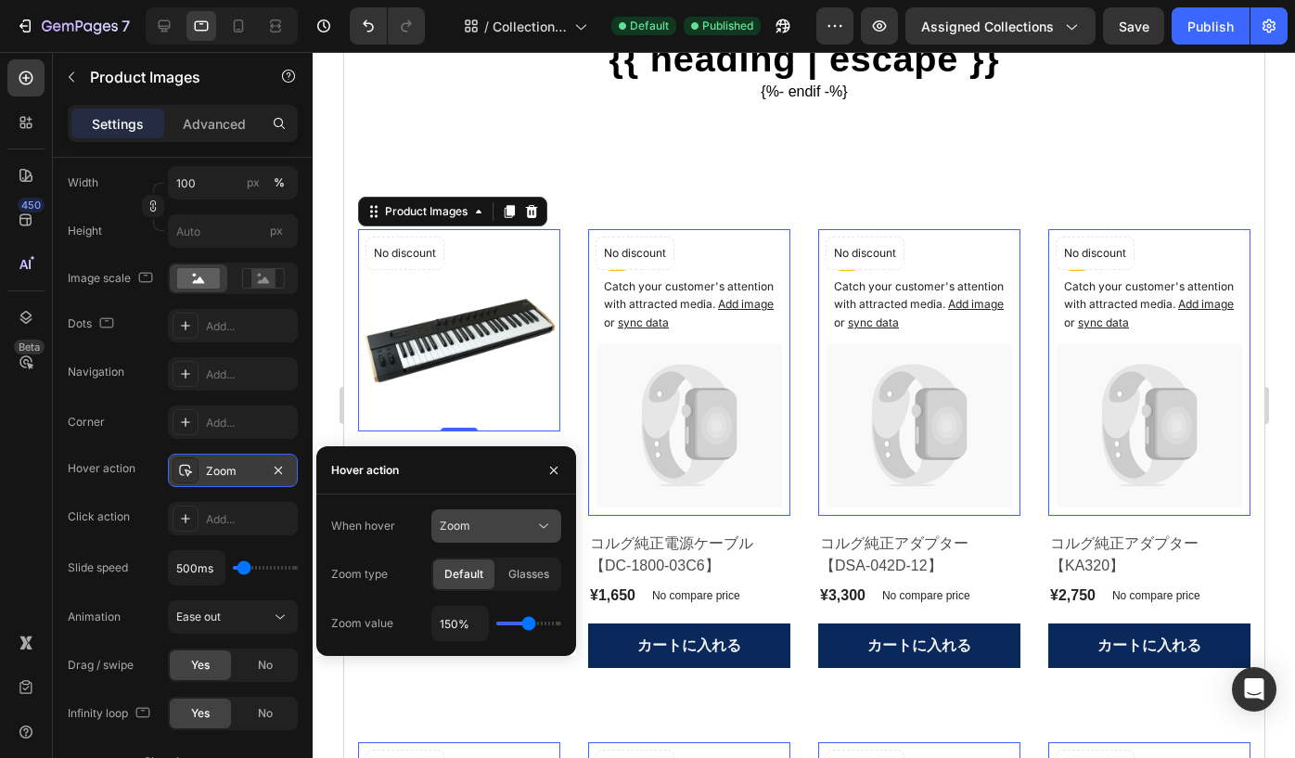
click at [546, 524] on icon at bounding box center [543, 526] width 19 height 19
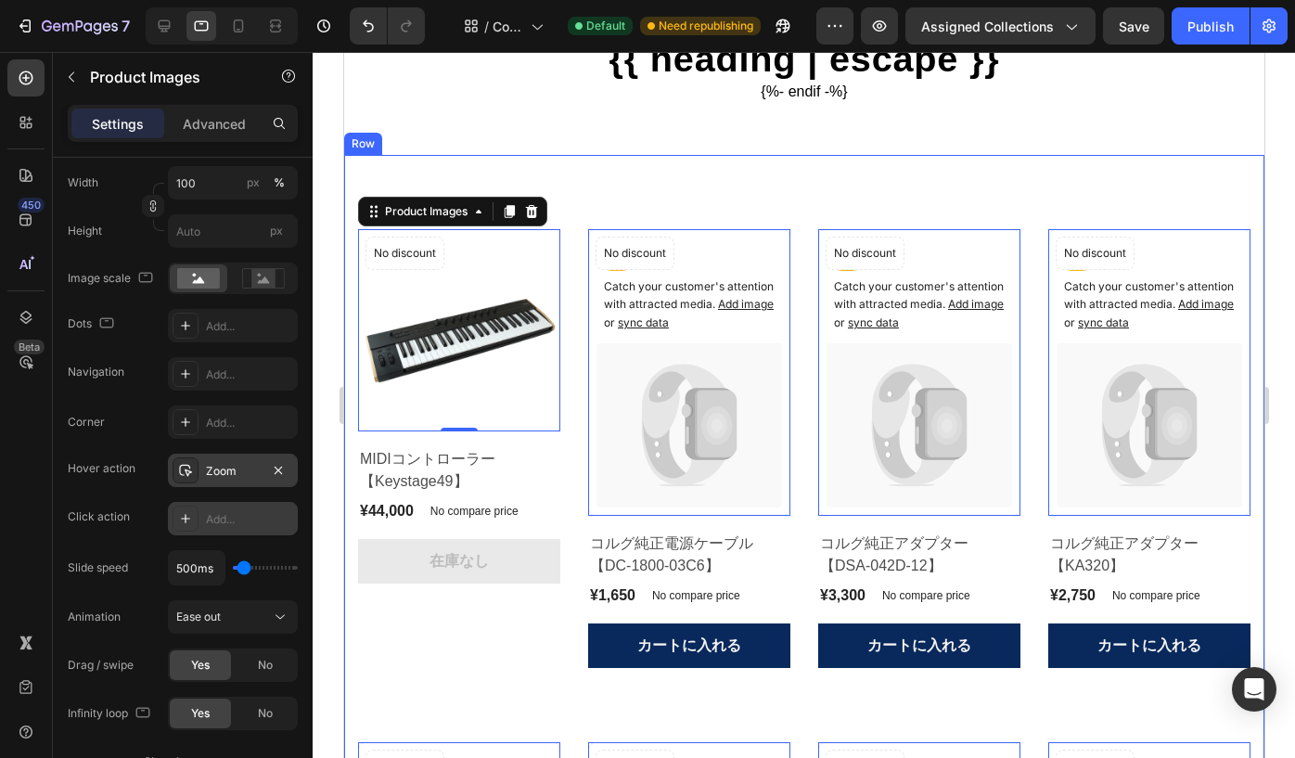
click at [229, 519] on div "Add..." at bounding box center [249, 519] width 87 height 17
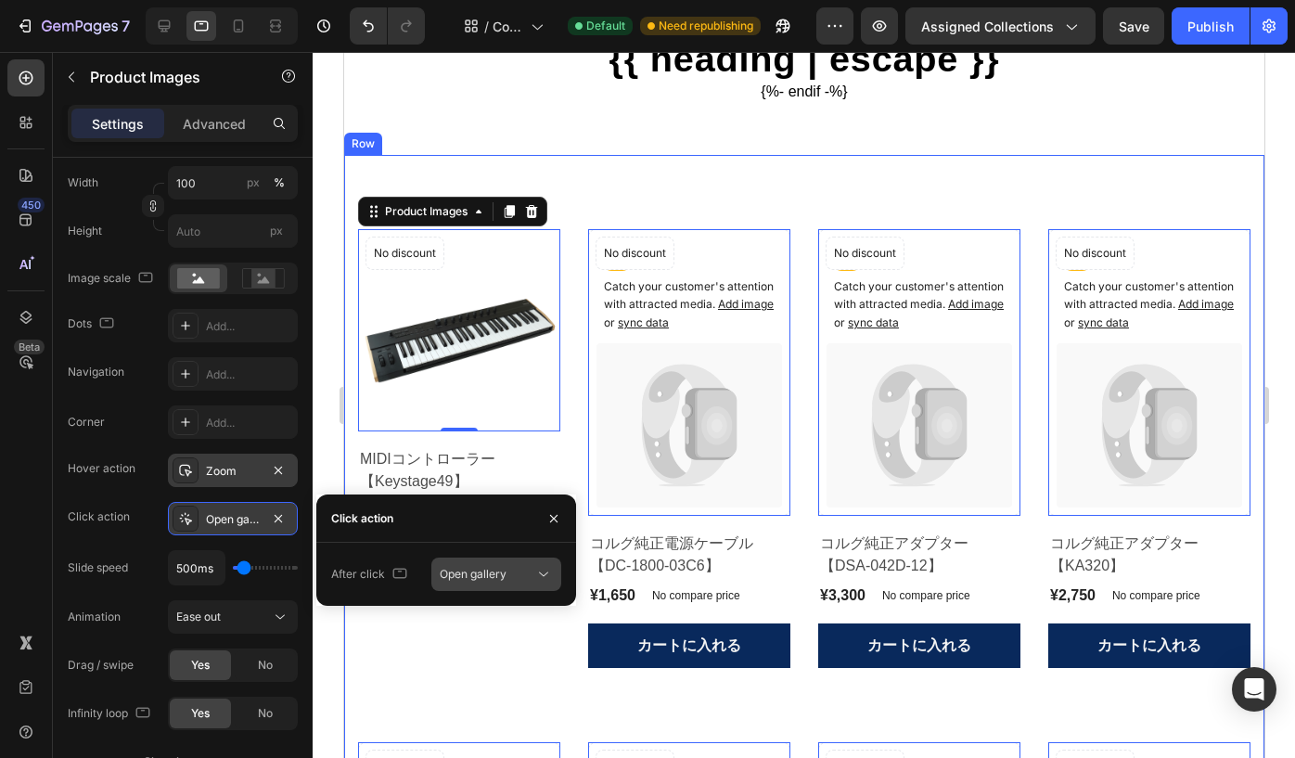
click at [534, 572] on icon at bounding box center [543, 574] width 19 height 19
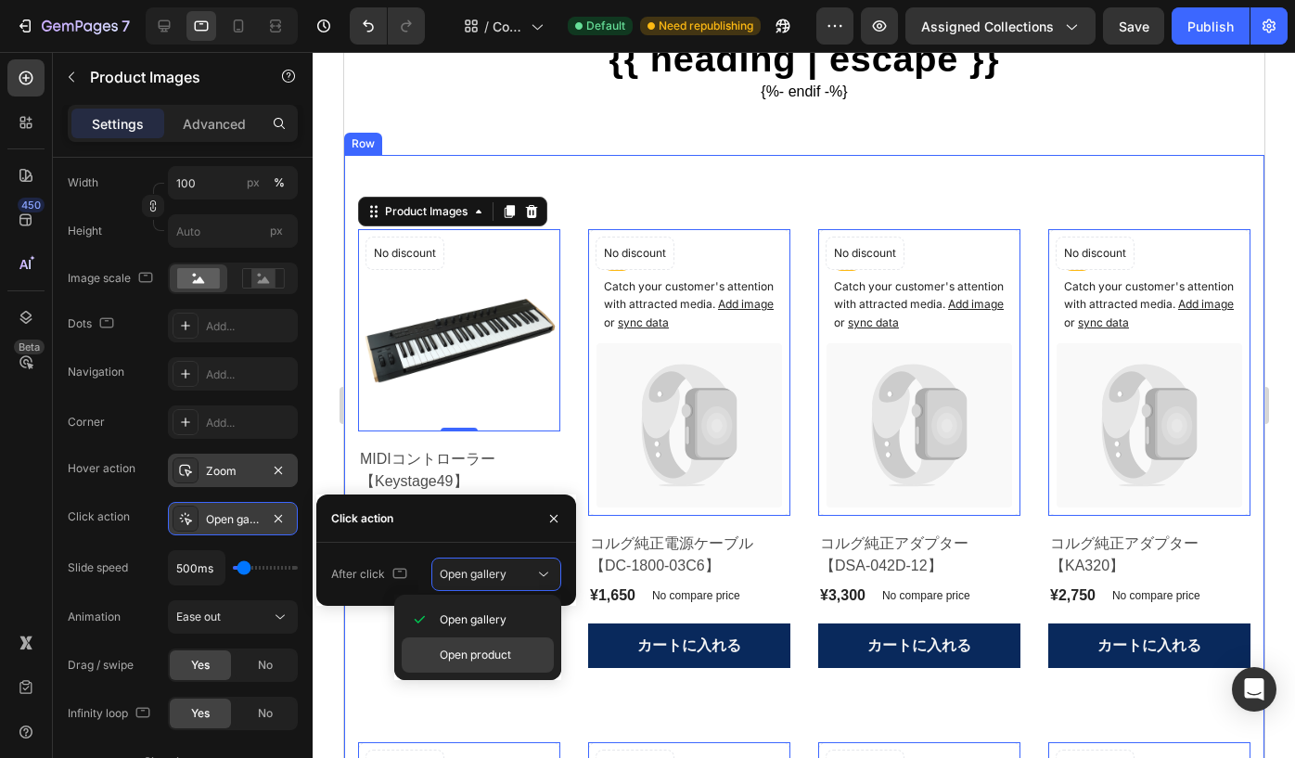
click at [506, 644] on div "Open product" at bounding box center [478, 654] width 152 height 35
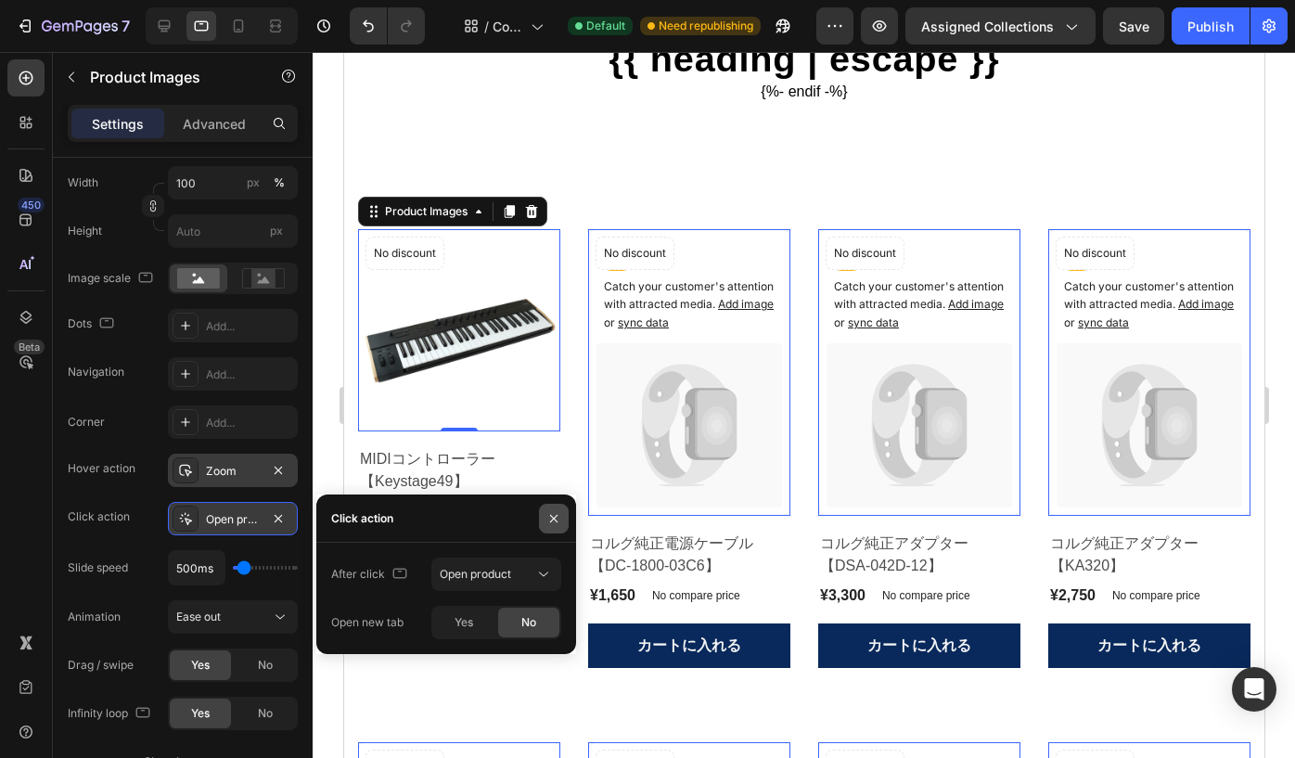
click at [556, 517] on icon "button" at bounding box center [553, 518] width 15 height 15
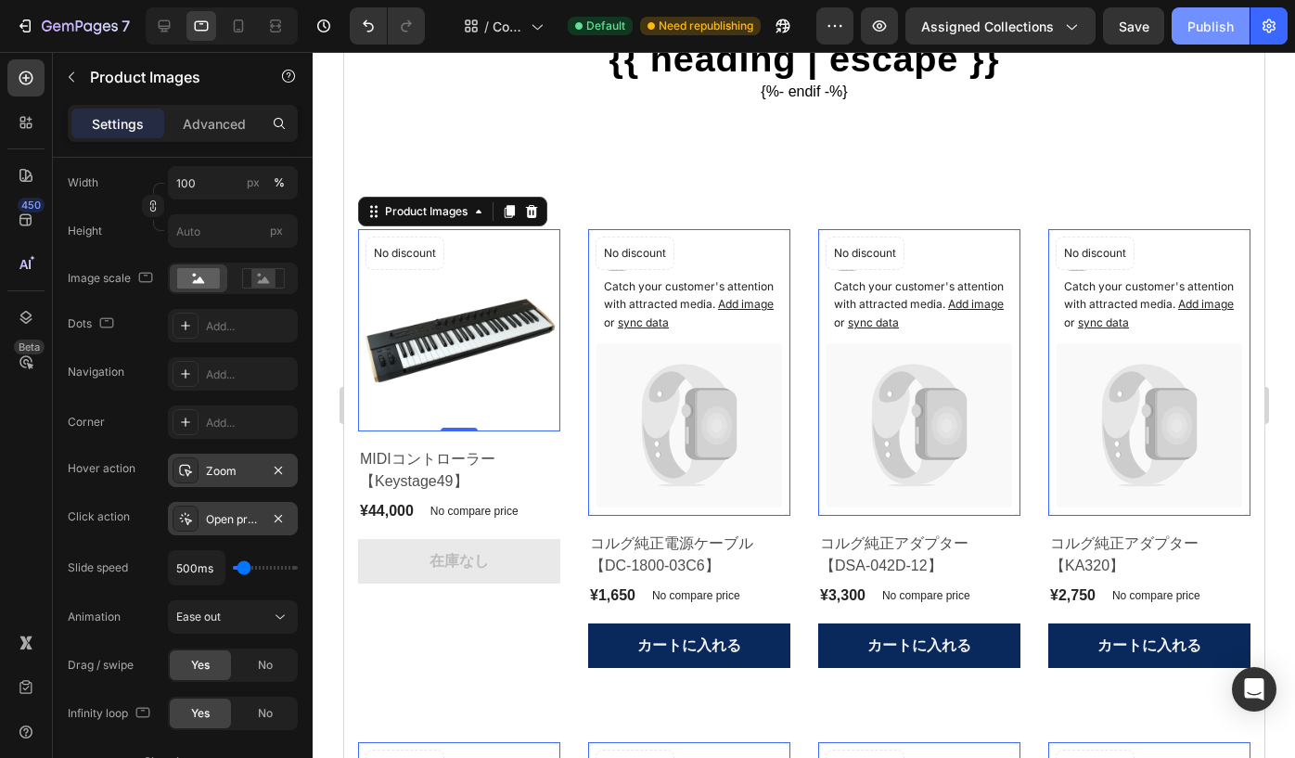
click at [1199, 21] on div "Publish" at bounding box center [1211, 26] width 46 height 19
click at [223, 468] on div "Zoom" at bounding box center [233, 471] width 54 height 17
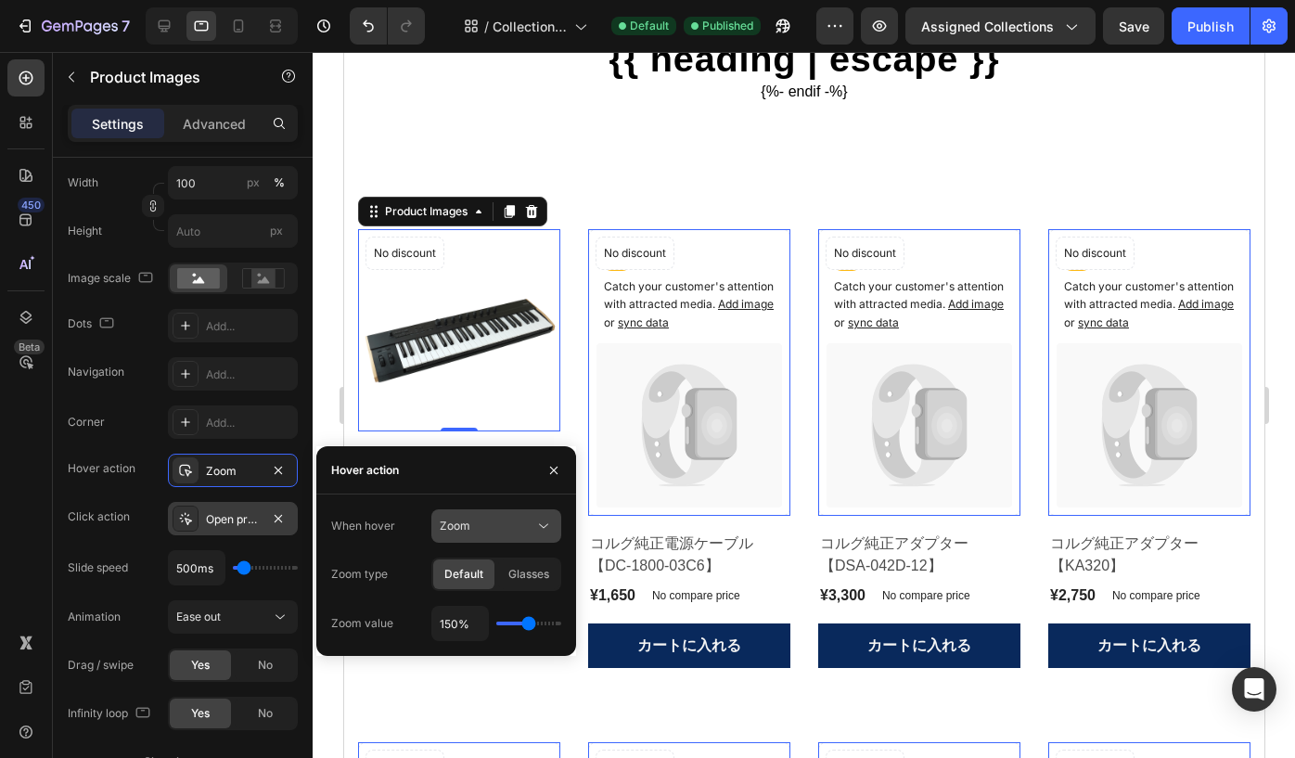
click at [485, 518] on div "Zoom" at bounding box center [487, 526] width 95 height 17
click at [522, 572] on span "Glasses" at bounding box center [528, 574] width 41 height 17
click at [549, 459] on button "button" at bounding box center [554, 471] width 30 height 30
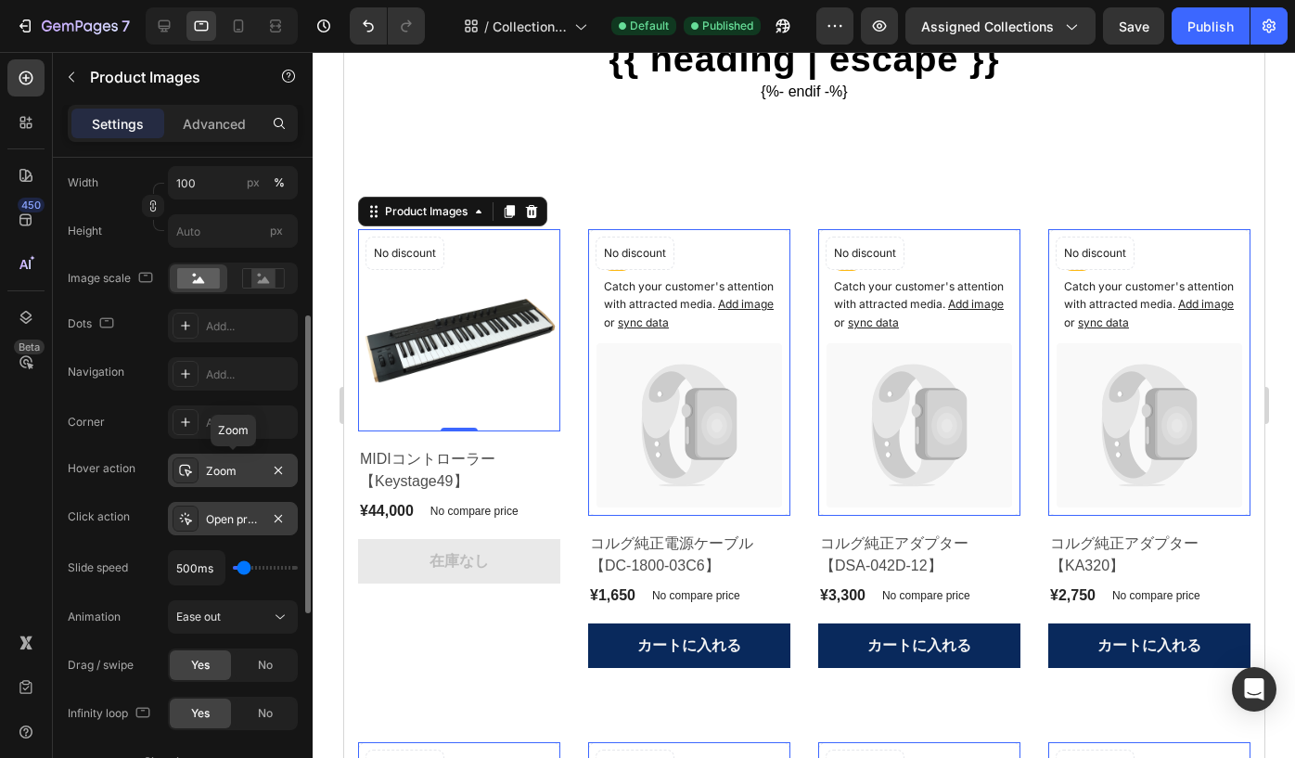
click at [247, 474] on div "Zoom" at bounding box center [233, 471] width 54 height 17
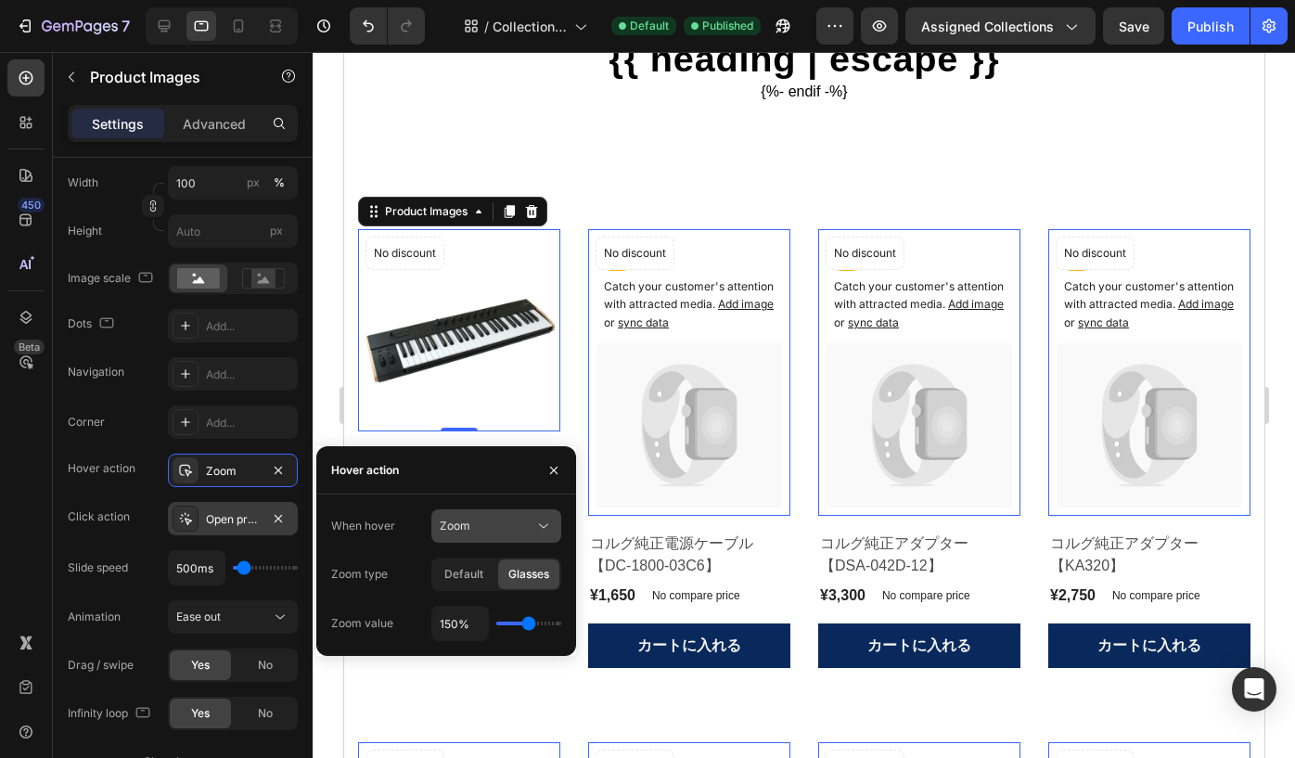
click at [456, 521] on span "Zoom" at bounding box center [455, 526] width 31 height 14
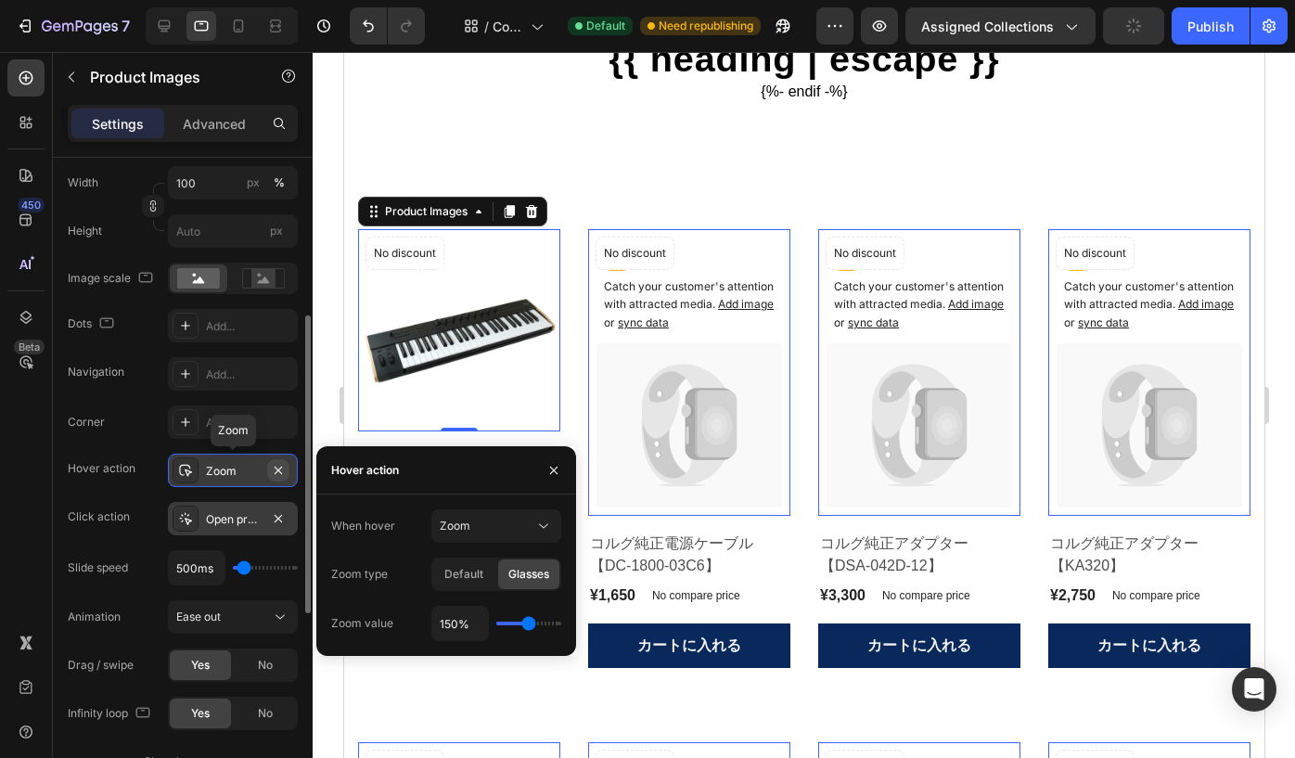
click at [281, 475] on icon "button" at bounding box center [278, 470] width 15 height 15
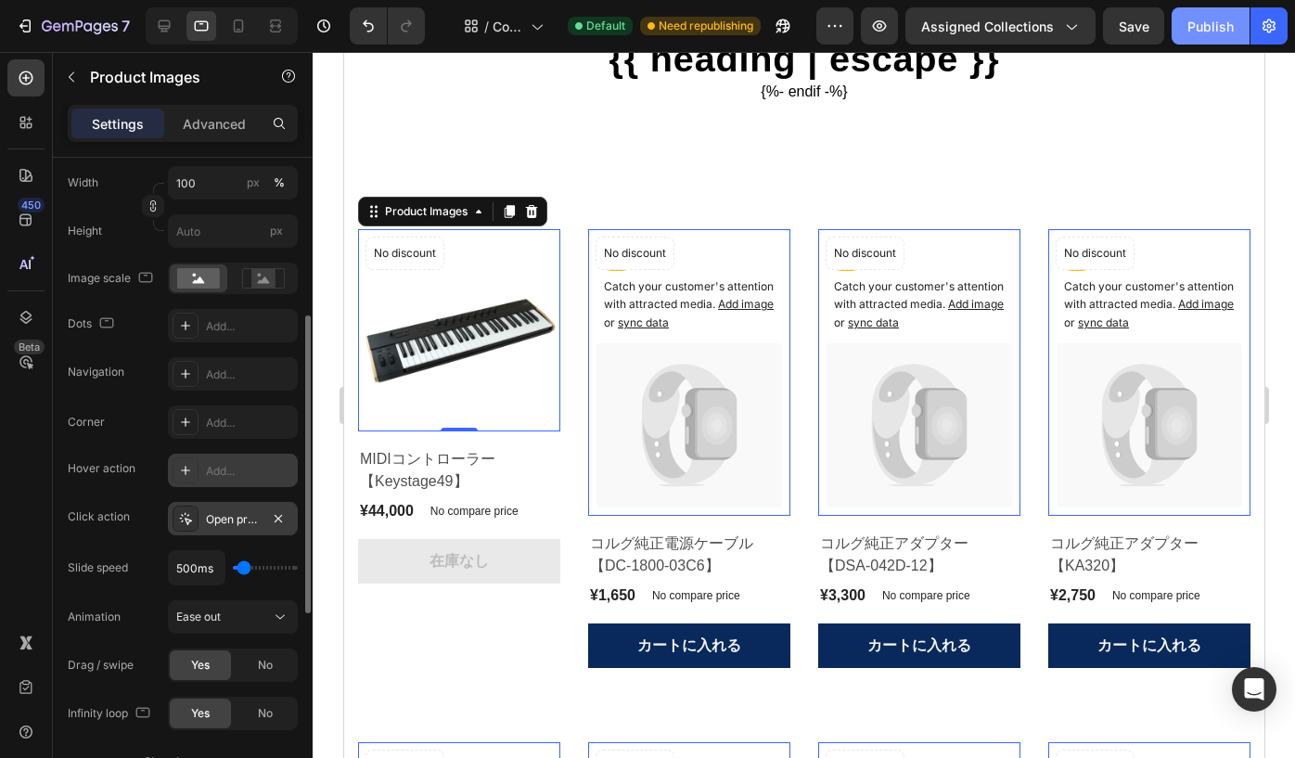
click at [1202, 33] on div "Publish" at bounding box center [1211, 26] width 46 height 19
click at [471, 323] on img at bounding box center [458, 330] width 202 height 202
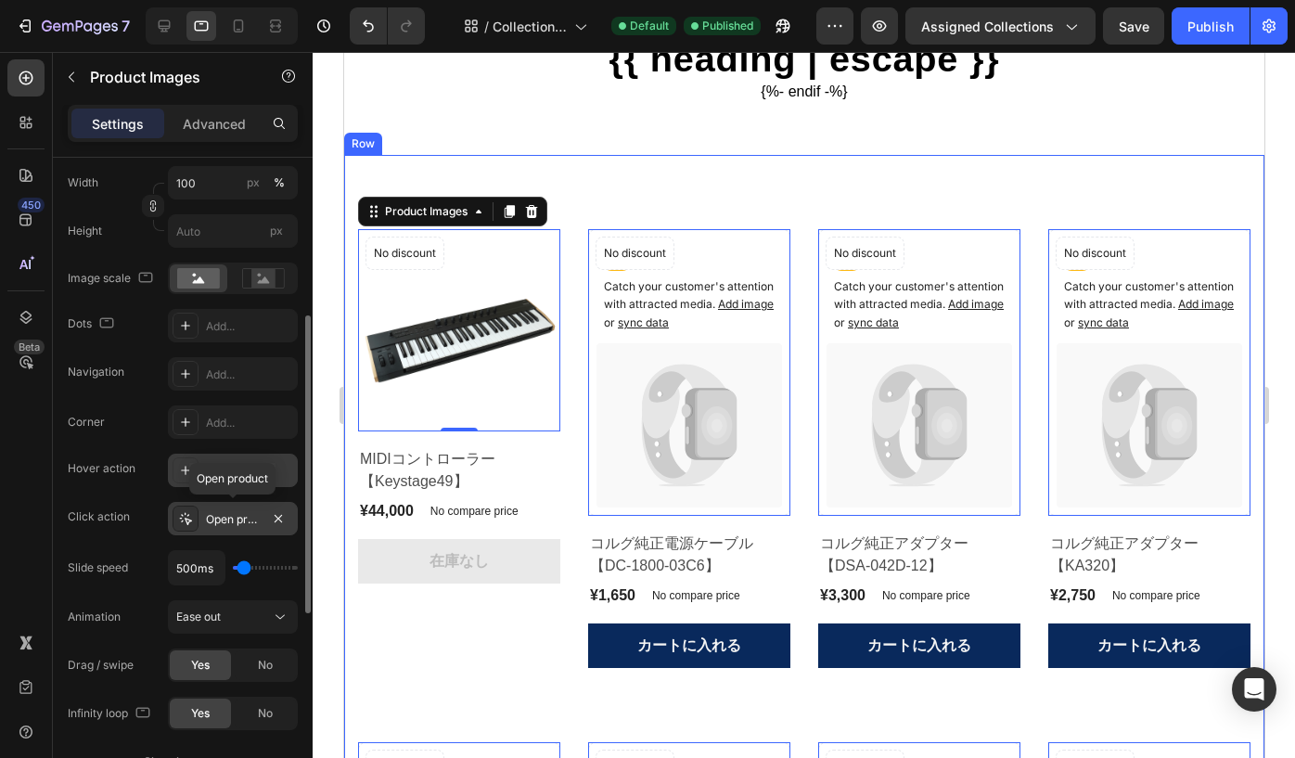
click at [238, 525] on div "Open product" at bounding box center [233, 519] width 54 height 17
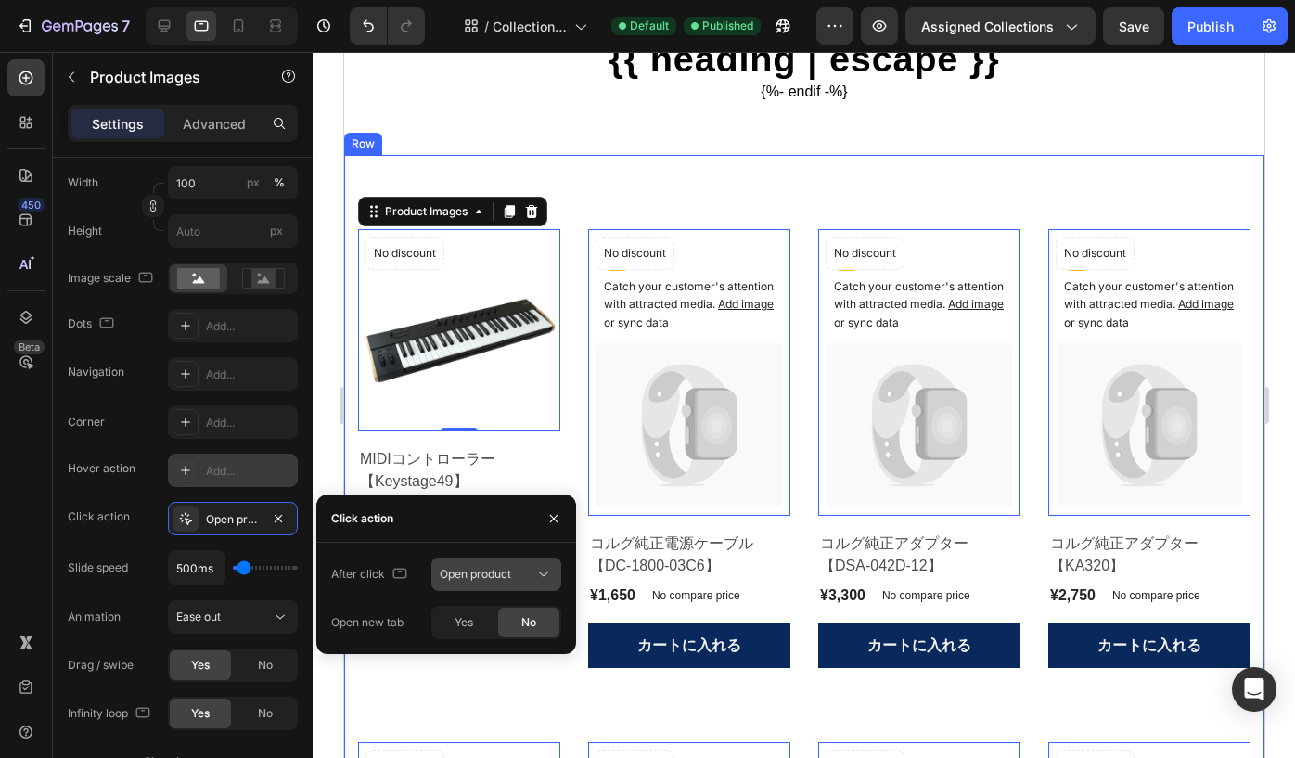
click at [536, 579] on icon at bounding box center [543, 574] width 19 height 19
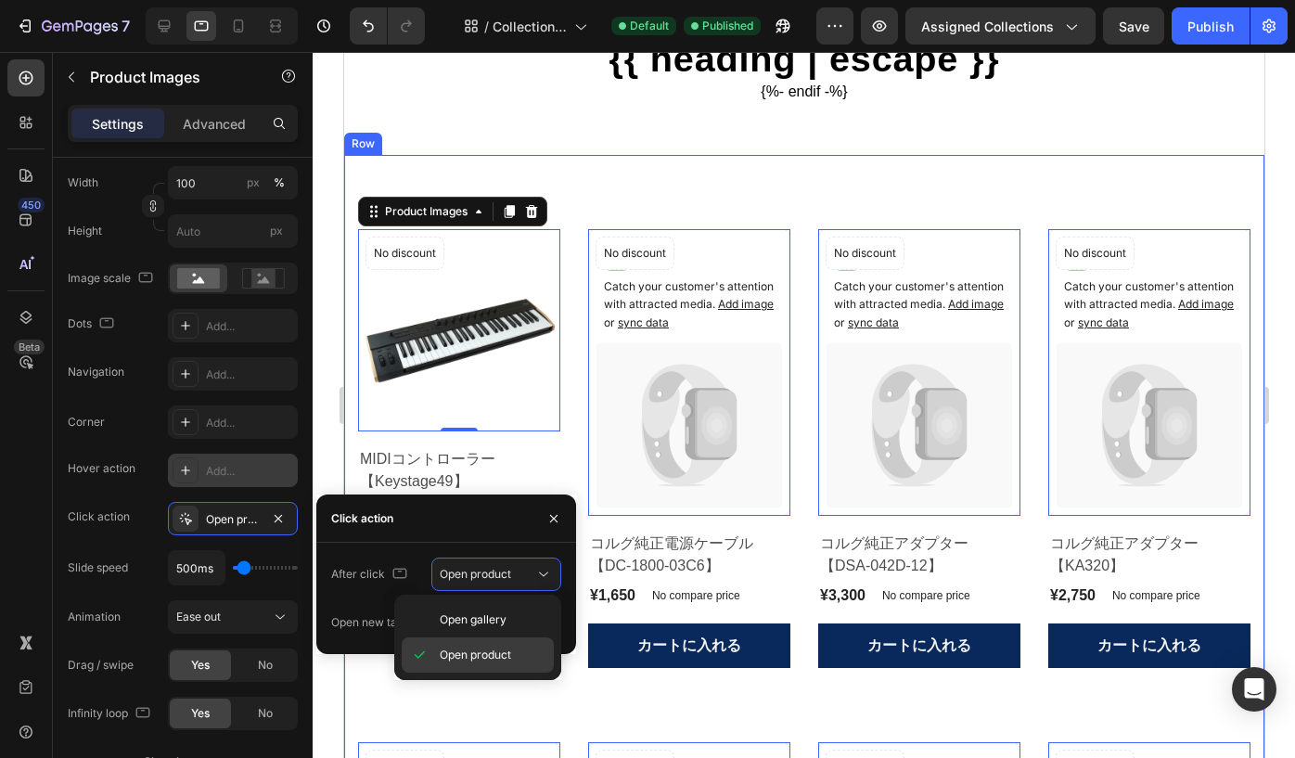
click at [483, 654] on span "Open product" at bounding box center [475, 655] width 71 height 17
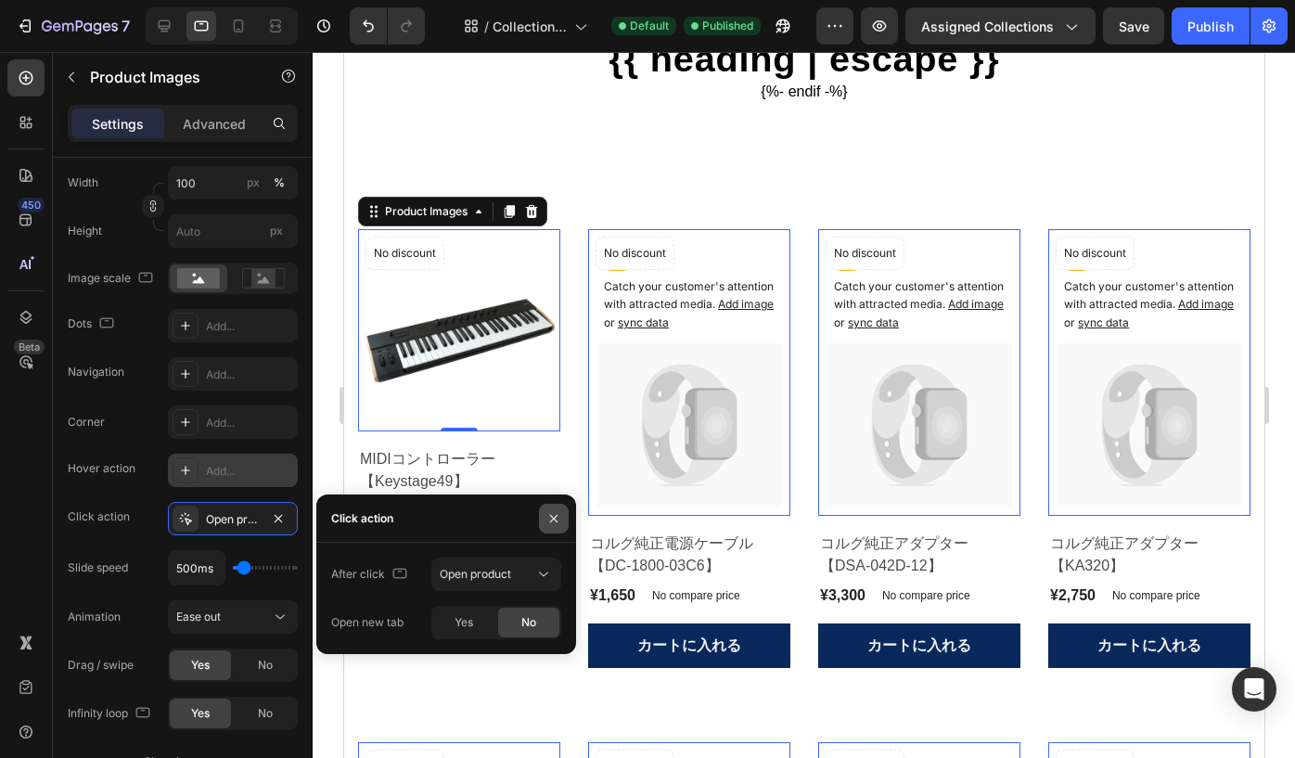
click at [554, 527] on button "button" at bounding box center [554, 519] width 30 height 30
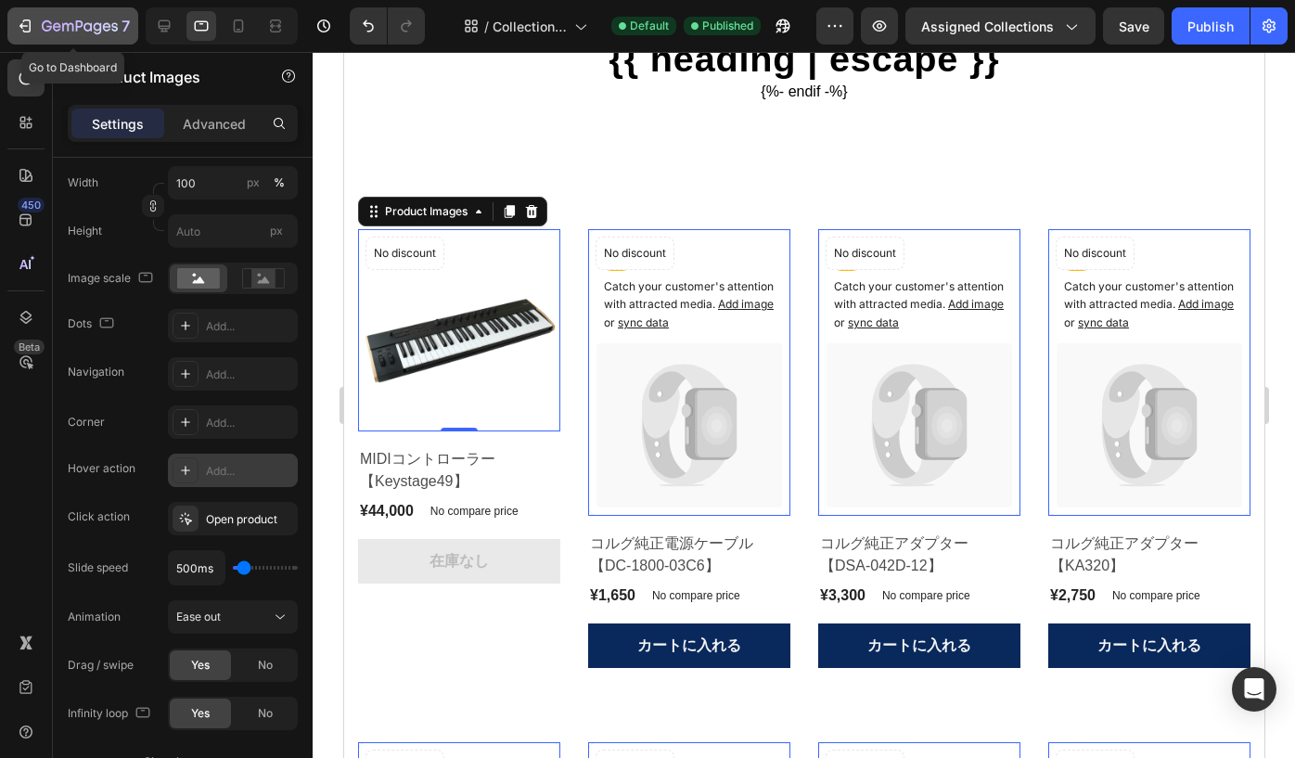
click at [40, 22] on div "7" at bounding box center [73, 26] width 114 height 22
